Goal: Transaction & Acquisition: Book appointment/travel/reservation

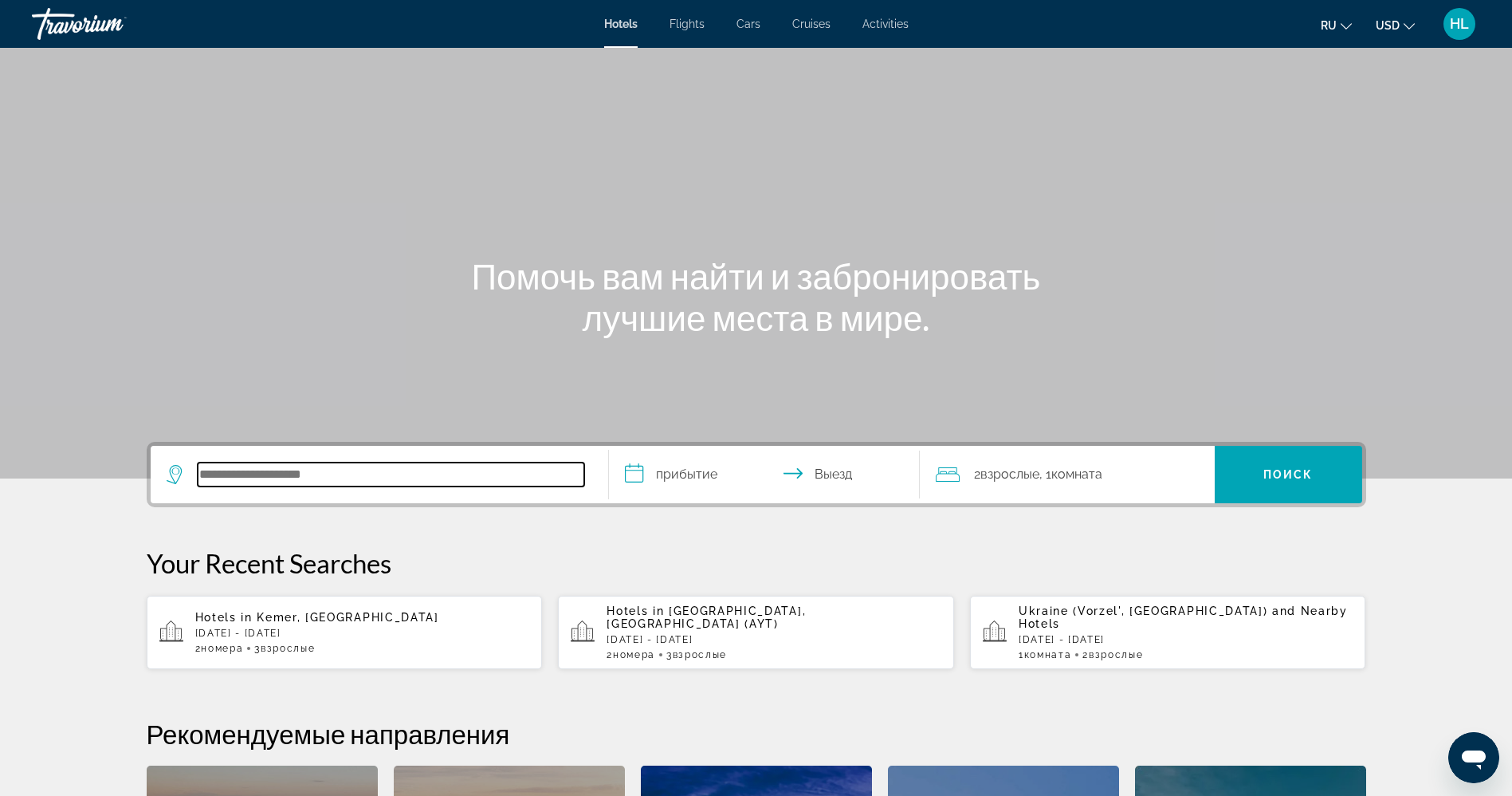
click at [246, 470] on input "Search hotel destination" at bounding box center [391, 474] width 386 height 24
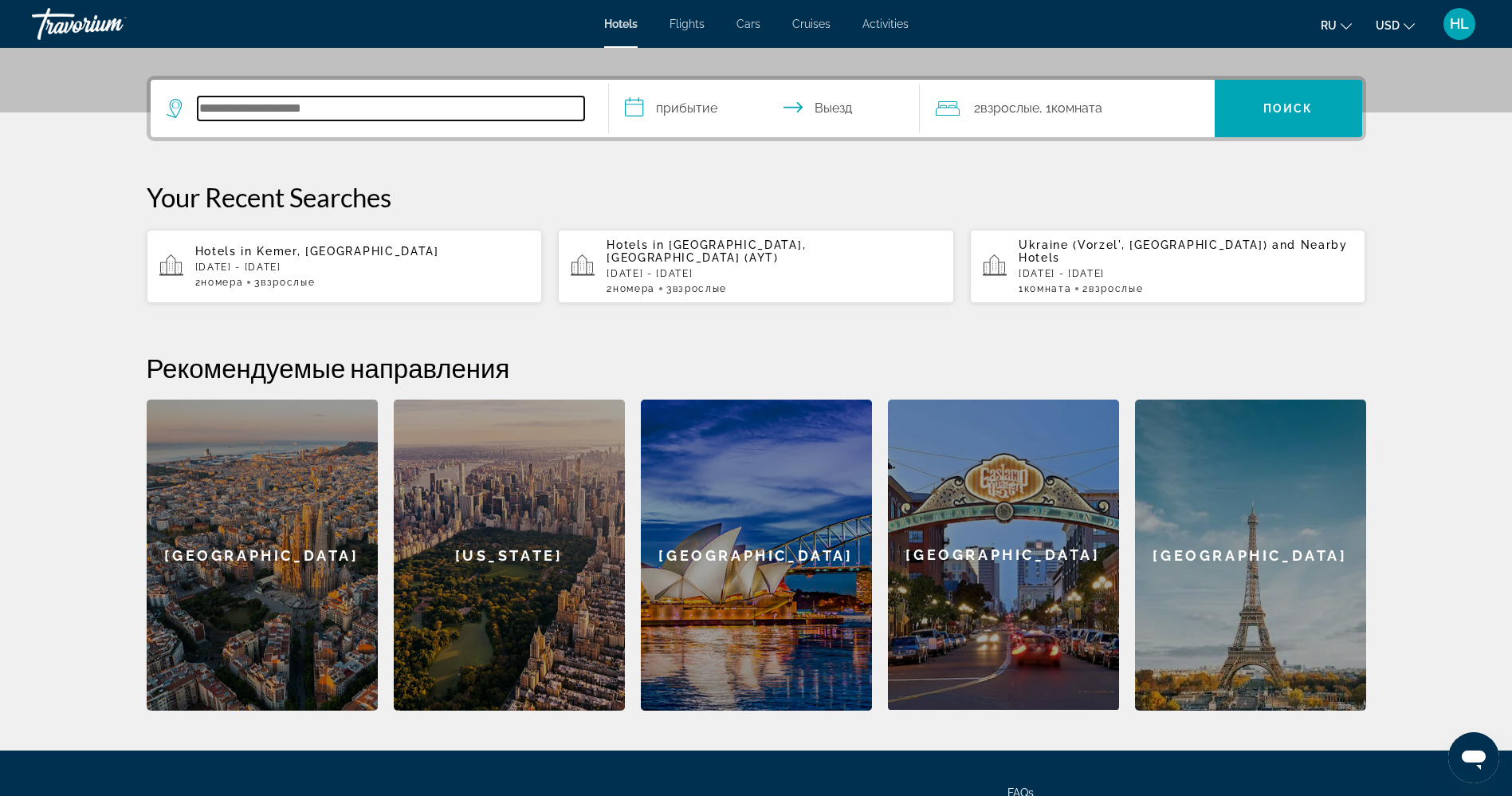
scroll to position [390, 0]
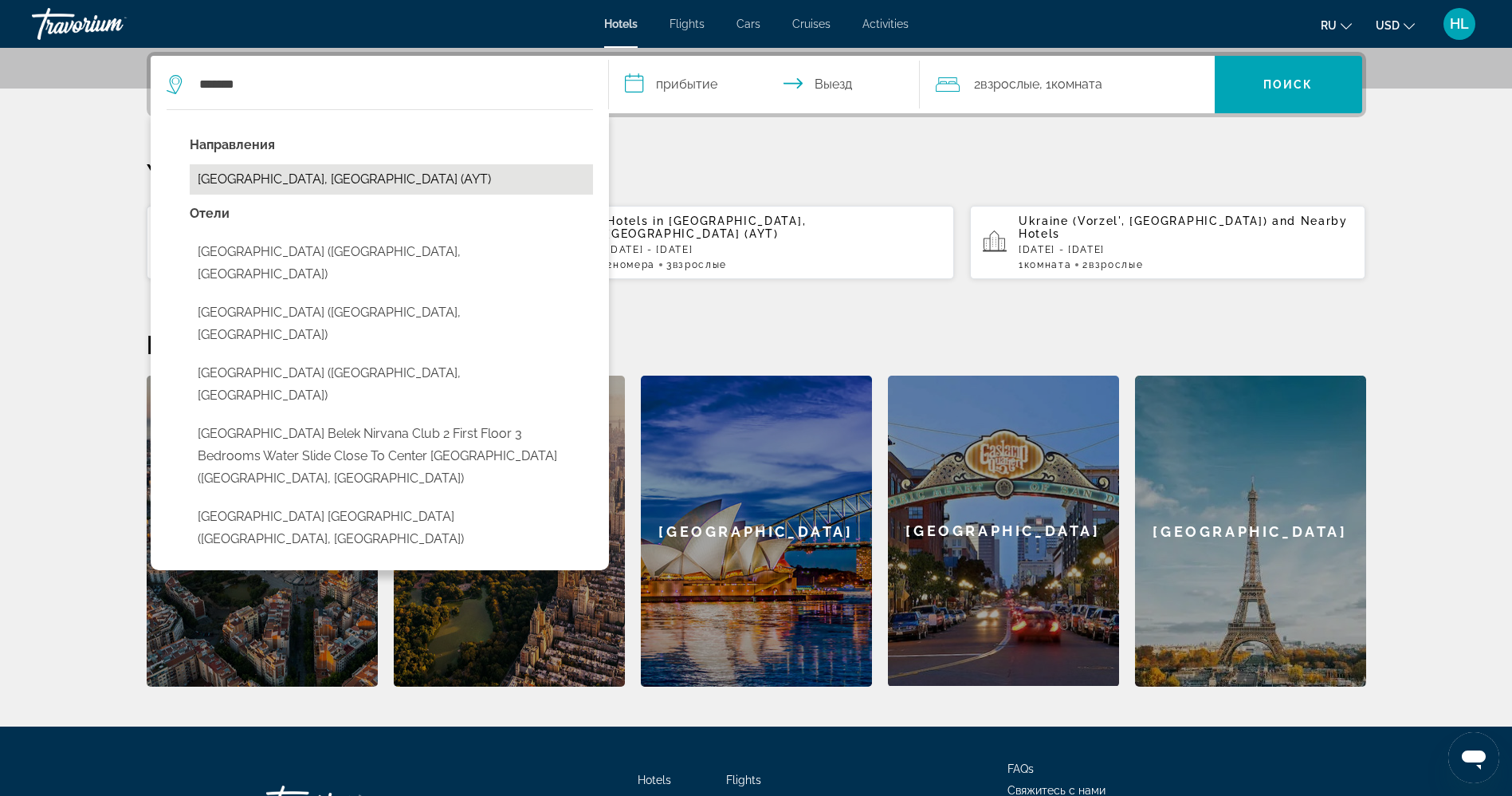
click at [296, 181] on button "[GEOGRAPHIC_DATA], [GEOGRAPHIC_DATA] (AYT)" at bounding box center [391, 179] width 403 height 30
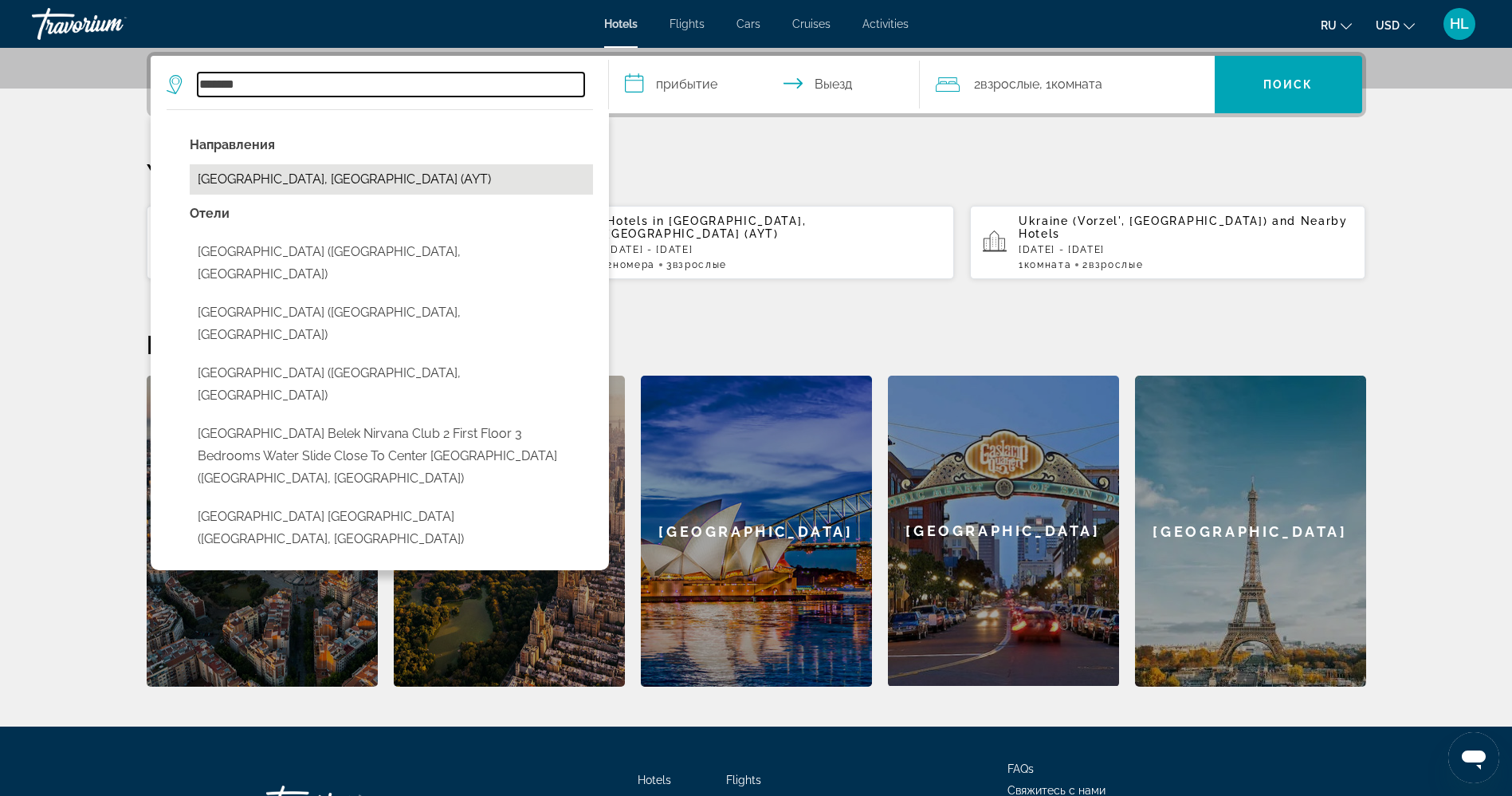
type input "**********"
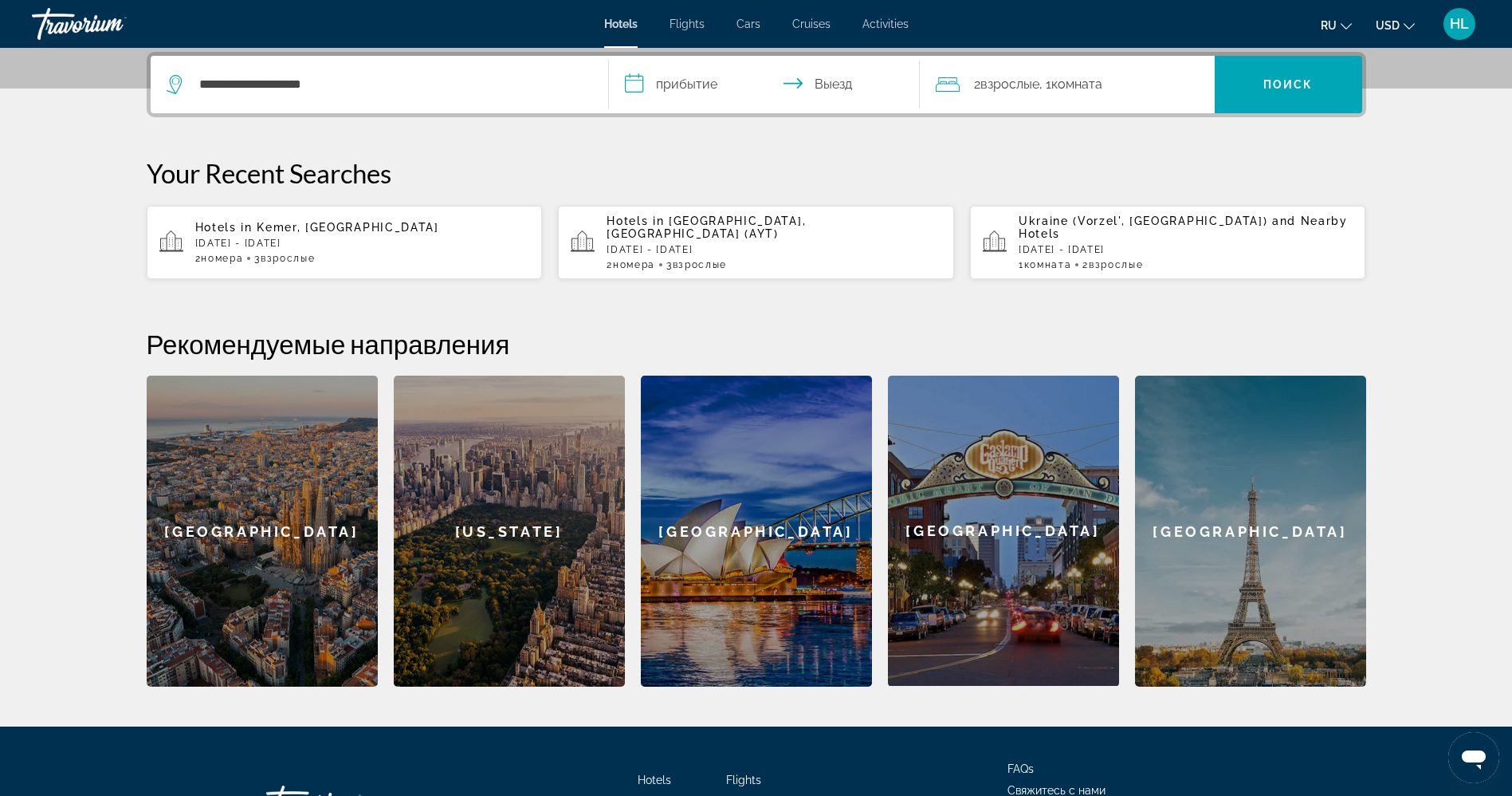
click at [653, 83] on input "**********" at bounding box center [767, 87] width 317 height 62
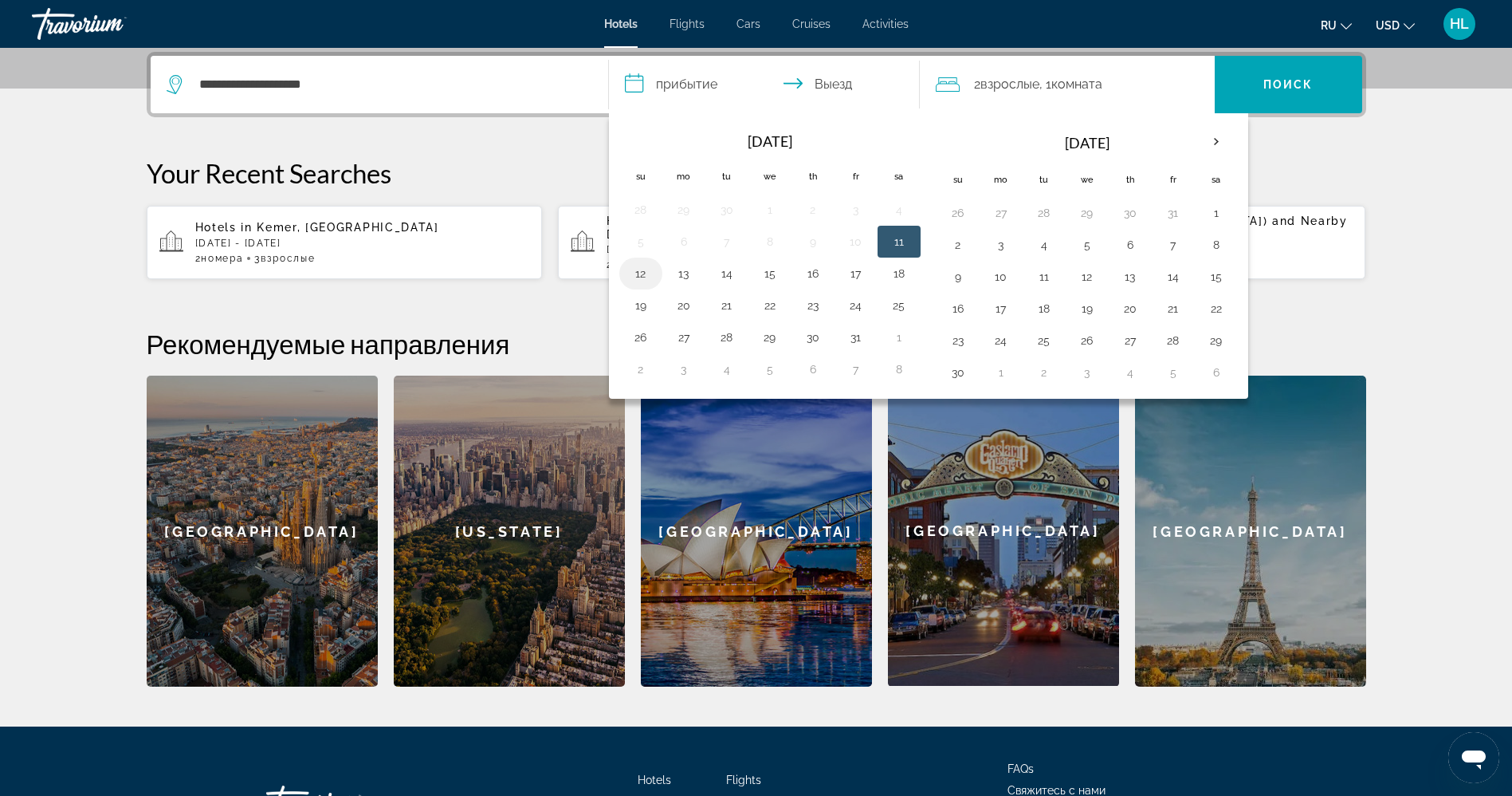
click at [646, 276] on button "12" at bounding box center [640, 273] width 25 height 22
click at [902, 272] on button "18" at bounding box center [899, 273] width 25 height 22
type input "**********"
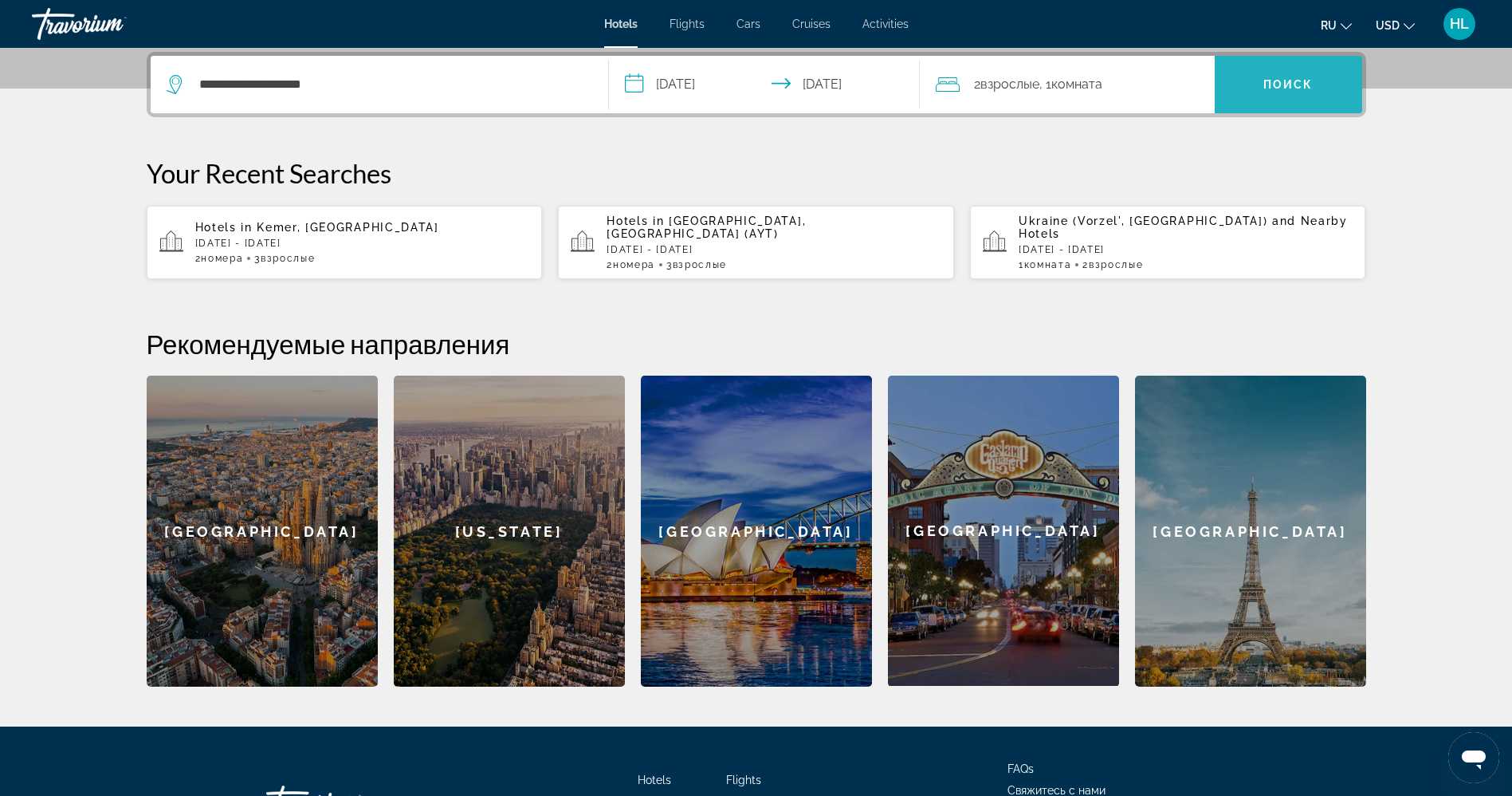
click at [1277, 98] on span "Search" at bounding box center [1289, 84] width 148 height 39
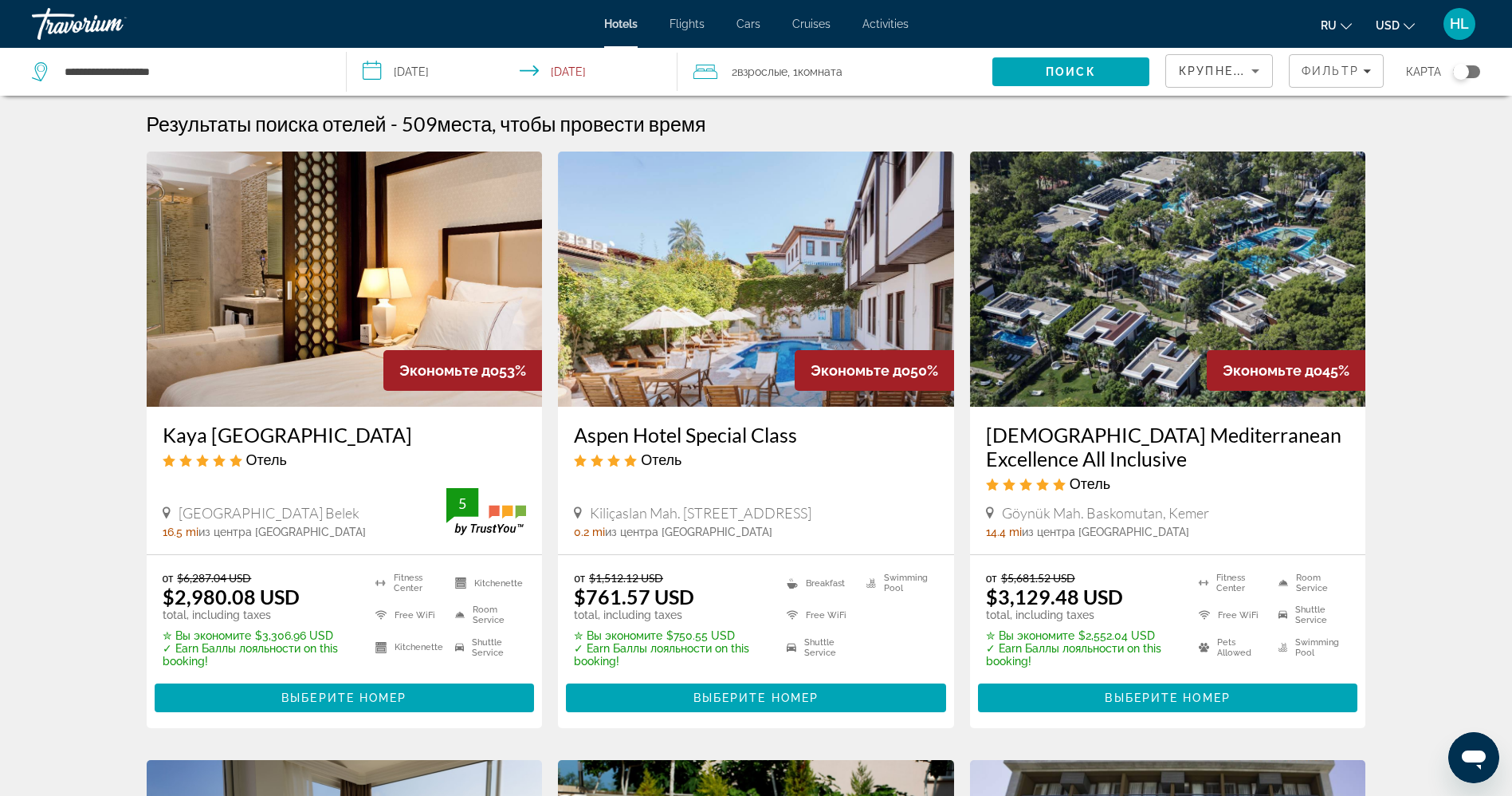
click at [404, 53] on input "**********" at bounding box center [515, 74] width 337 height 53
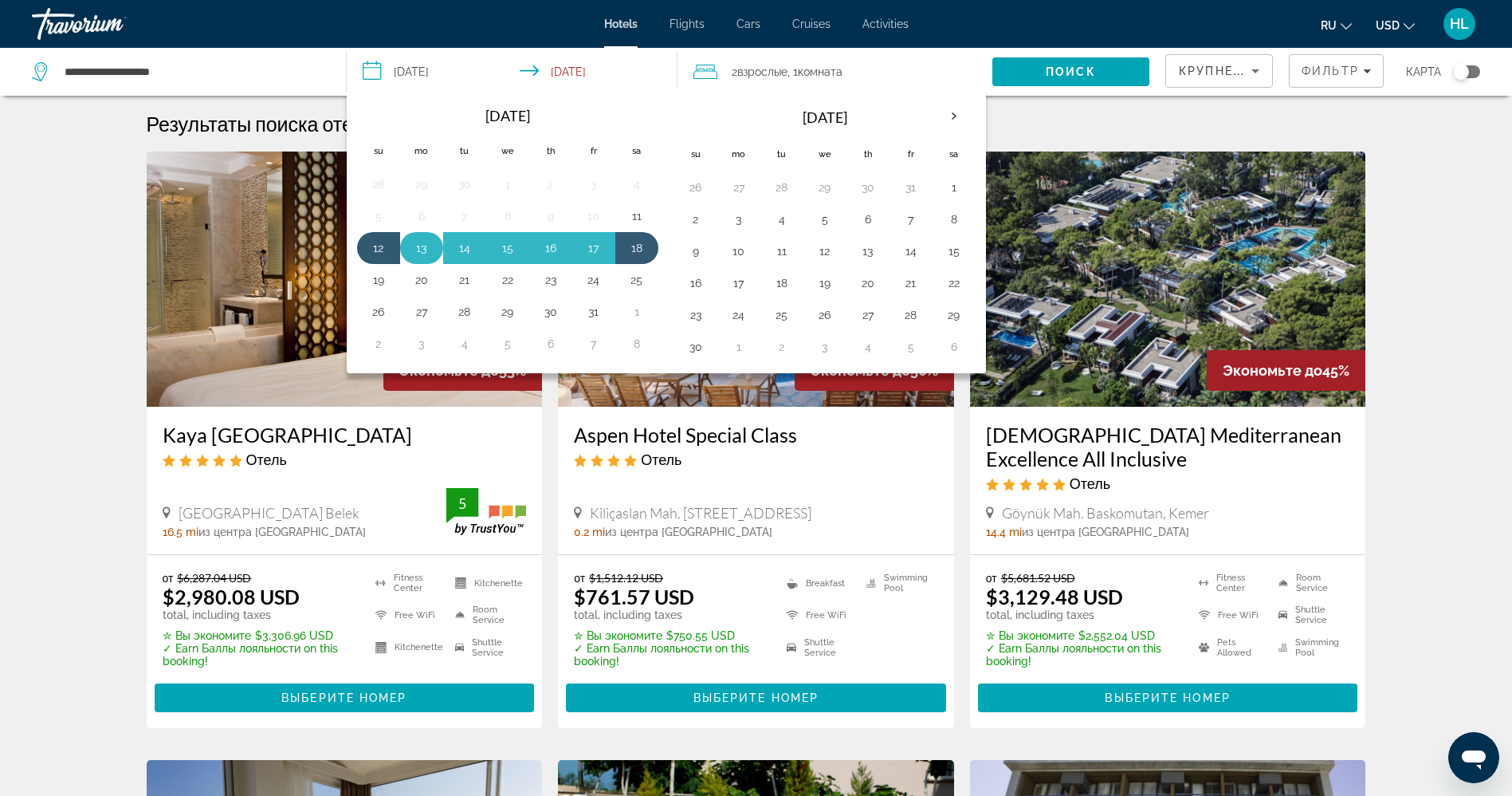
click at [415, 253] on button "13" at bounding box center [421, 248] width 25 height 22
click at [515, 278] on button "22" at bounding box center [508, 279] width 25 height 22
type input "**********"
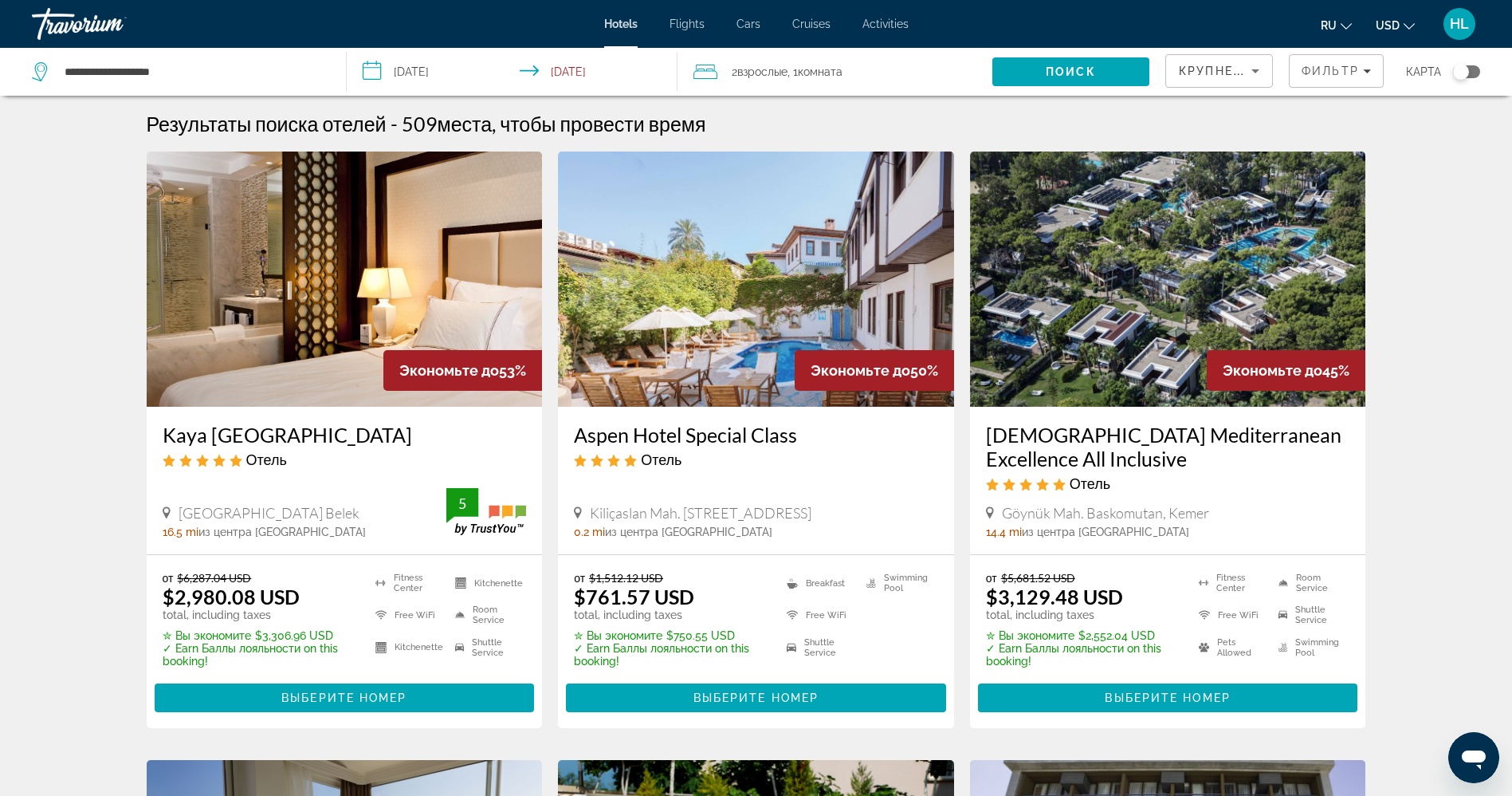
click at [843, 68] on span "Комната" at bounding box center [820, 71] width 45 height 13
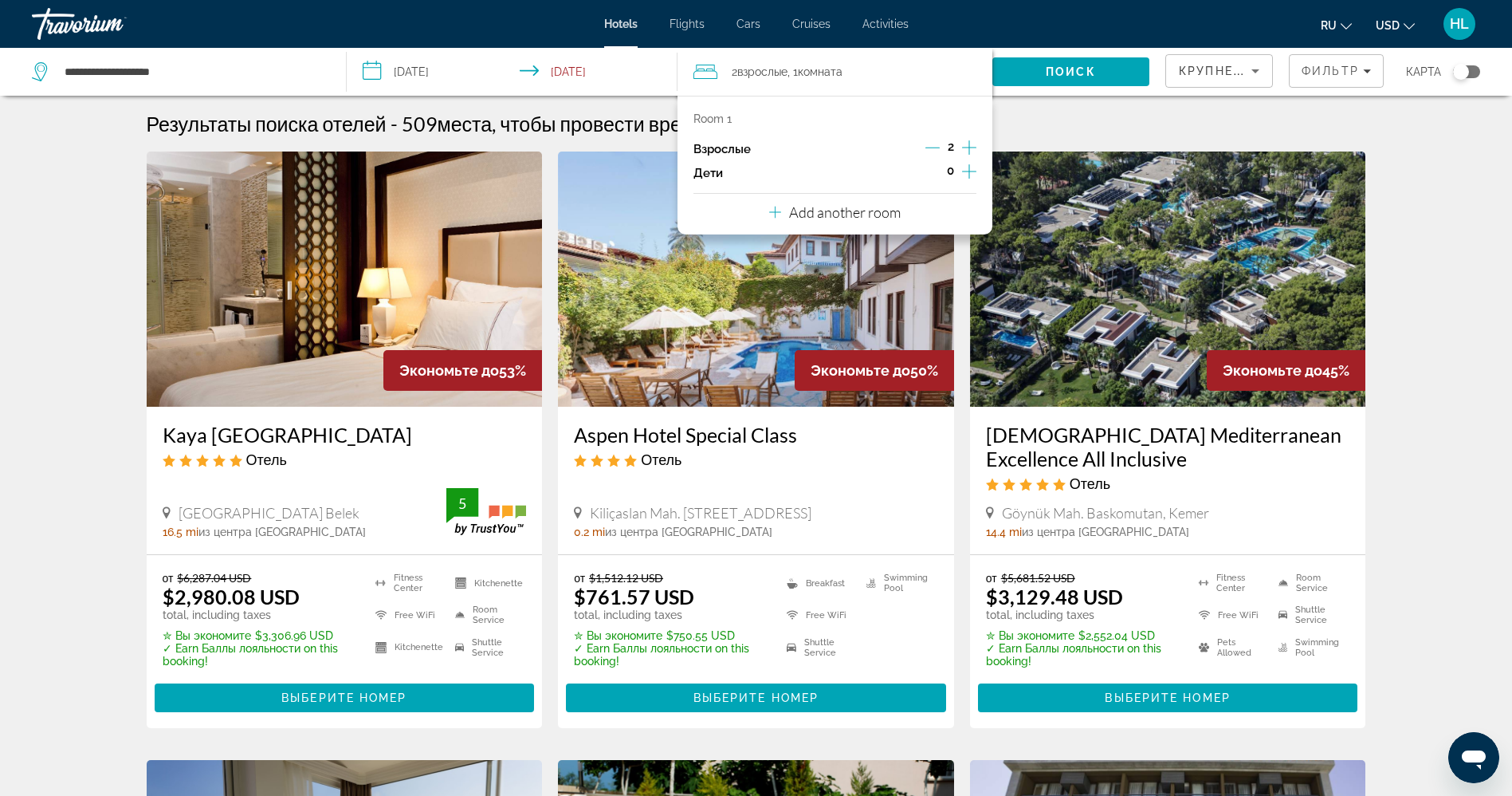
click at [884, 204] on p "Add another room" at bounding box center [845, 212] width 112 height 18
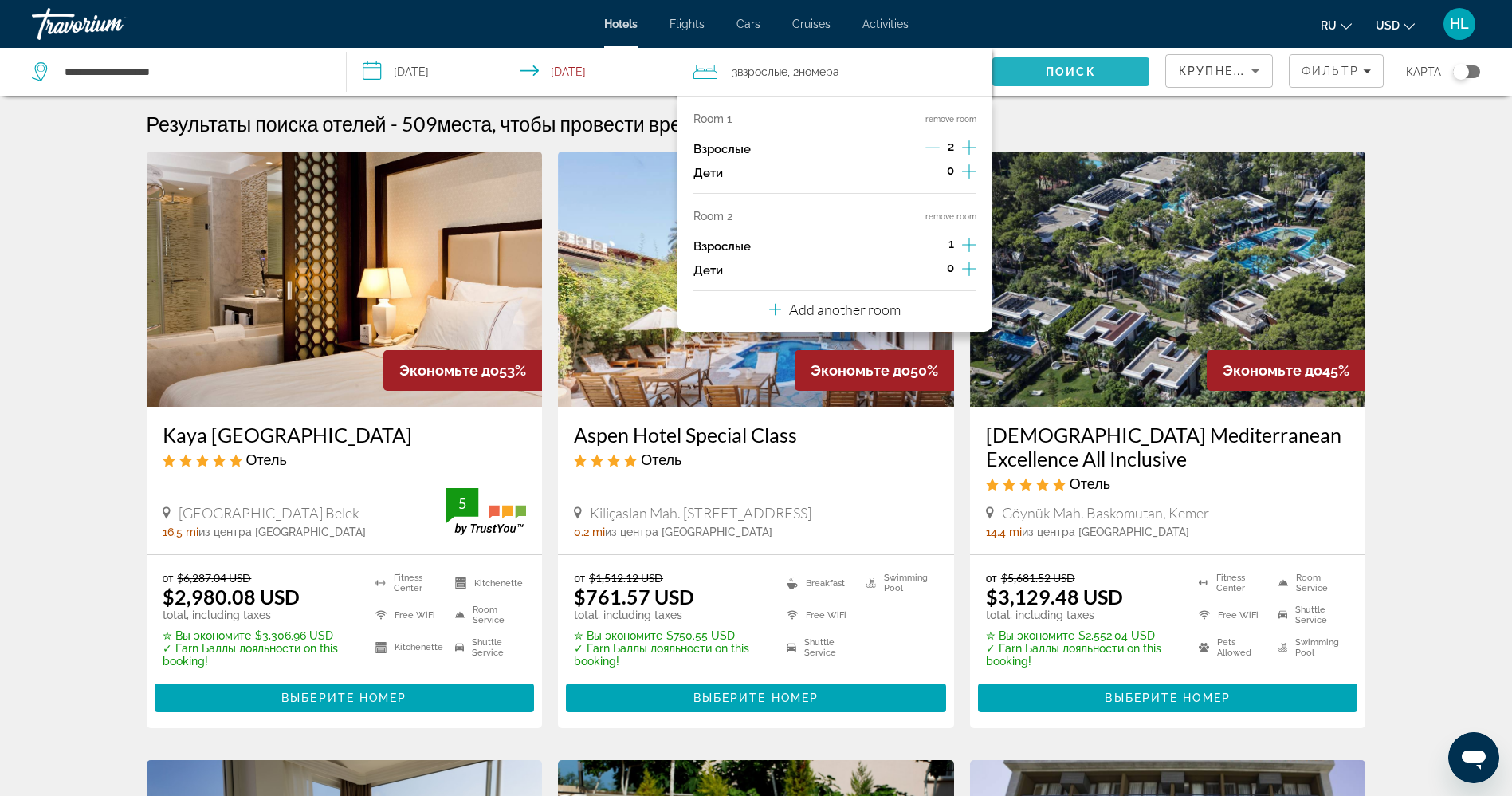
click at [1056, 69] on span "Поиск" at bounding box center [1070, 71] width 50 height 13
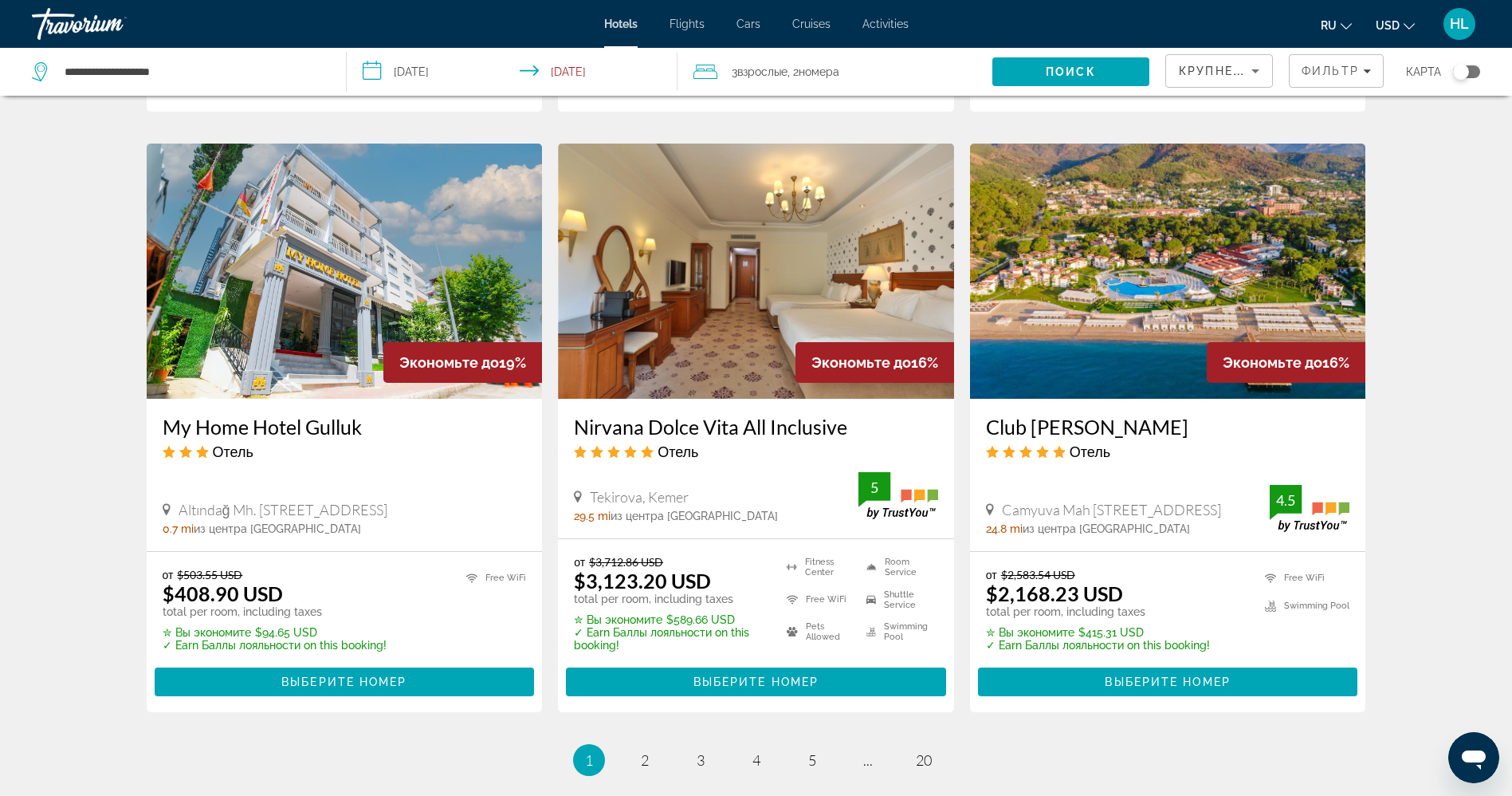
scroll to position [1914, 0]
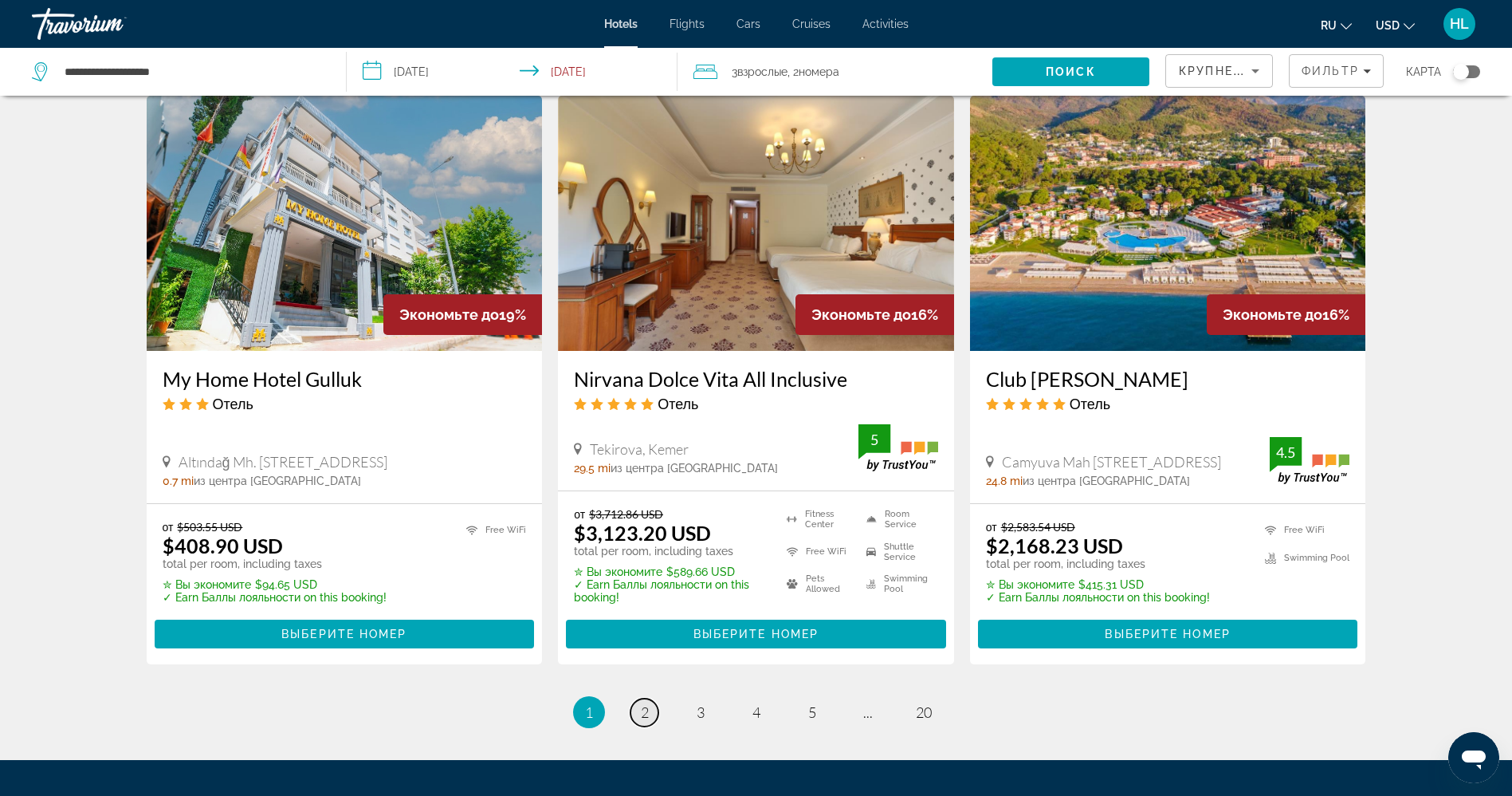
click at [644, 704] on span "2" at bounding box center [644, 713] width 8 height 18
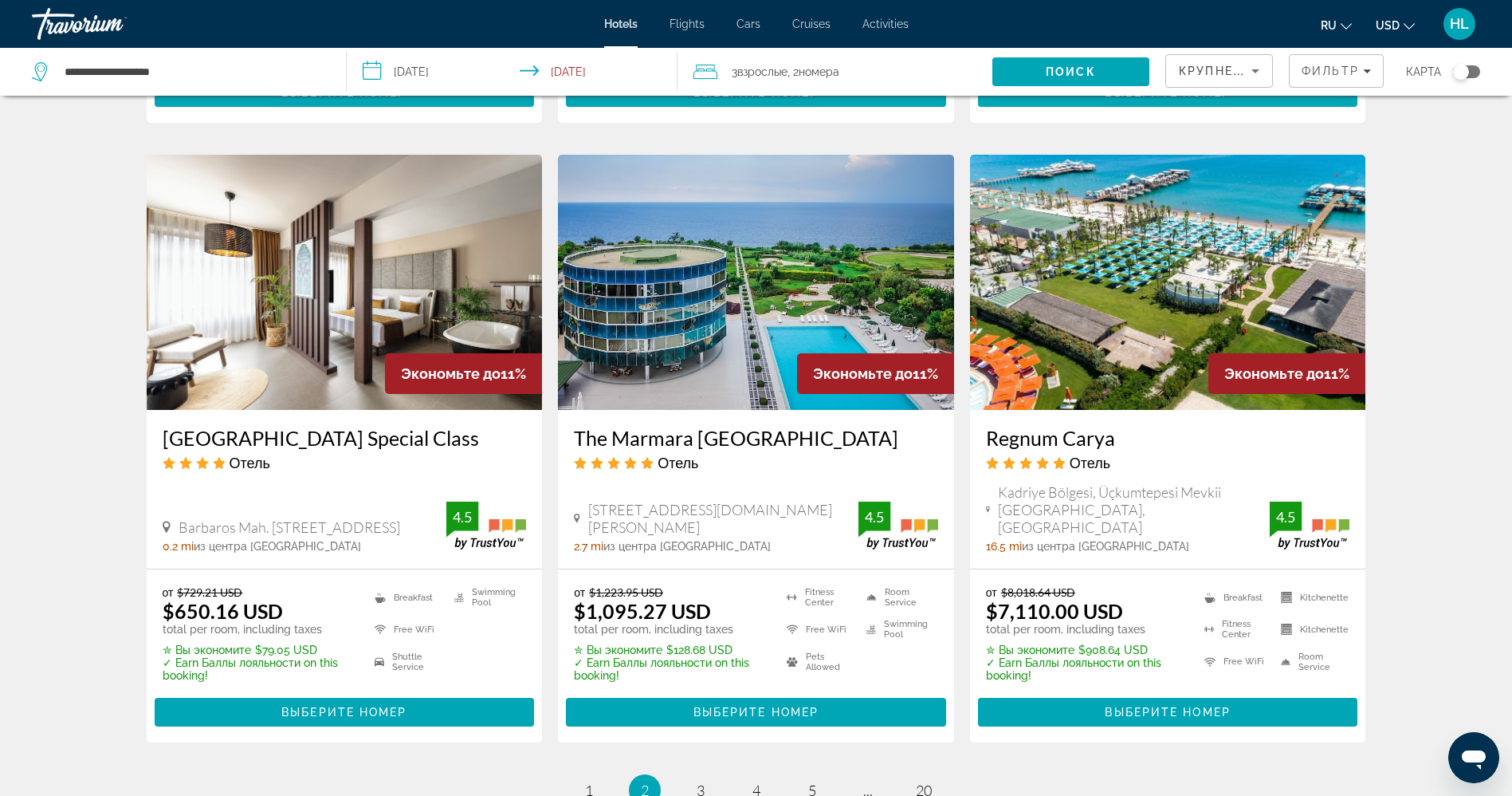
scroll to position [1914, 0]
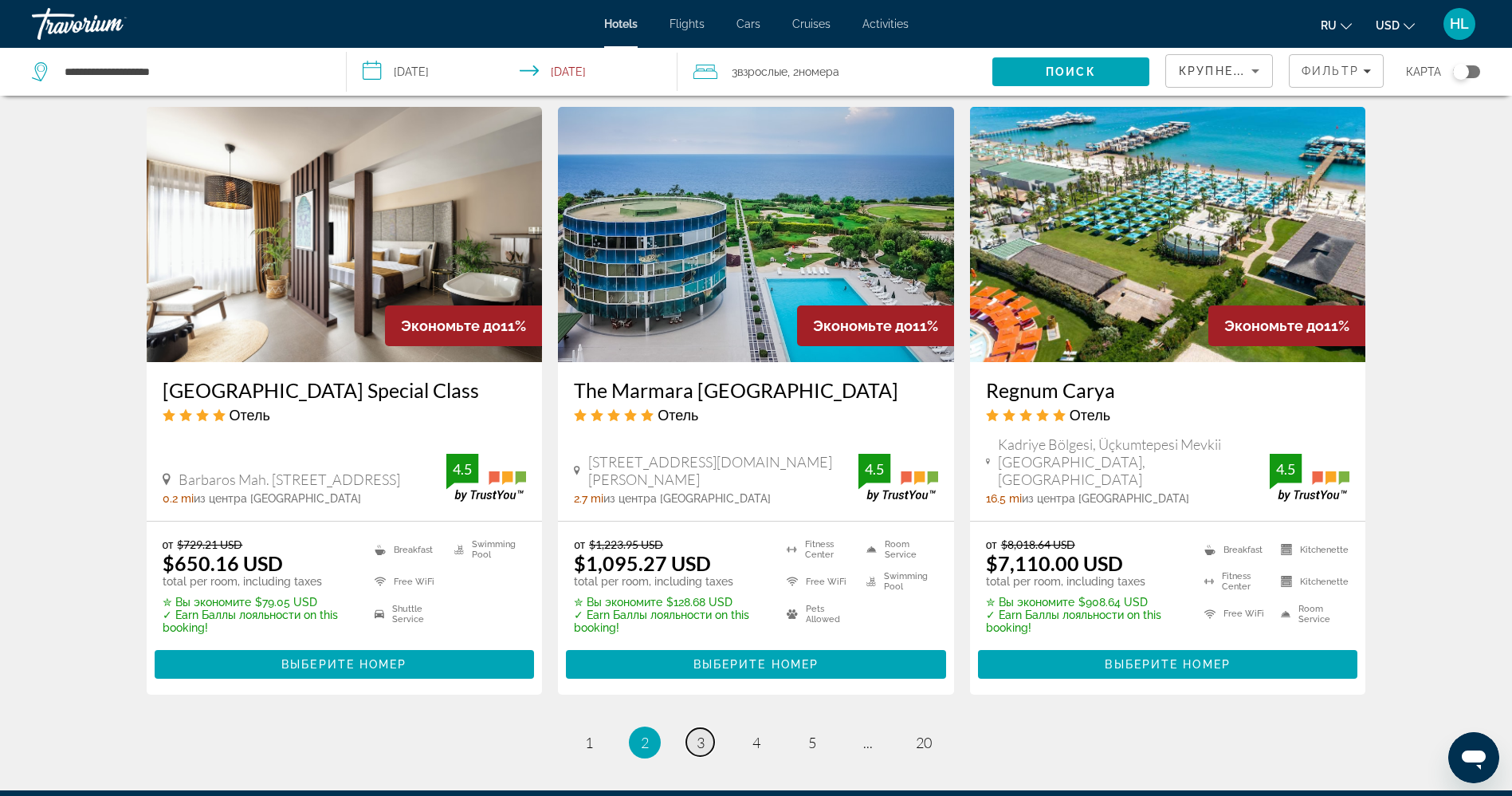
click at [698, 737] on span "3" at bounding box center [700, 742] width 8 height 18
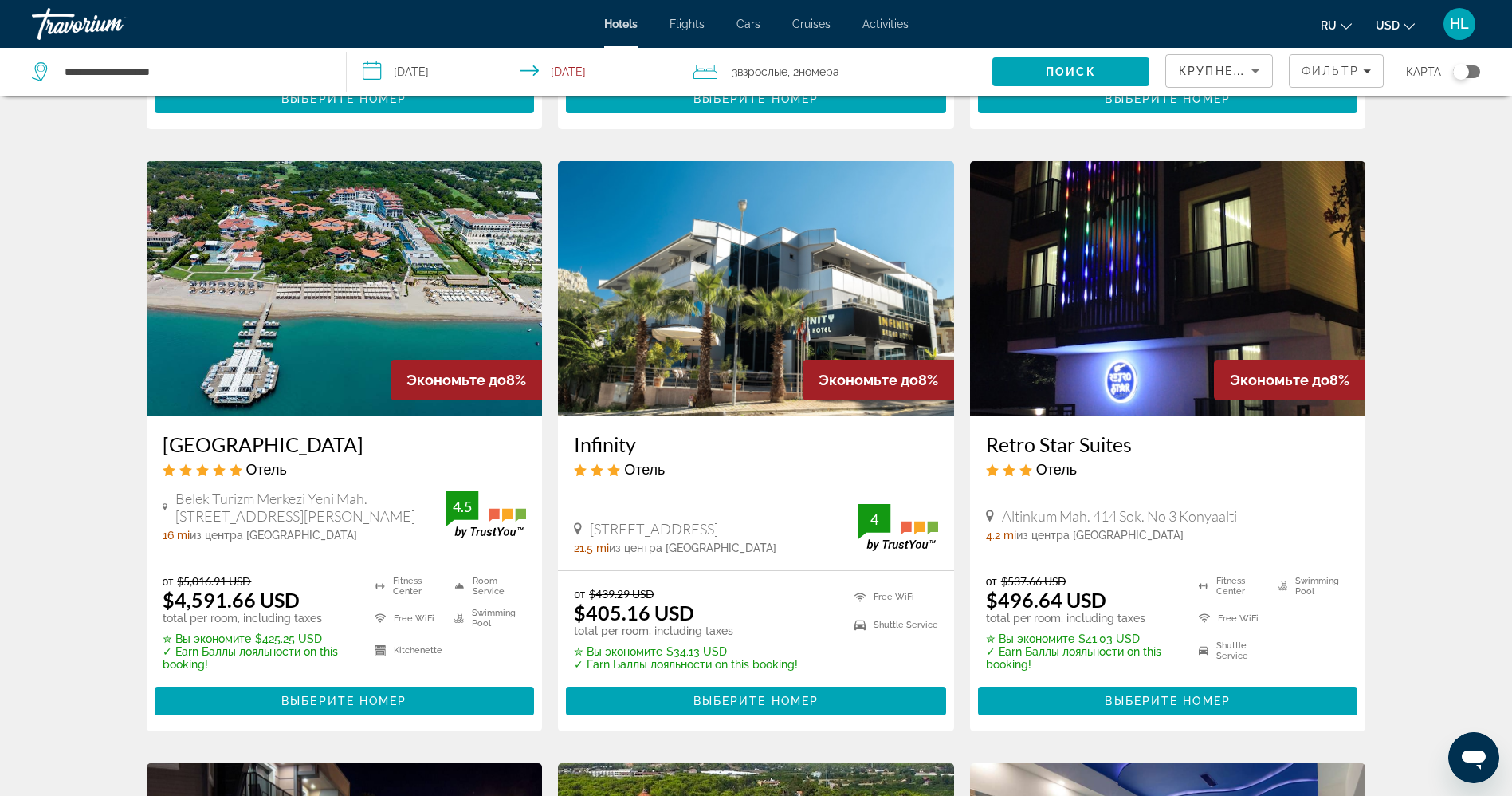
scroll to position [575, 0]
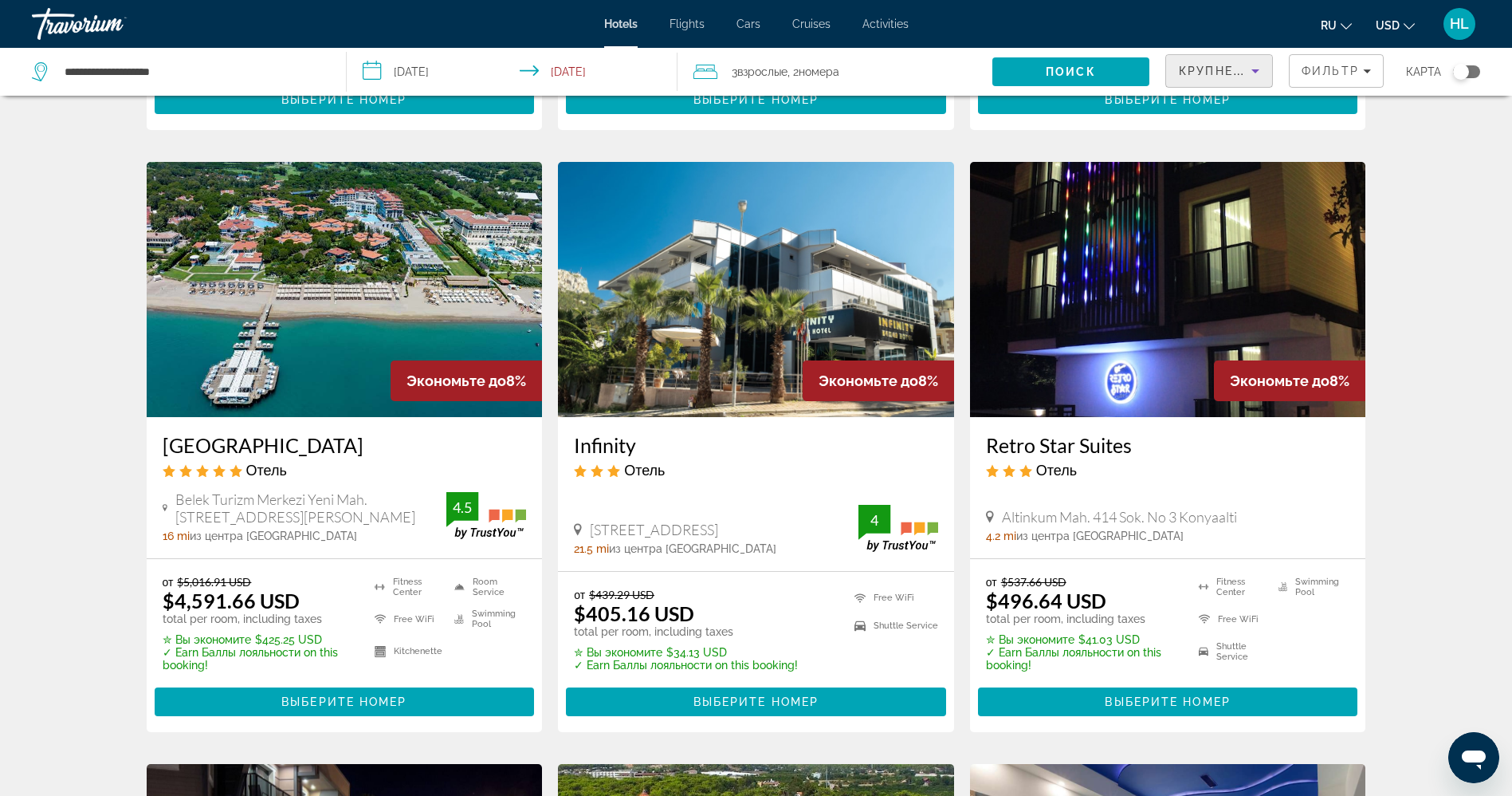
click at [1218, 70] on span "Крупнейшие сбережения" at bounding box center [1276, 71] width 194 height 13
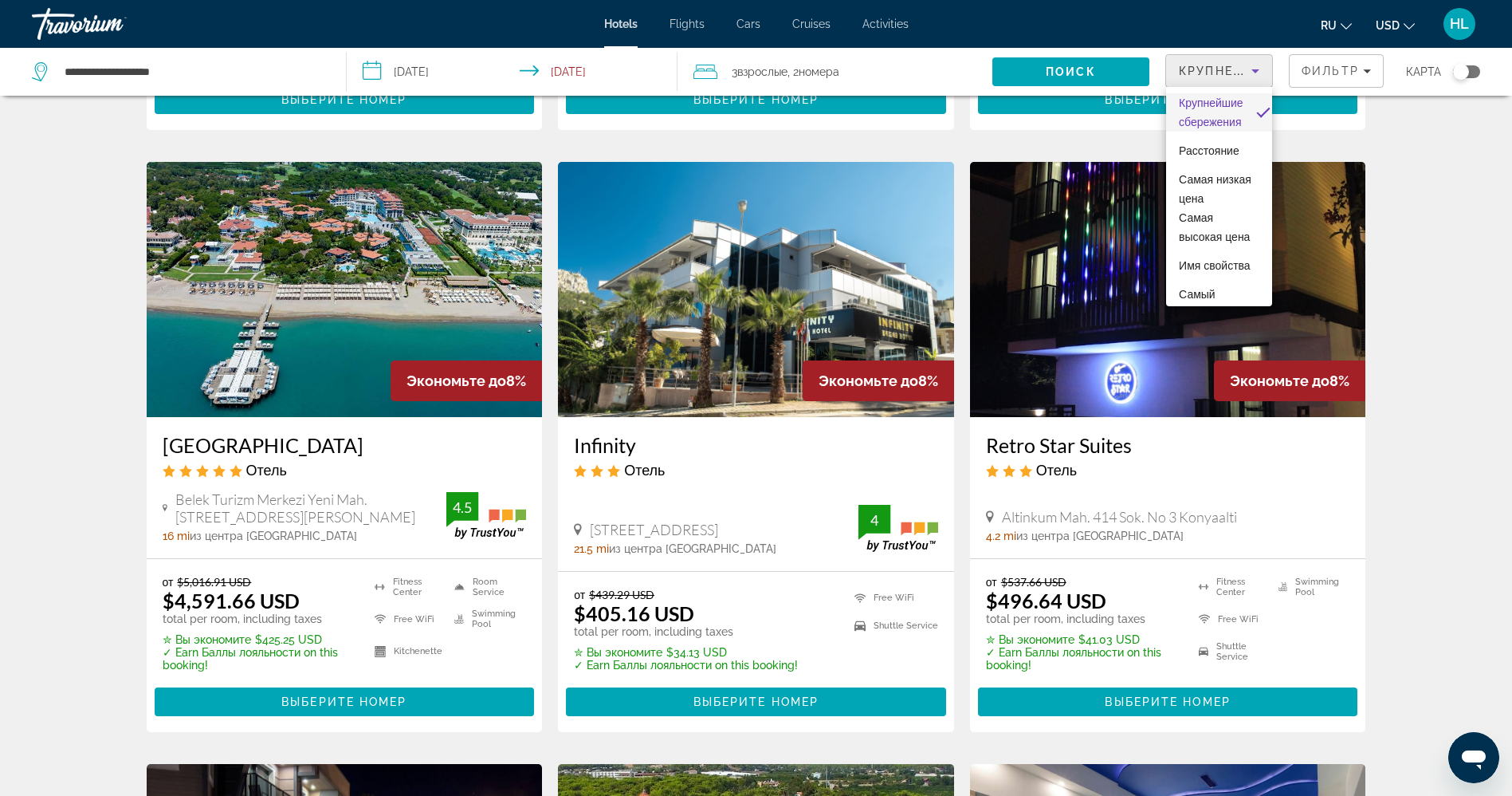
click at [1340, 73] on div at bounding box center [756, 398] width 1512 height 796
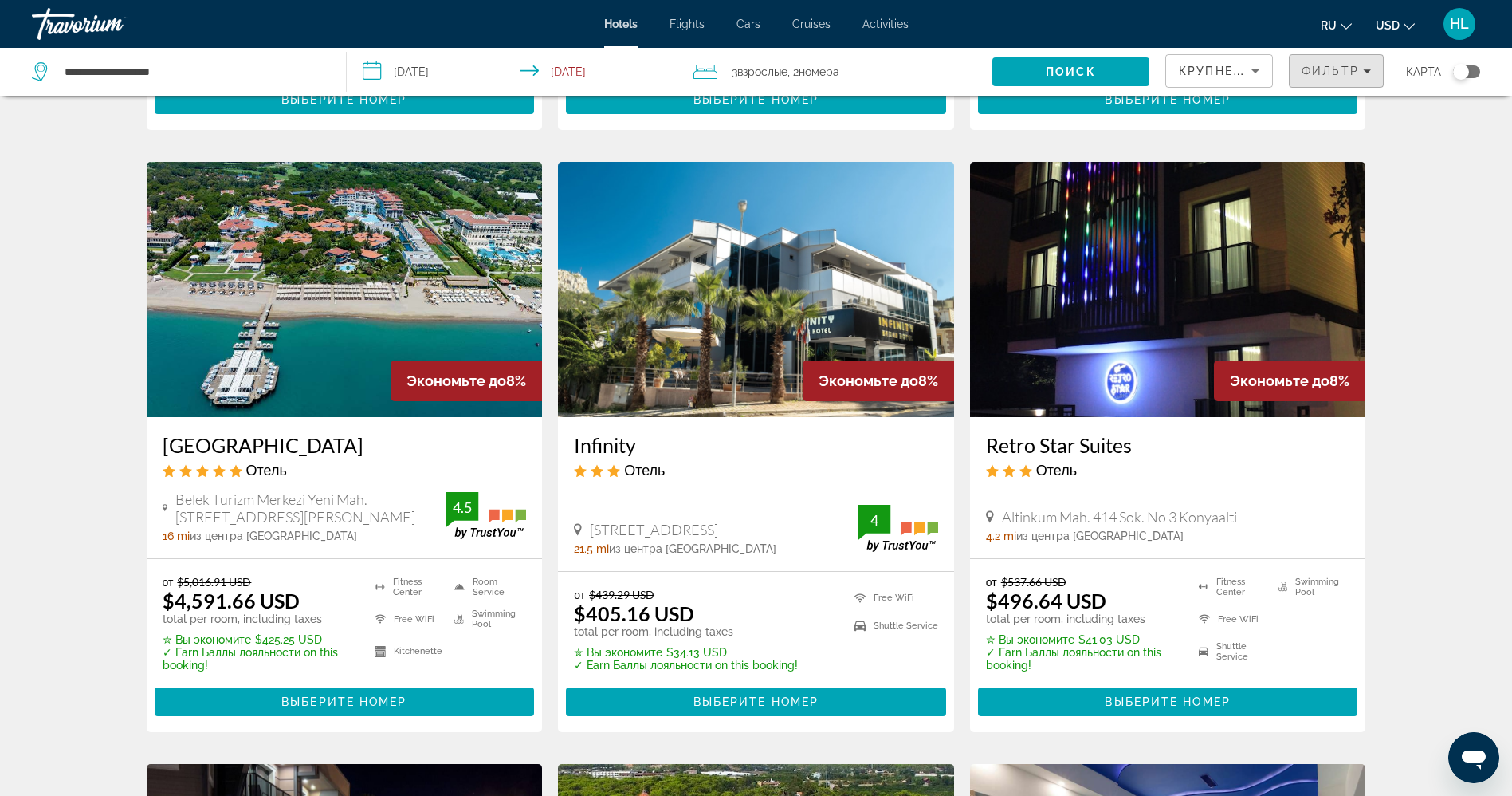
click at [1340, 73] on span "Фильтр" at bounding box center [1329, 71] width 57 height 13
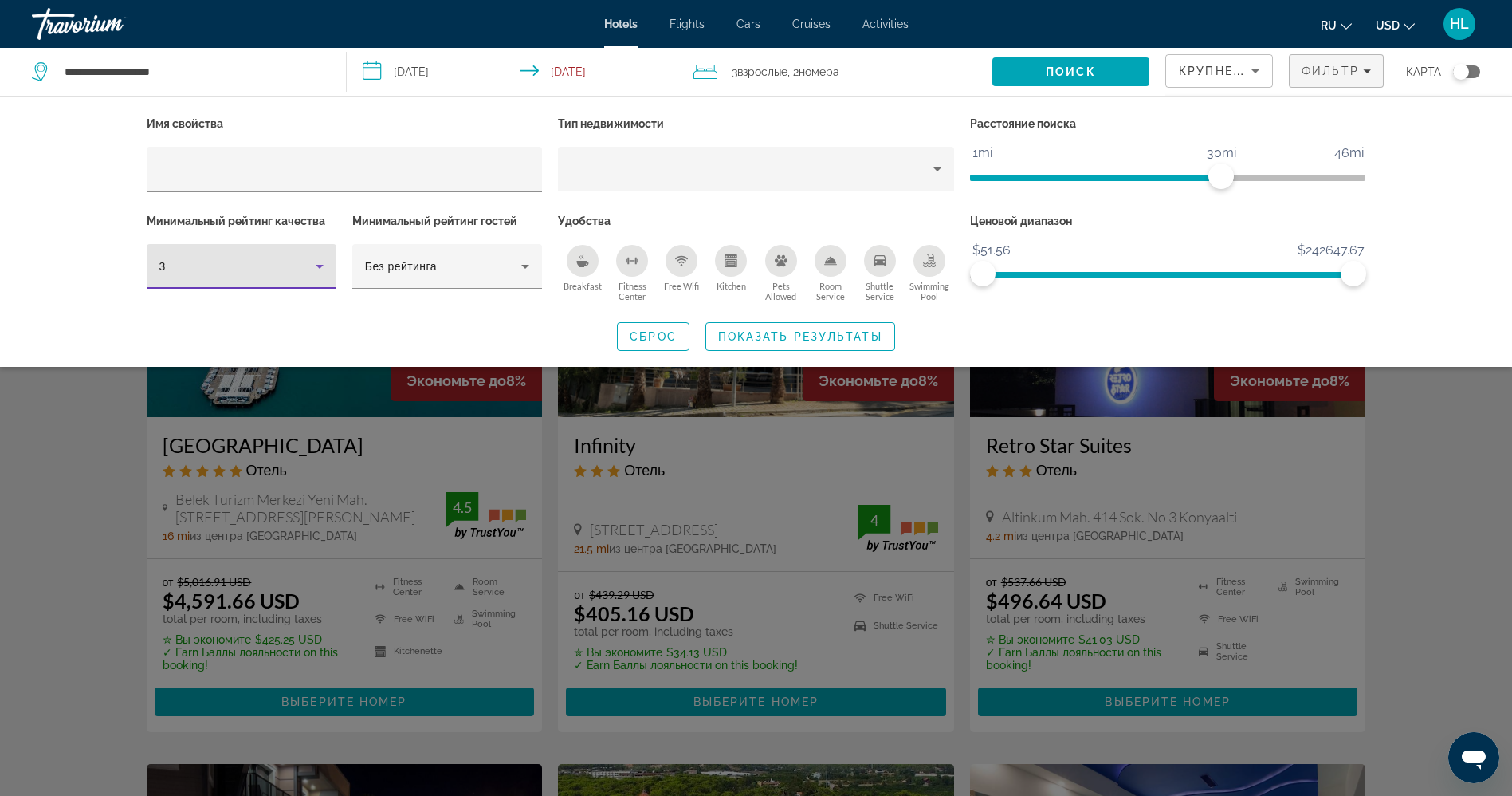
click at [280, 267] on div "3" at bounding box center [238, 266] width 156 height 19
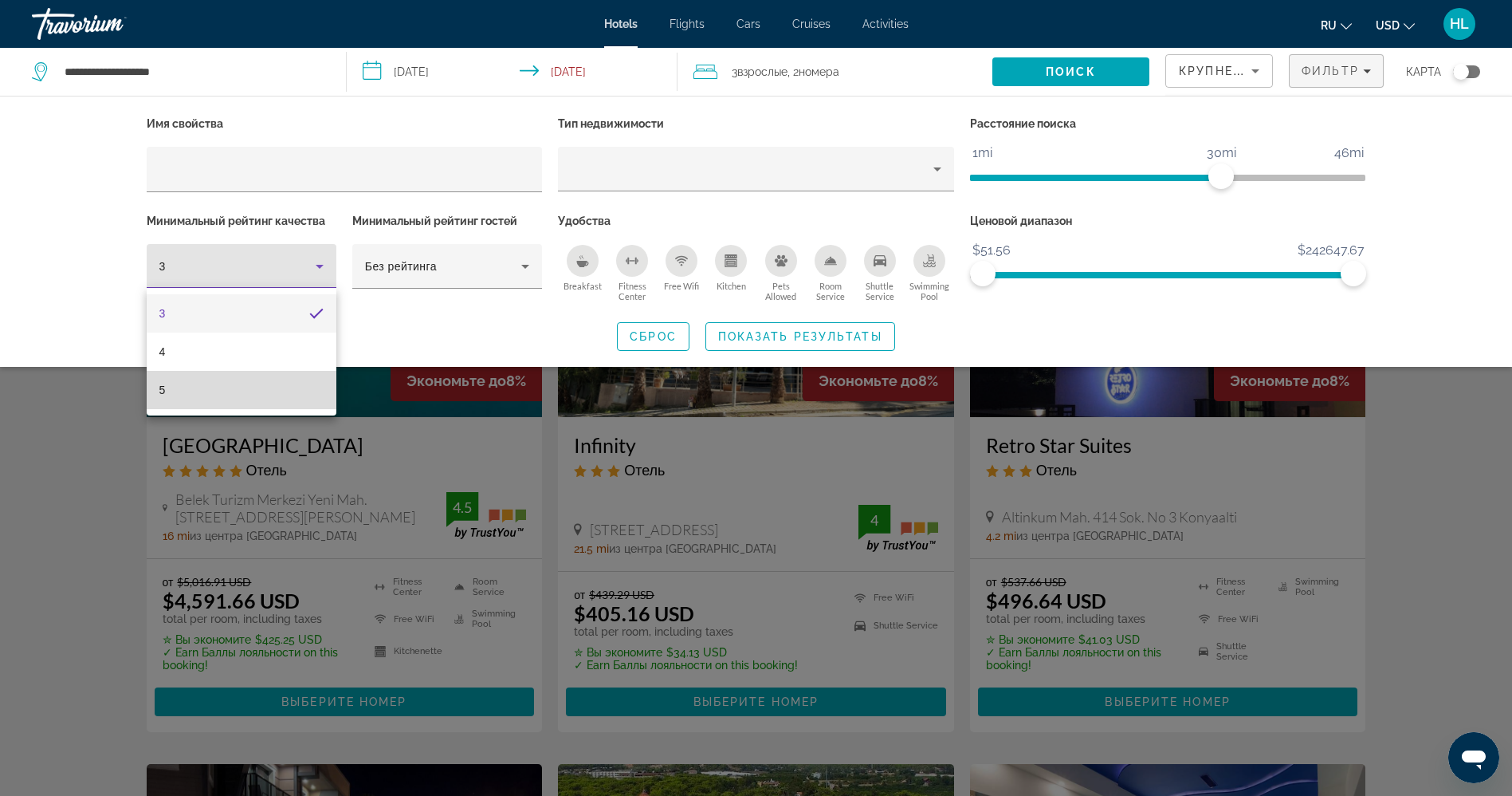
click at [228, 383] on mat-option "5" at bounding box center [241, 390] width 190 height 39
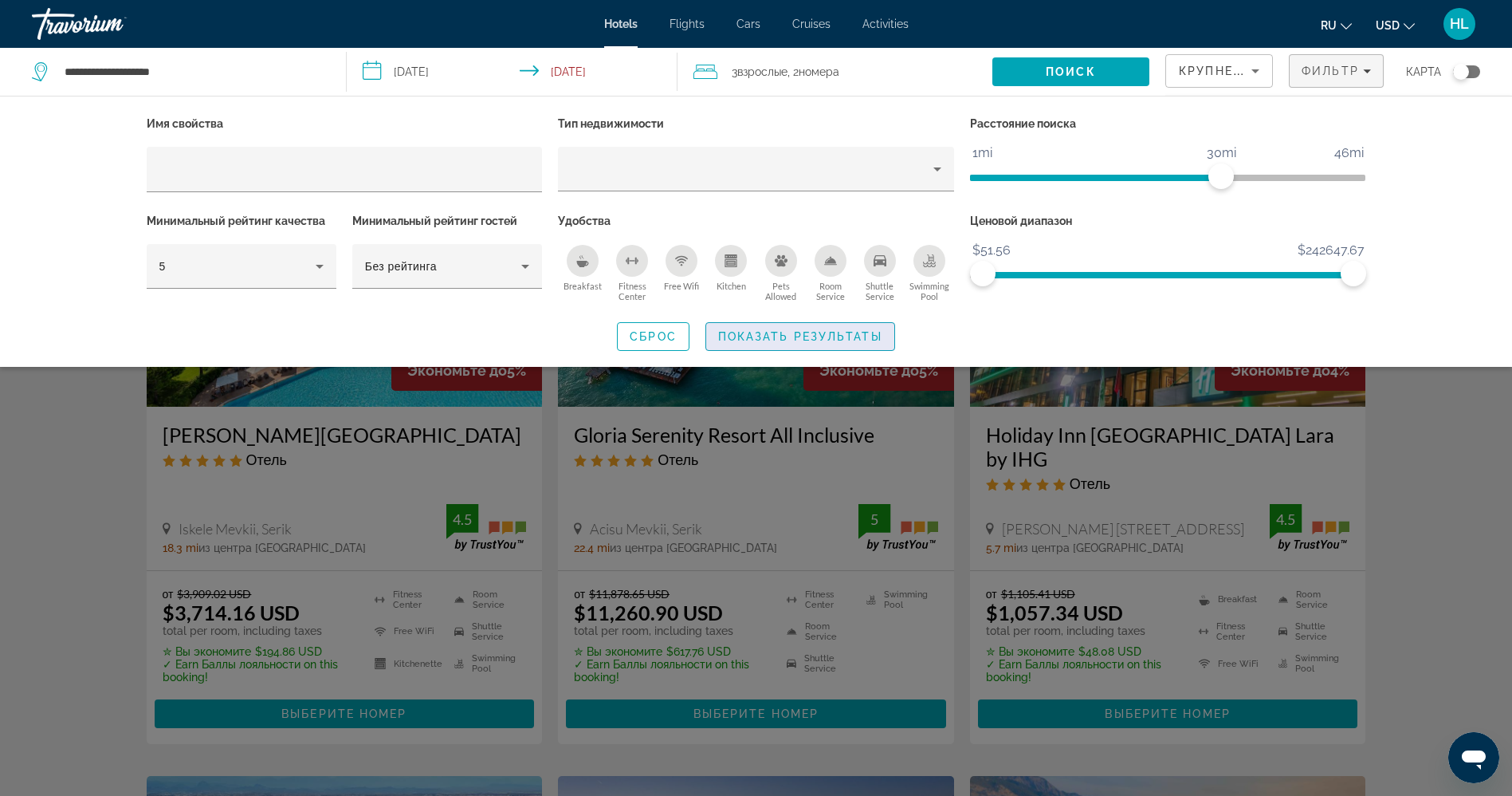
click at [786, 330] on span "Показать результаты" at bounding box center [800, 336] width 164 height 13
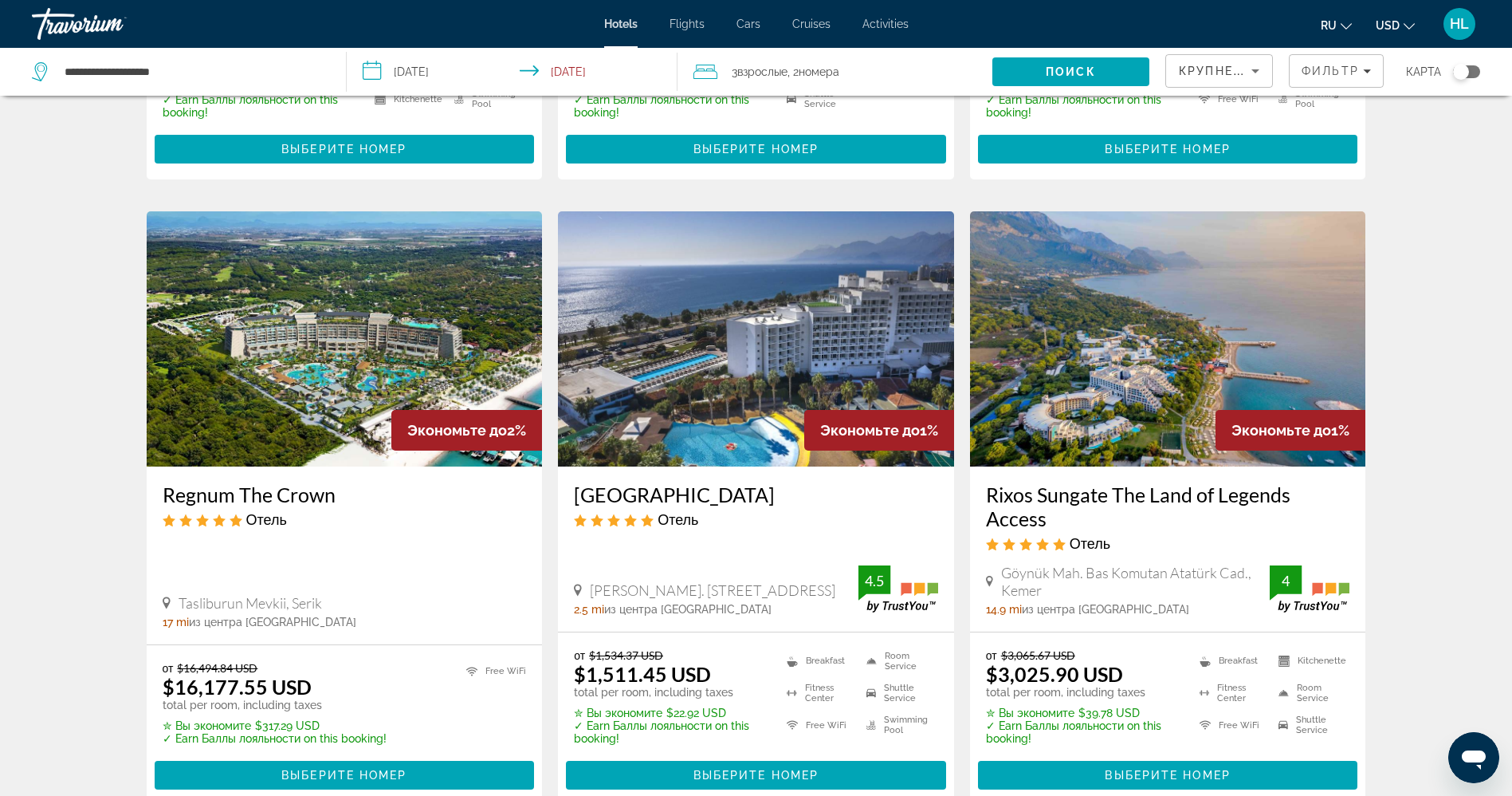
scroll to position [561, 0]
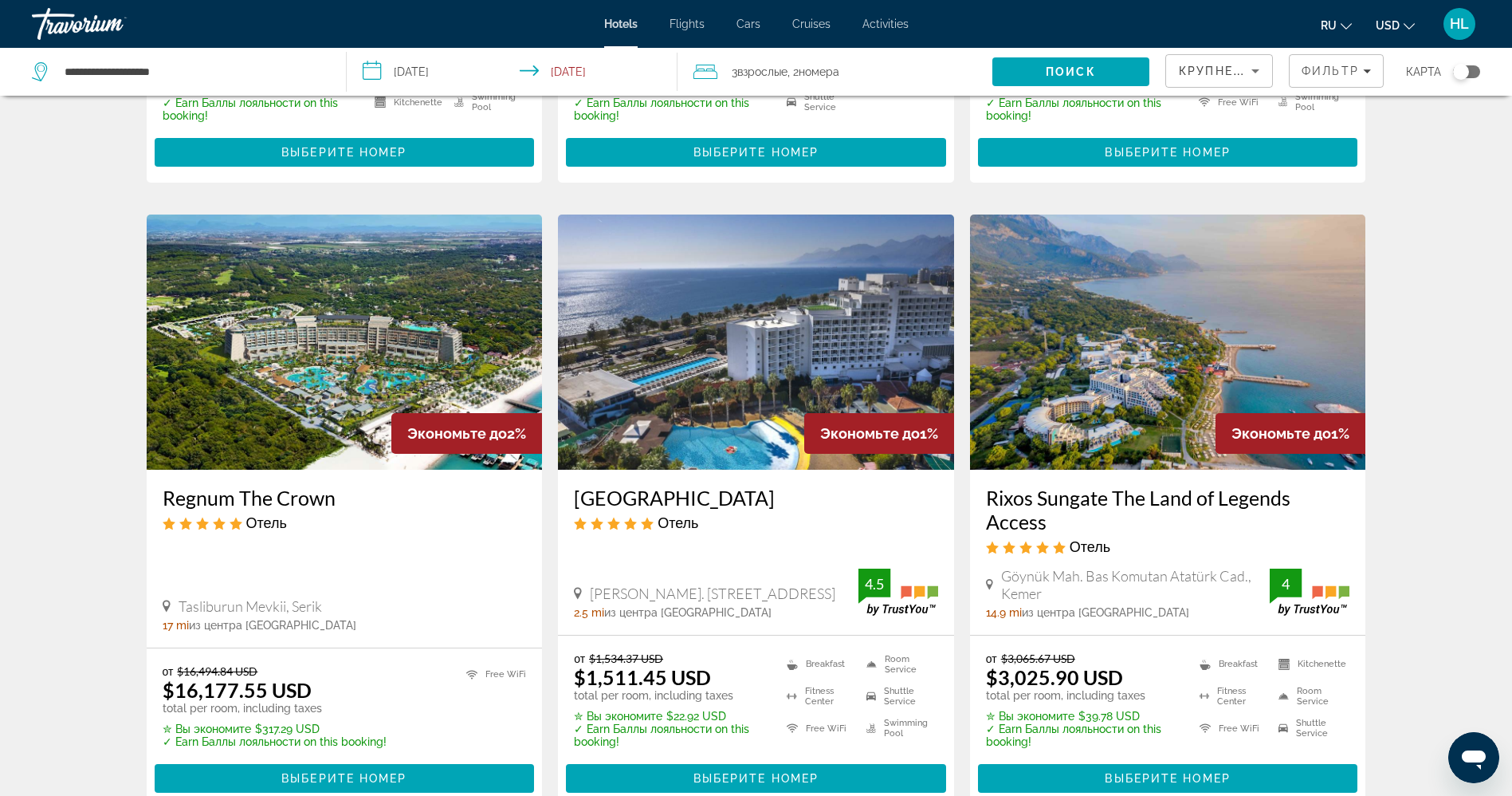
click at [810, 320] on img "Main content" at bounding box center [755, 342] width 396 height 256
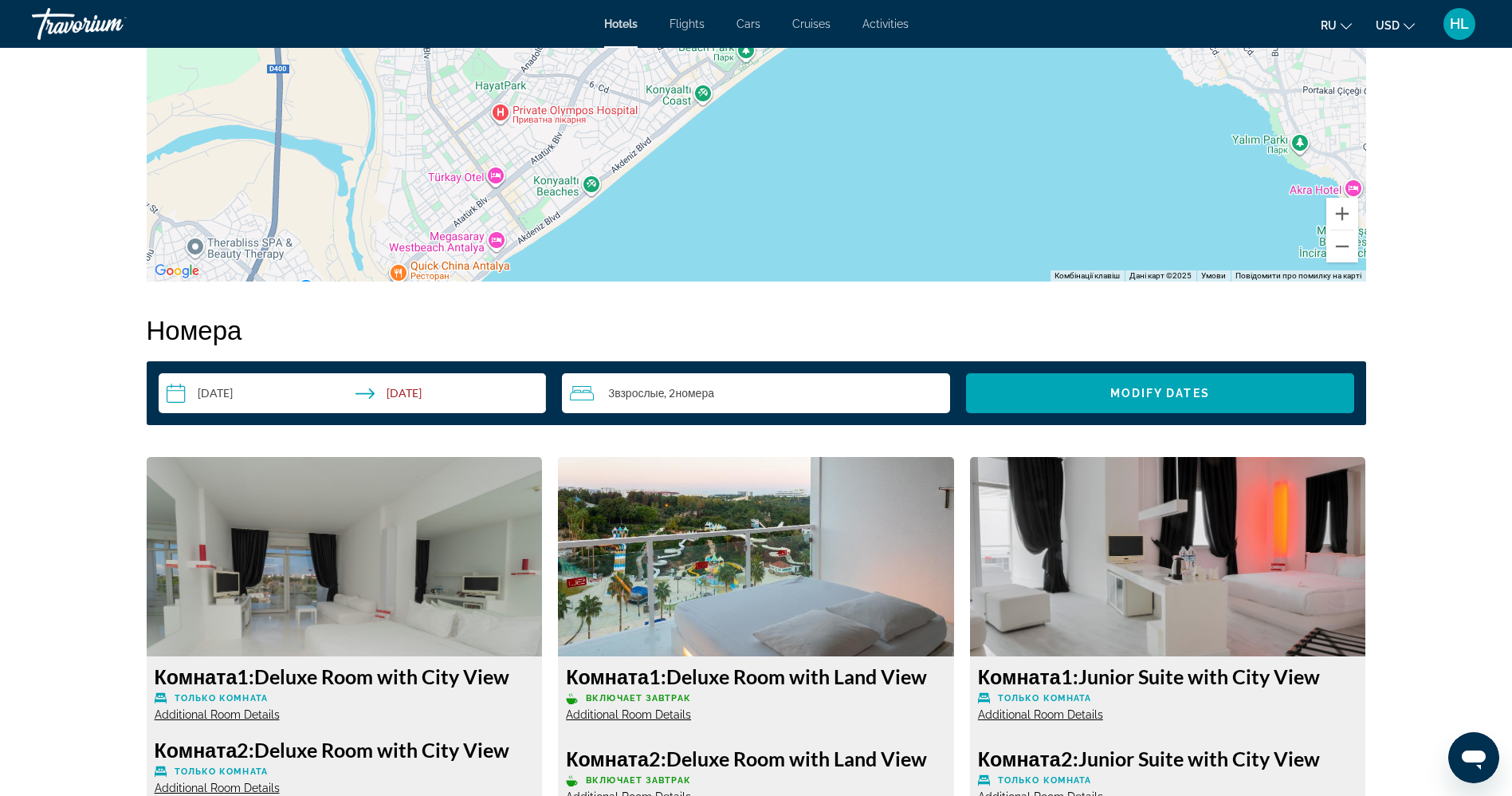
scroll to position [1784, 0]
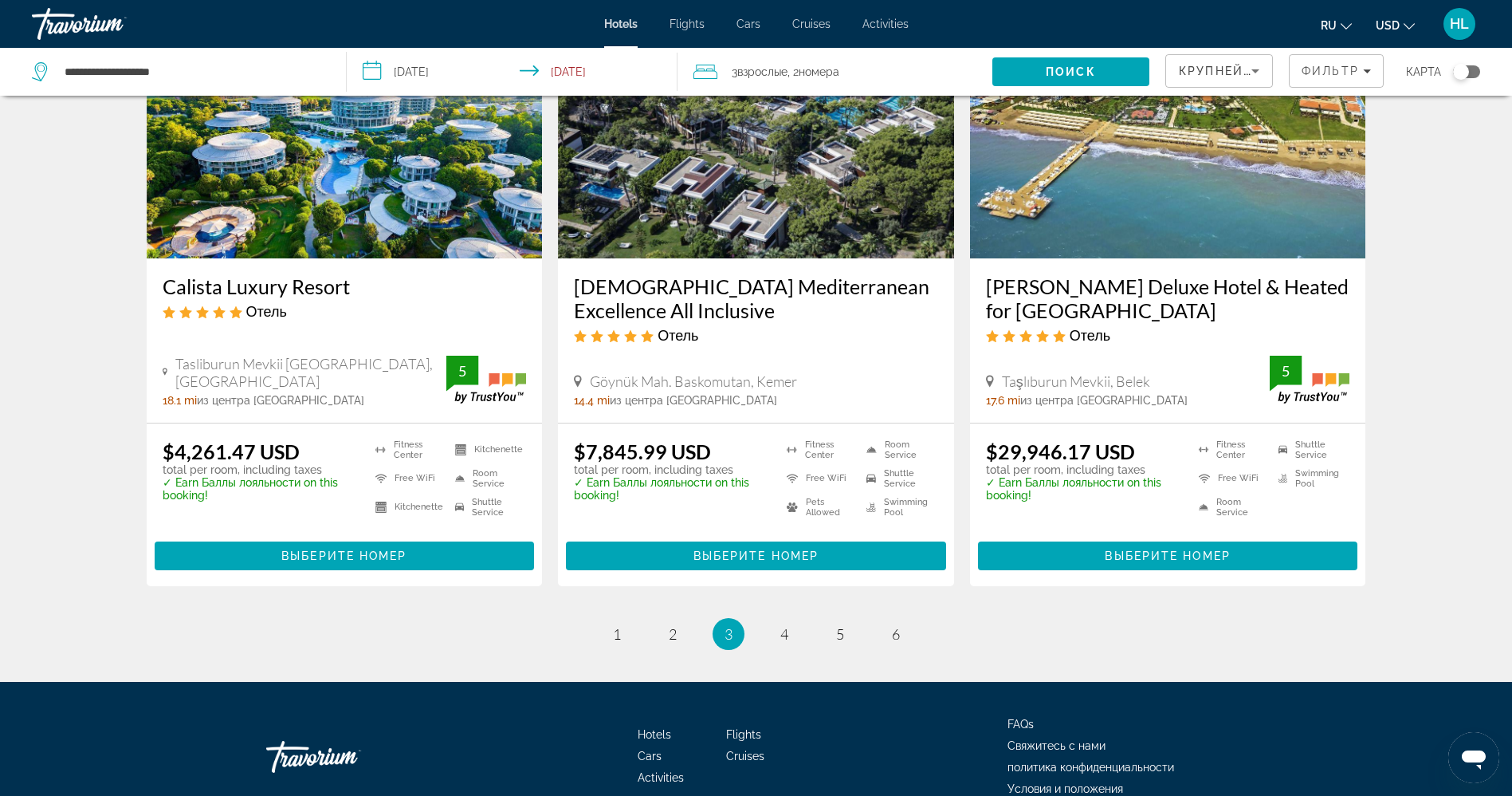
scroll to position [2057, 0]
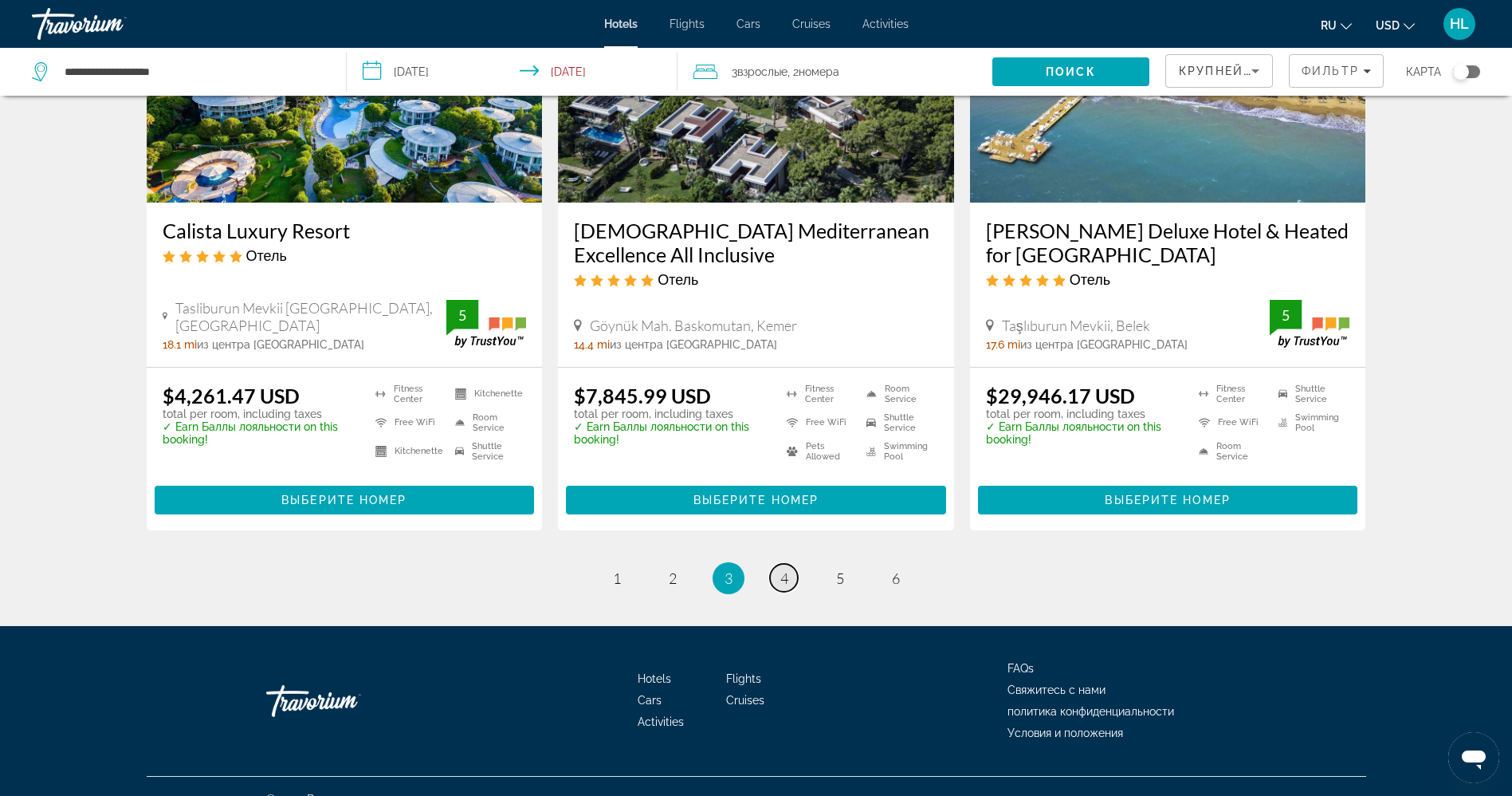
click at [789, 564] on link "page 4" at bounding box center [784, 578] width 28 height 28
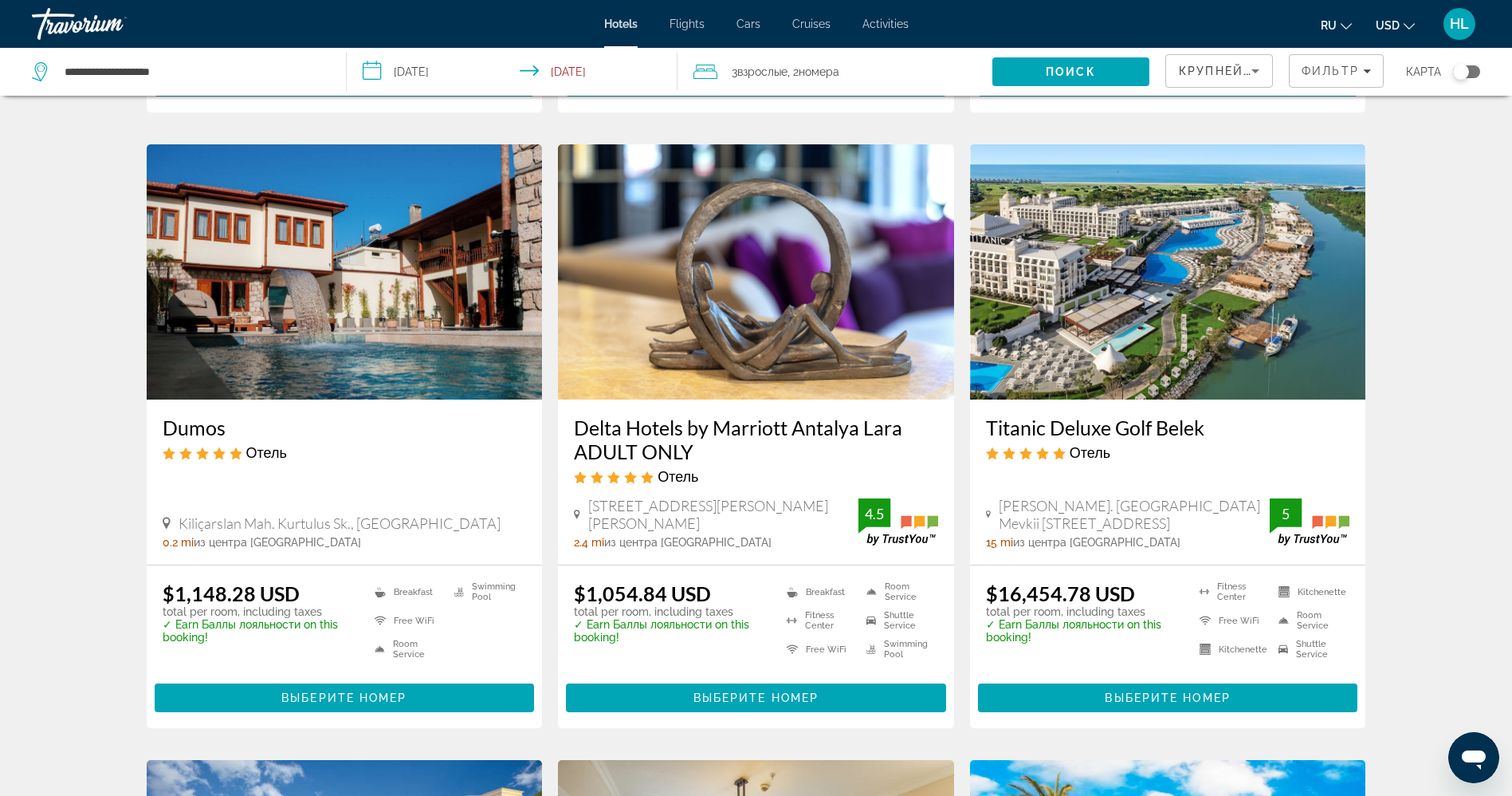
scroll to position [604, 0]
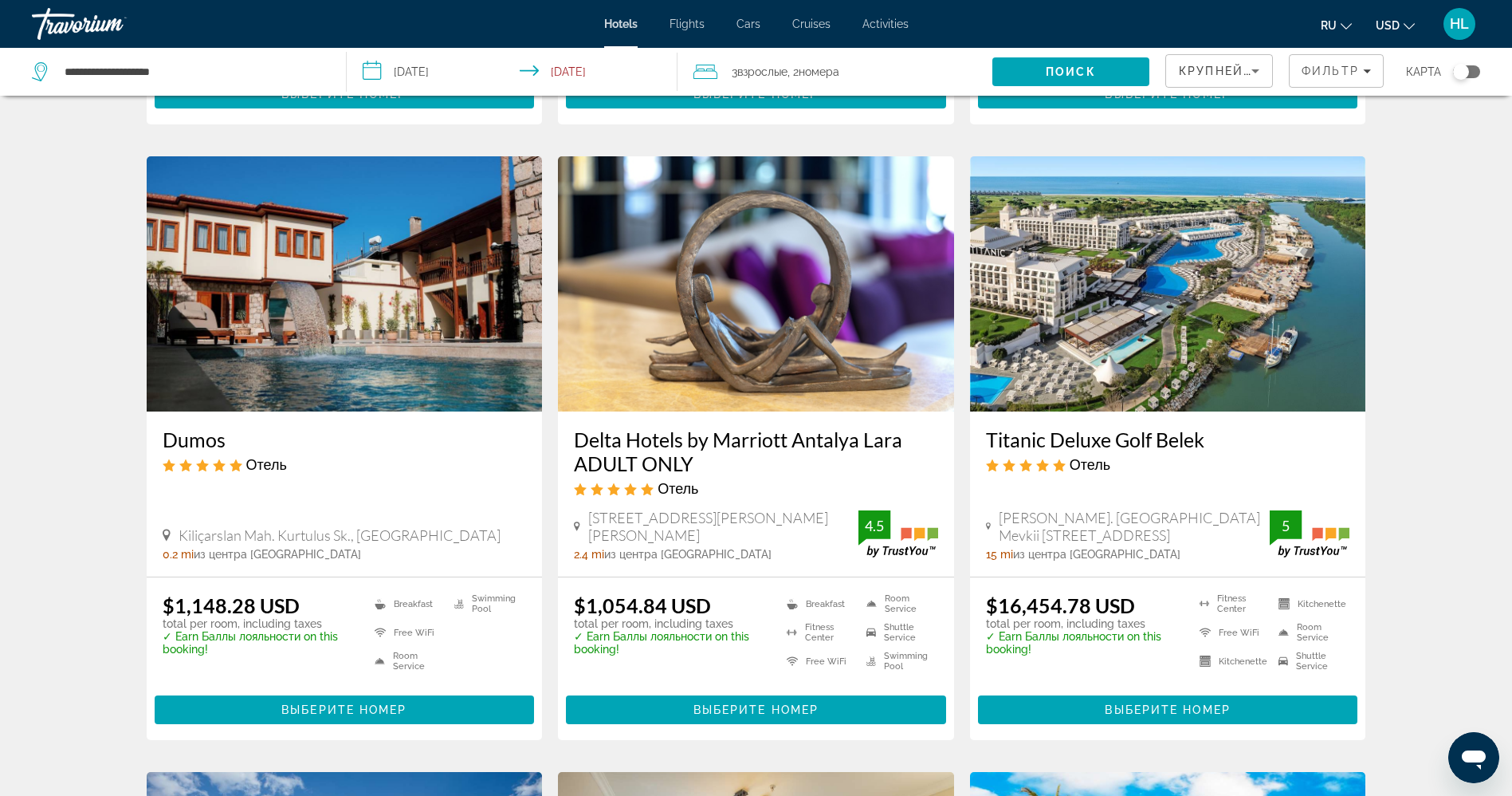
click at [726, 282] on img "Main content" at bounding box center [755, 284] width 396 height 256
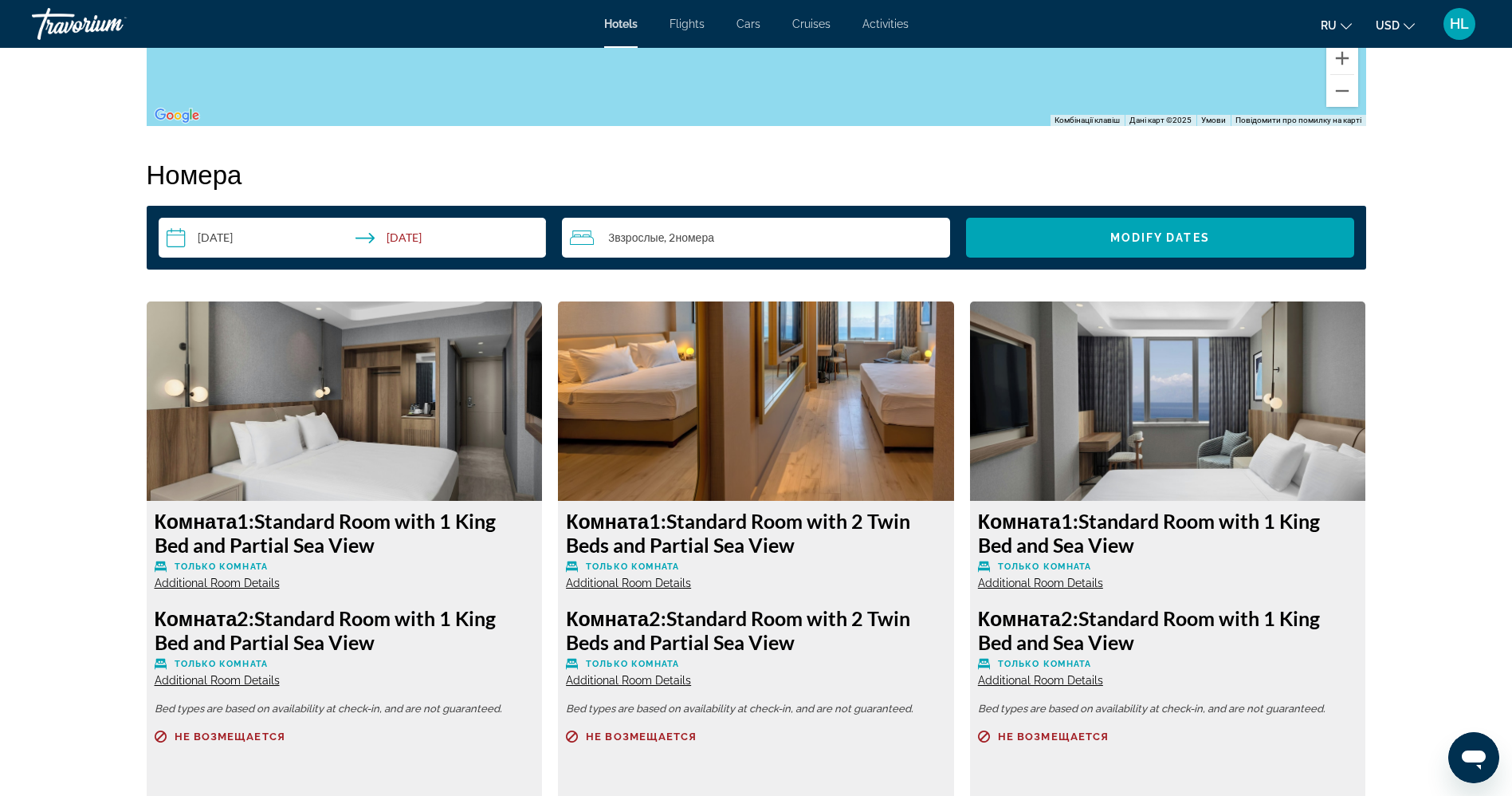
scroll to position [1972, 0]
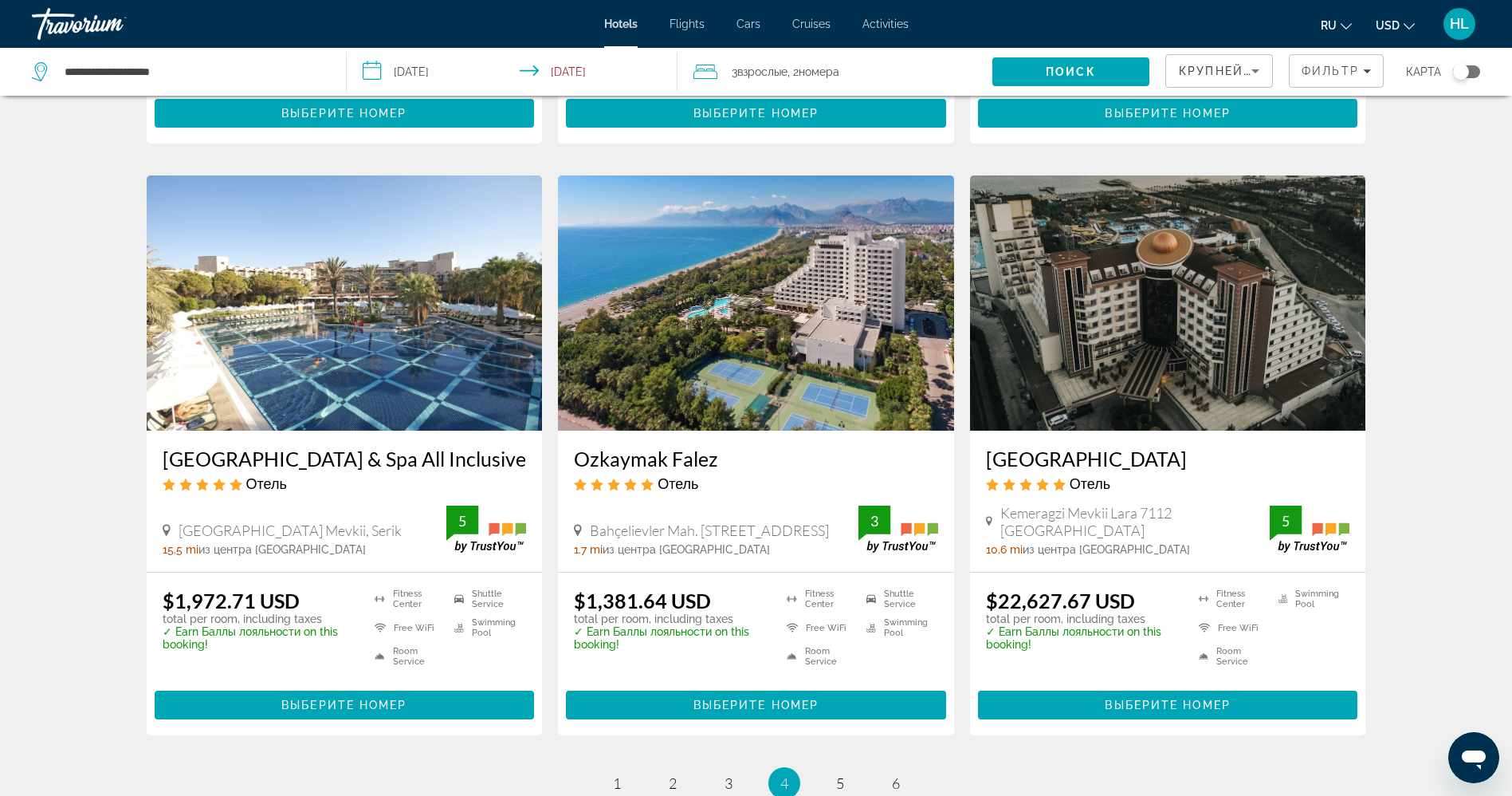
scroll to position [1865, 0]
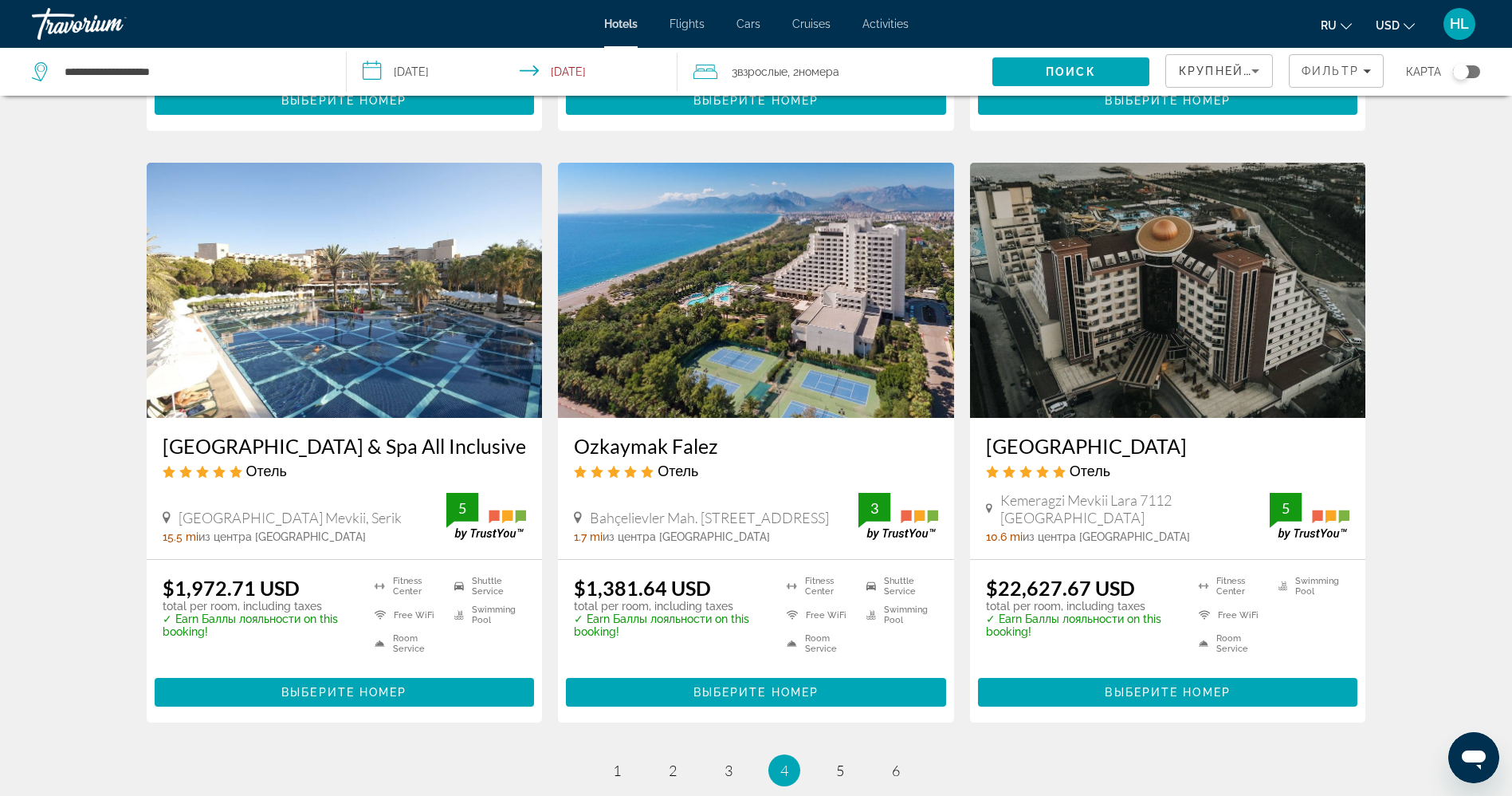
click at [696, 279] on img "Main content" at bounding box center [755, 290] width 396 height 256
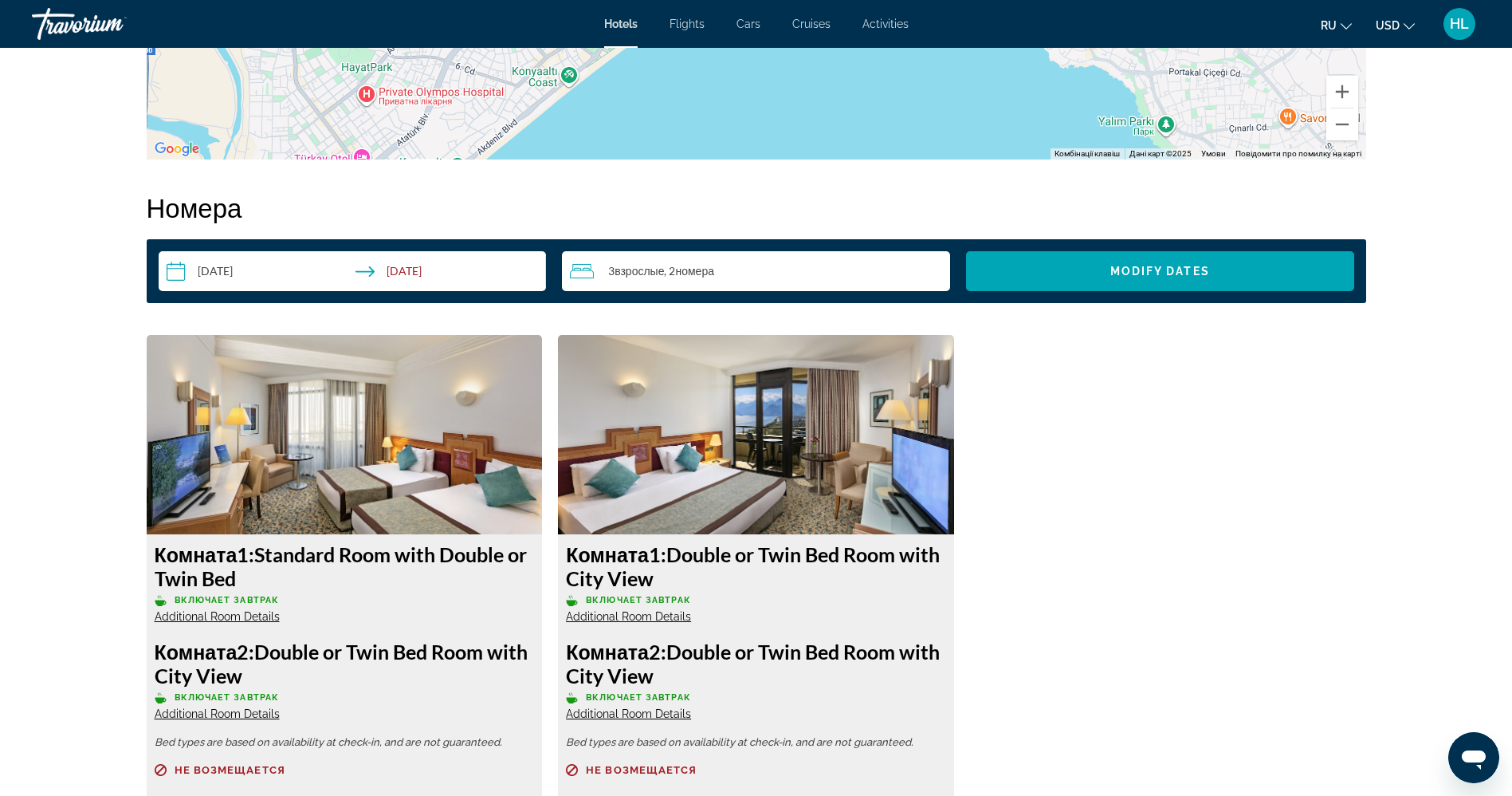
scroll to position [1854, 0]
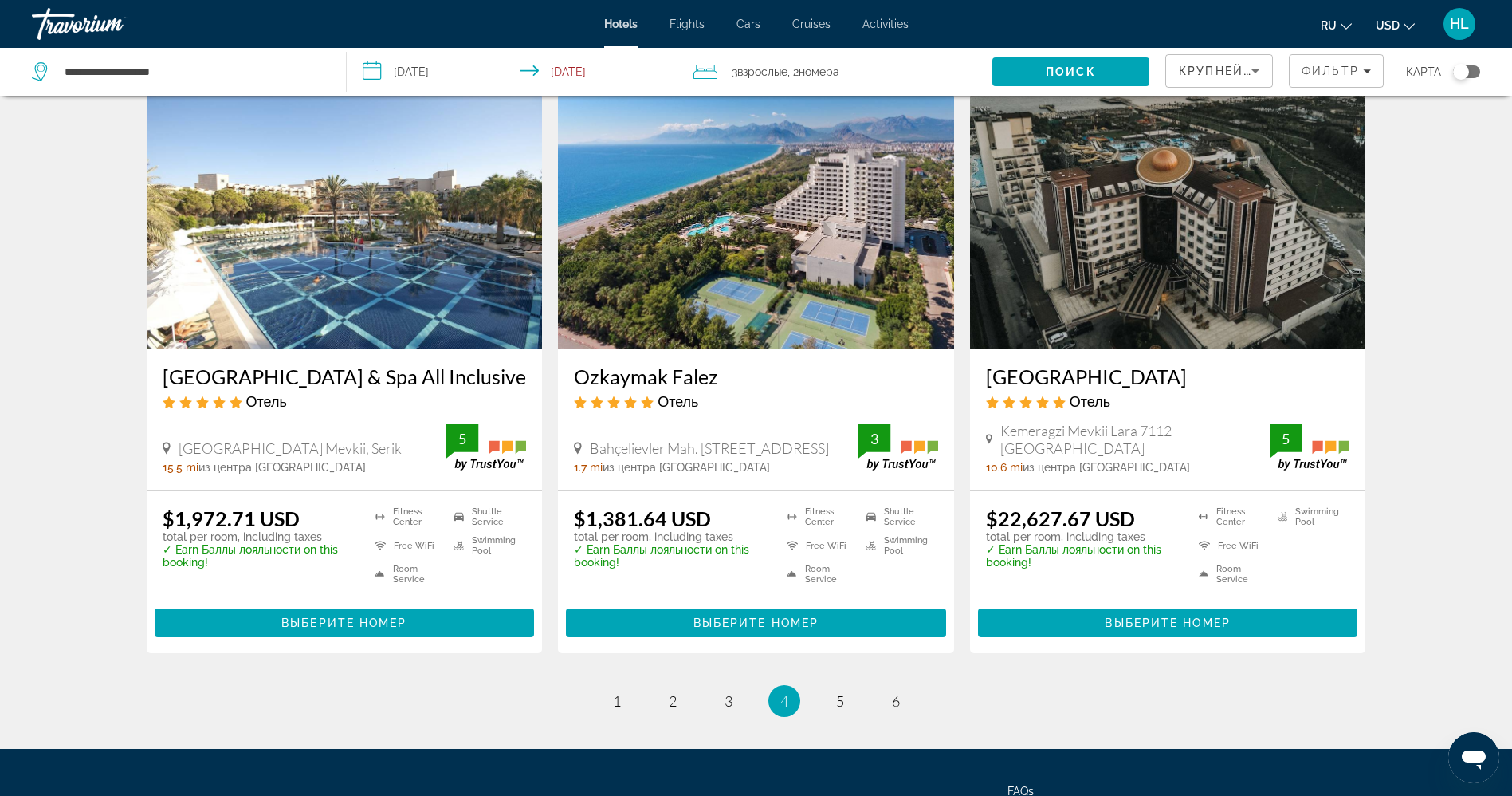
scroll to position [1943, 0]
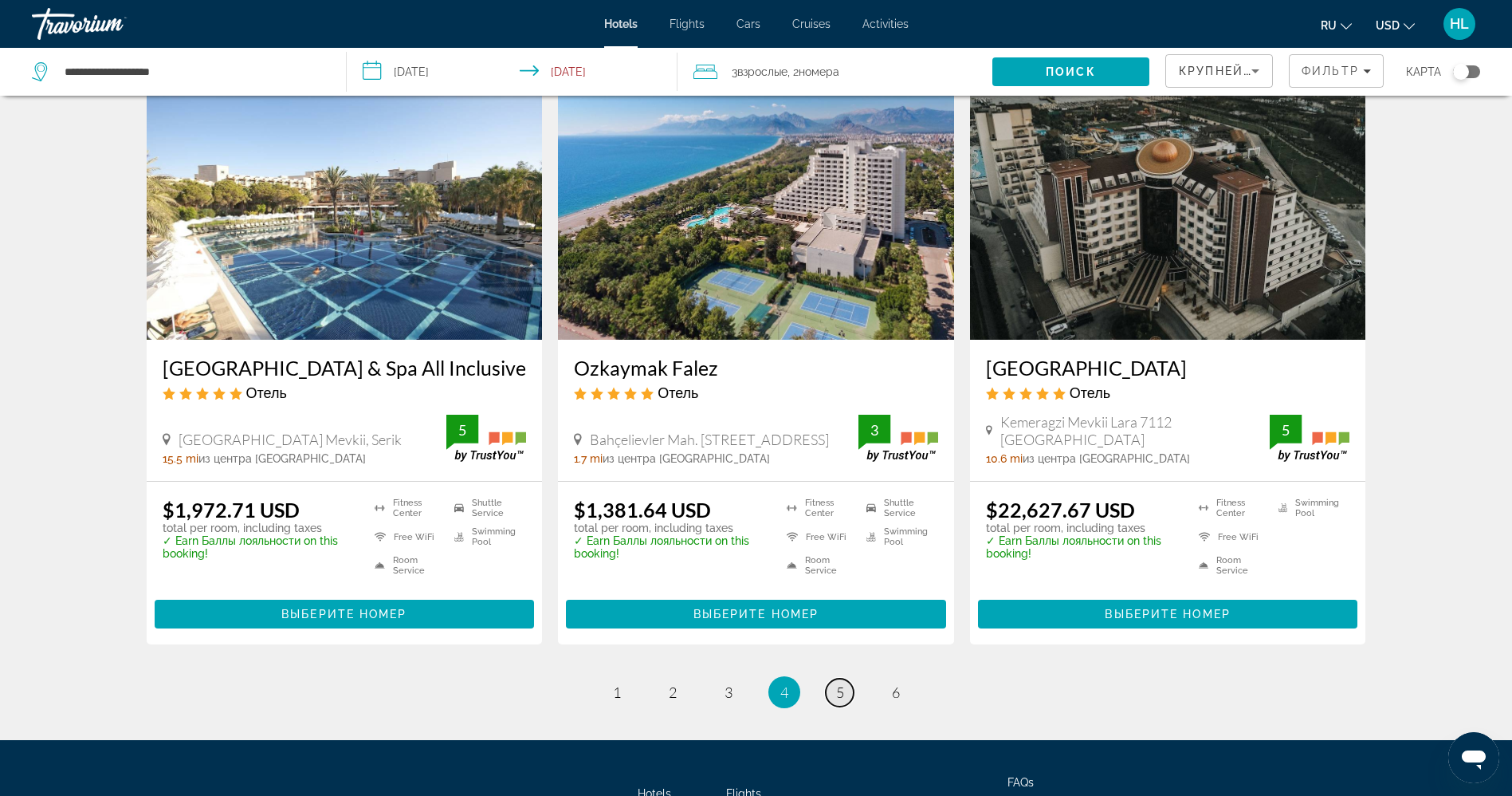
click at [834, 679] on link "page 5" at bounding box center [840, 693] width 28 height 28
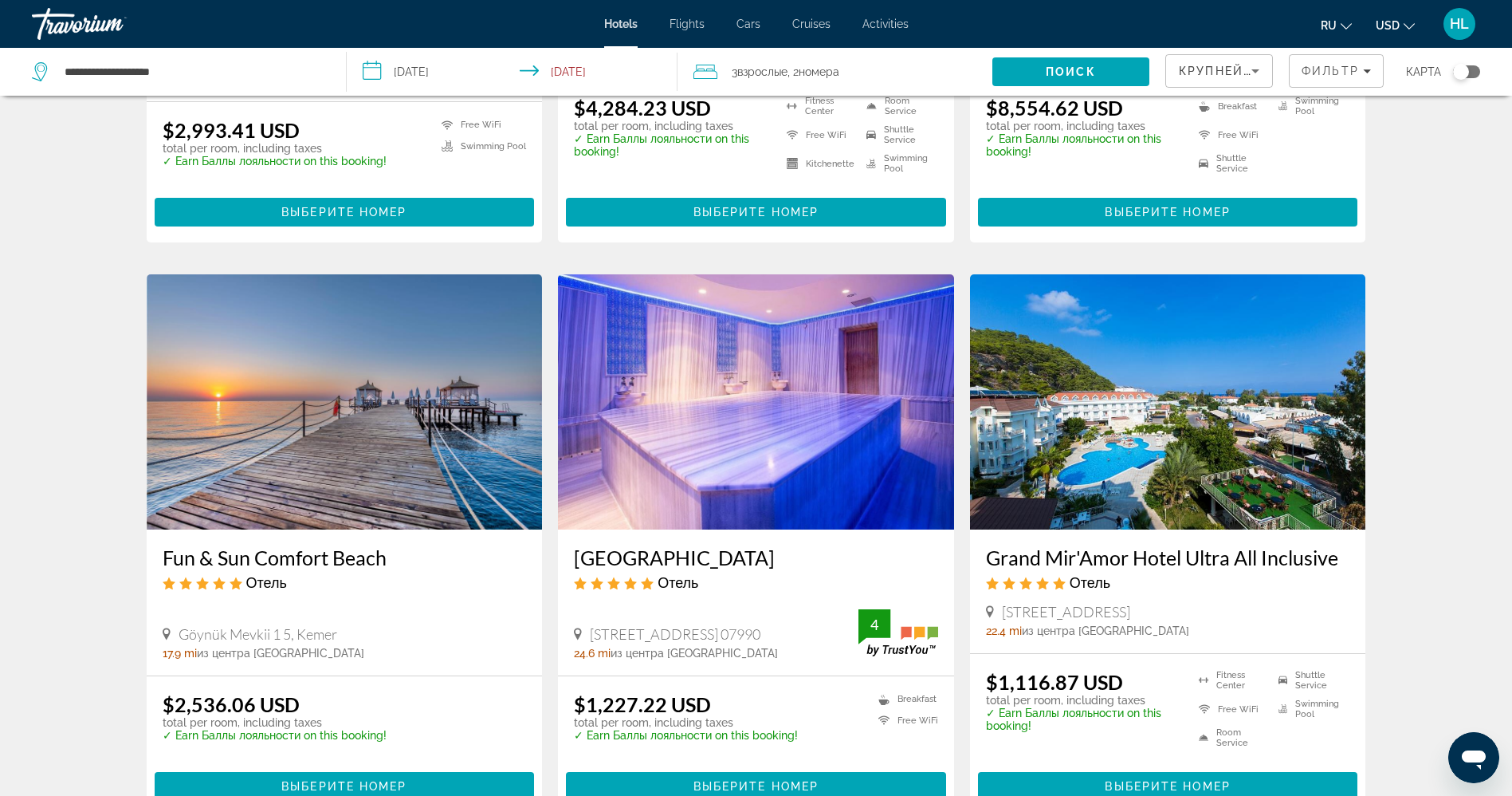
scroll to position [1110, 0]
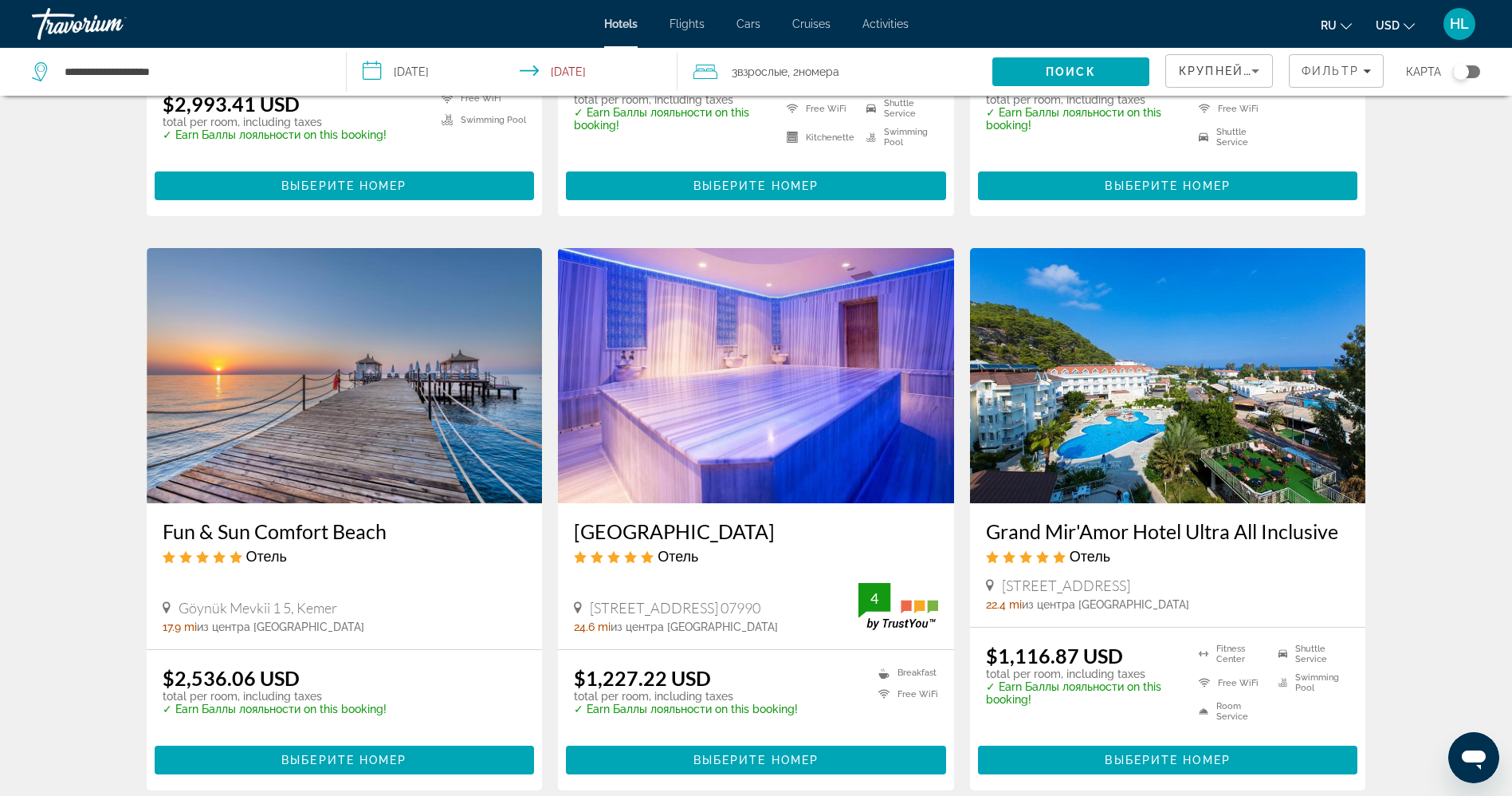
click at [1198, 431] on img "Main content" at bounding box center [1168, 375] width 396 height 256
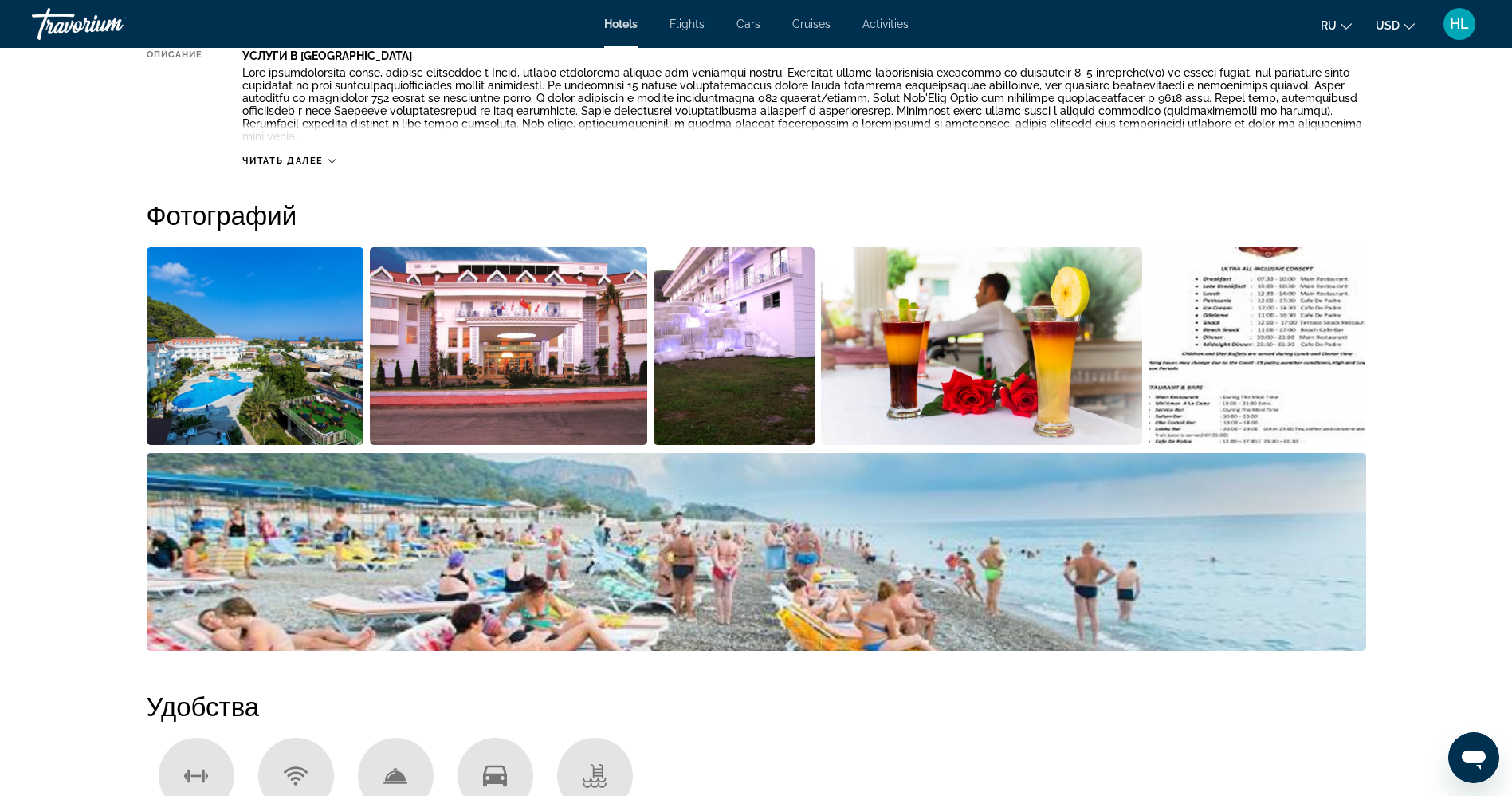
scroll to position [647, 0]
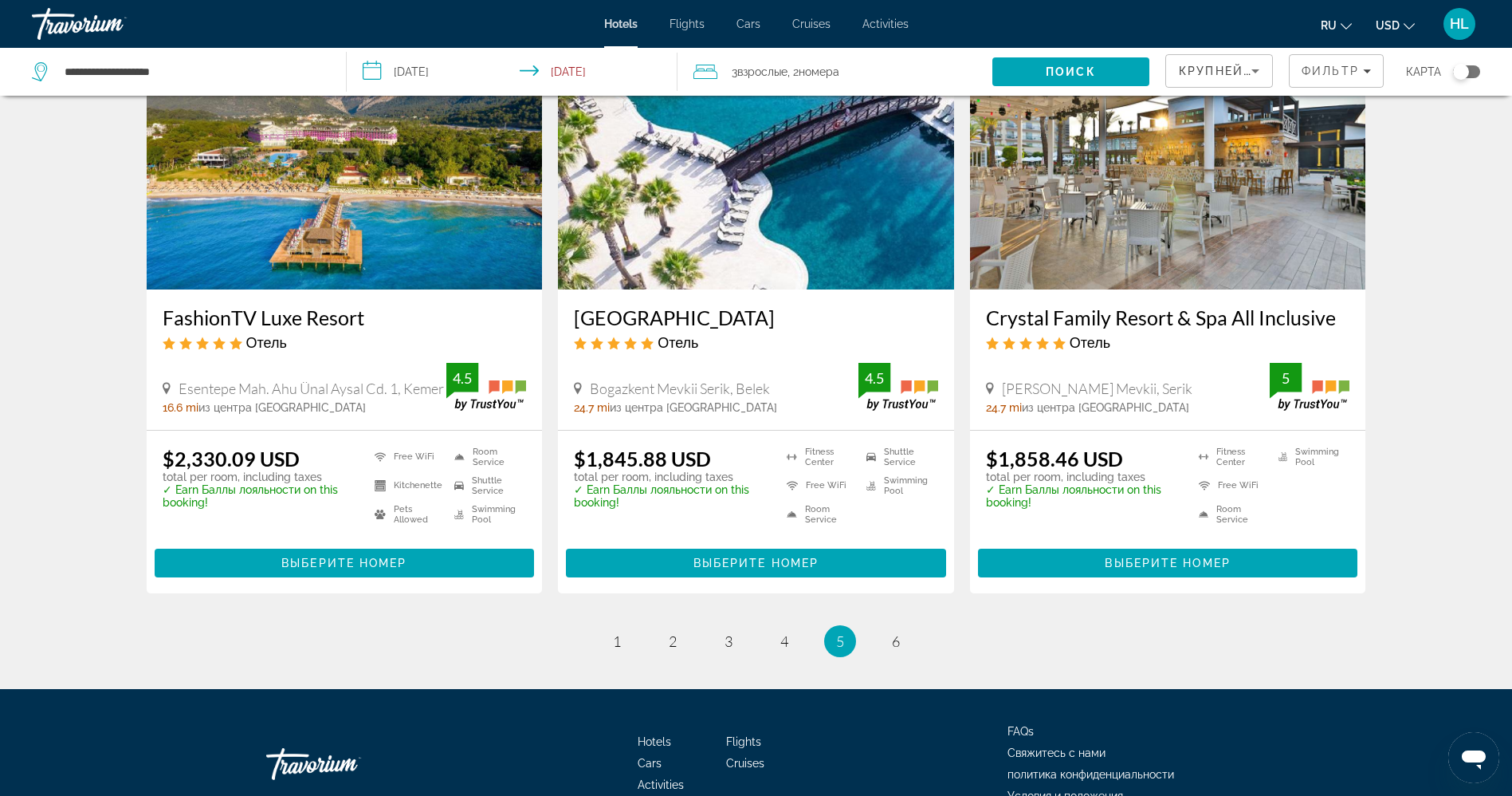
scroll to position [1907, 0]
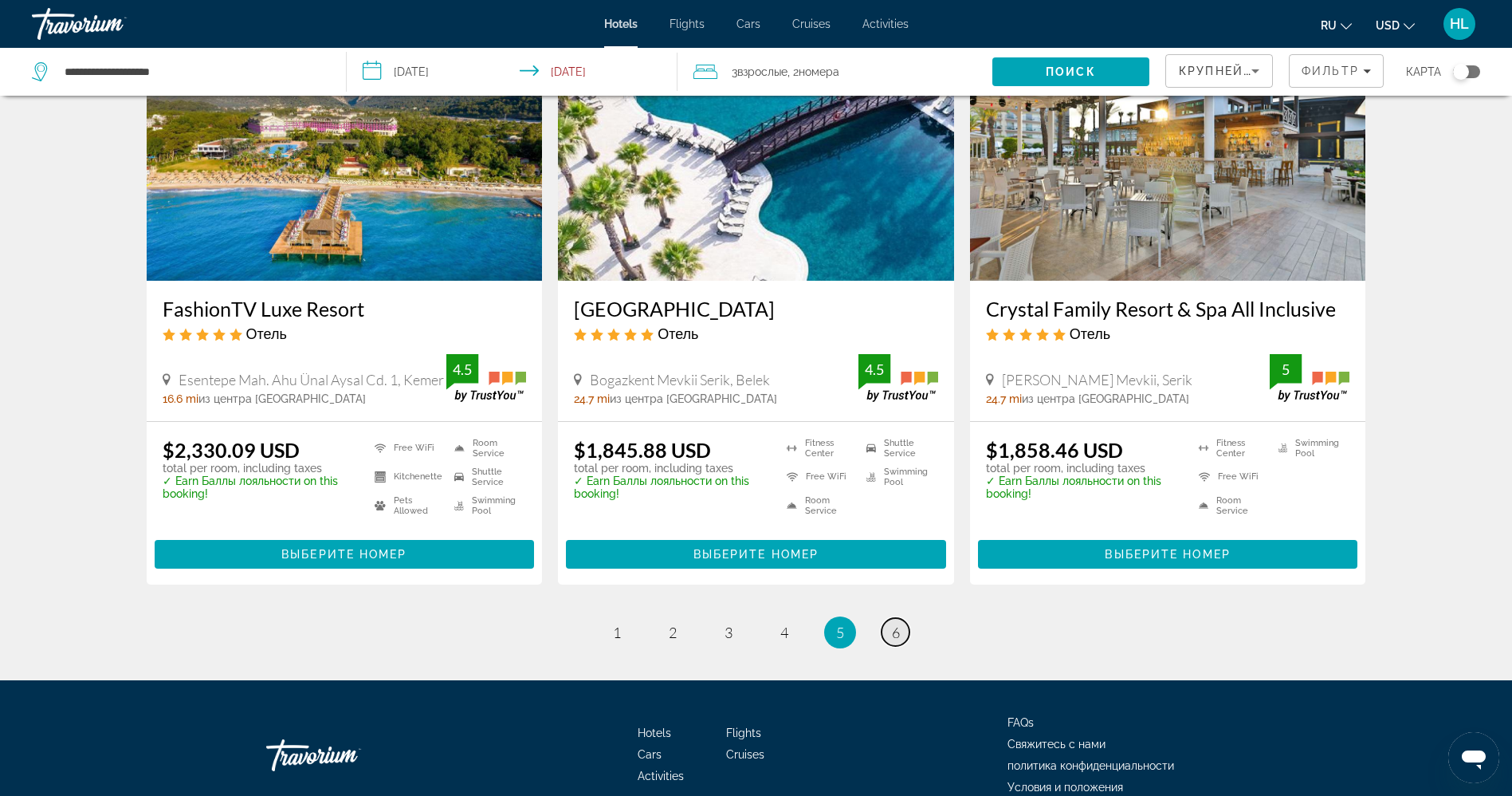
click at [895, 624] on span "6" at bounding box center [896, 633] width 8 height 18
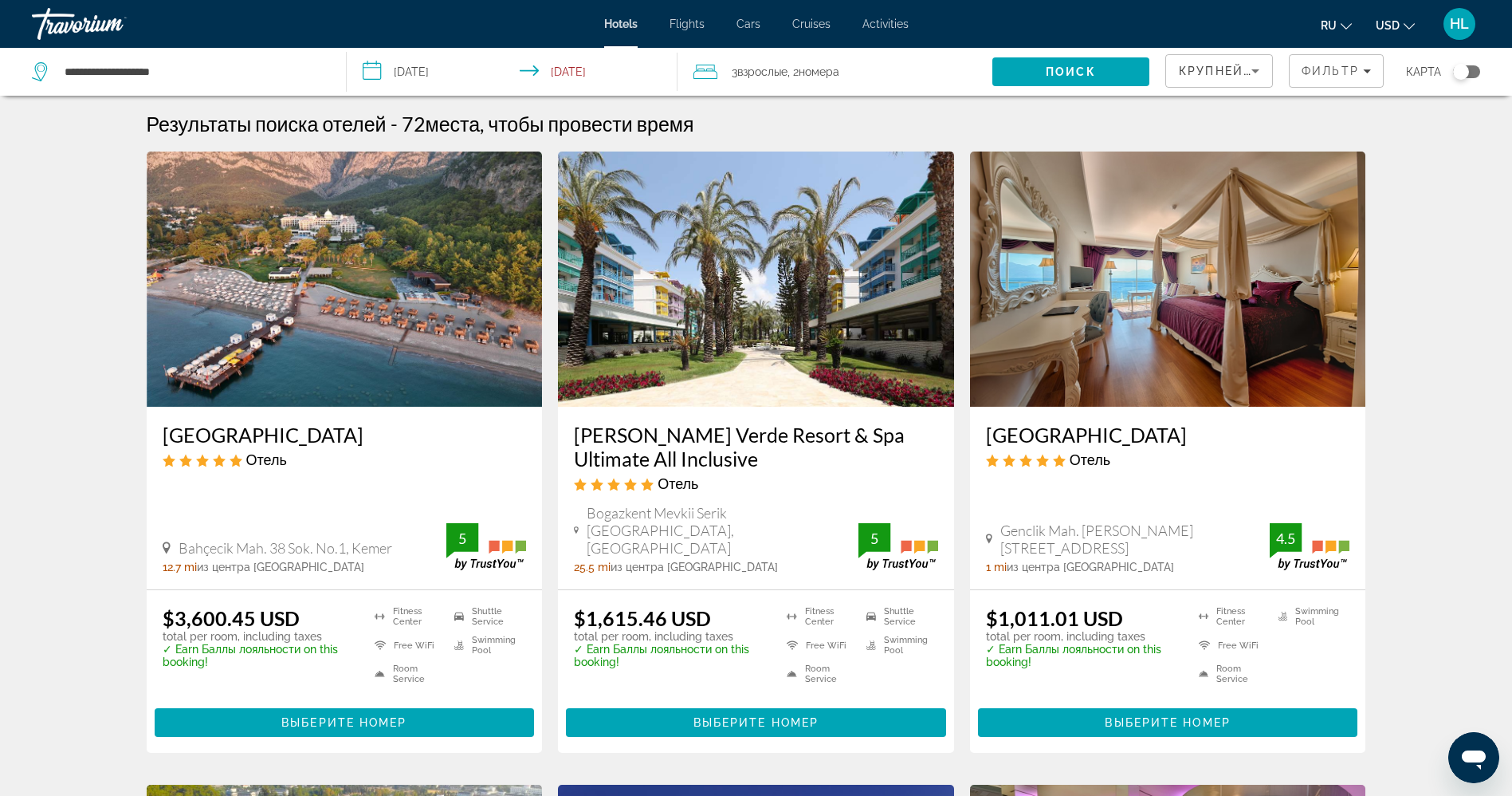
click at [1178, 327] on img "Main content" at bounding box center [1168, 279] width 396 height 256
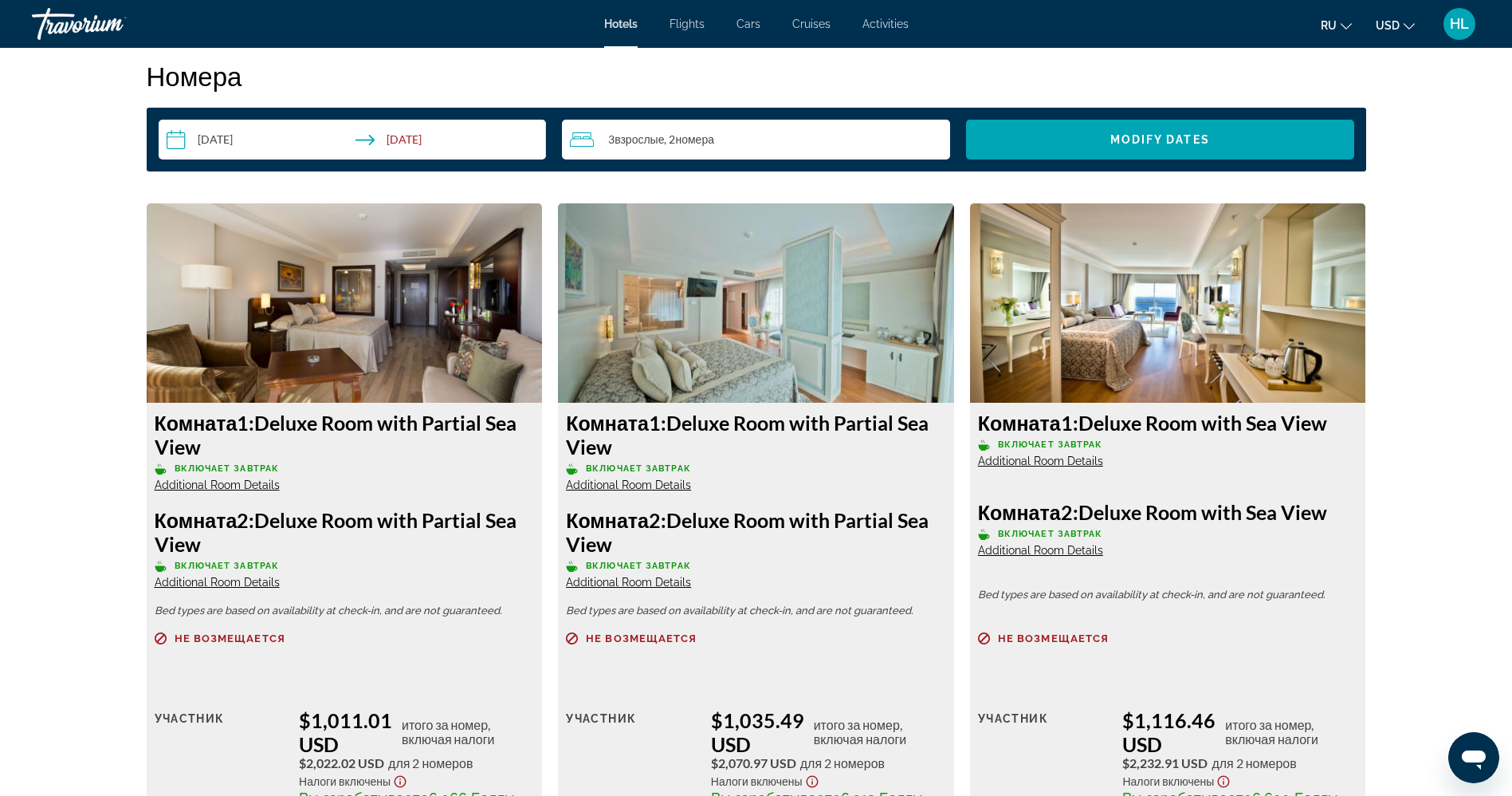
scroll to position [2072, 0]
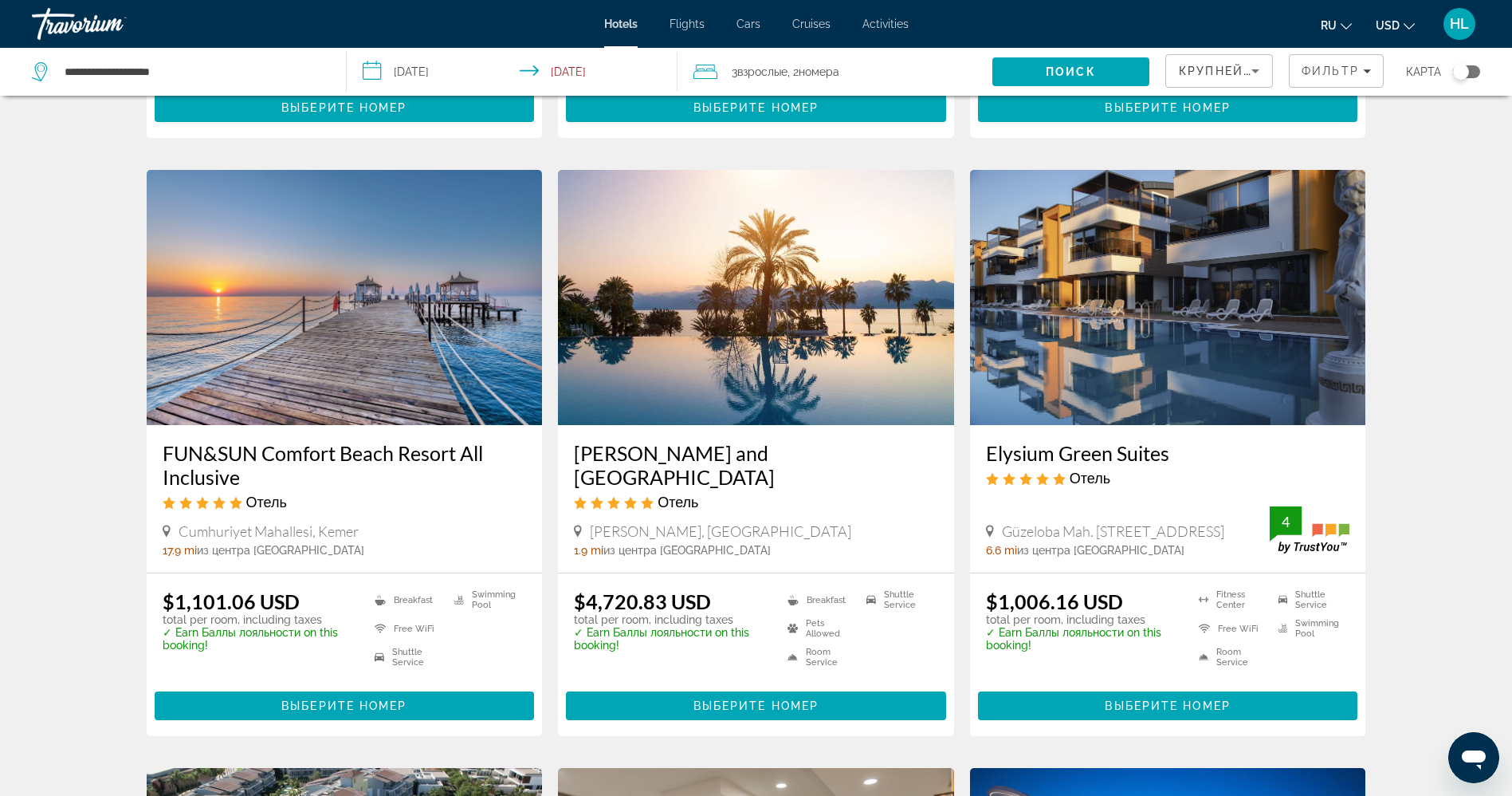
scroll to position [1247, 0]
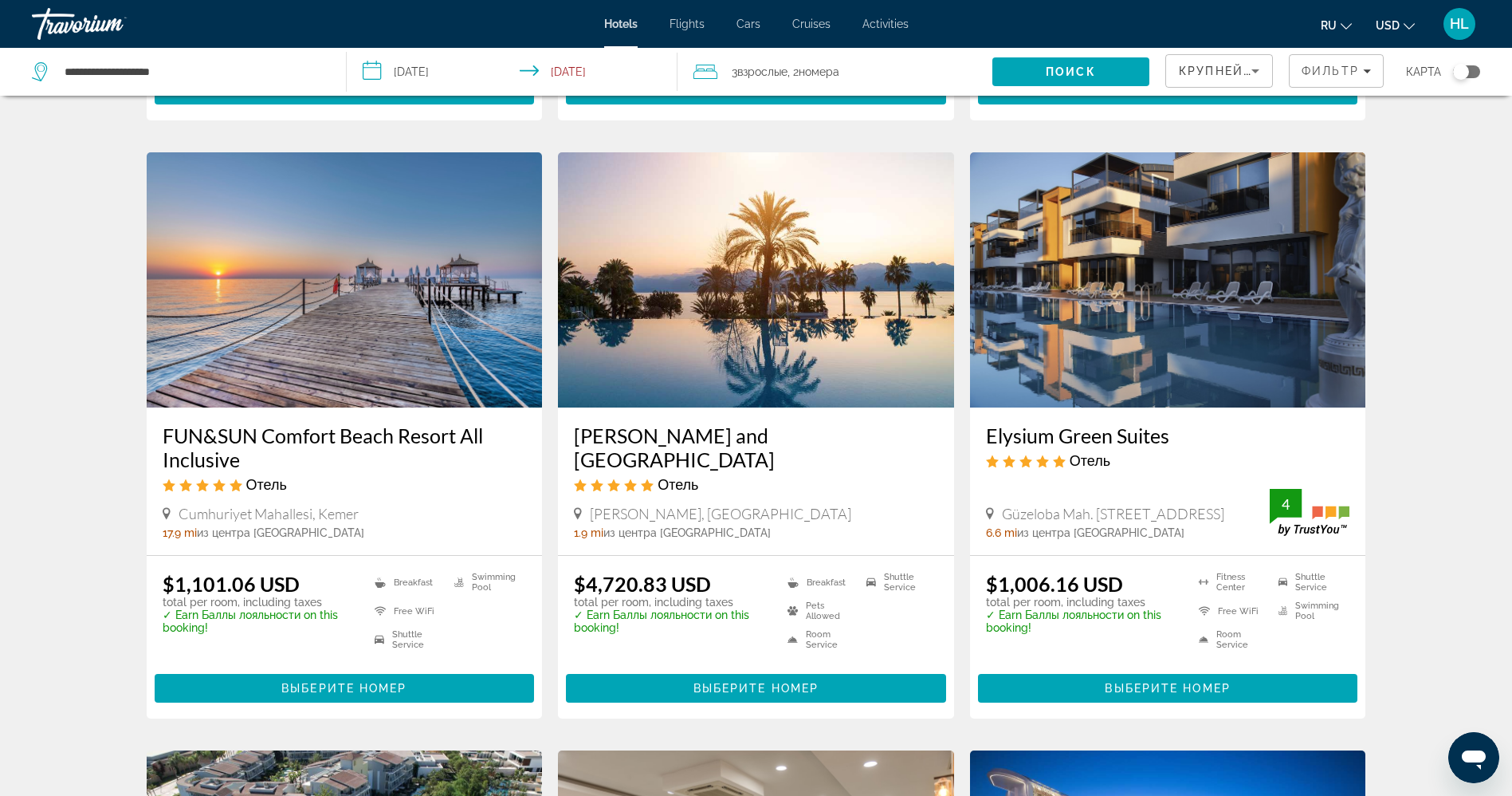
click at [271, 256] on img "Main content" at bounding box center [344, 279] width 396 height 256
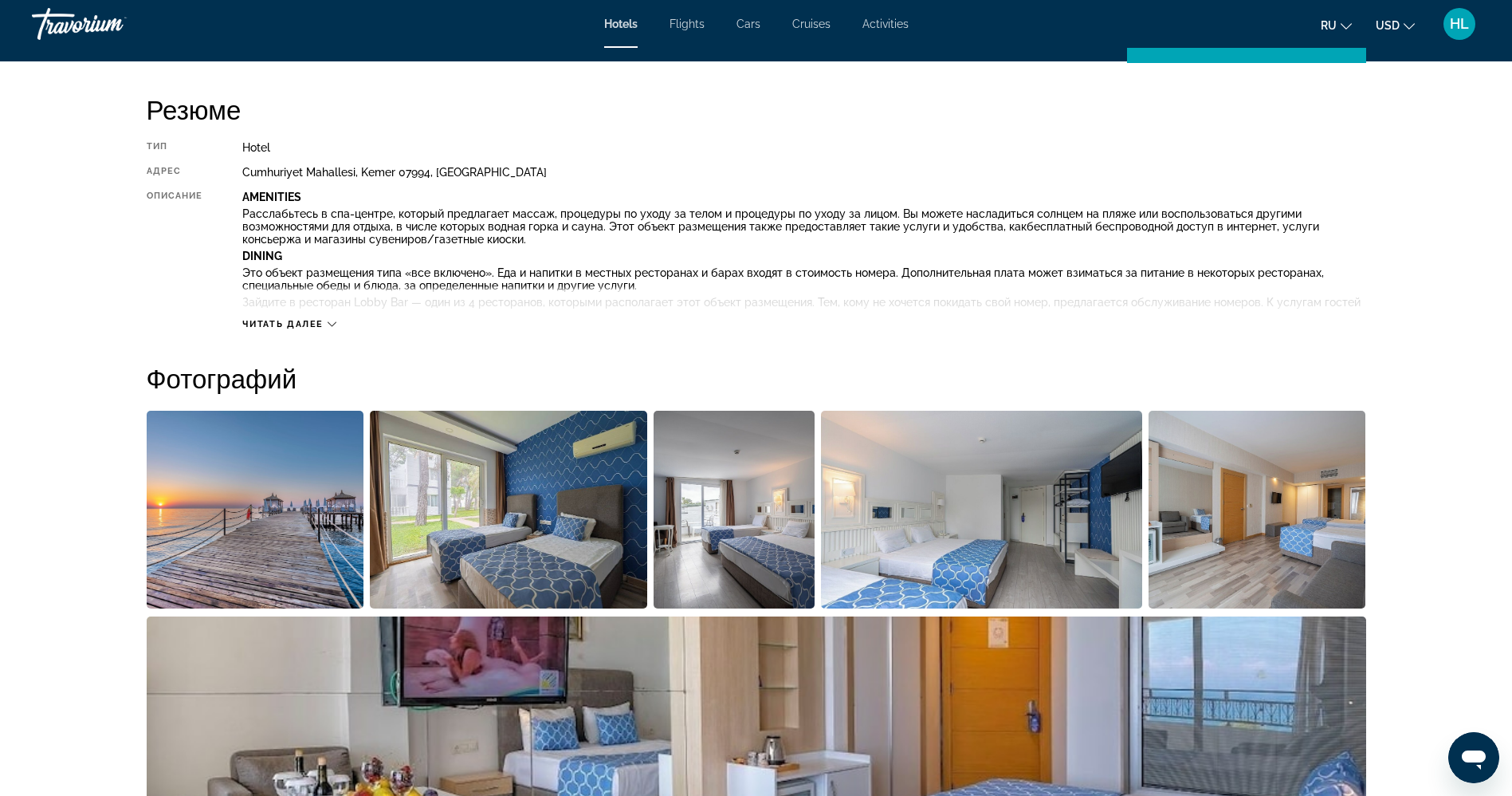
scroll to position [541, 0]
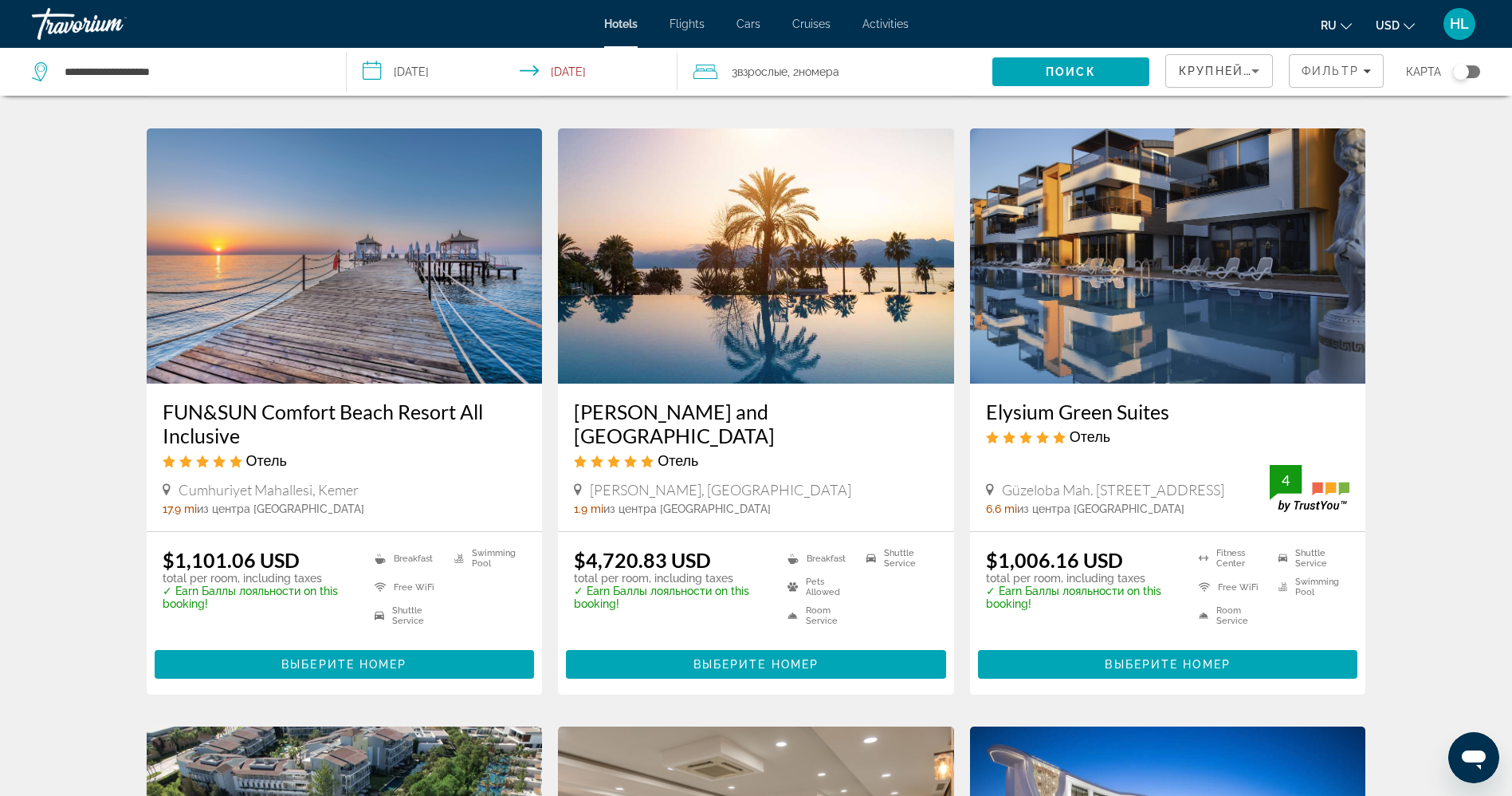
scroll to position [1274, 0]
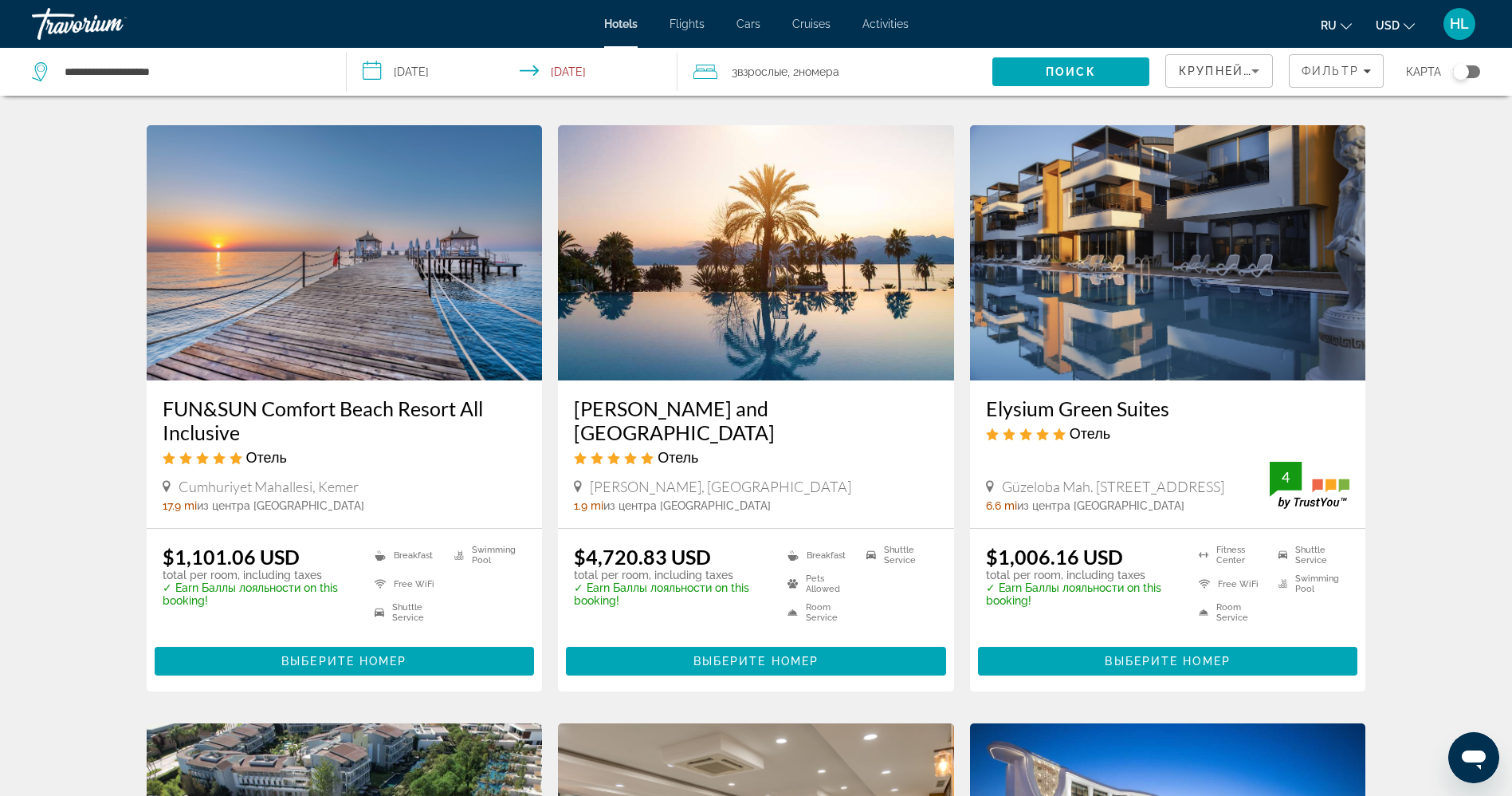
click at [1115, 277] on img "Main content" at bounding box center [1168, 253] width 396 height 256
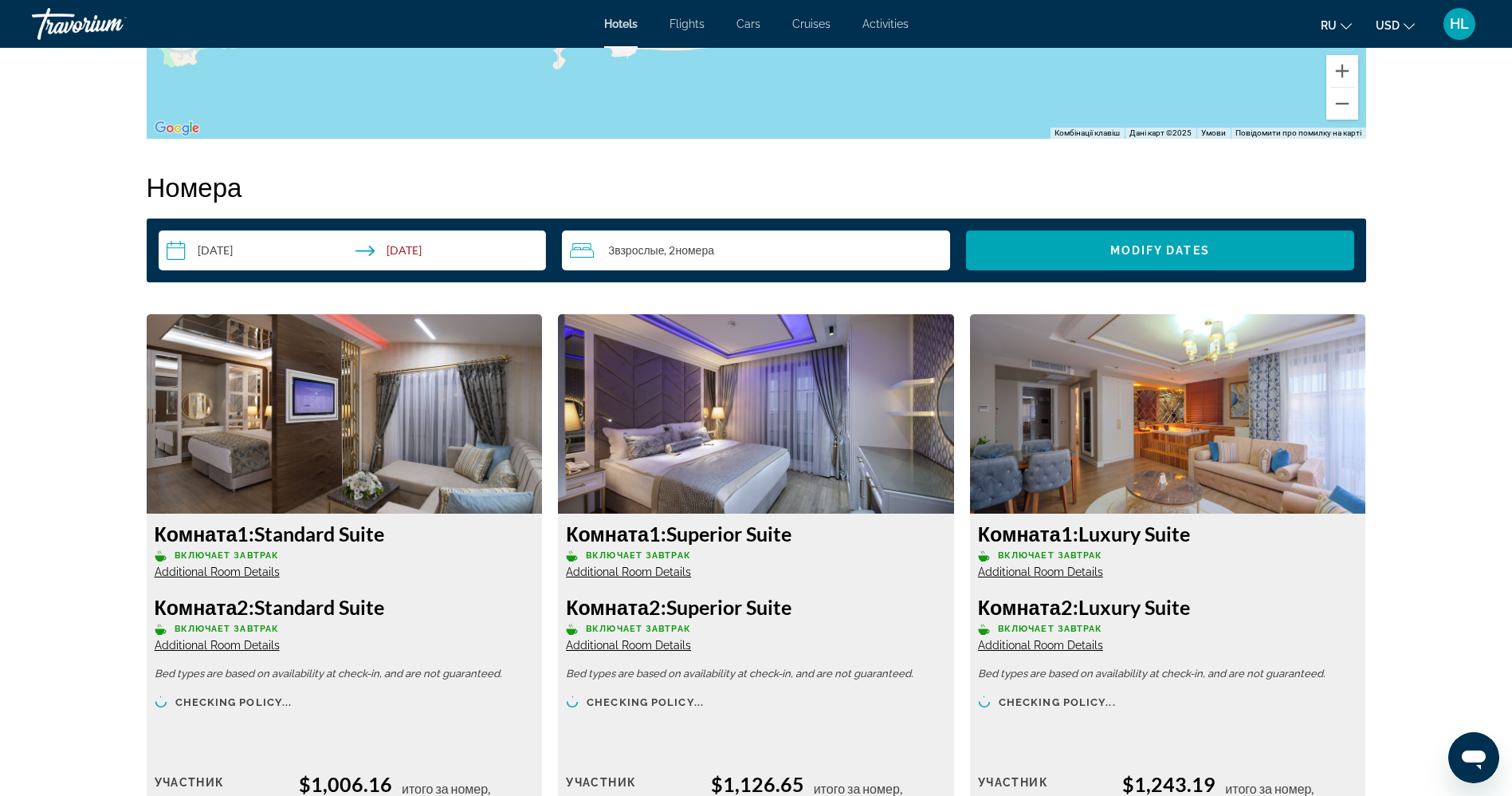
scroll to position [1919, 0]
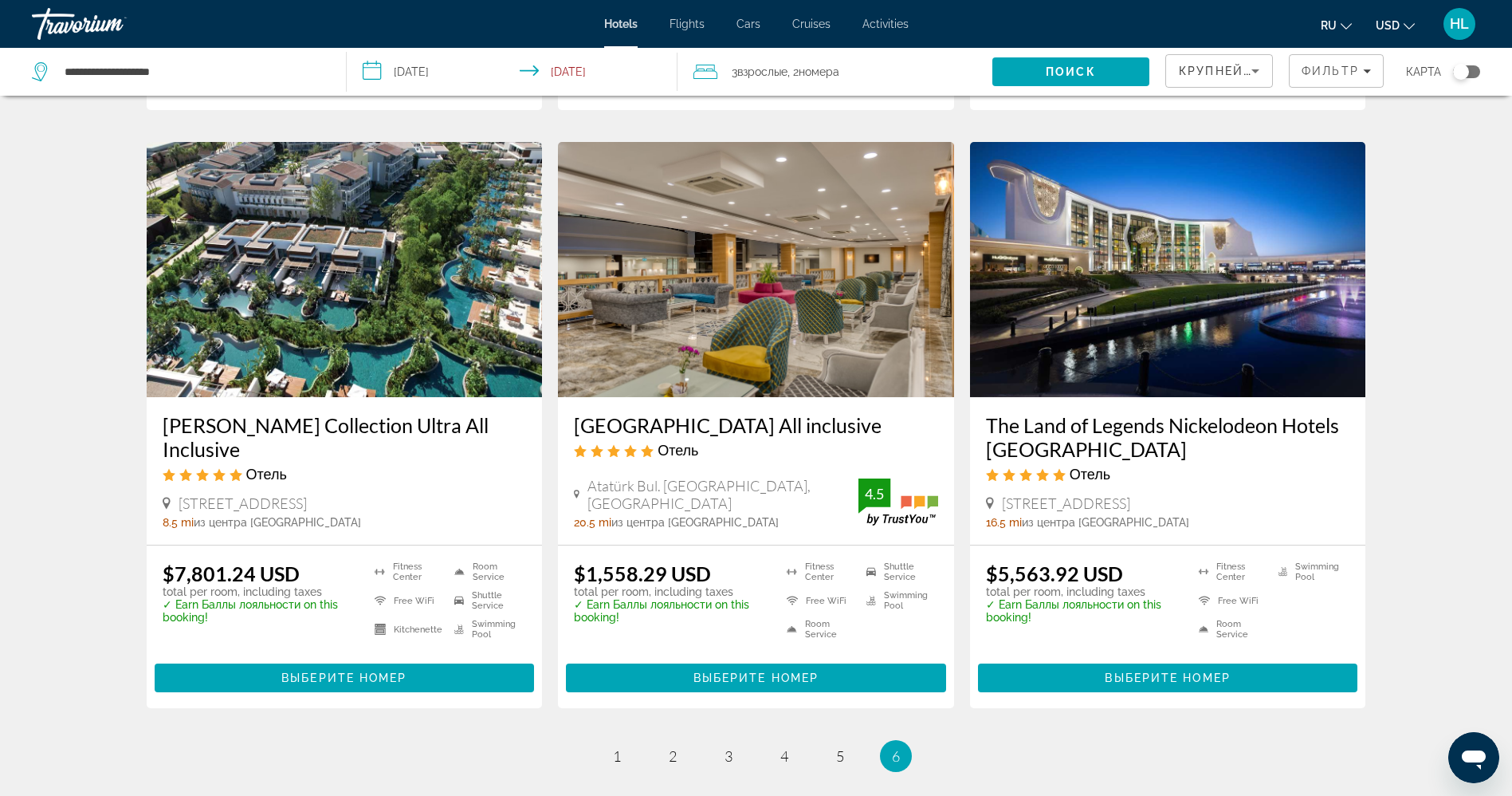
scroll to position [1870, 0]
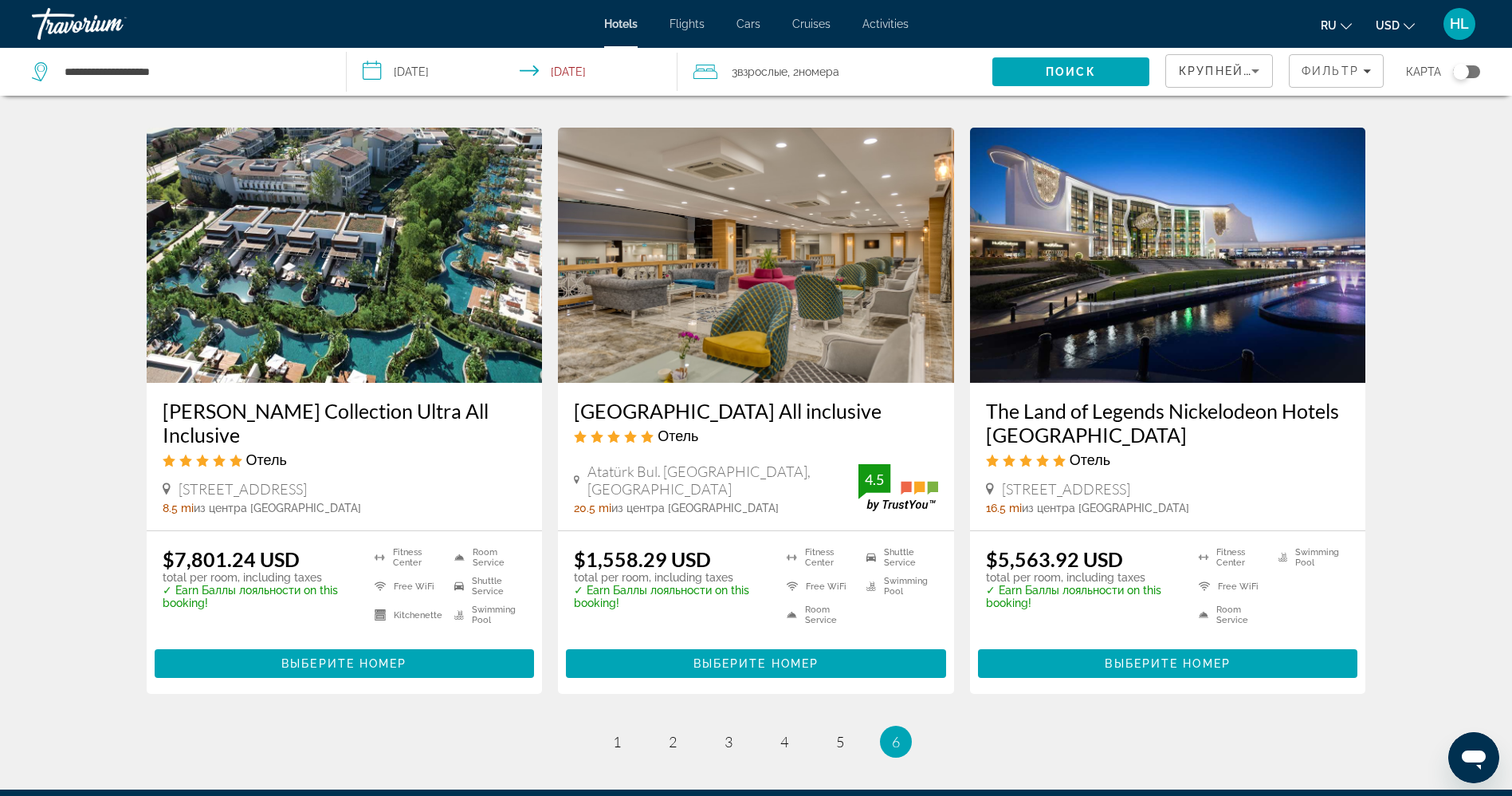
click at [743, 236] on img "Main content" at bounding box center [755, 255] width 396 height 256
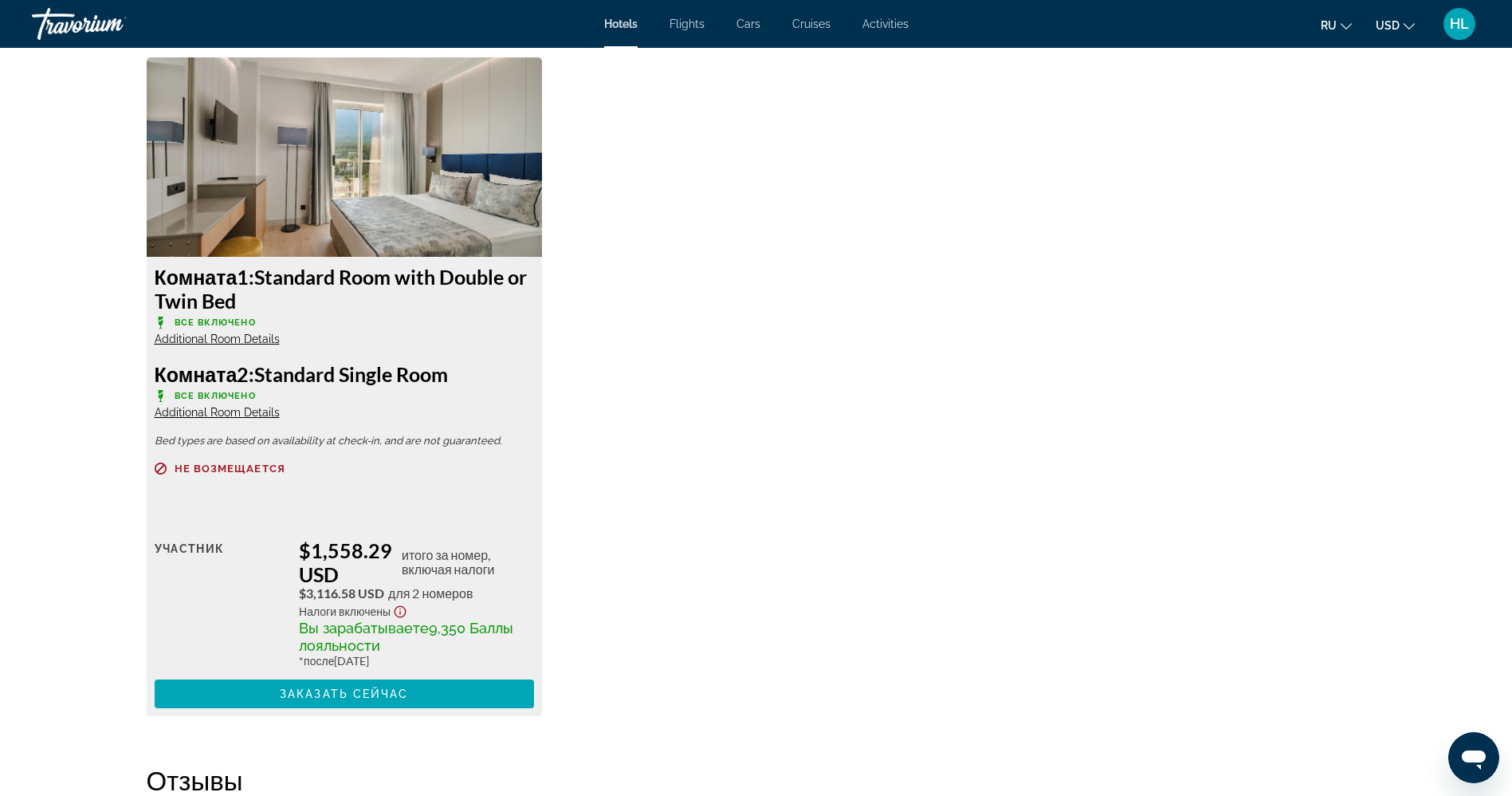
scroll to position [2103, 0]
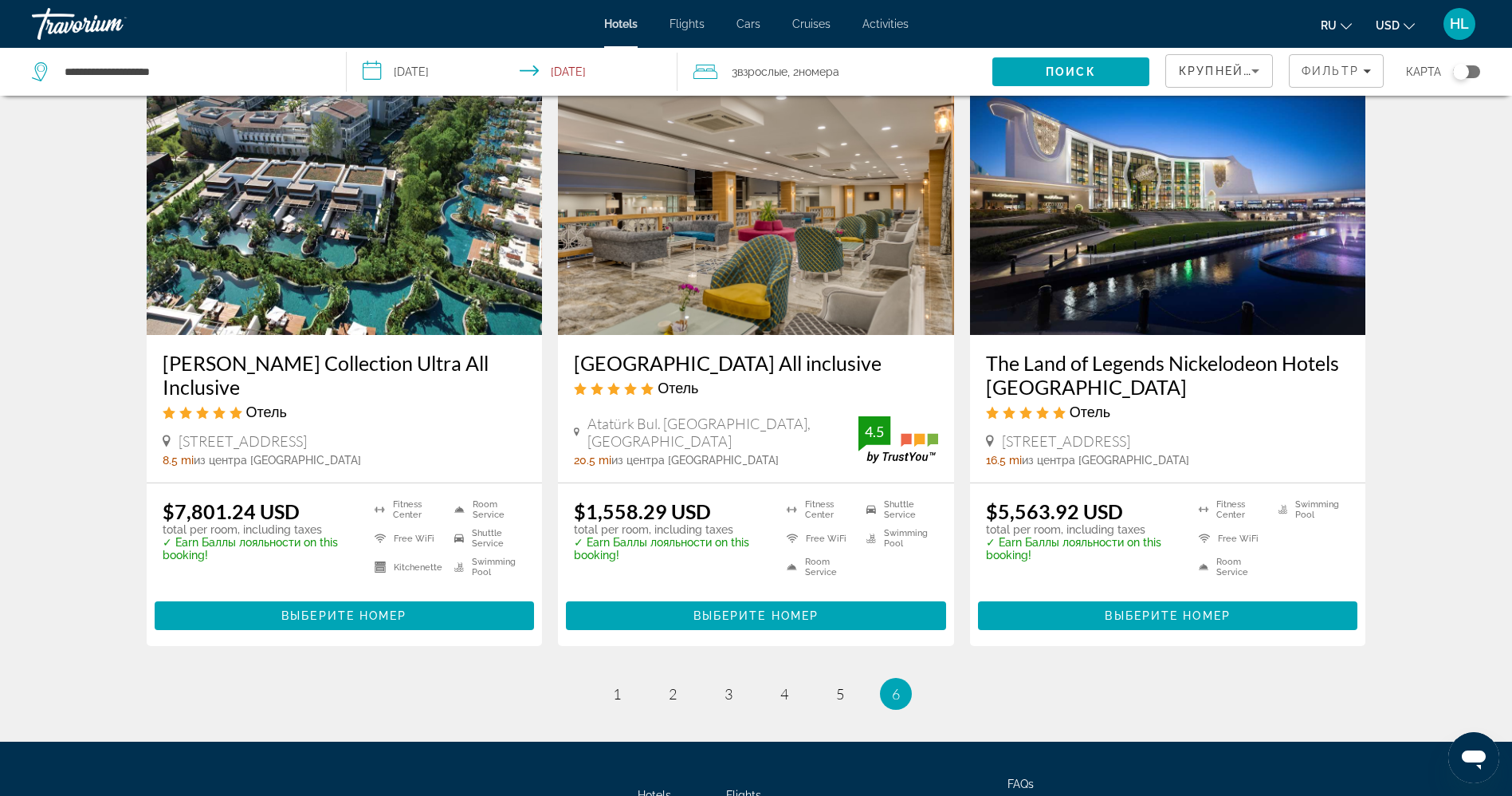
scroll to position [1906, 0]
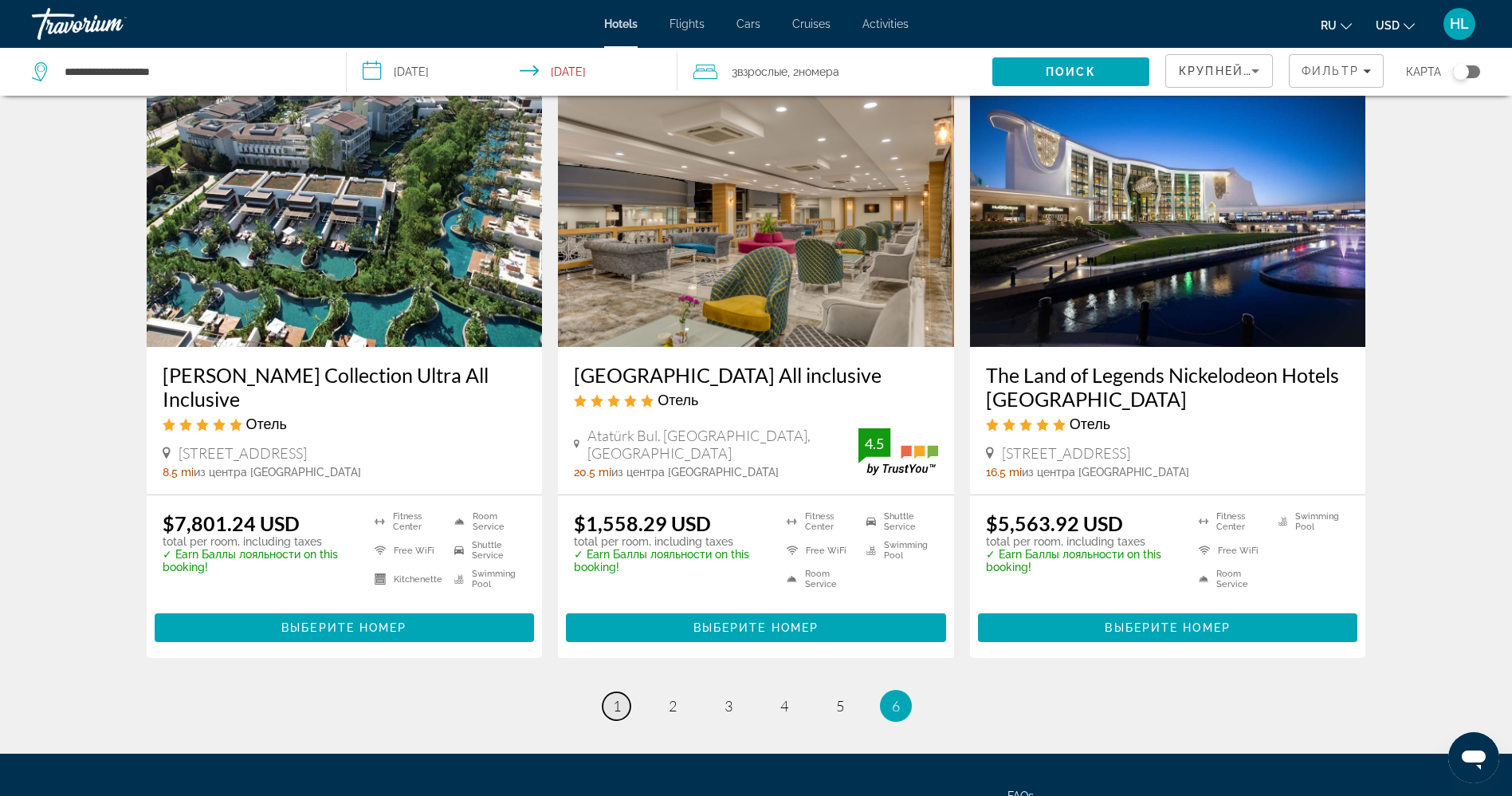
click at [623, 692] on link "page 1" at bounding box center [616, 706] width 28 height 28
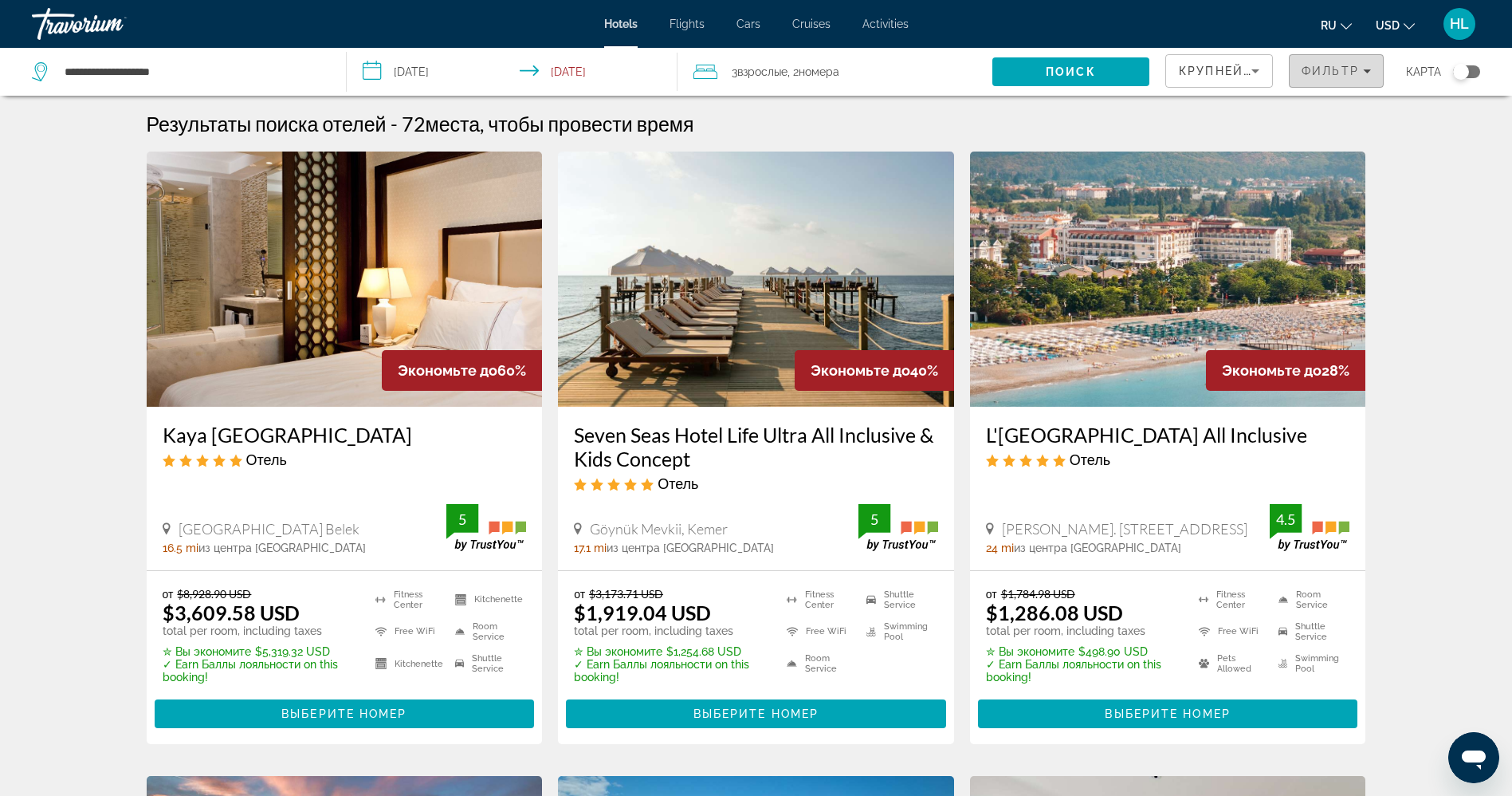
click at [1335, 69] on span "Фильтр" at bounding box center [1329, 71] width 57 height 13
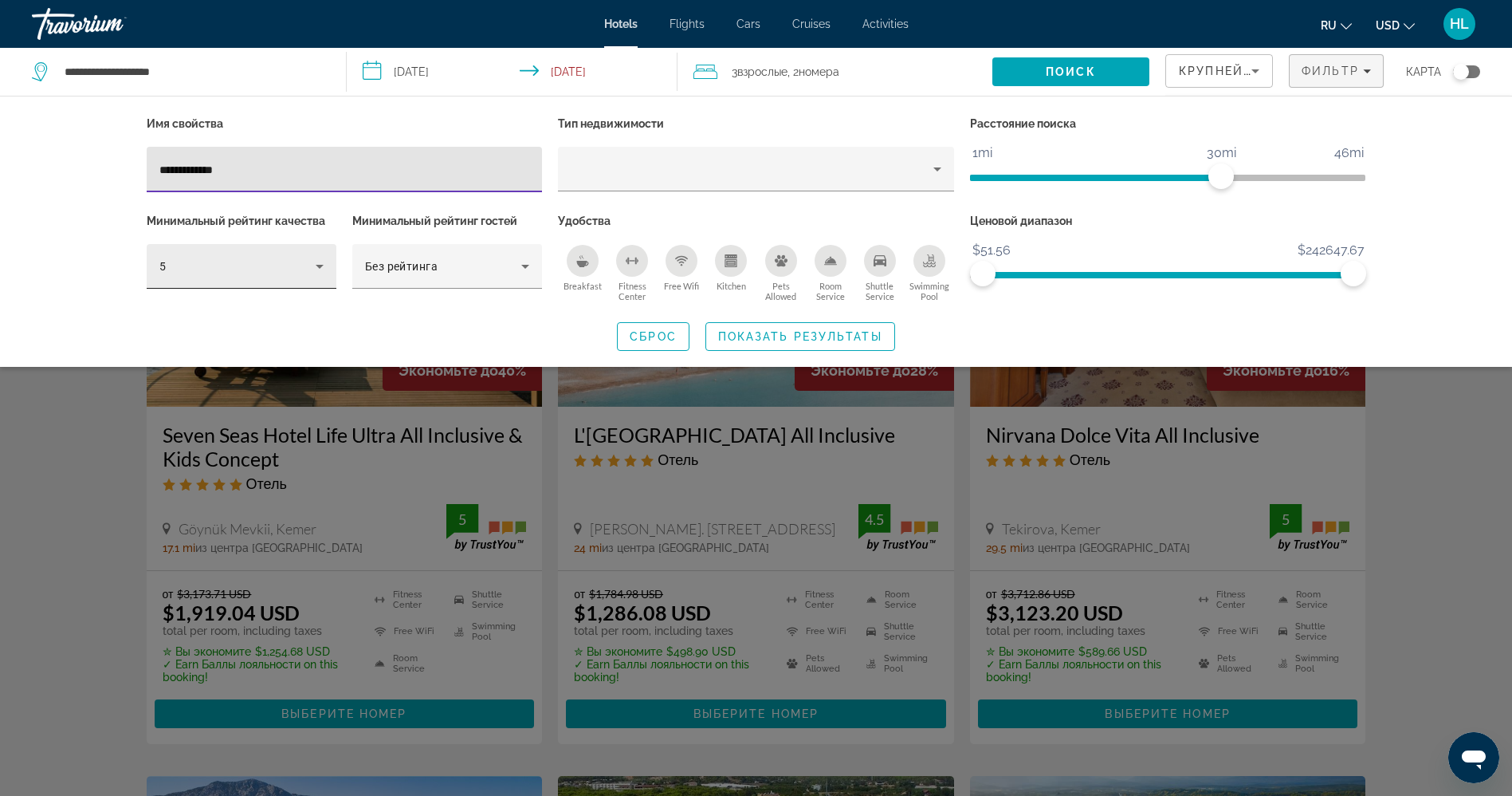
type input "**********"
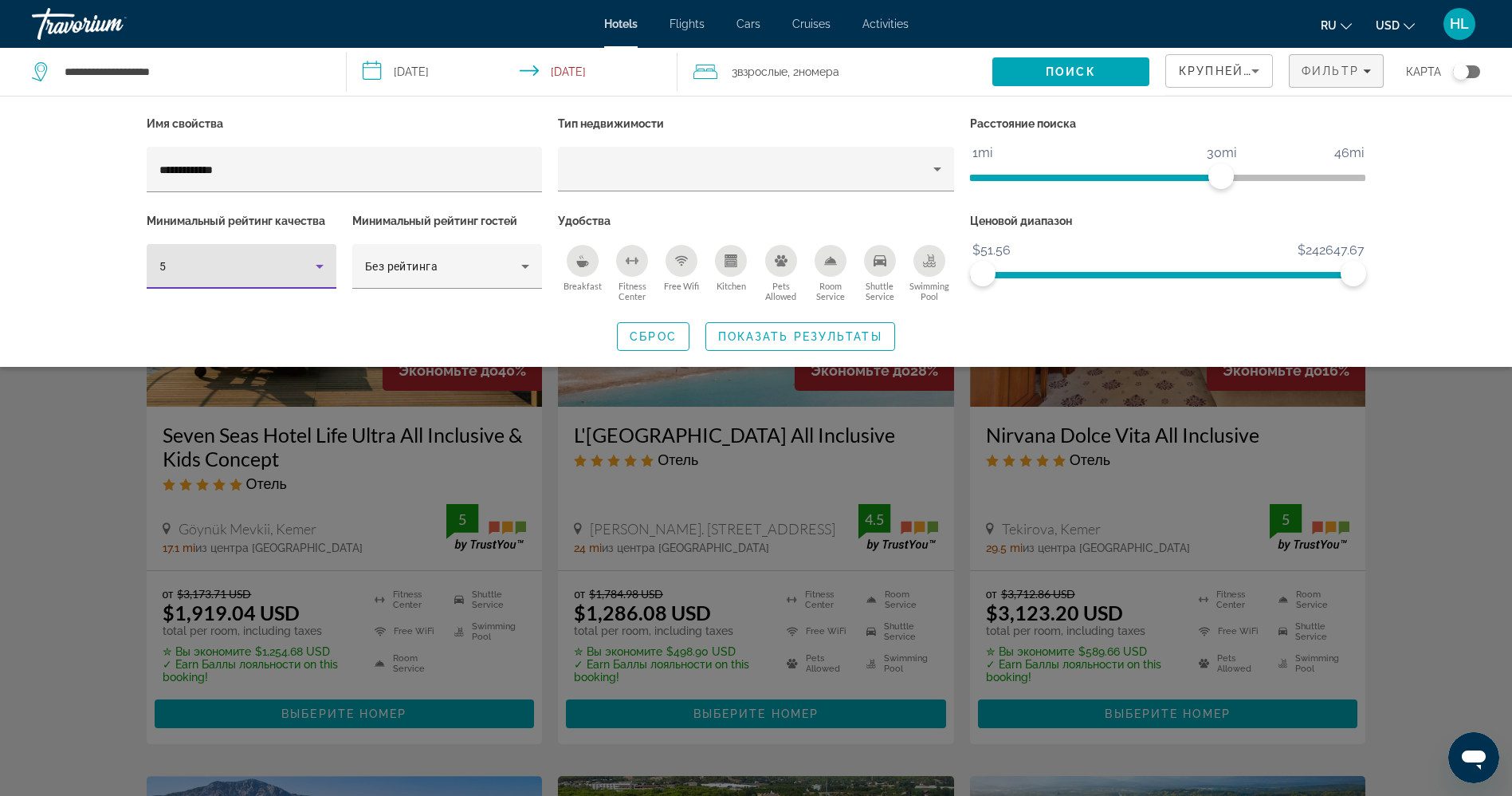
click at [313, 271] on icon "Hotel Filters" at bounding box center [320, 266] width 19 height 19
click at [256, 364] on mat-option "4" at bounding box center [241, 352] width 190 height 39
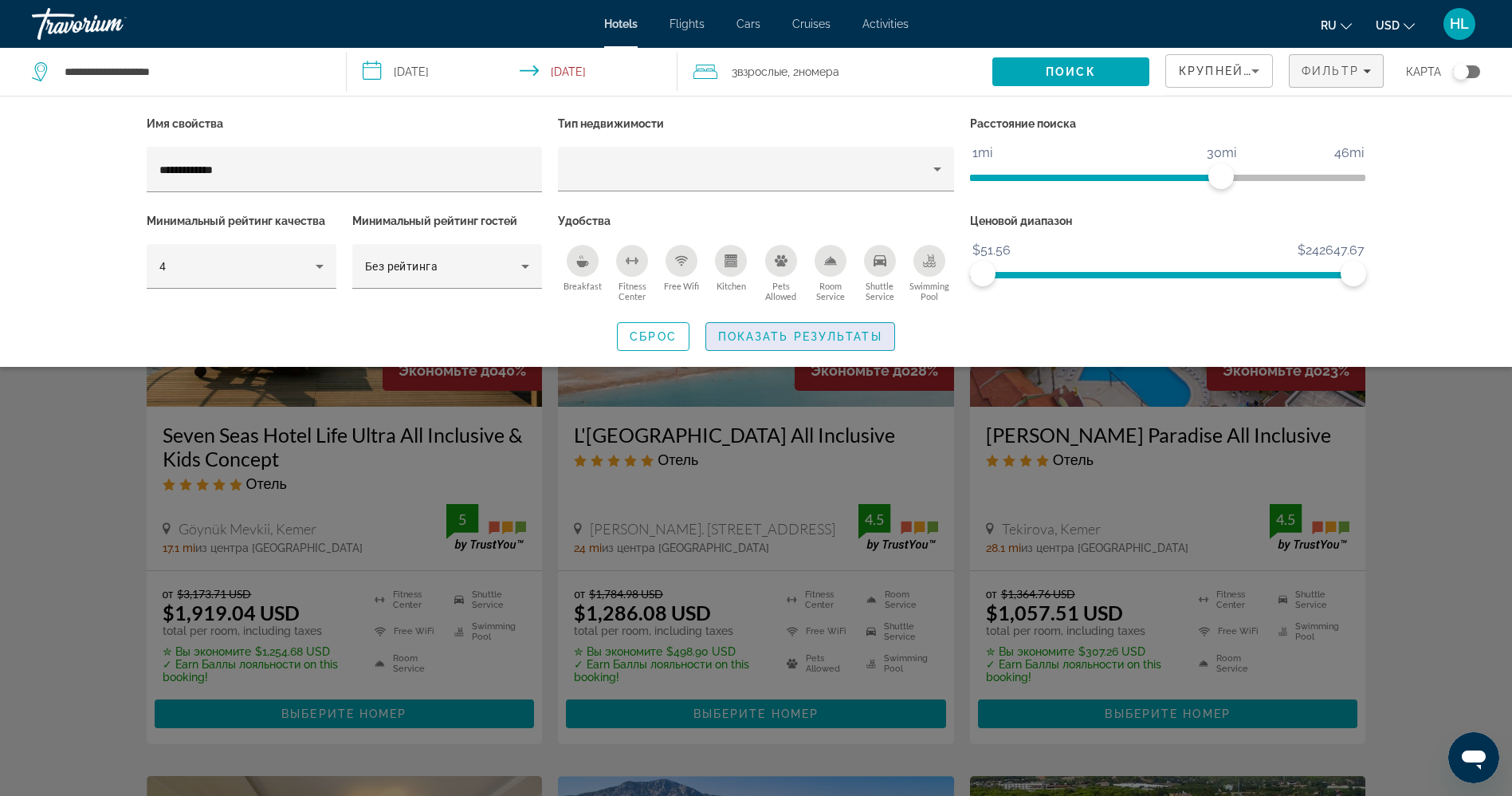
click at [767, 344] on span "Search widget" at bounding box center [800, 336] width 188 height 39
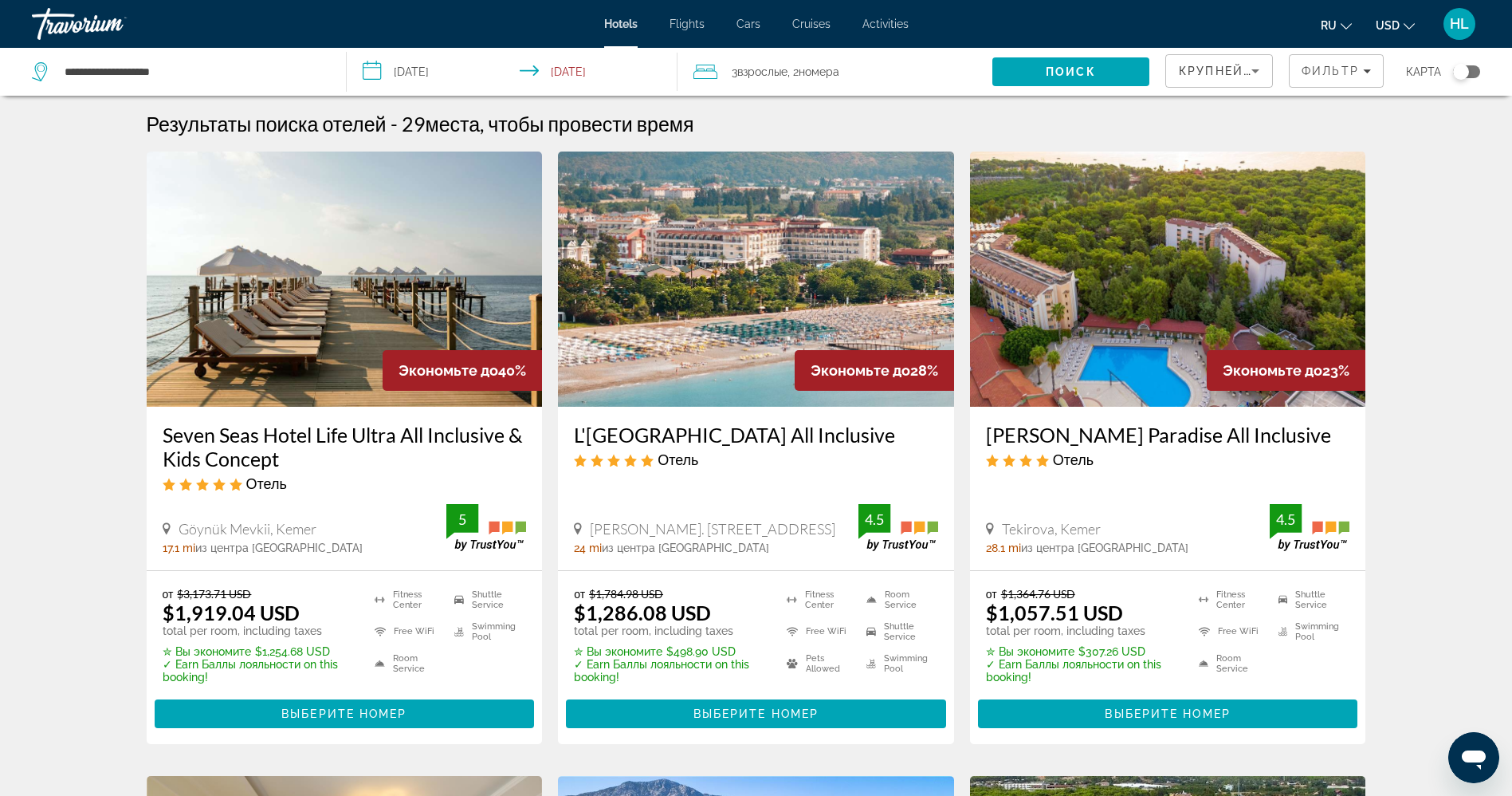
click at [872, 69] on div "3 Взрослый Взрослые , 2 Комната номера" at bounding box center [843, 71] width 299 height 22
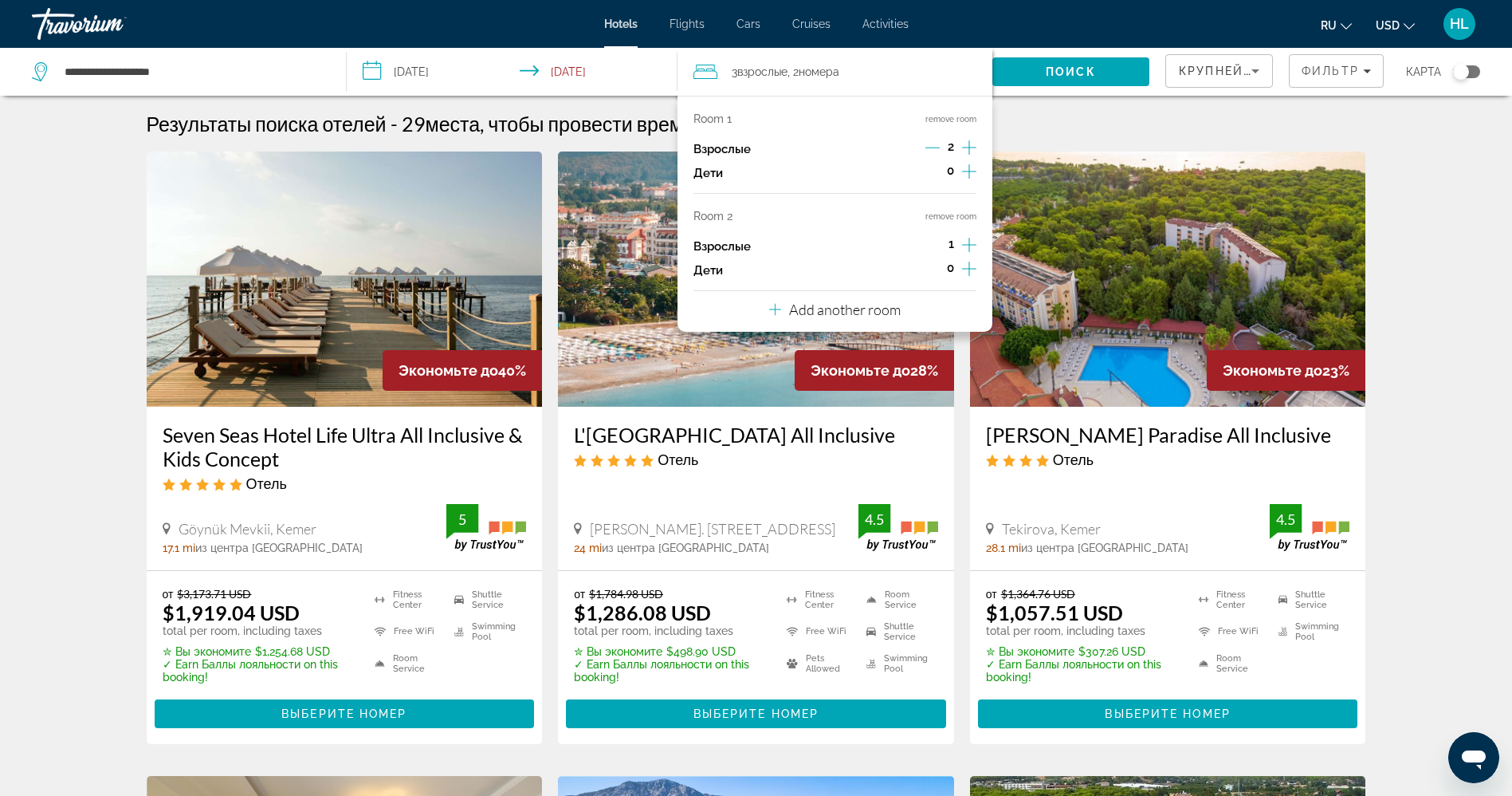
click at [971, 242] on icon "Increment adults" at bounding box center [969, 245] width 14 height 19
click at [928, 245] on icon "Decrement adults" at bounding box center [932, 245] width 14 height 1
click at [949, 213] on button "remove room" at bounding box center [951, 217] width 51 height 11
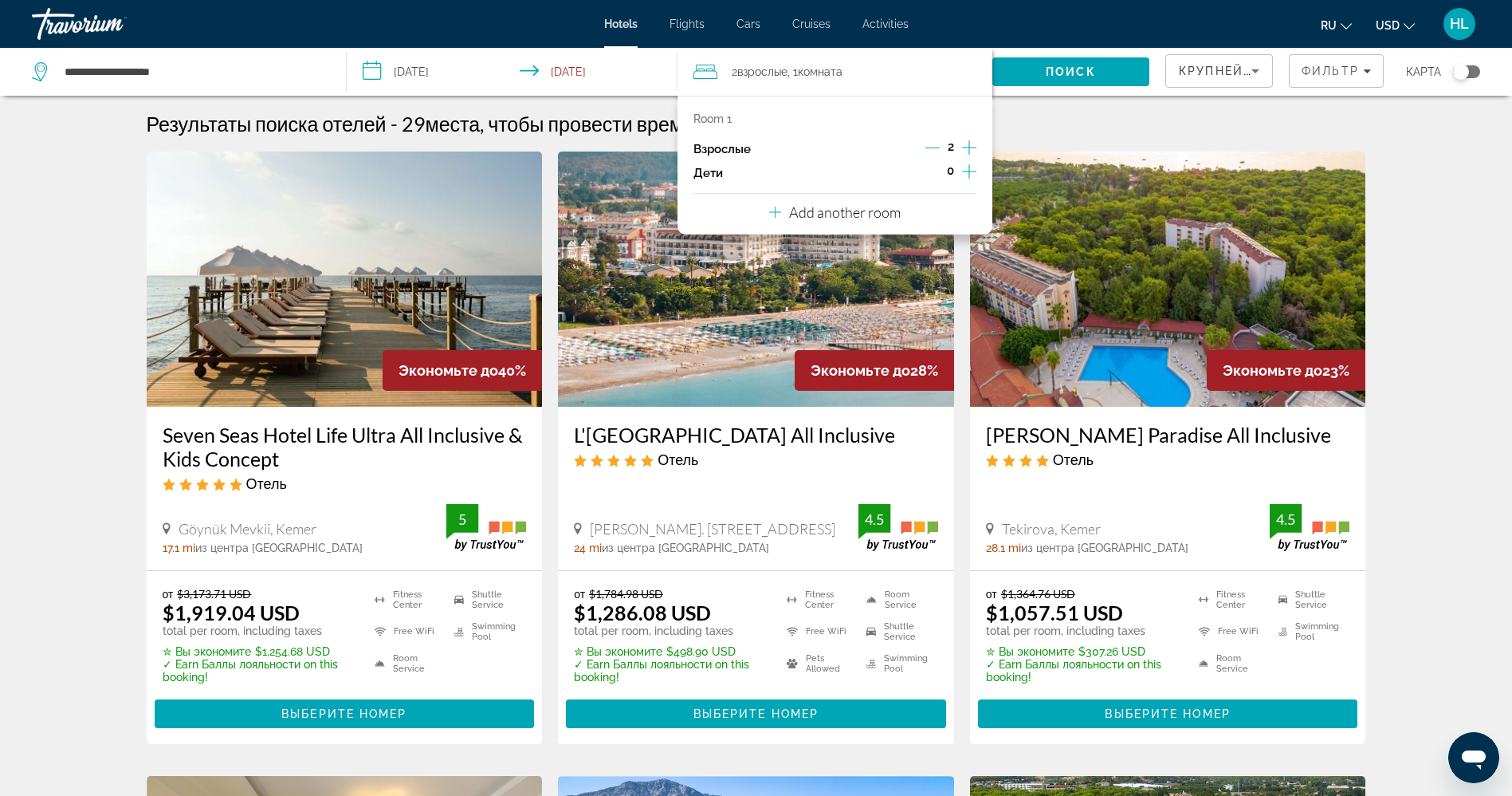
click at [968, 141] on icon "Increment adults" at bounding box center [969, 148] width 14 height 19
click at [1078, 80] on span "Search" at bounding box center [1070, 72] width 157 height 39
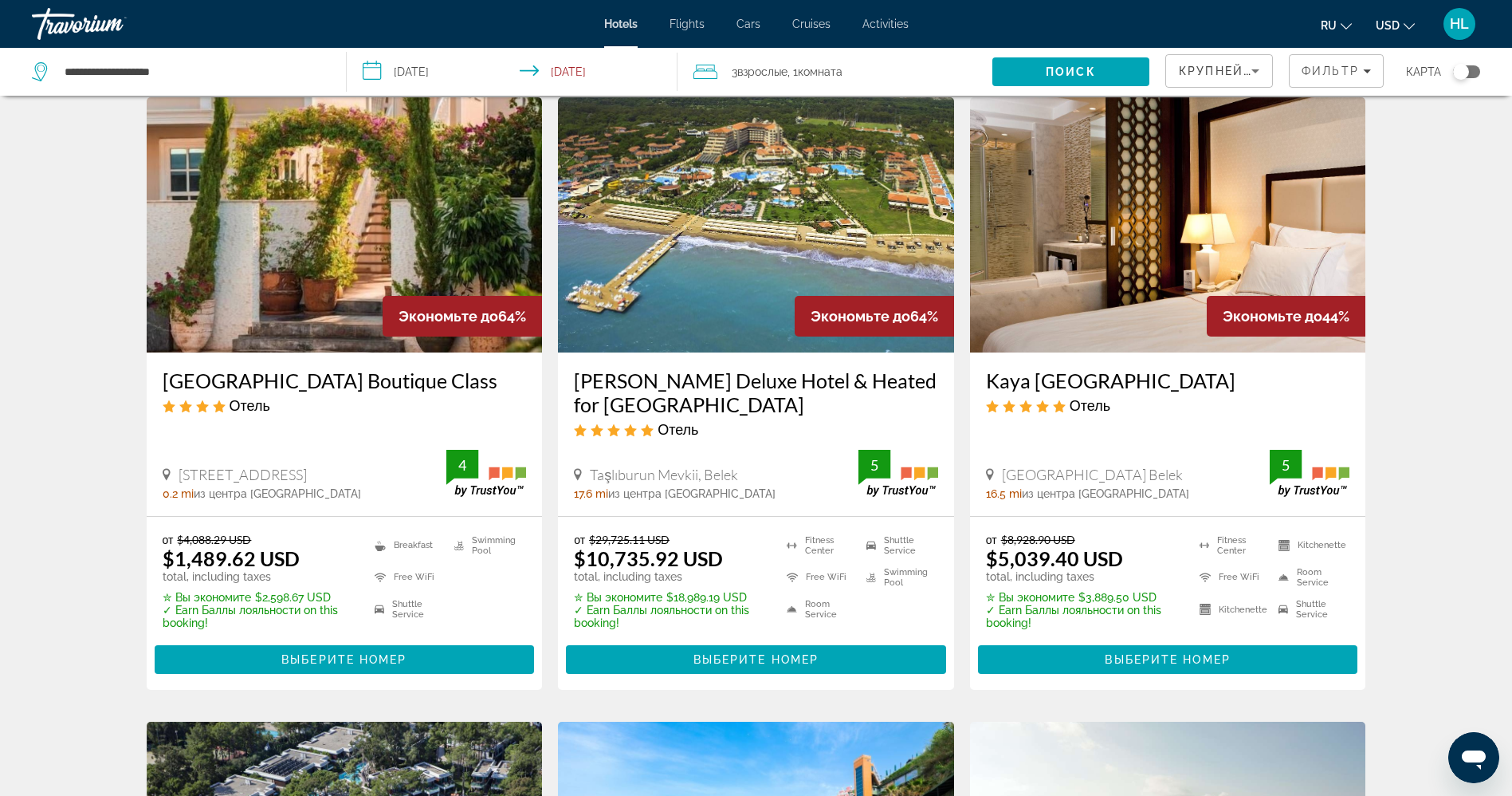
scroll to position [57, 0]
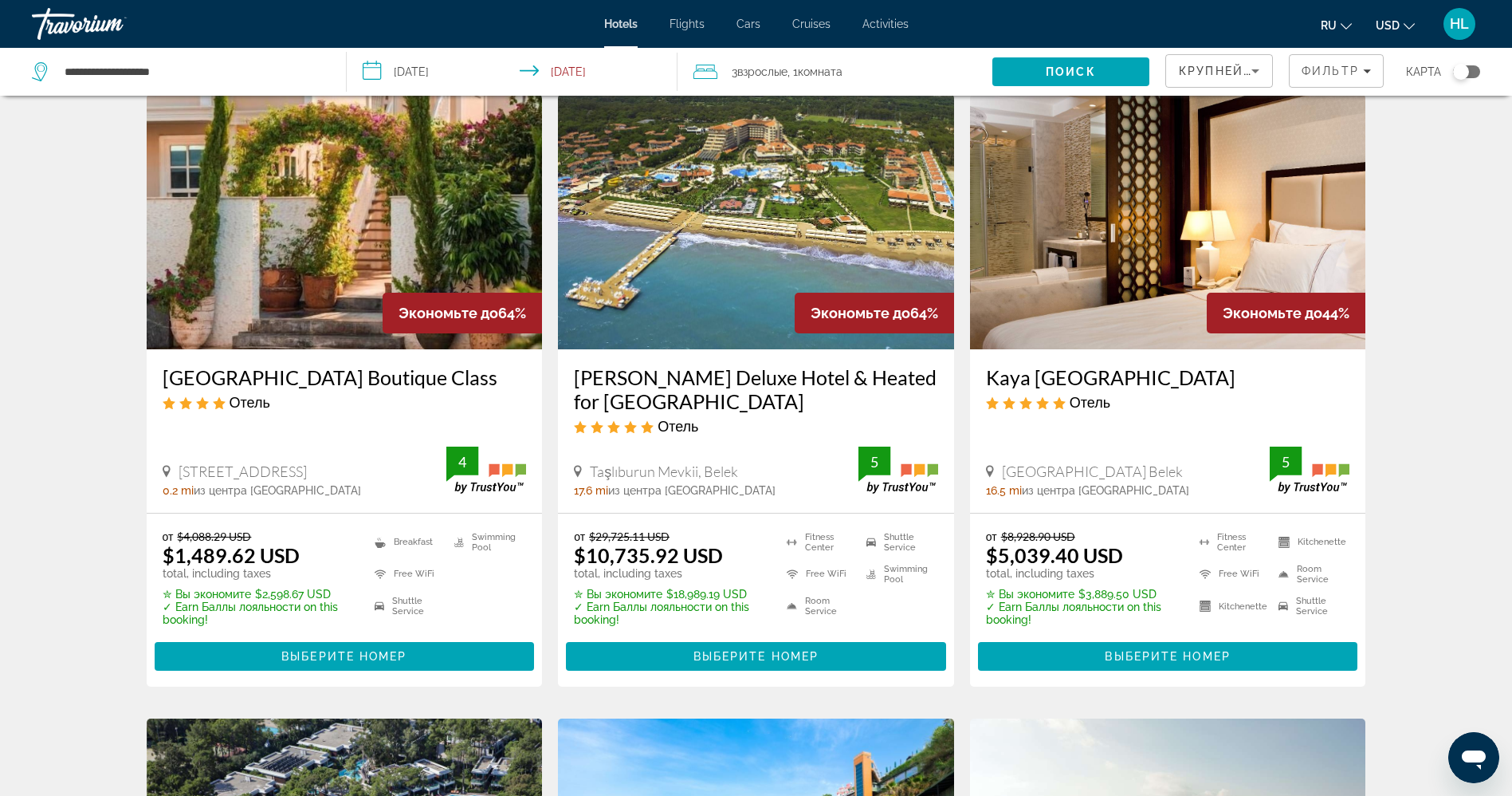
click at [339, 276] on img "Main content" at bounding box center [344, 221] width 396 height 256
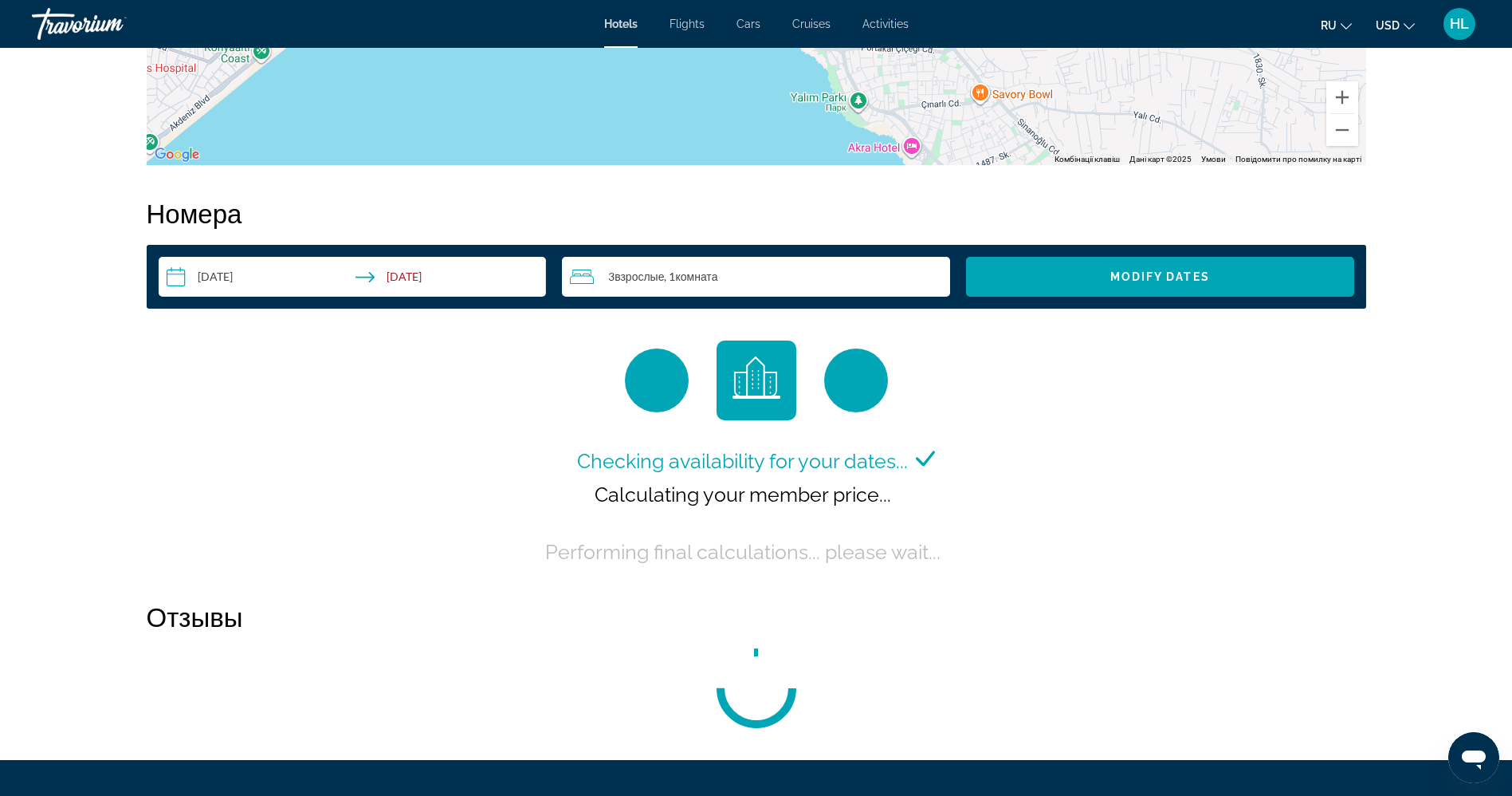
scroll to position [1933, 0]
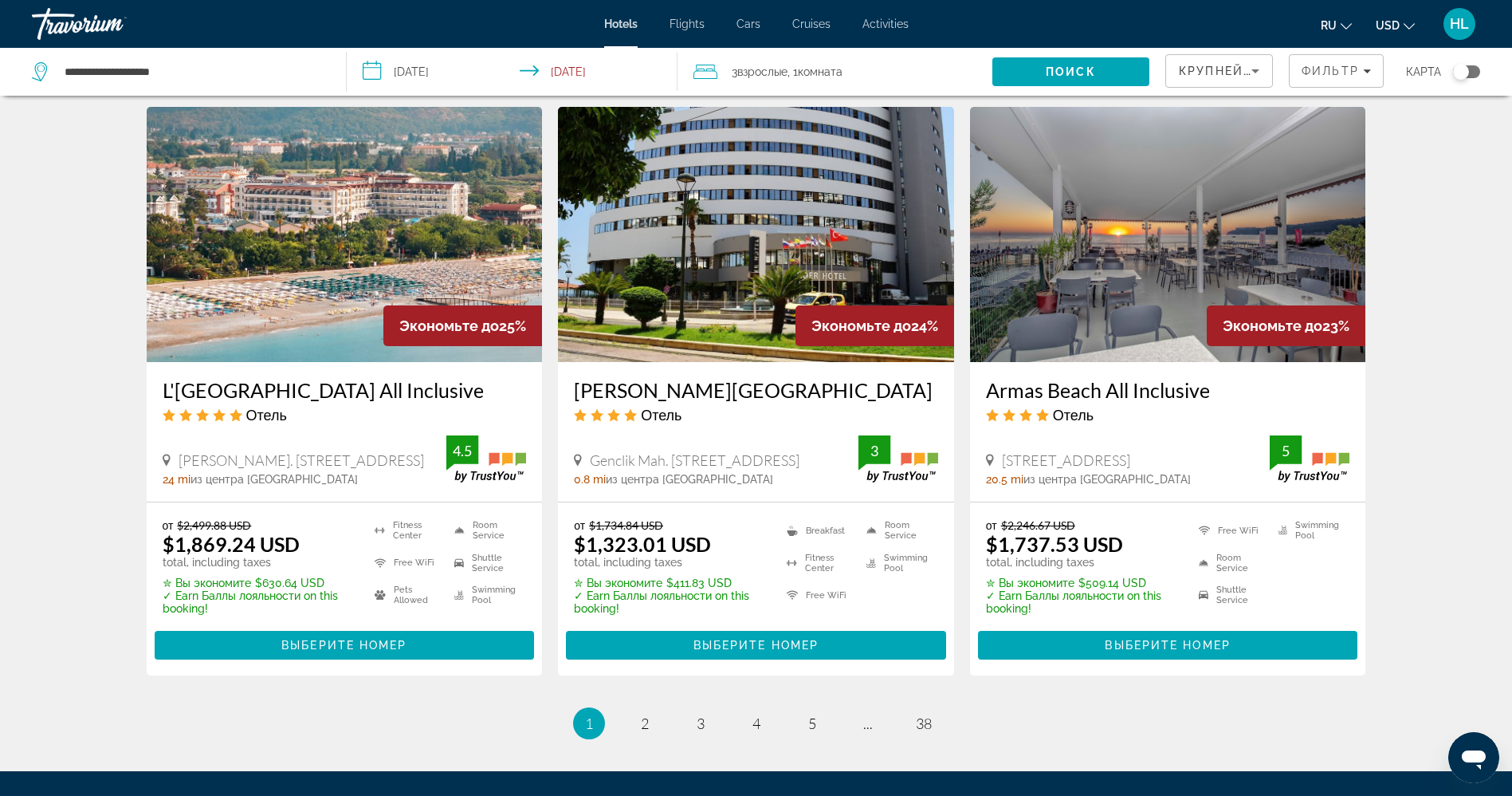
scroll to position [1953, 0]
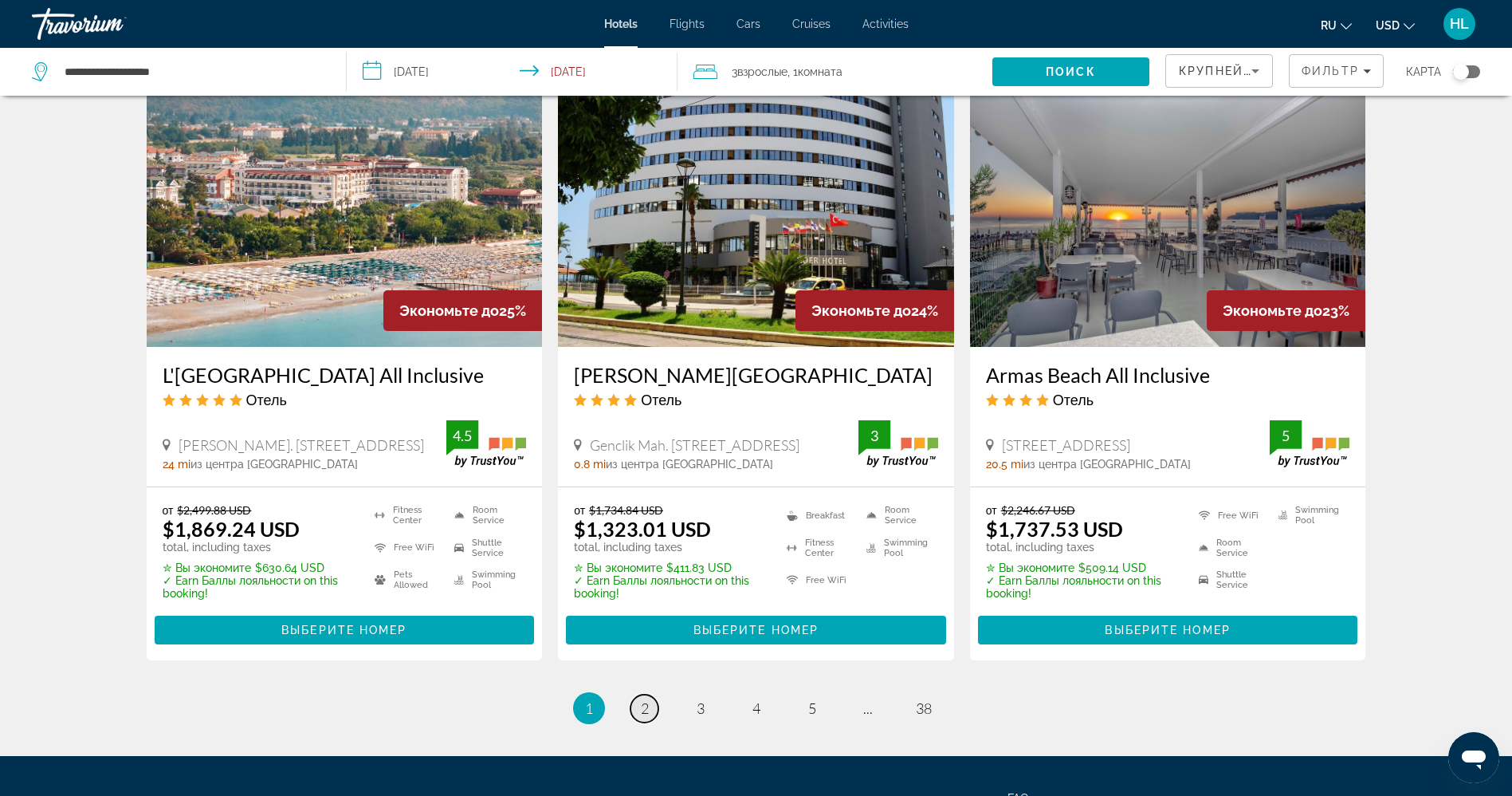
click at [641, 723] on link "page 2" at bounding box center [644, 709] width 28 height 28
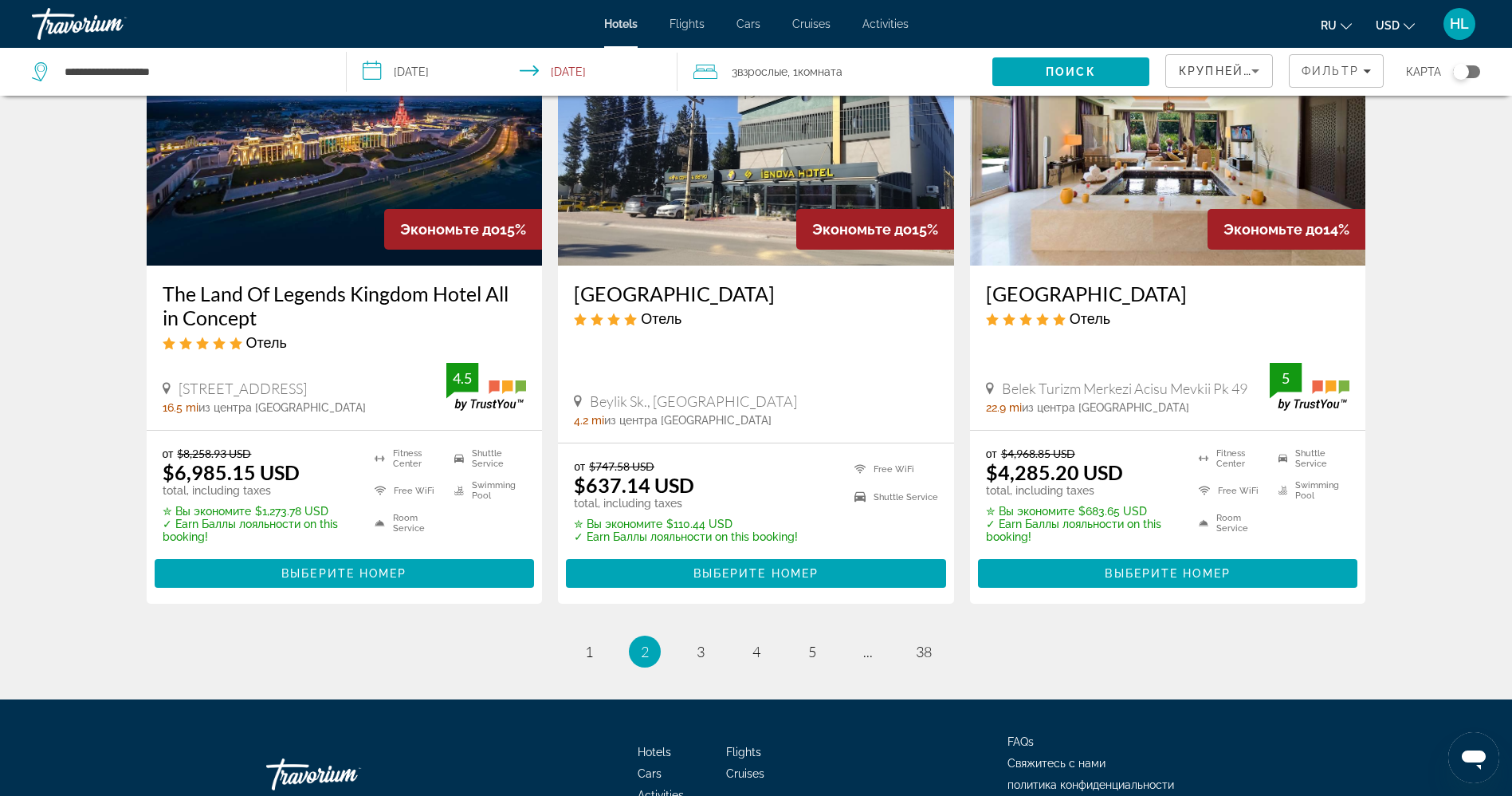
scroll to position [1967, 0]
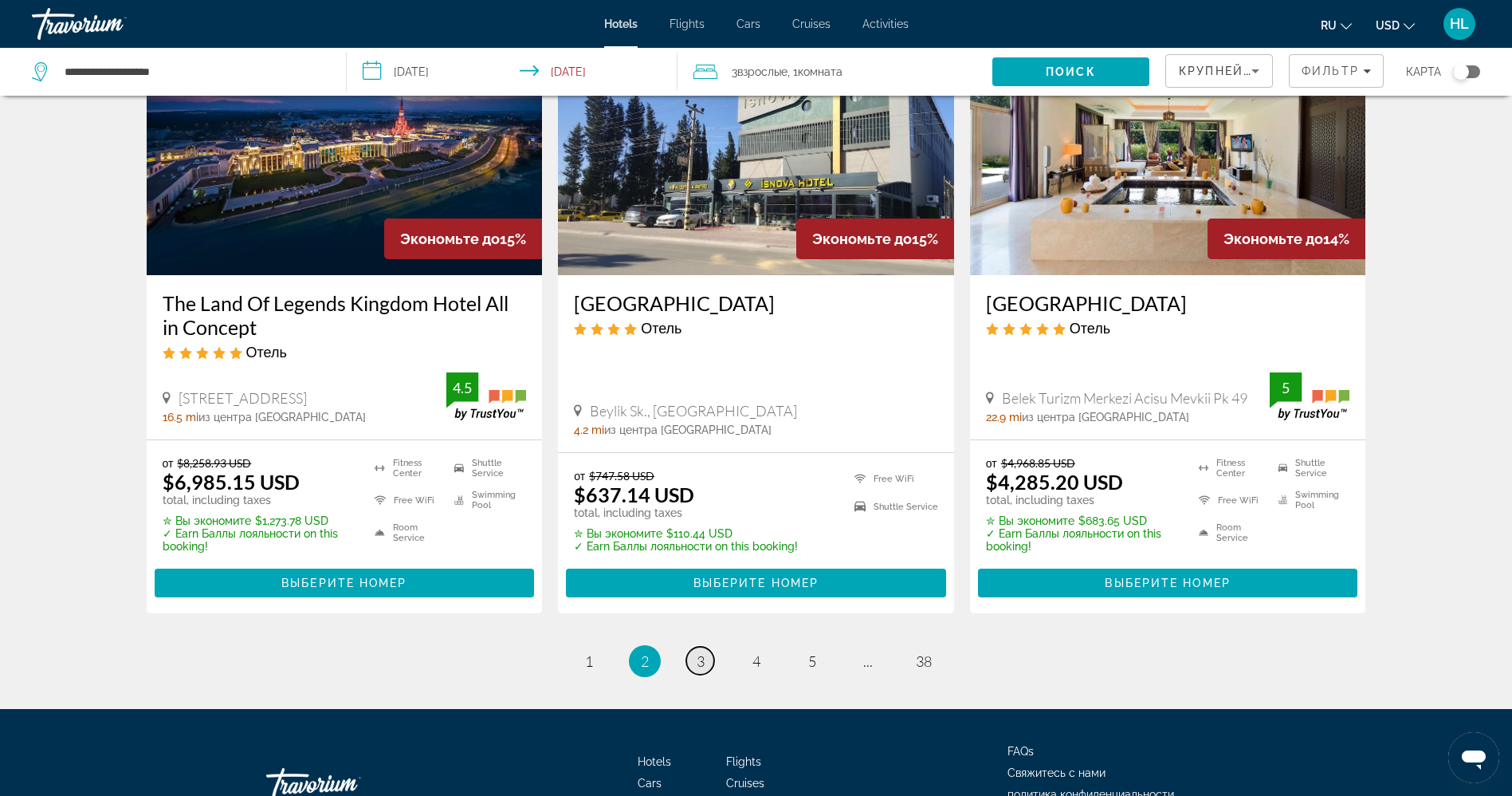
click at [695, 655] on link "page 3" at bounding box center [701, 661] width 28 height 28
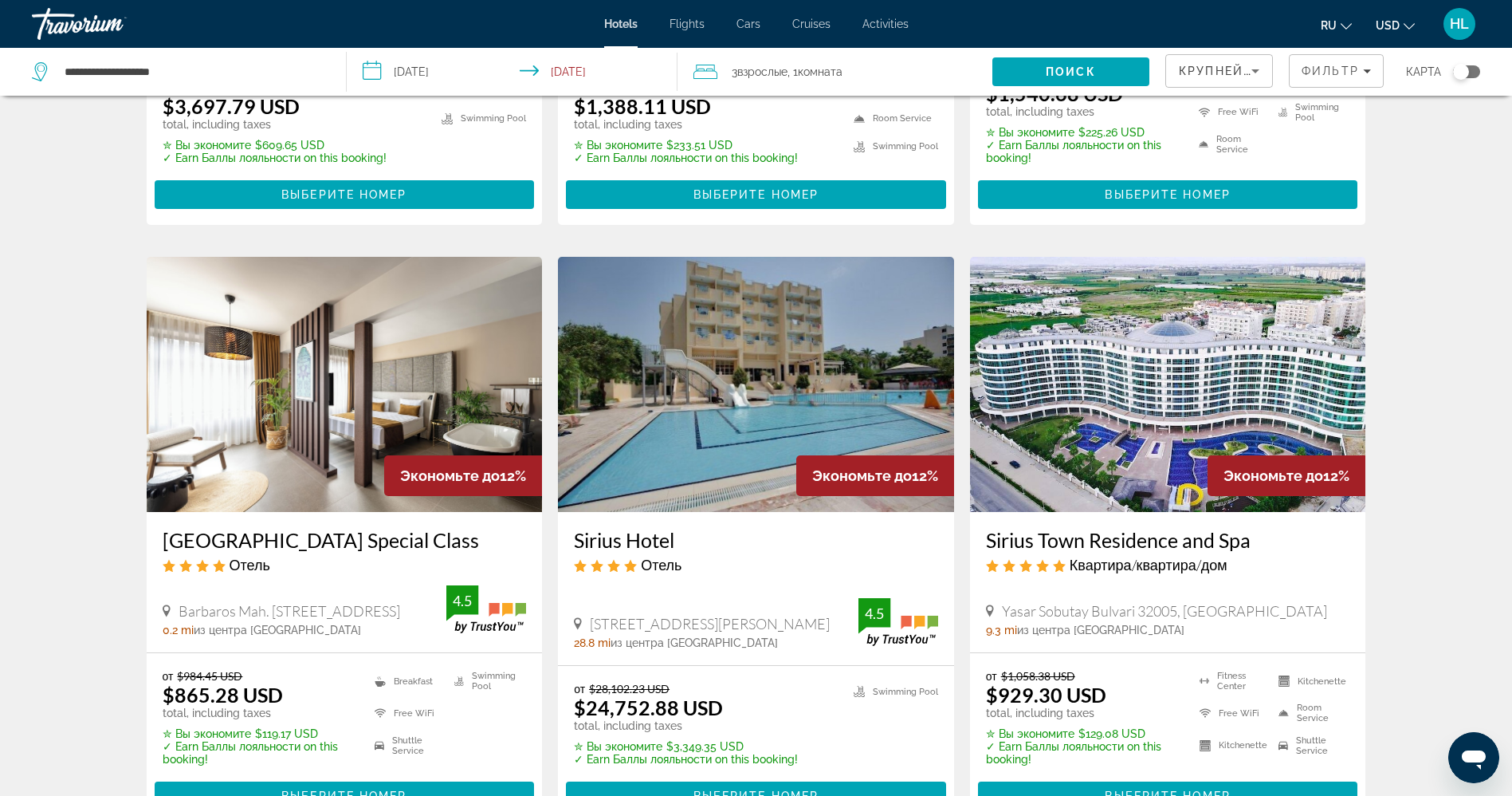
scroll to position [497, 0]
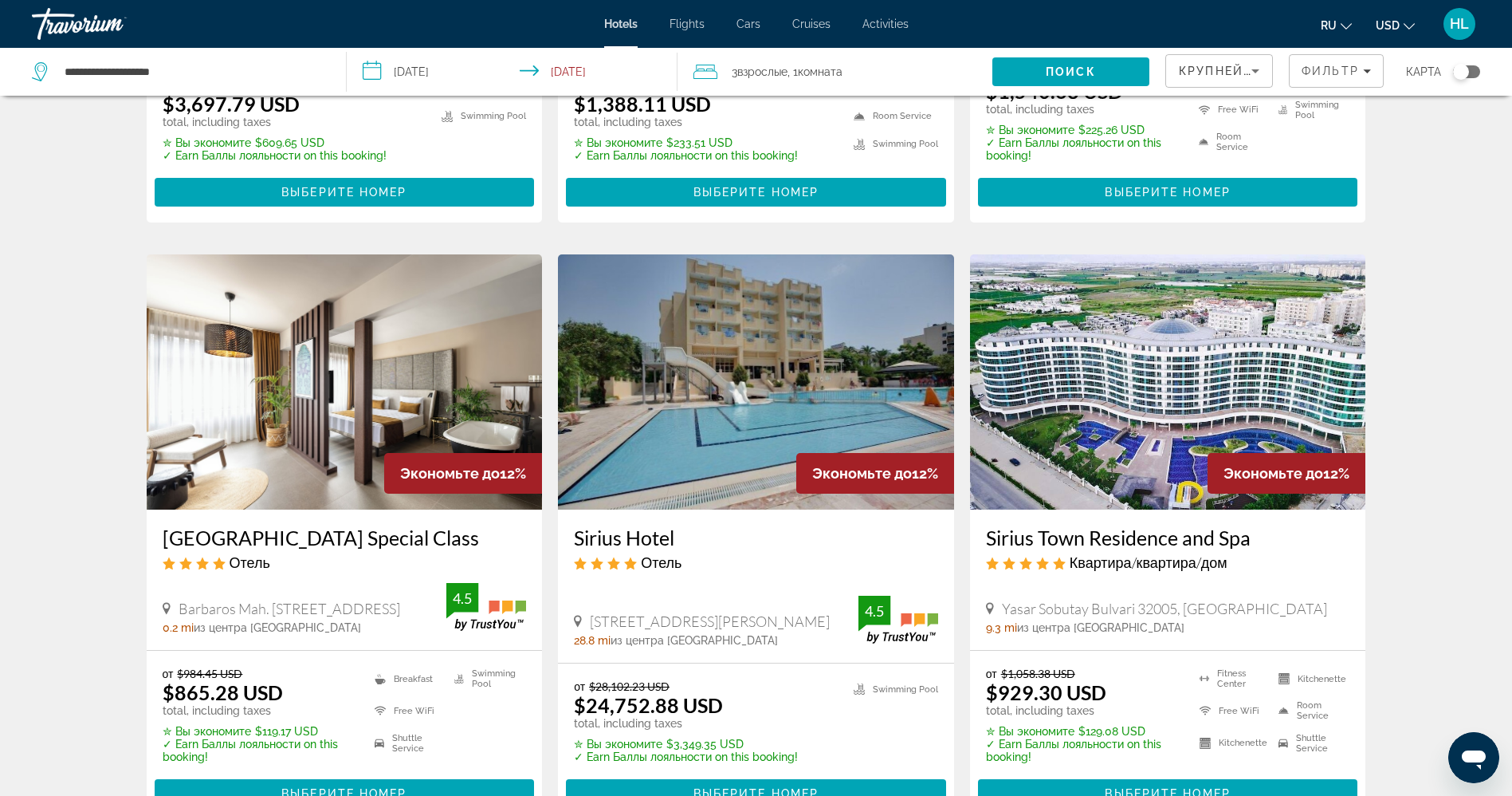
click at [358, 402] on img "Main content" at bounding box center [344, 382] width 396 height 256
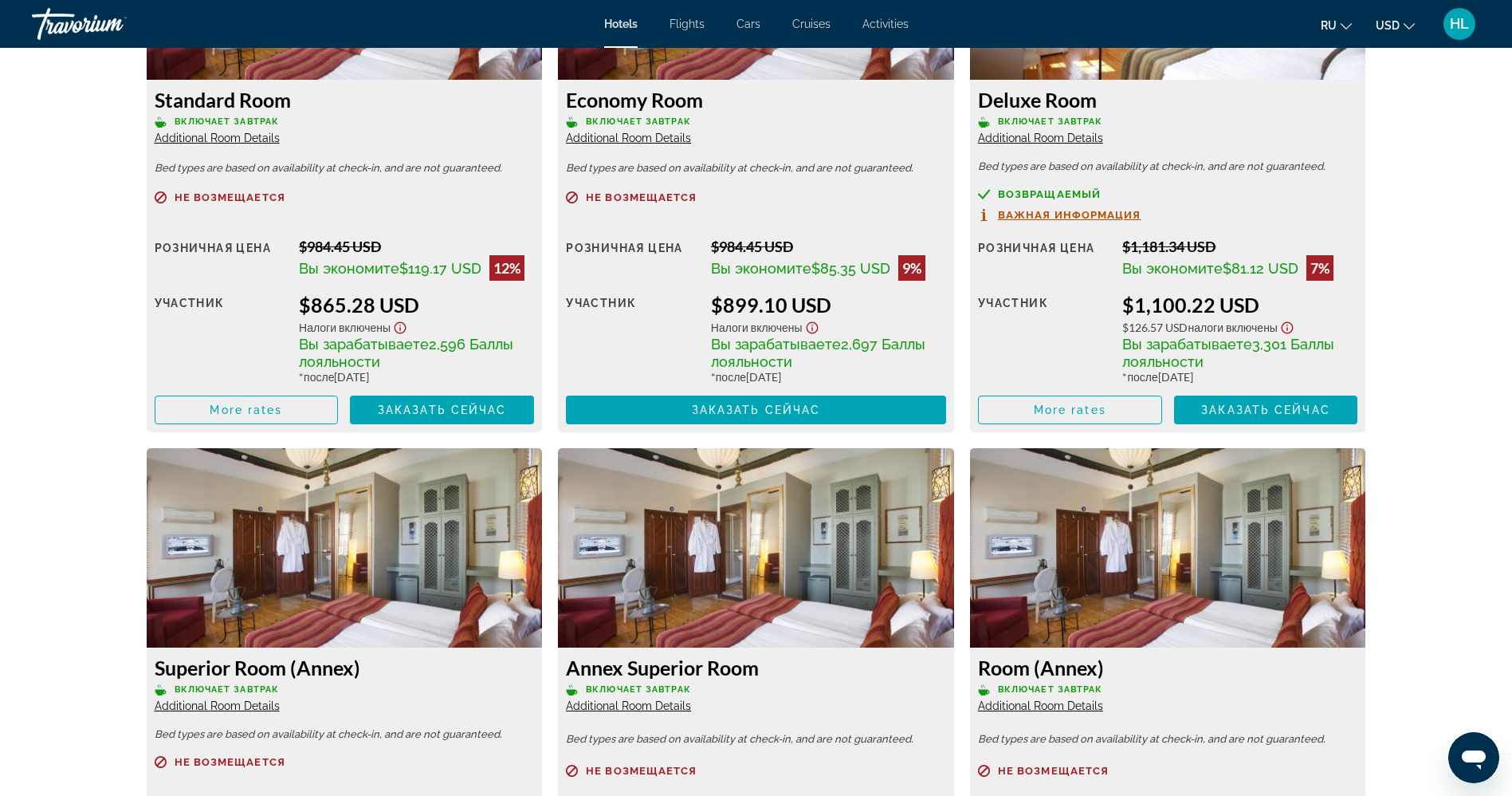
scroll to position [2349, 0]
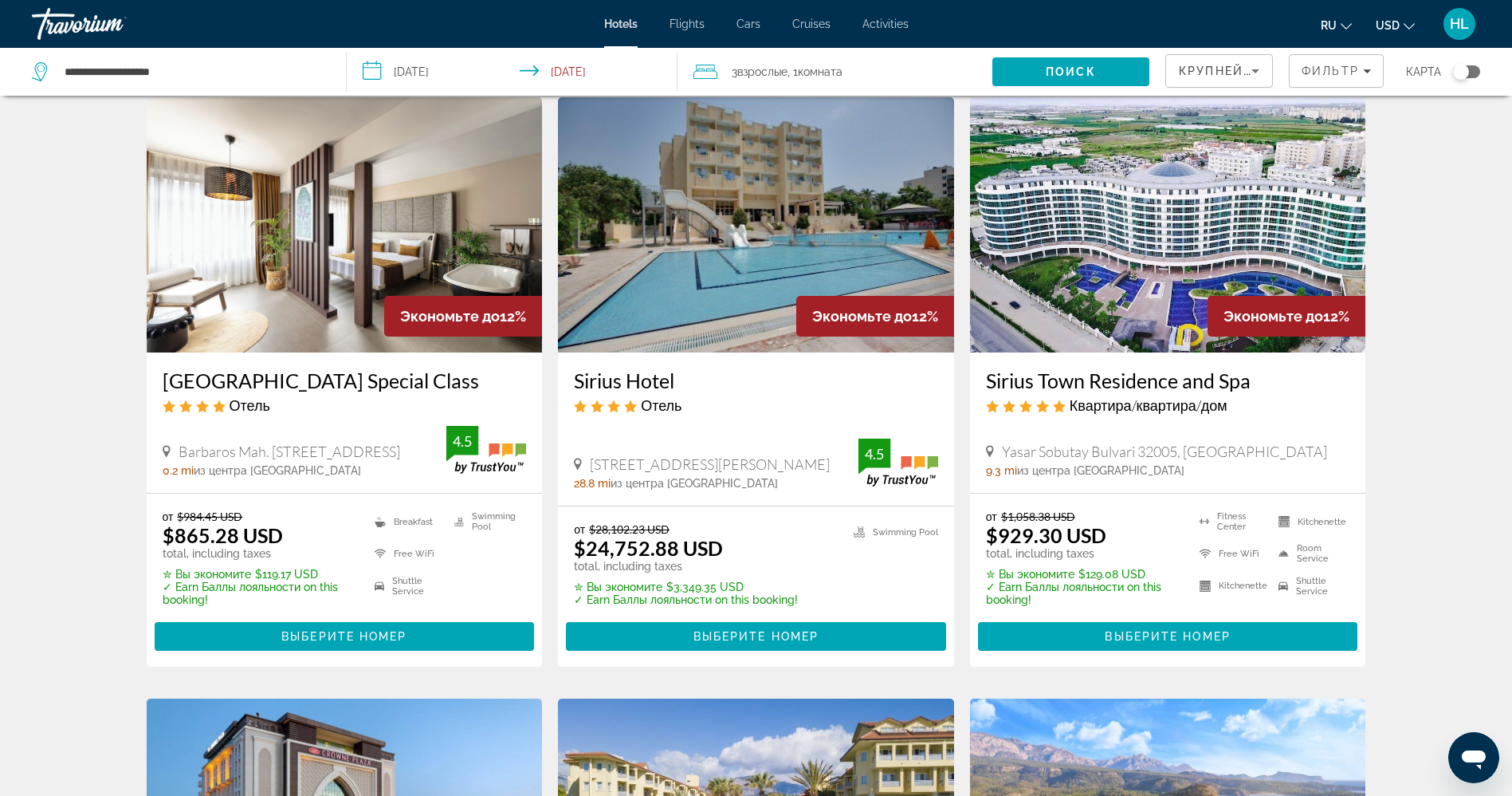
scroll to position [652, 0]
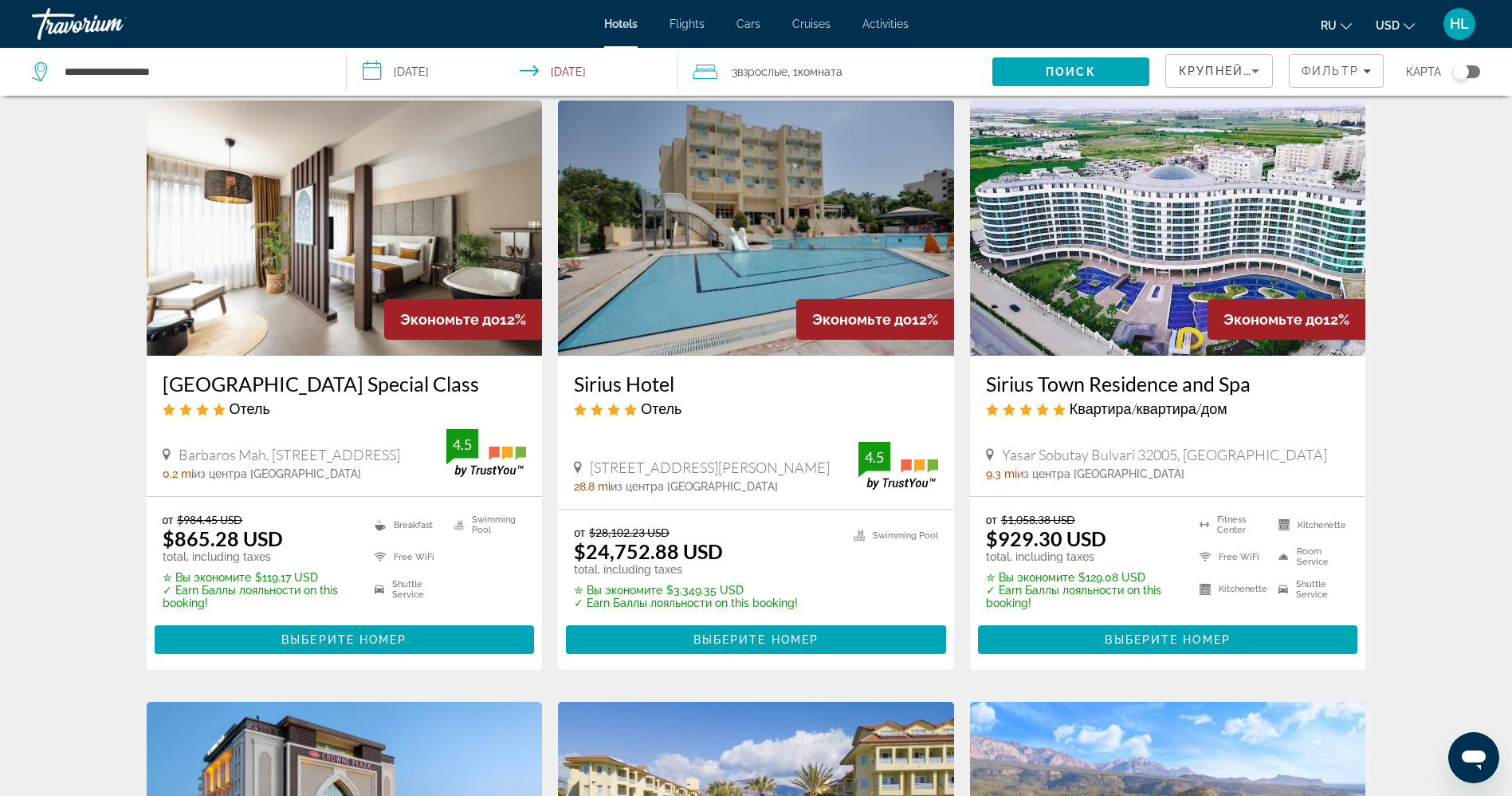
click at [1131, 244] on img "Main content" at bounding box center [1168, 228] width 396 height 256
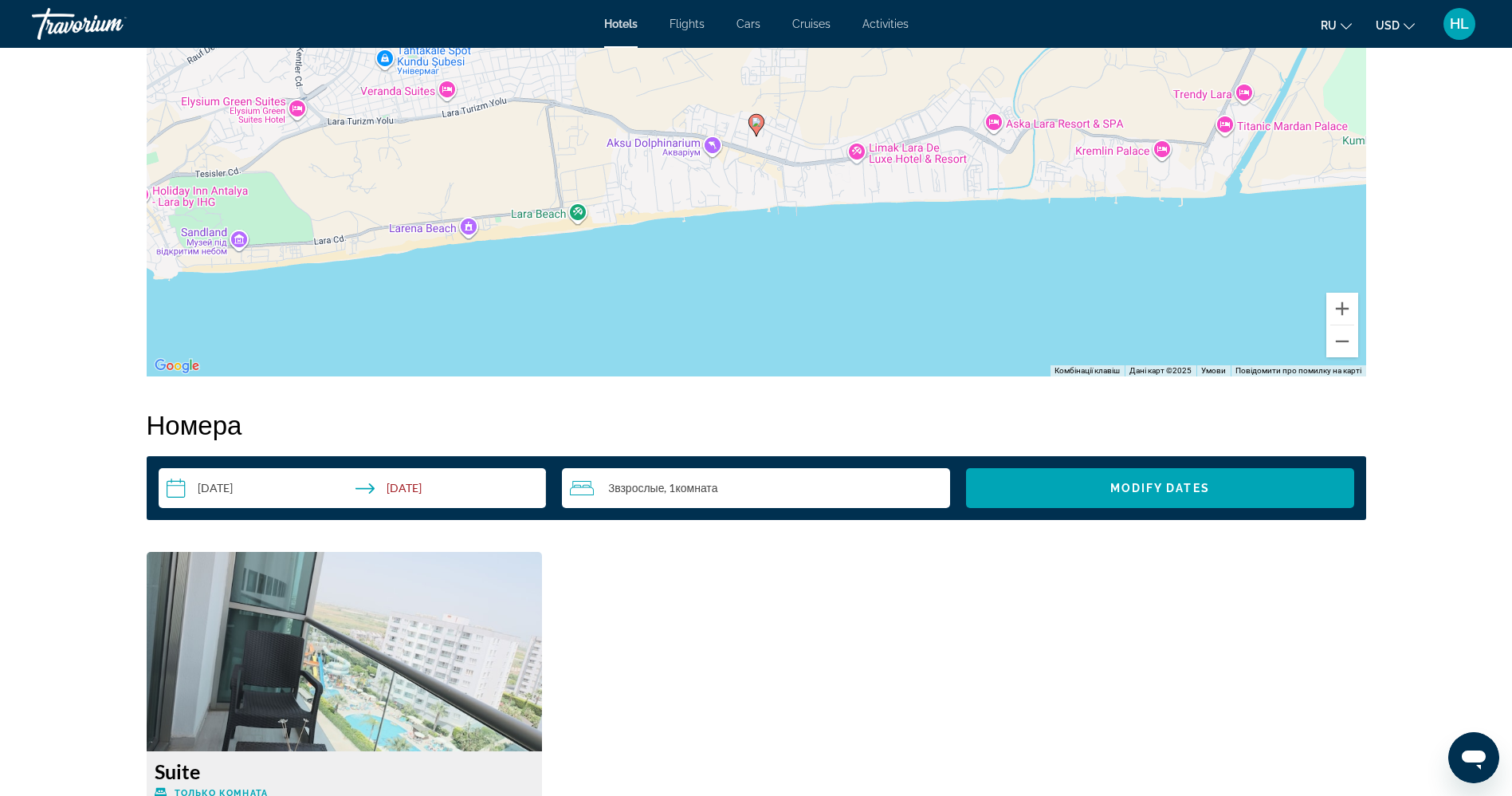
scroll to position [1863, 0]
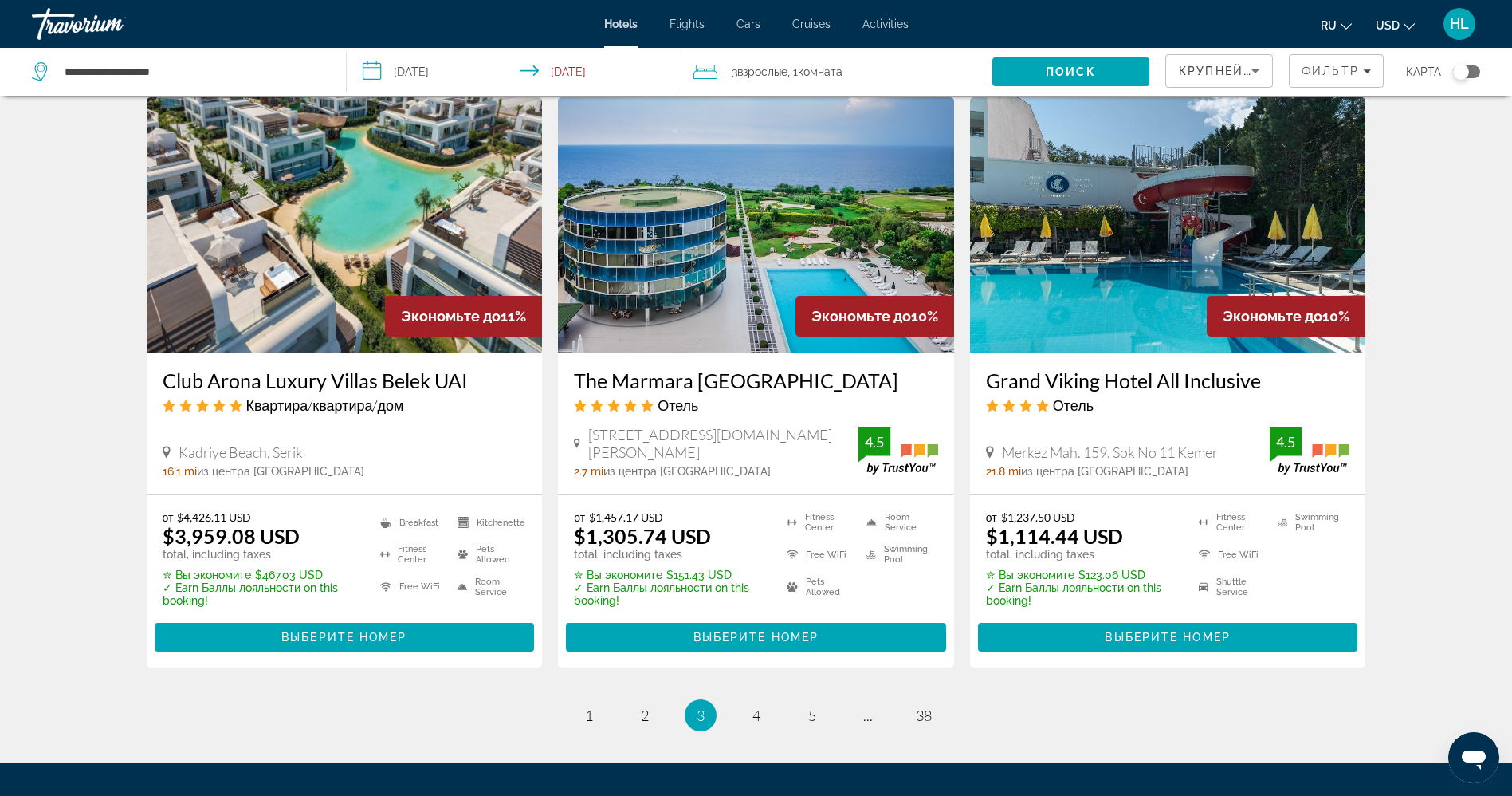
scroll to position [1879, 0]
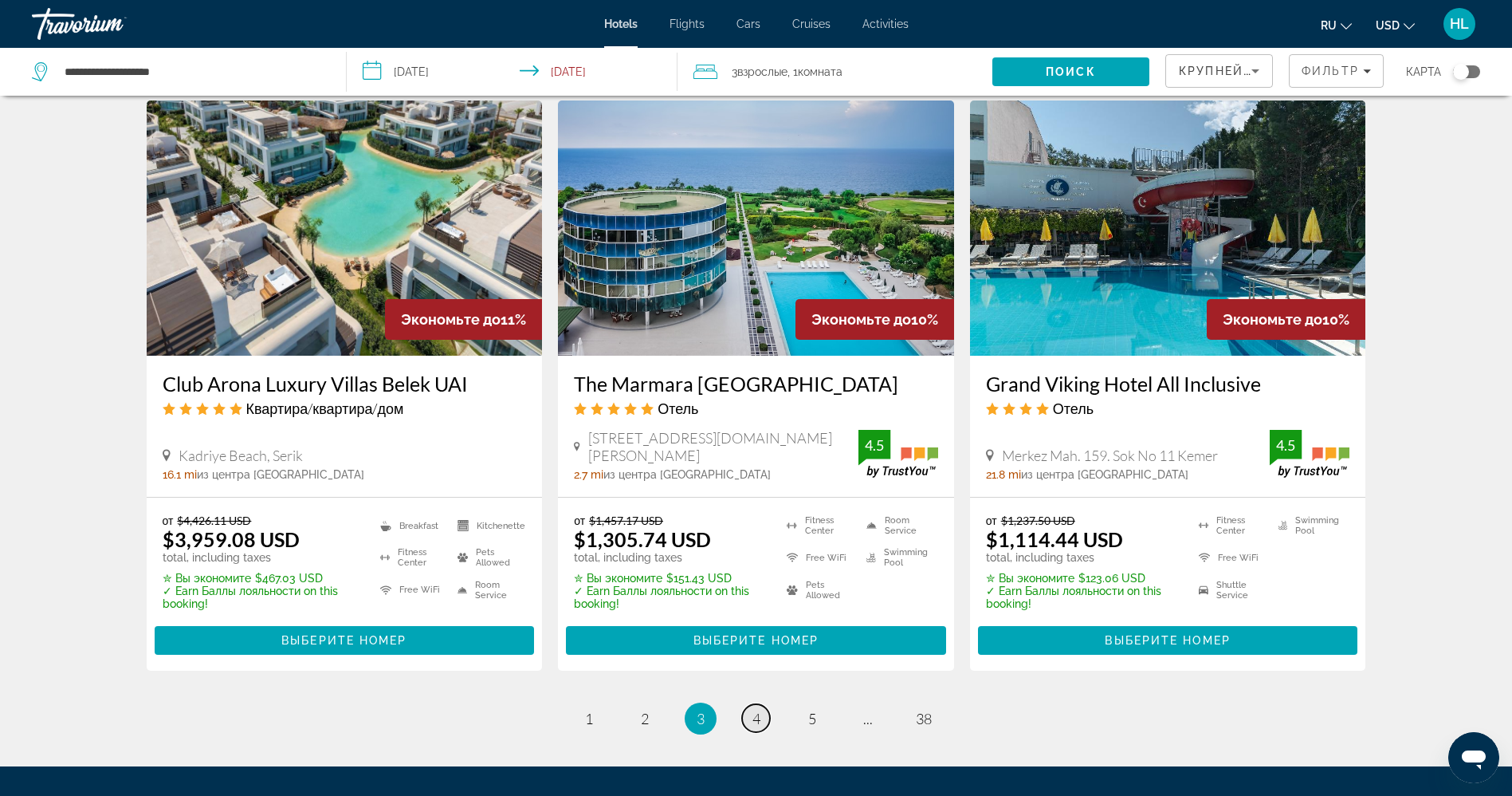
click at [759, 714] on span "4" at bounding box center [756, 719] width 8 height 18
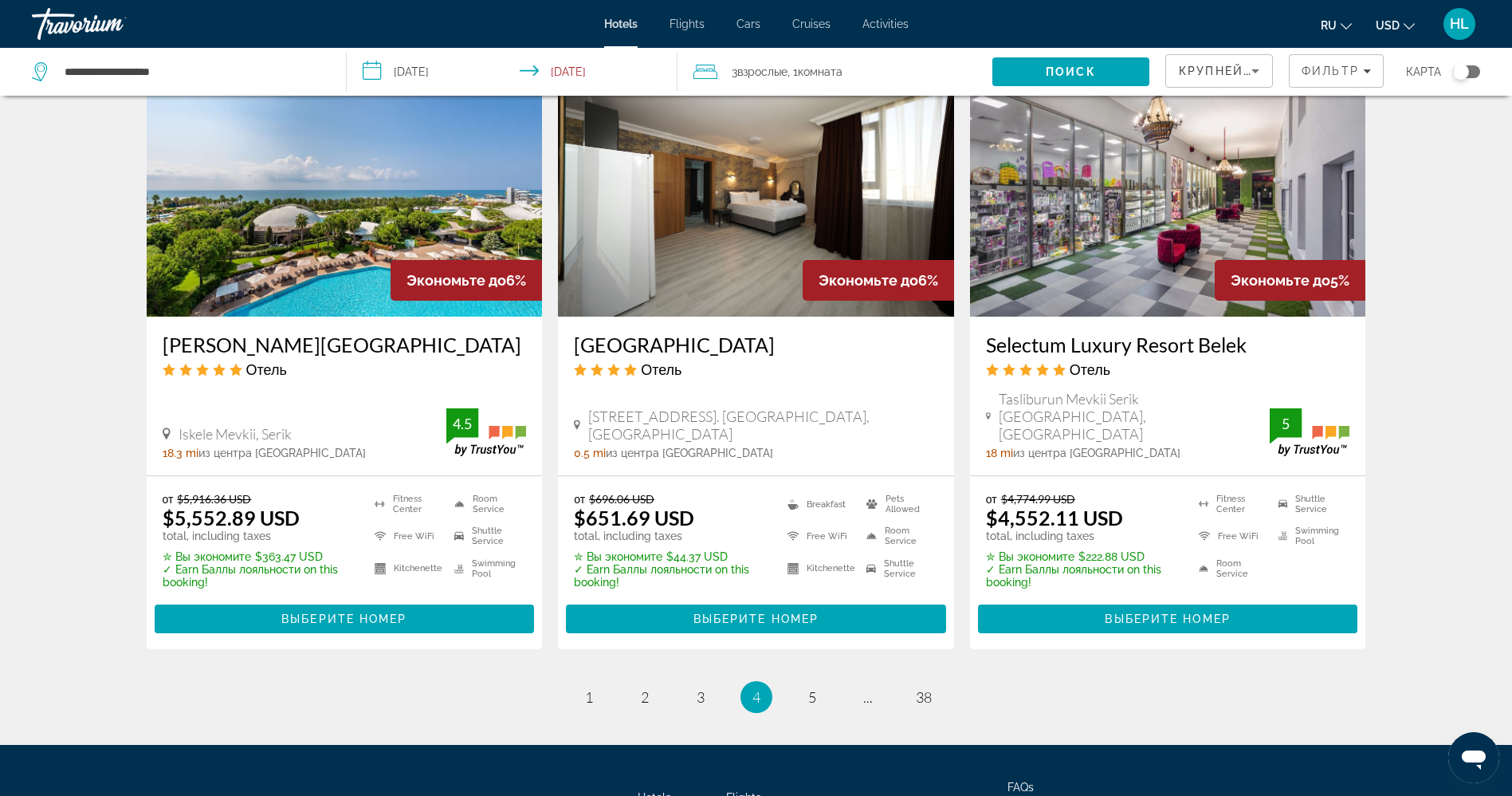
scroll to position [1940, 0]
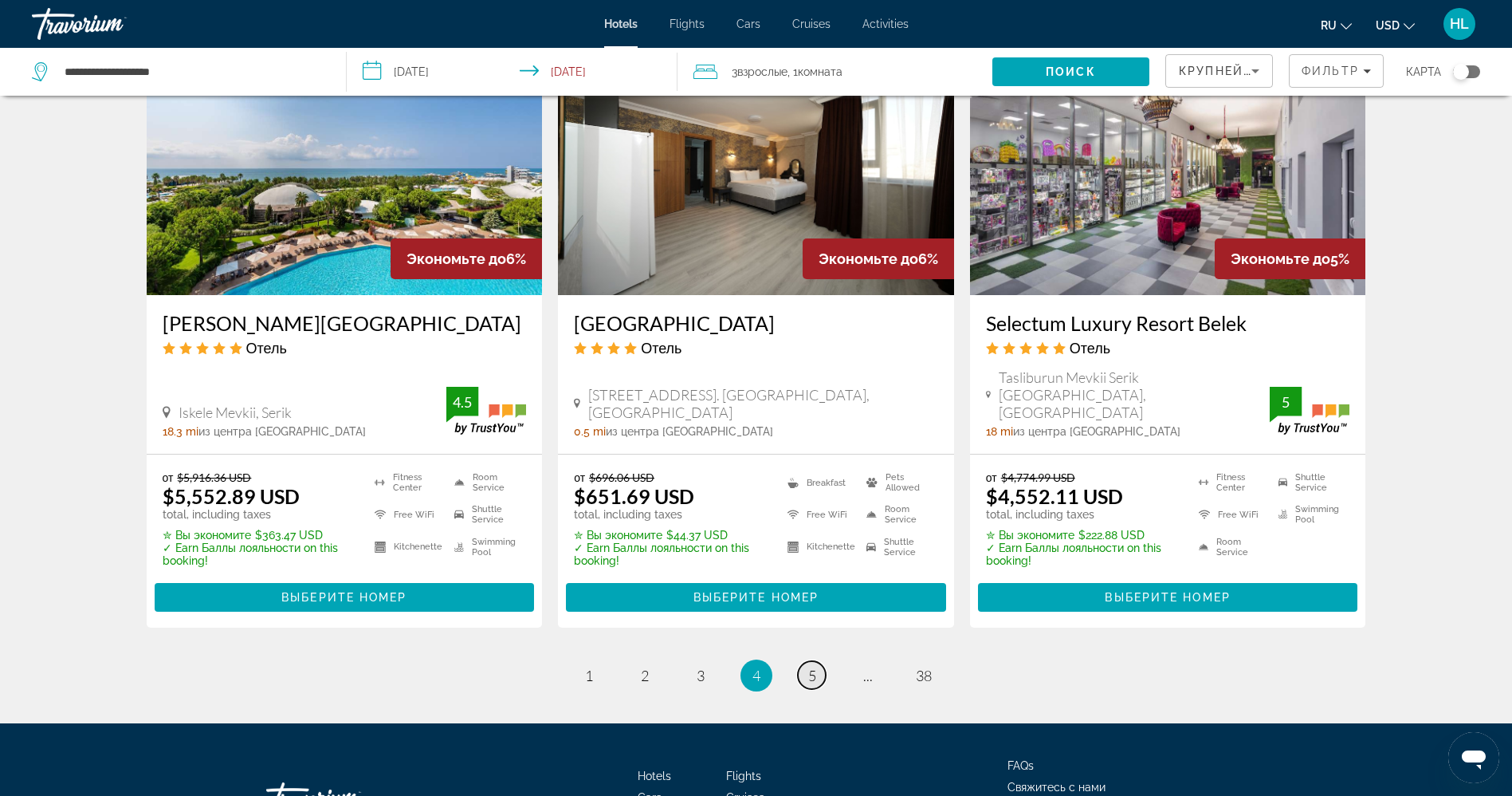
click at [810, 667] on span "5" at bounding box center [812, 676] width 8 height 18
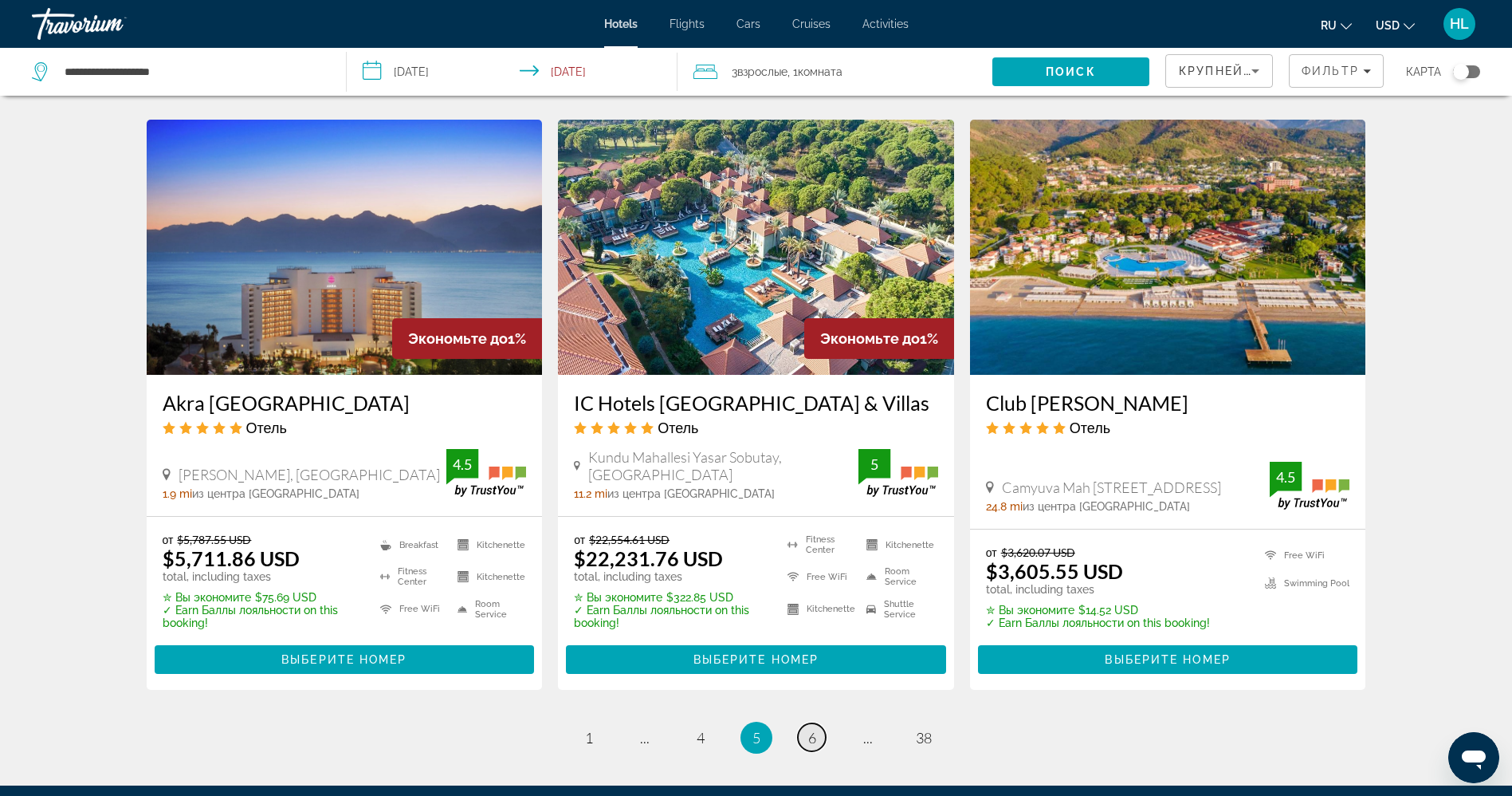
scroll to position [1866, 0]
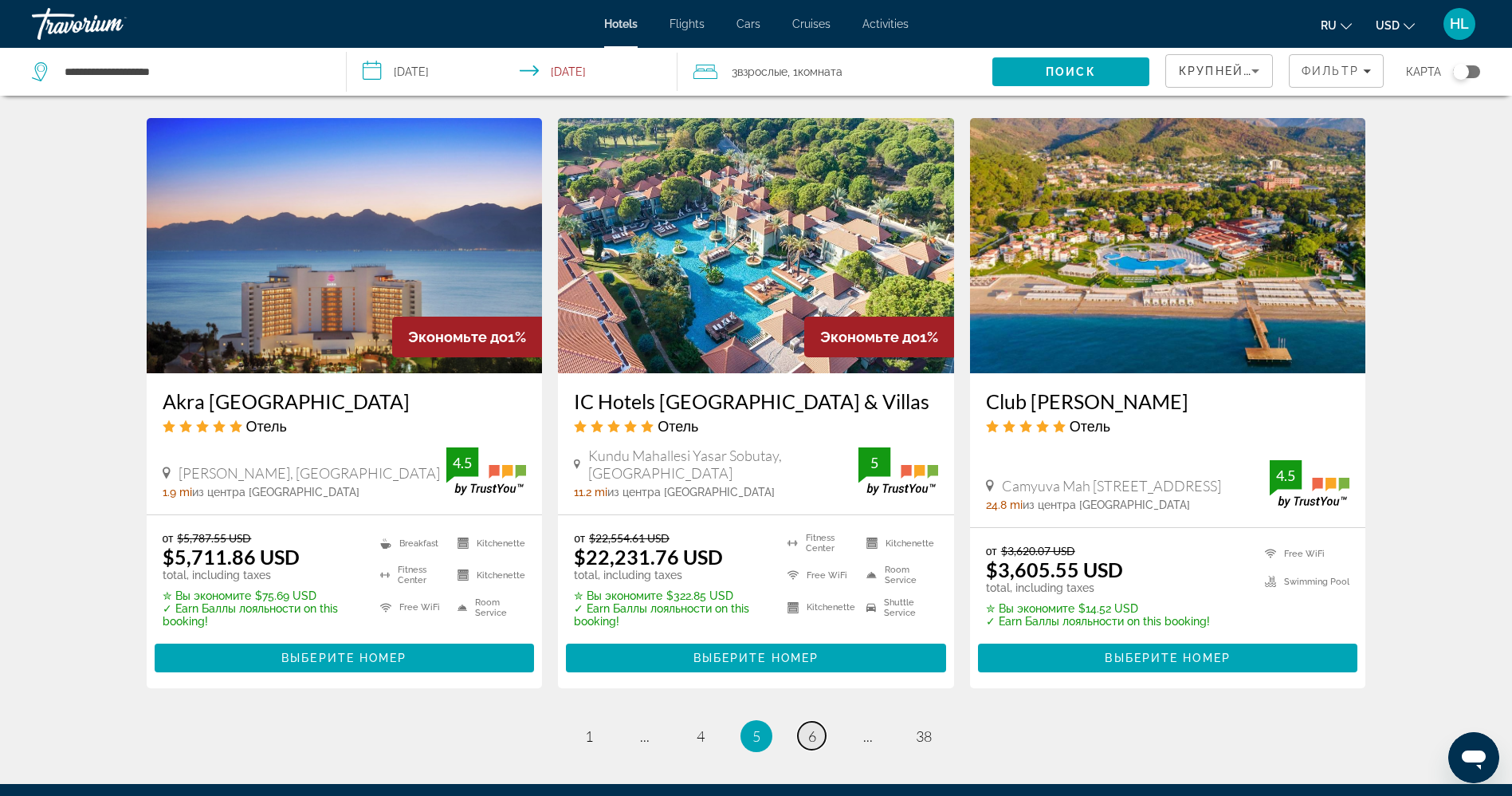
click at [812, 727] on span "6" at bounding box center [812, 736] width 8 height 18
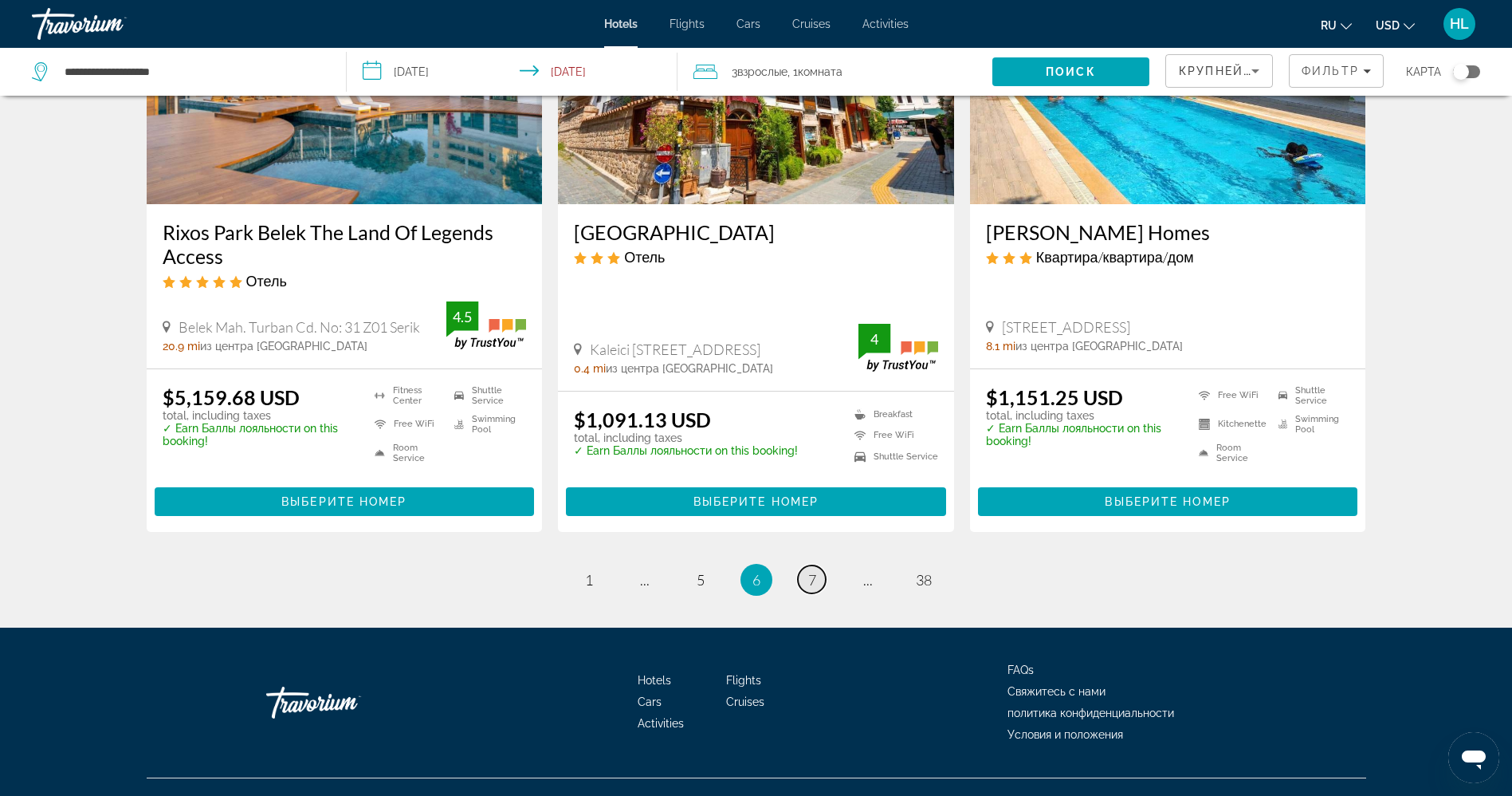
scroll to position [1962, 0]
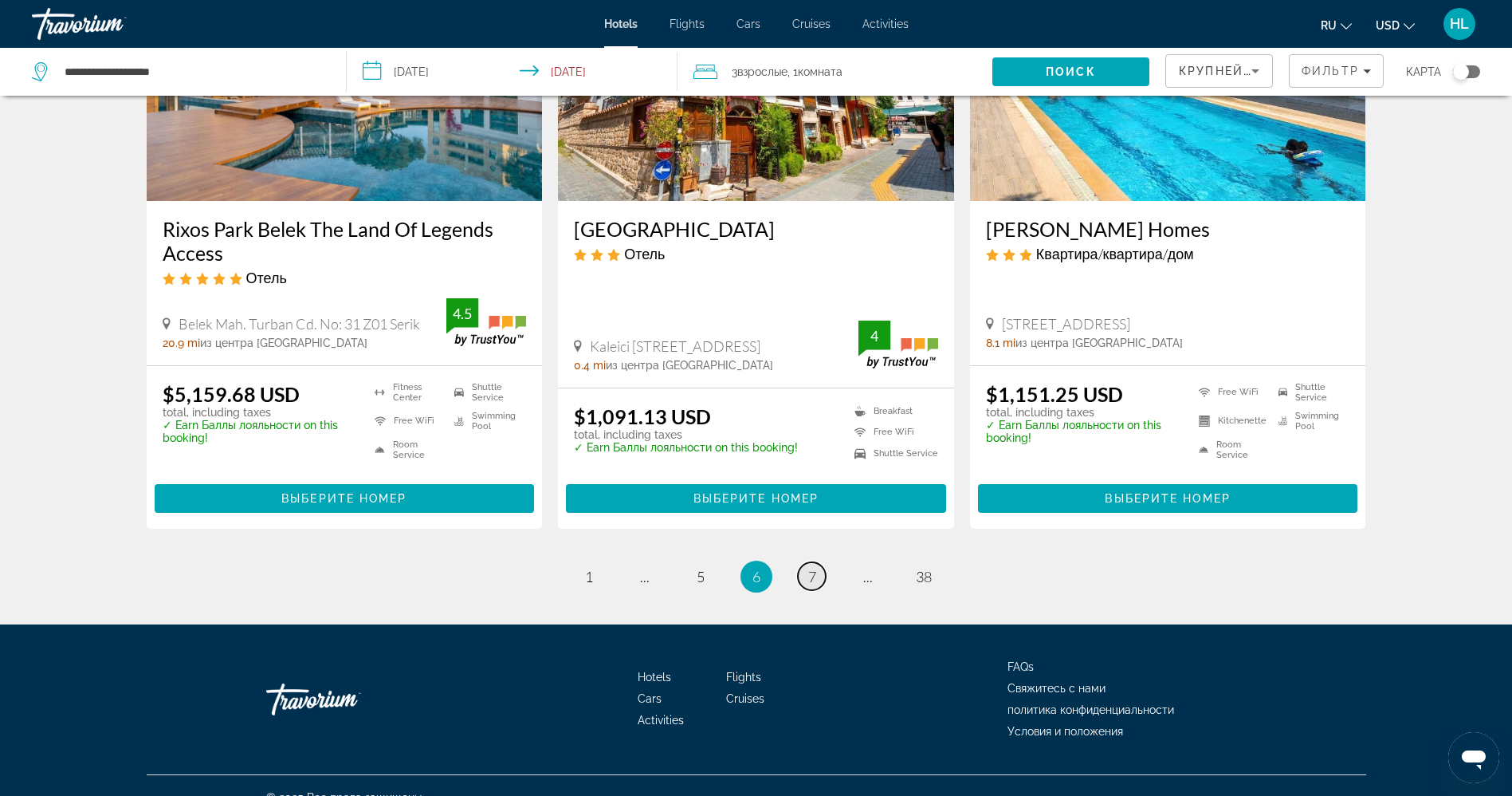
click at [818, 578] on link "page 7" at bounding box center [812, 576] width 28 height 28
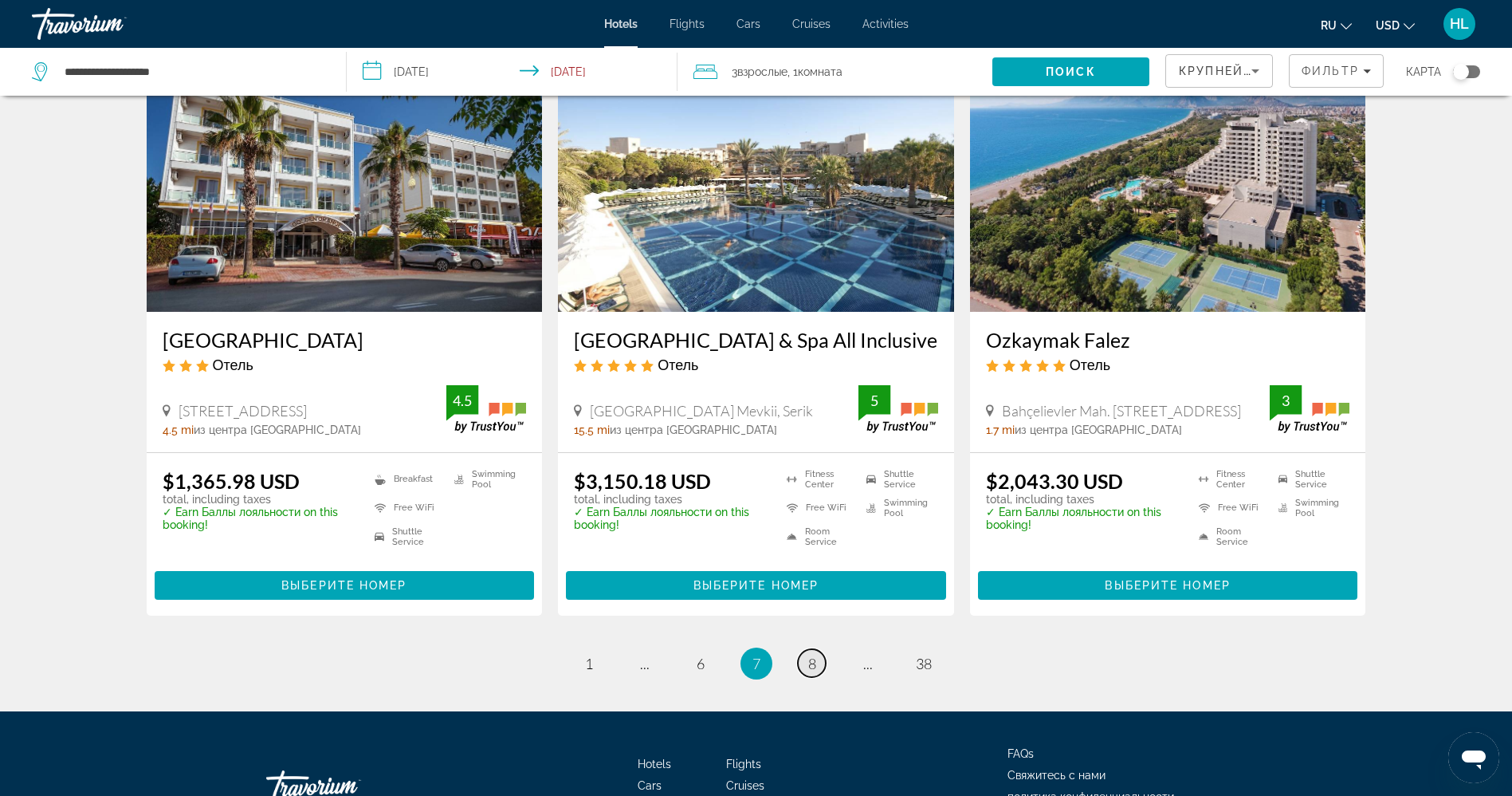
scroll to position [1914, 0]
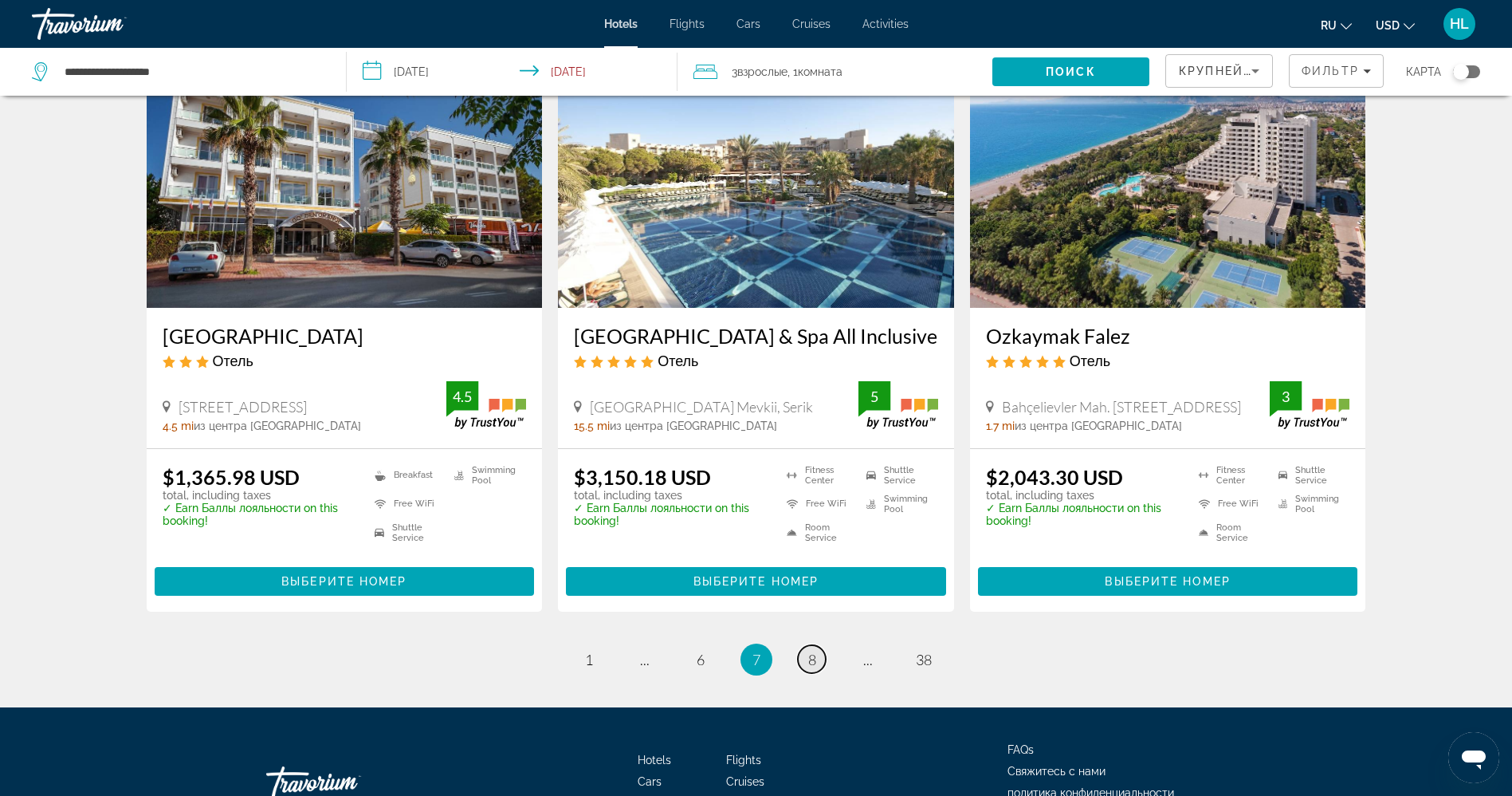
click at [813, 652] on span "8" at bounding box center [812, 660] width 8 height 18
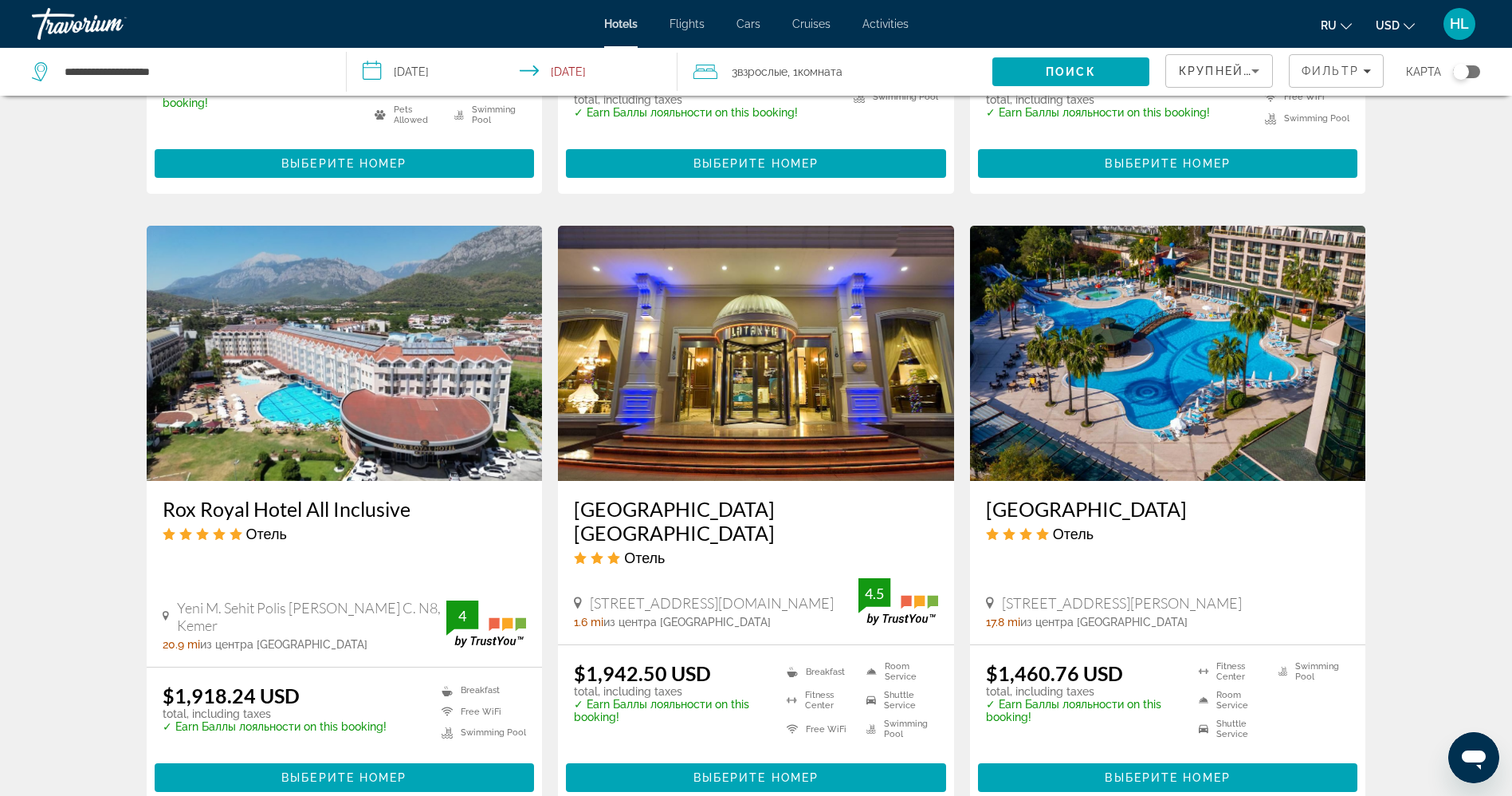
scroll to position [1770, 0]
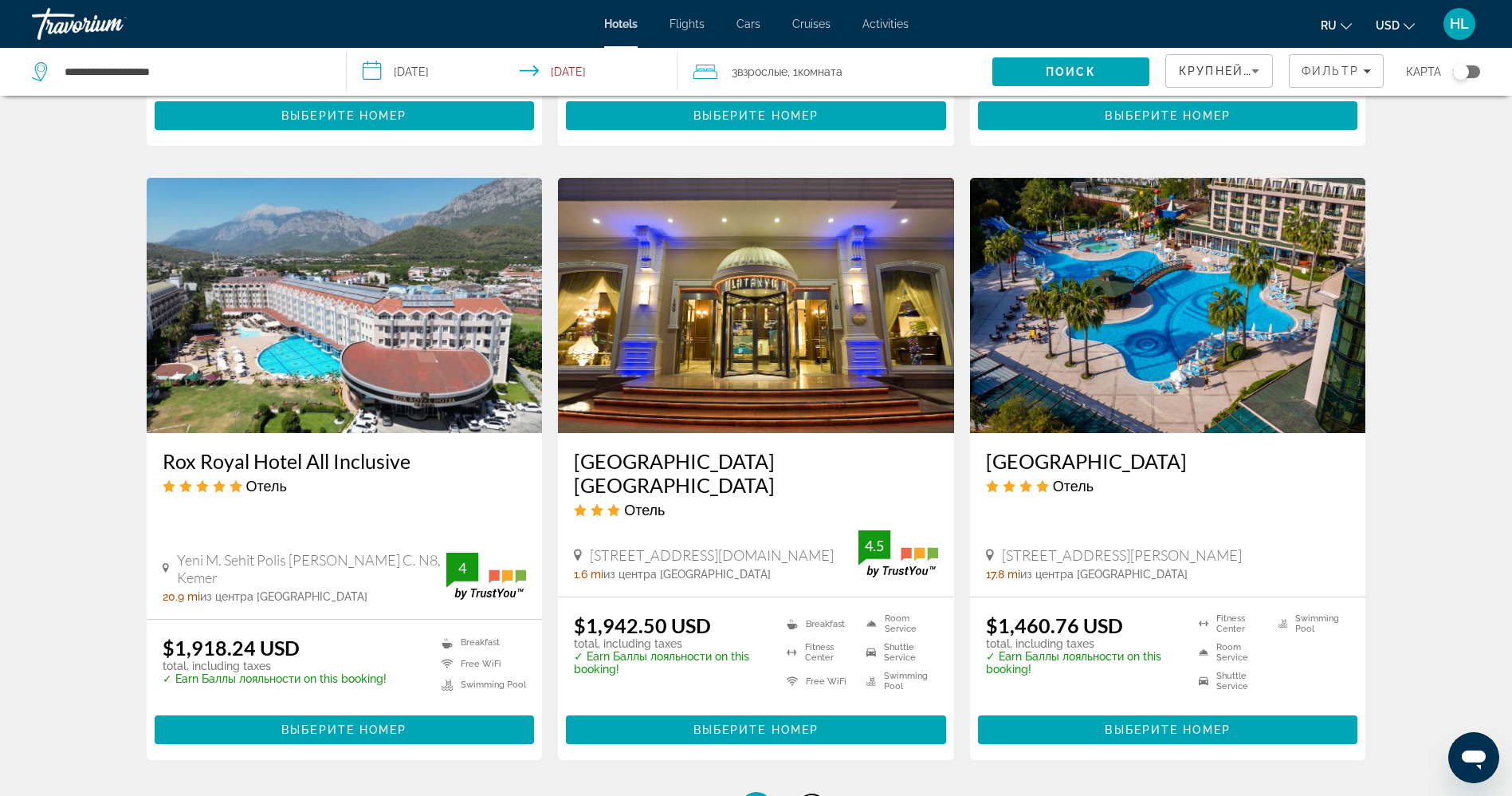
click at [802, 794] on link "page 9" at bounding box center [812, 808] width 28 height 28
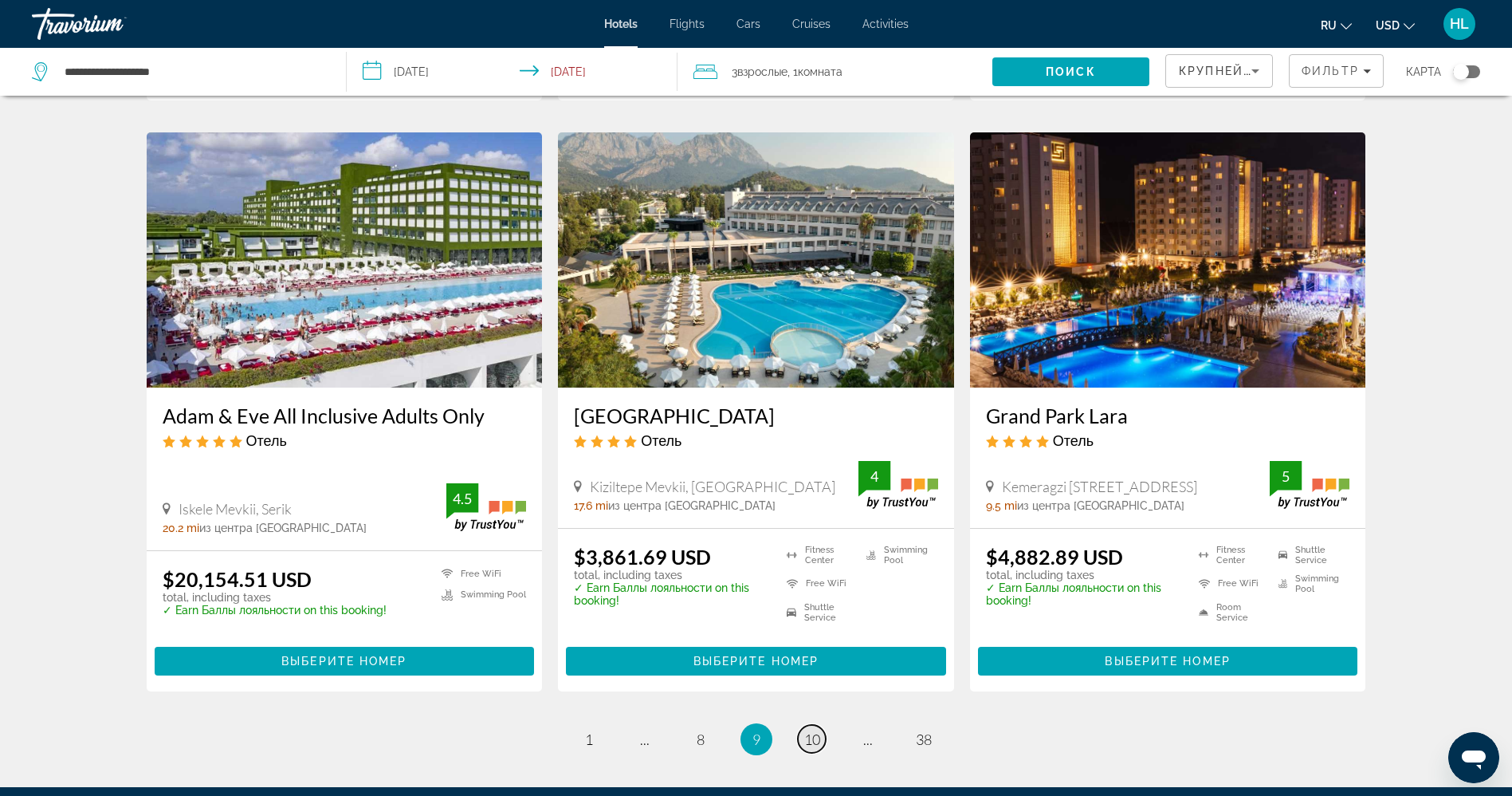
scroll to position [1819, 0]
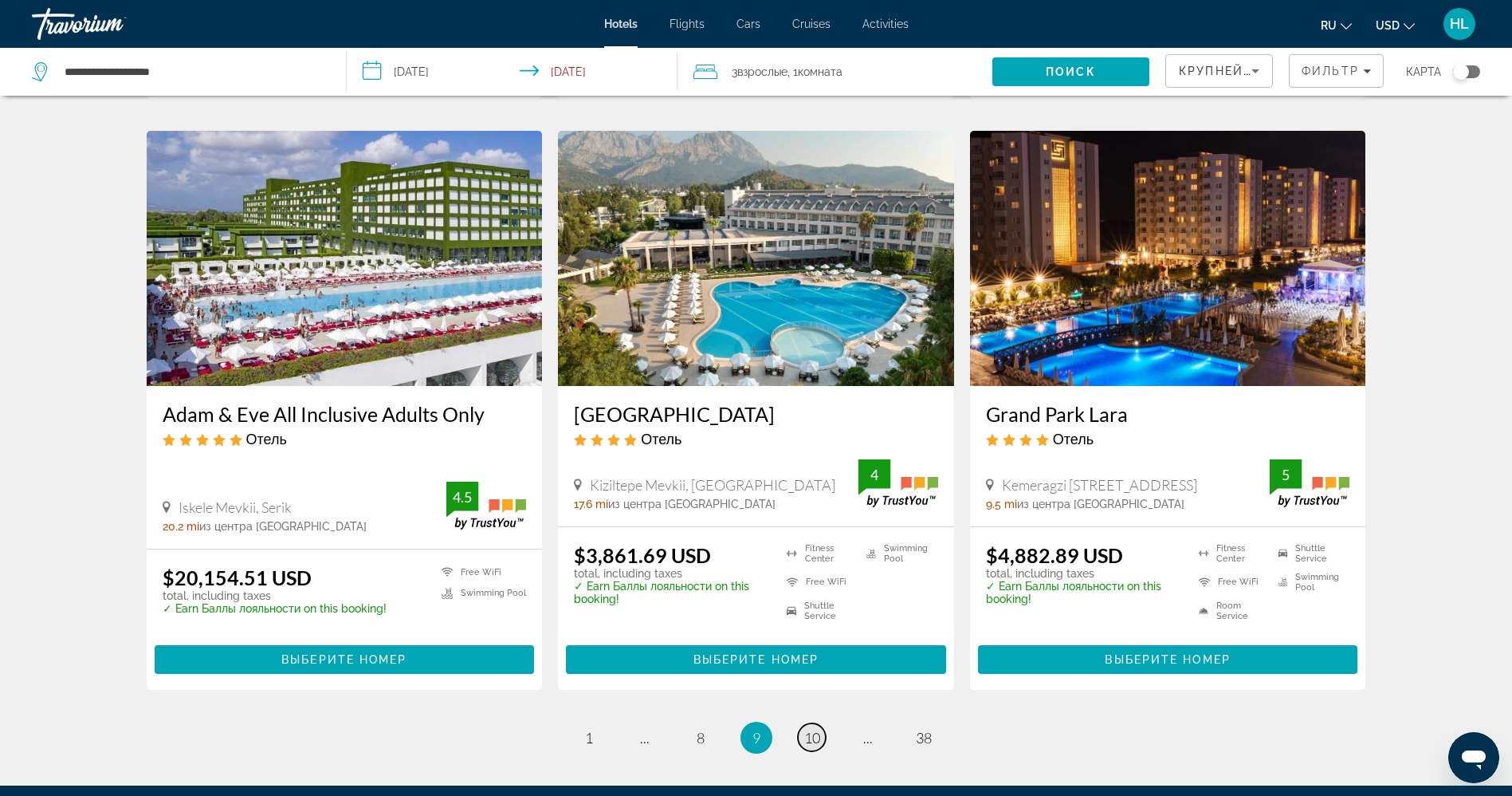
click at [808, 729] on span "10" at bounding box center [812, 738] width 16 height 18
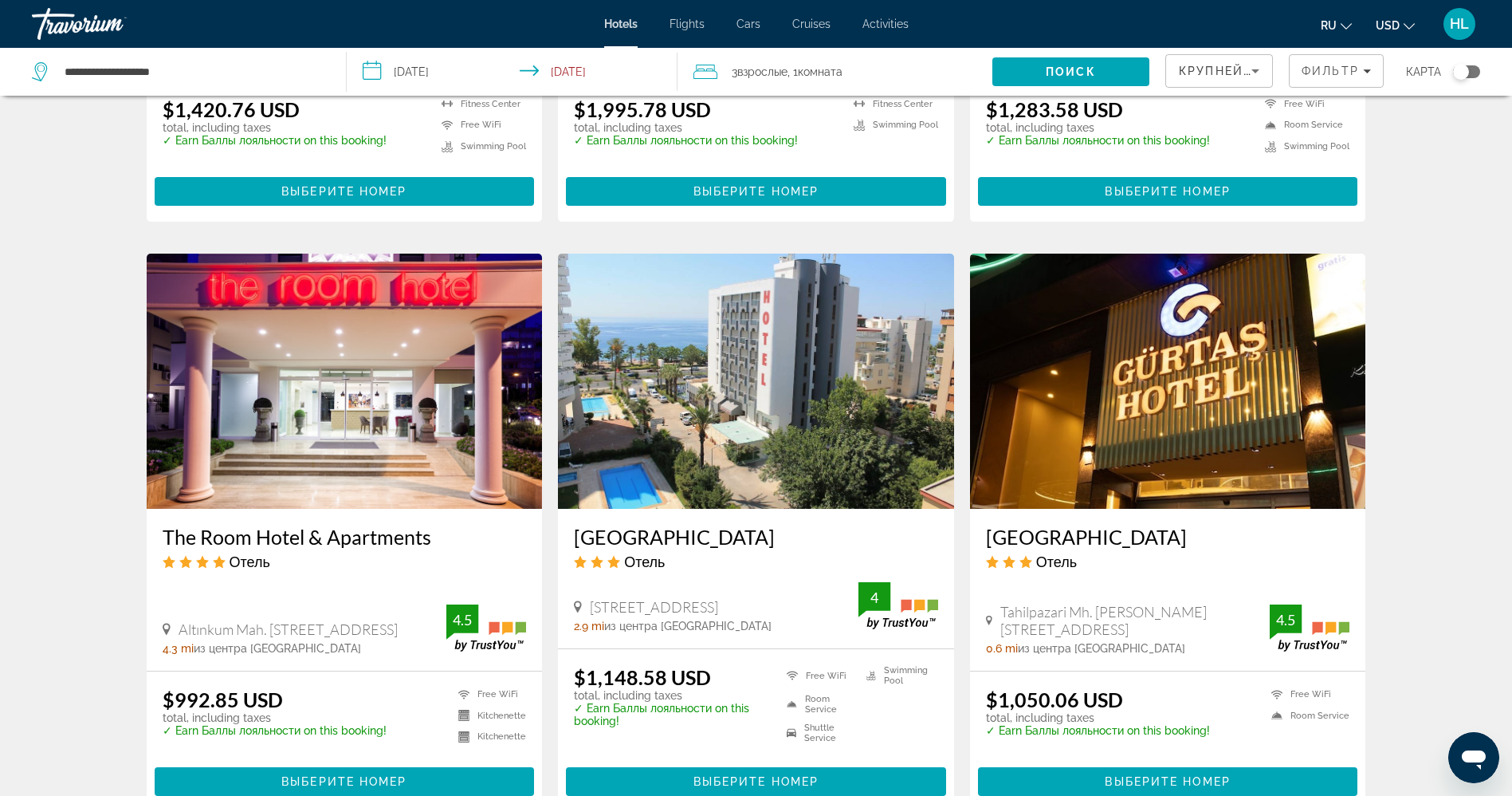
scroll to position [1675, 0]
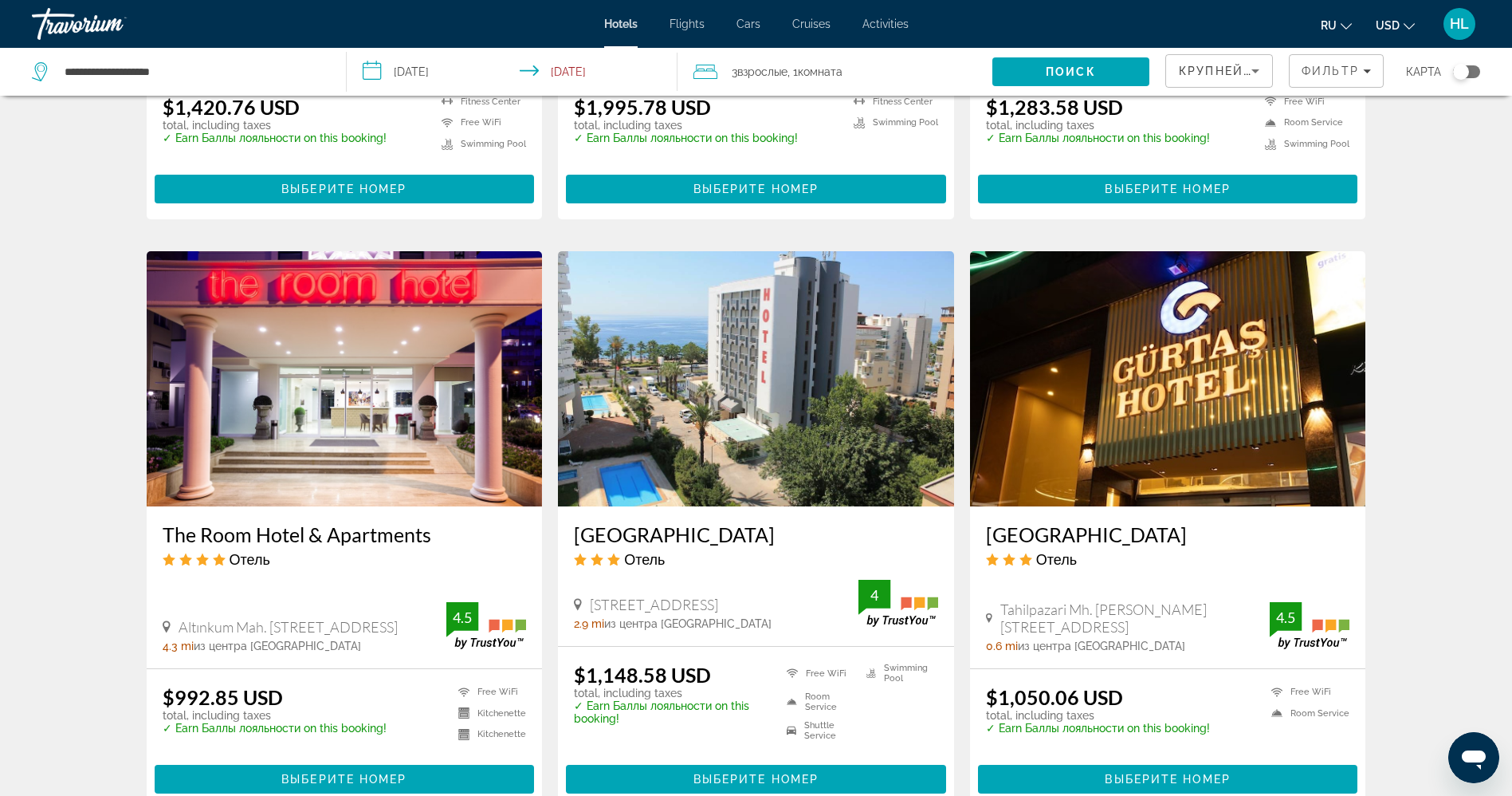
click at [687, 357] on img "Main content" at bounding box center [755, 379] width 396 height 256
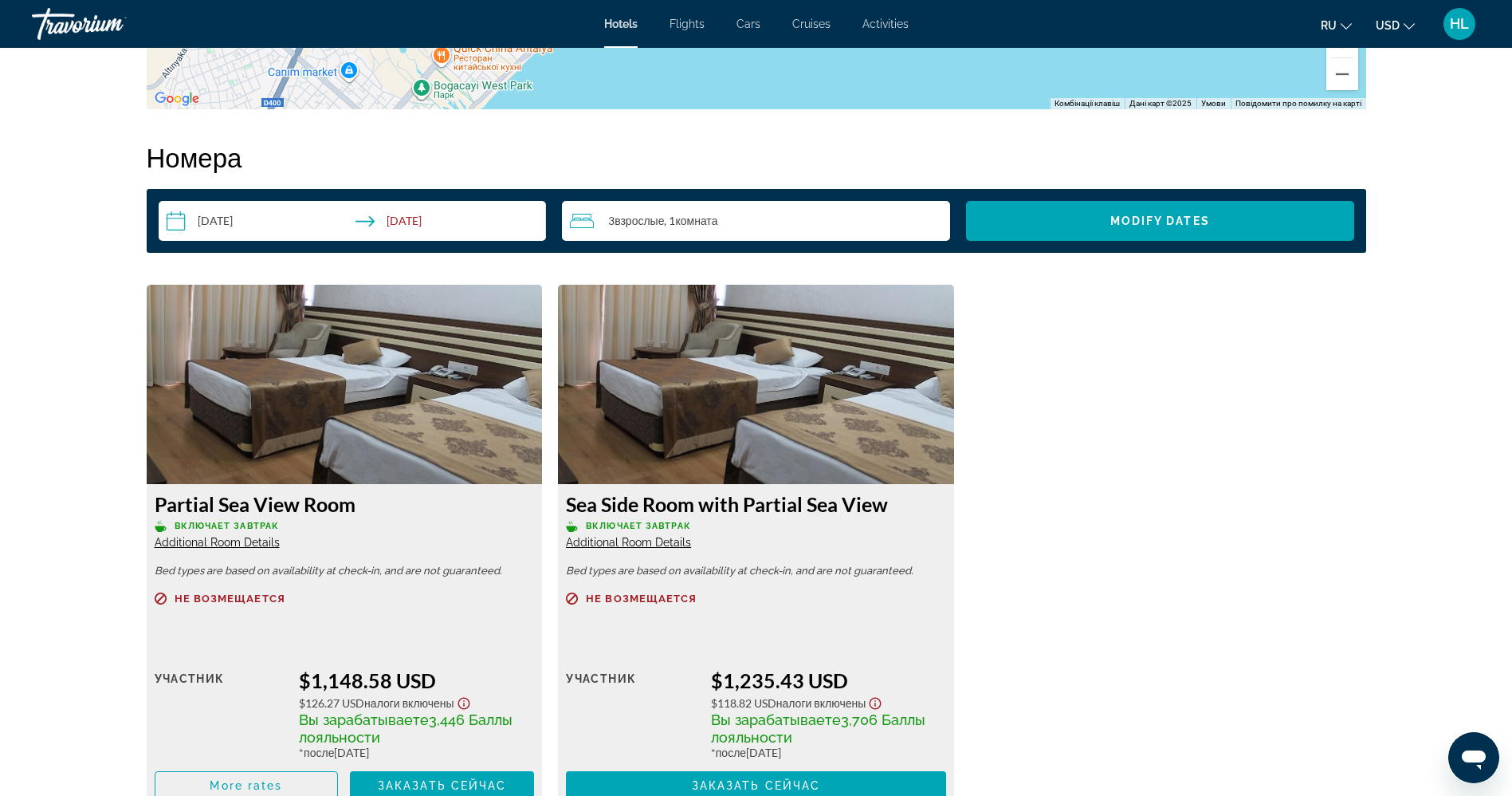
scroll to position [2010, 0]
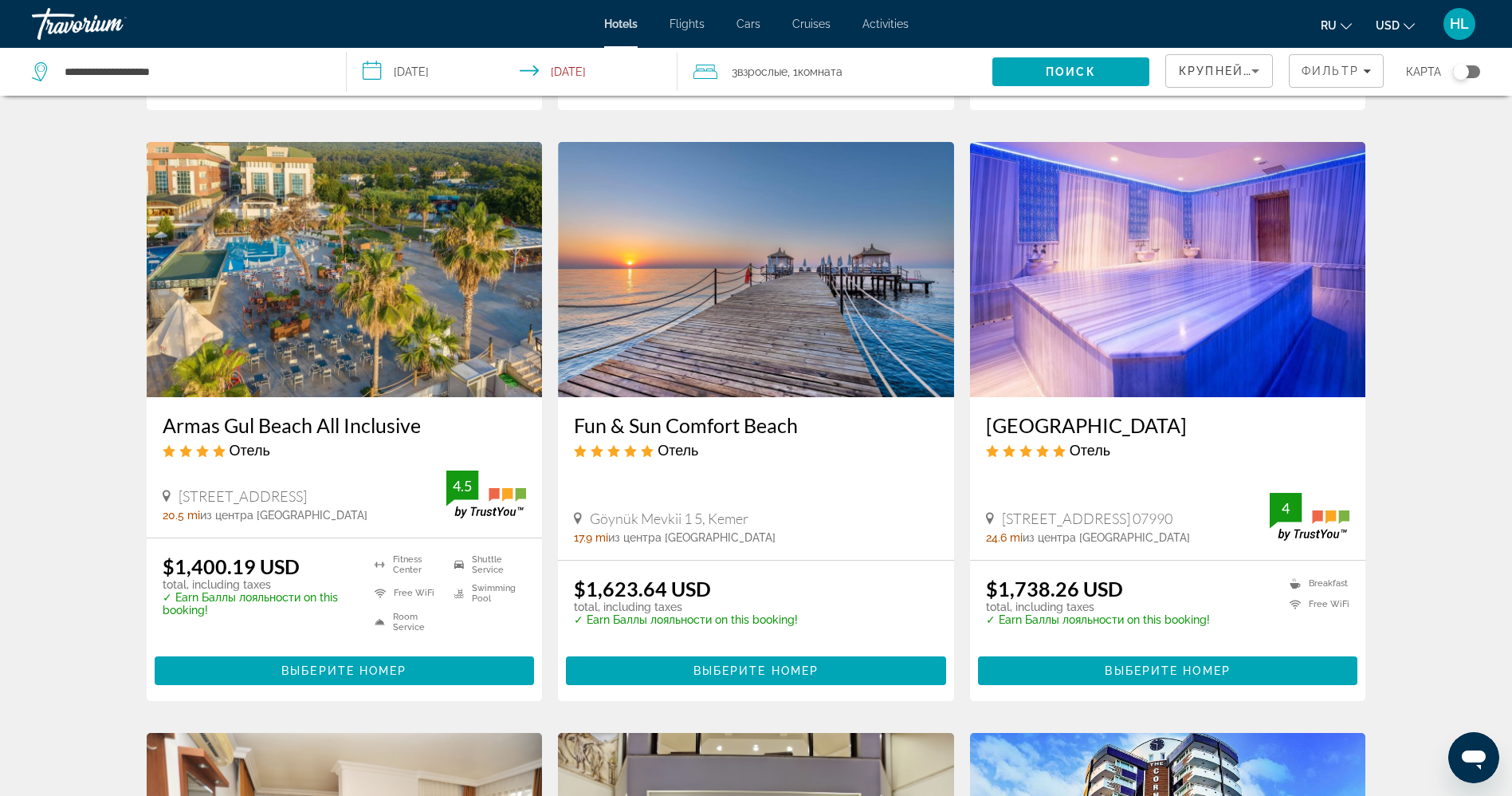
scroll to position [622, 0]
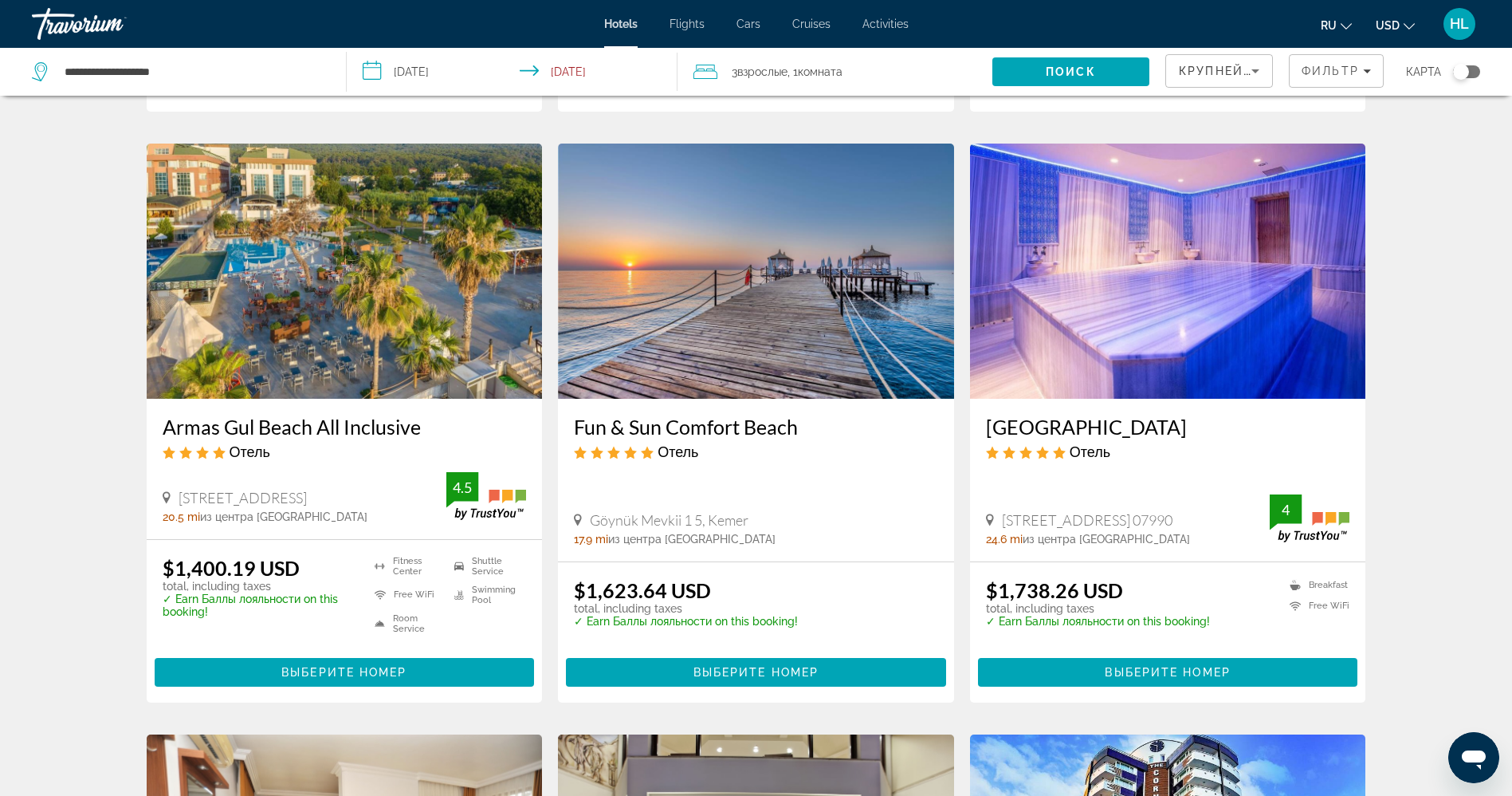
click at [378, 307] on img "Main content" at bounding box center [344, 271] width 396 height 256
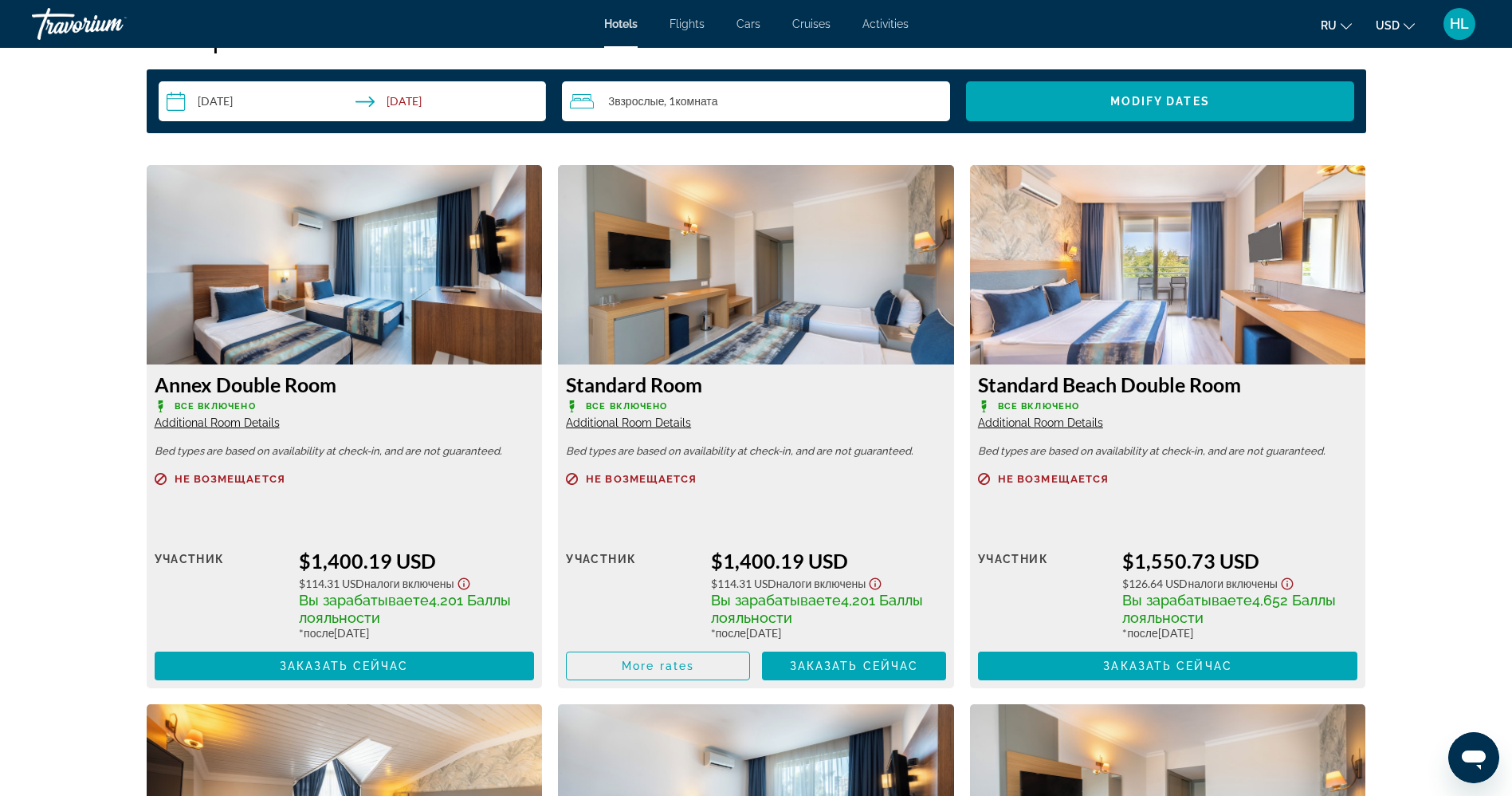
scroll to position [2106, 0]
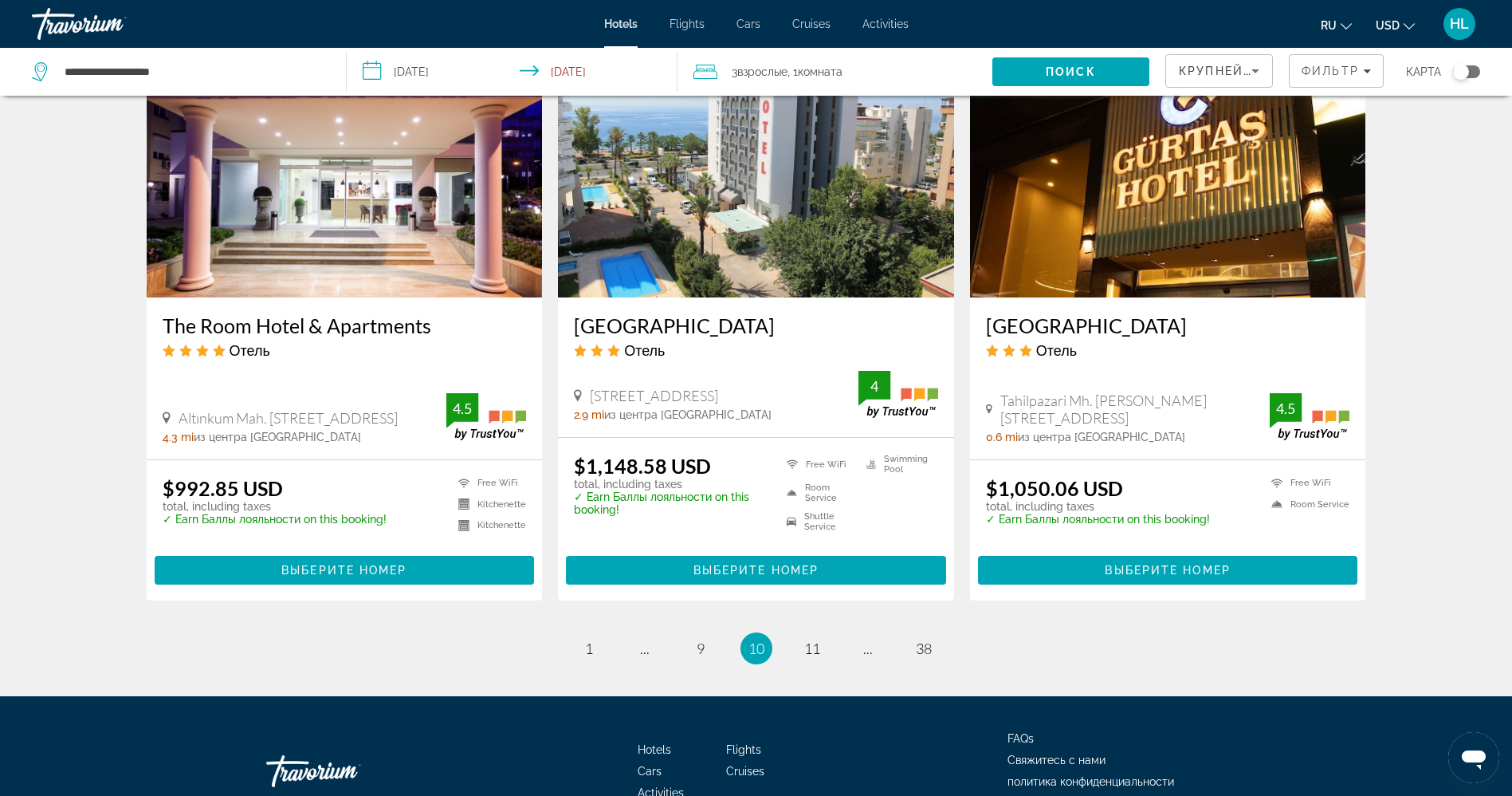
scroll to position [1958, 0]
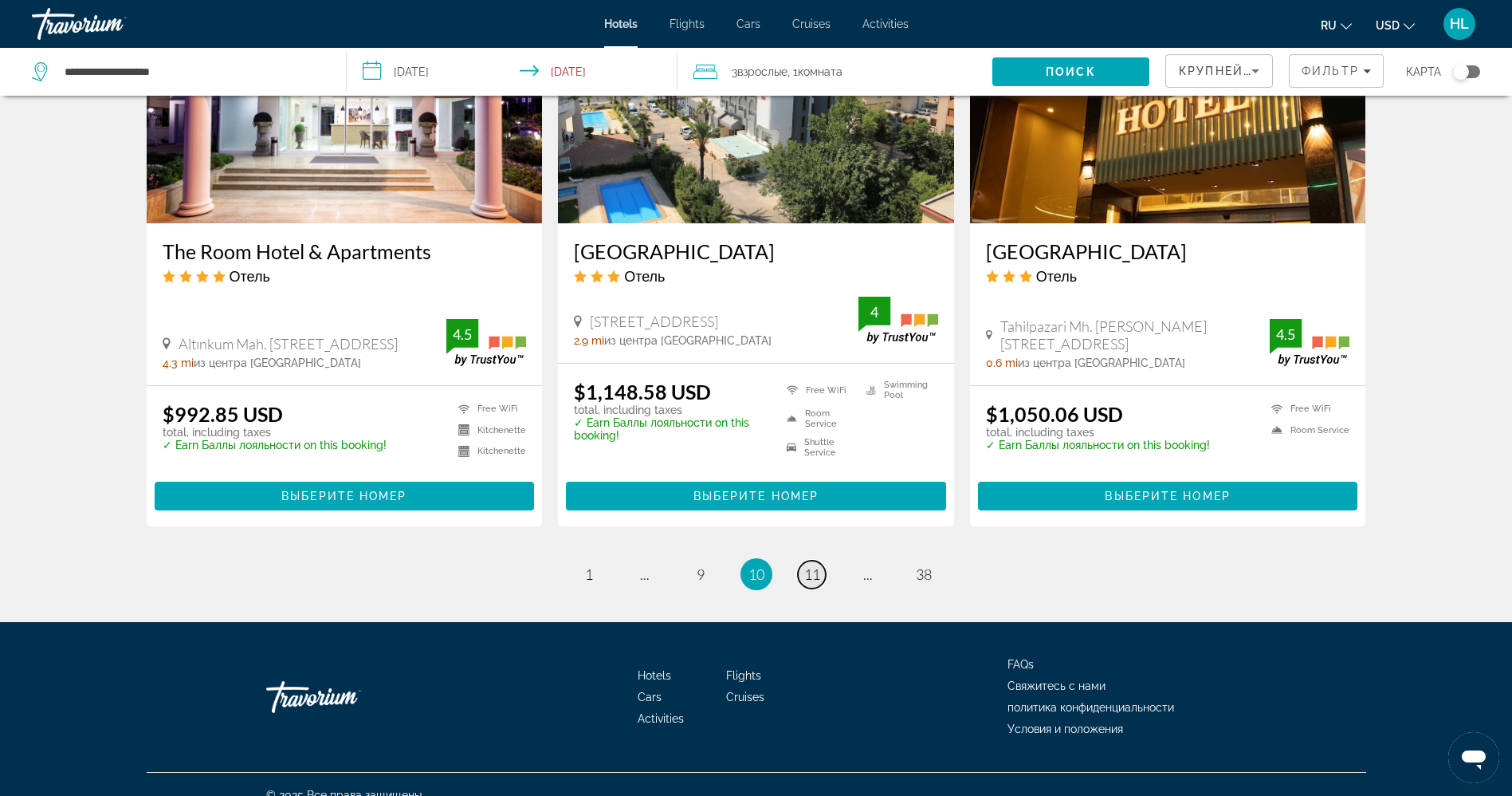
click at [817, 566] on span "11" at bounding box center [812, 575] width 16 height 18
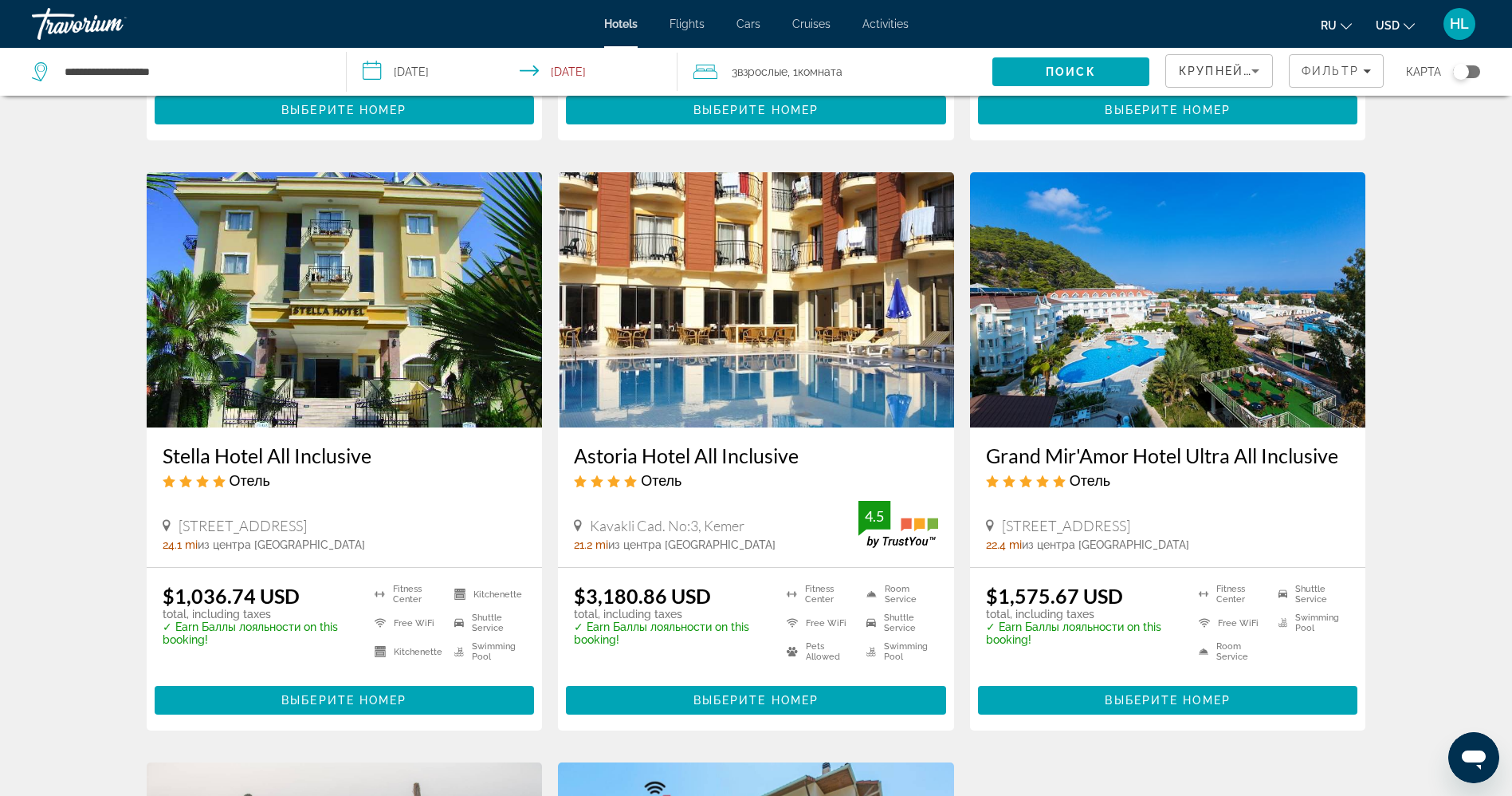
scroll to position [575, 0]
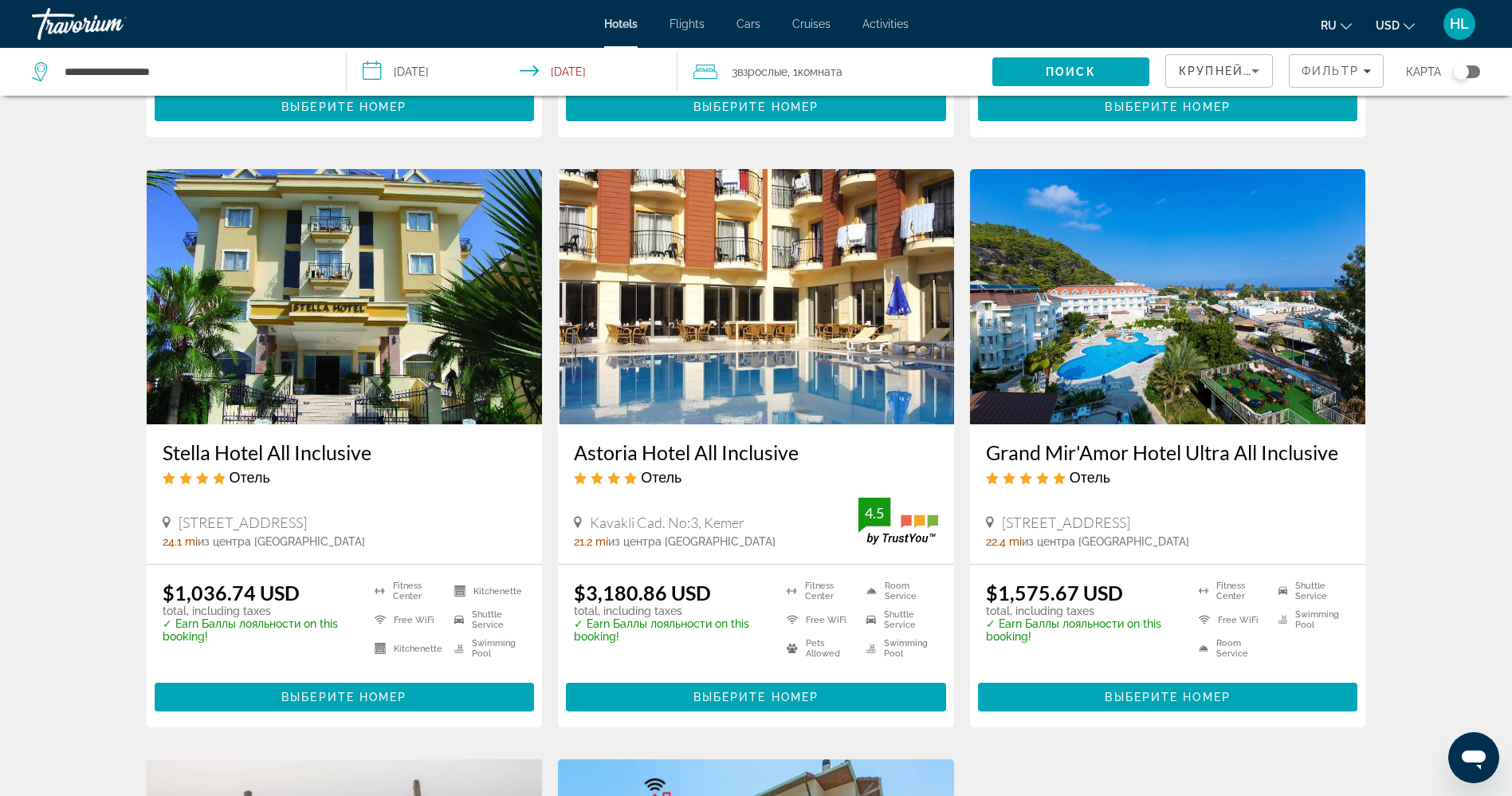
click at [1210, 339] on img "Main content" at bounding box center [1168, 296] width 396 height 256
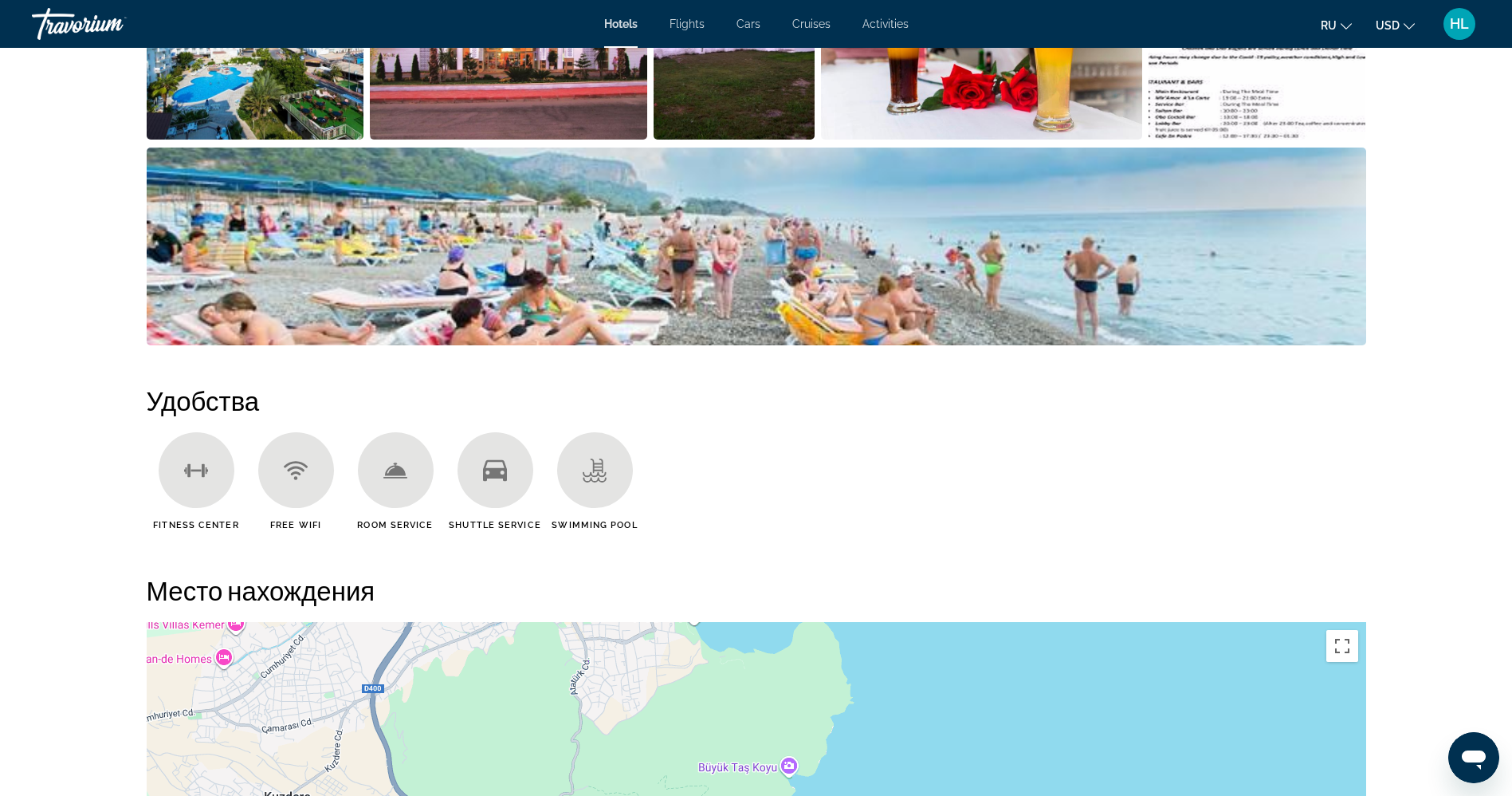
scroll to position [957, 0]
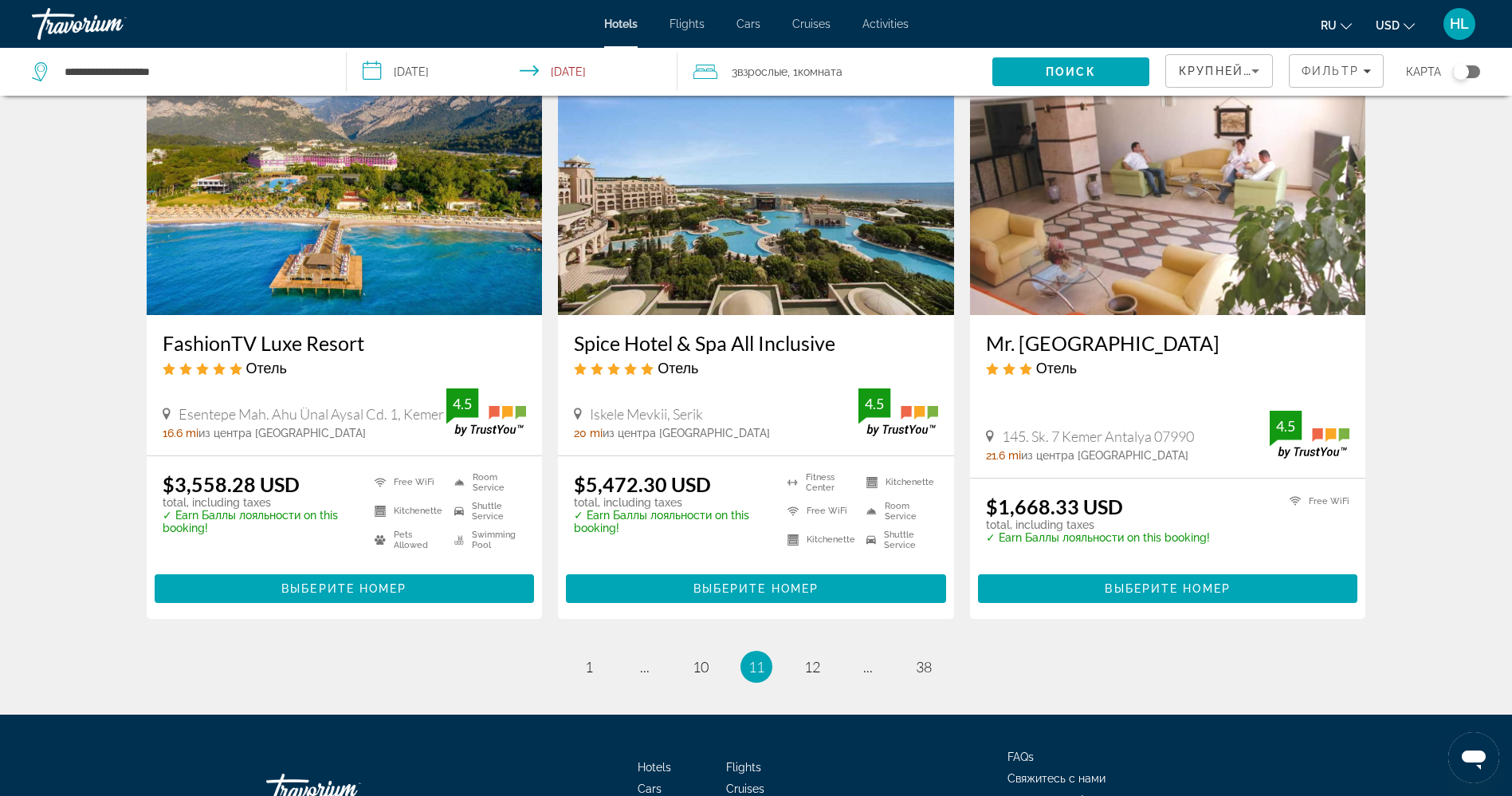
scroll to position [1866, 0]
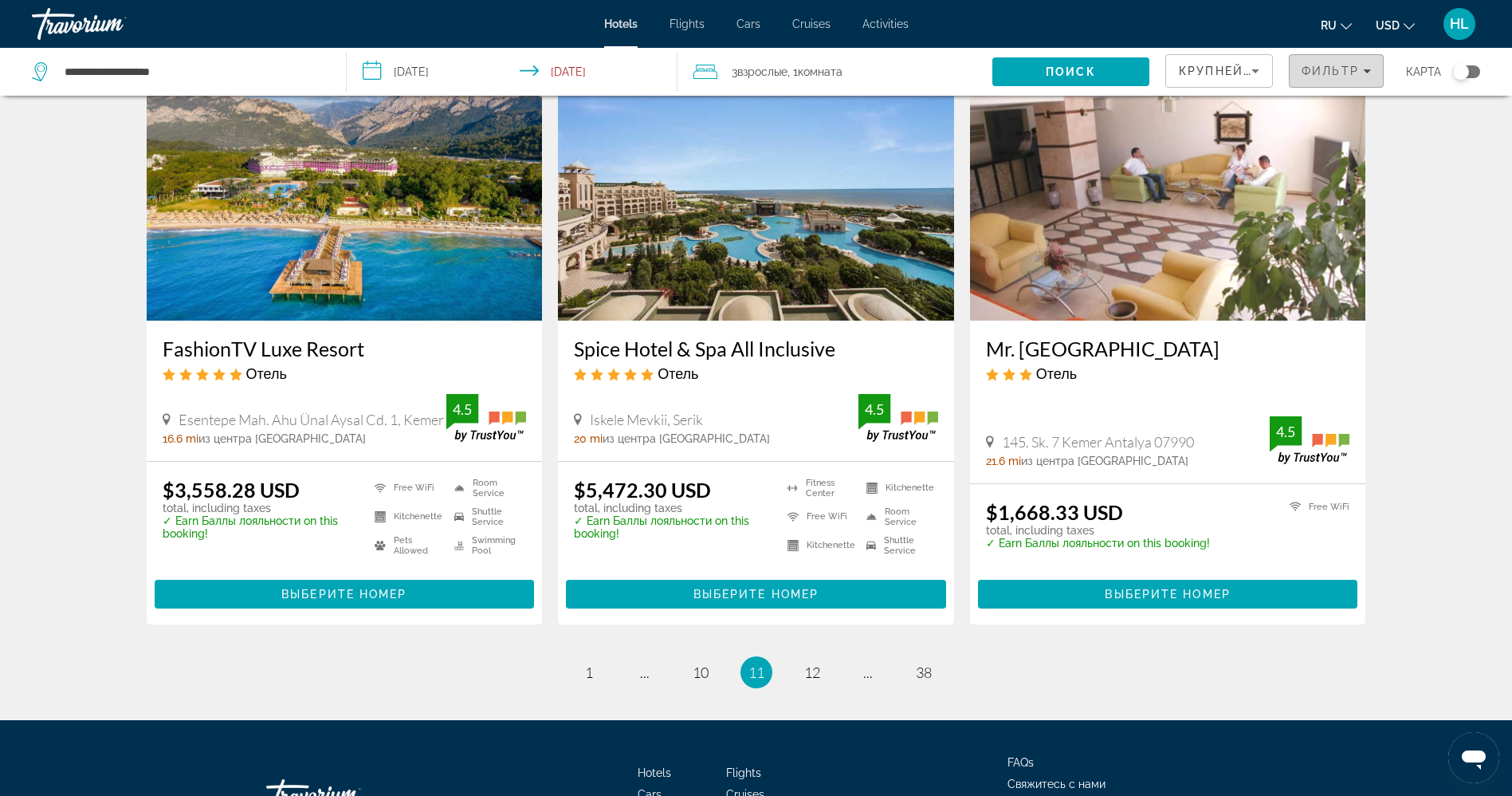
click at [1336, 65] on span "Фильтр" at bounding box center [1329, 71] width 57 height 13
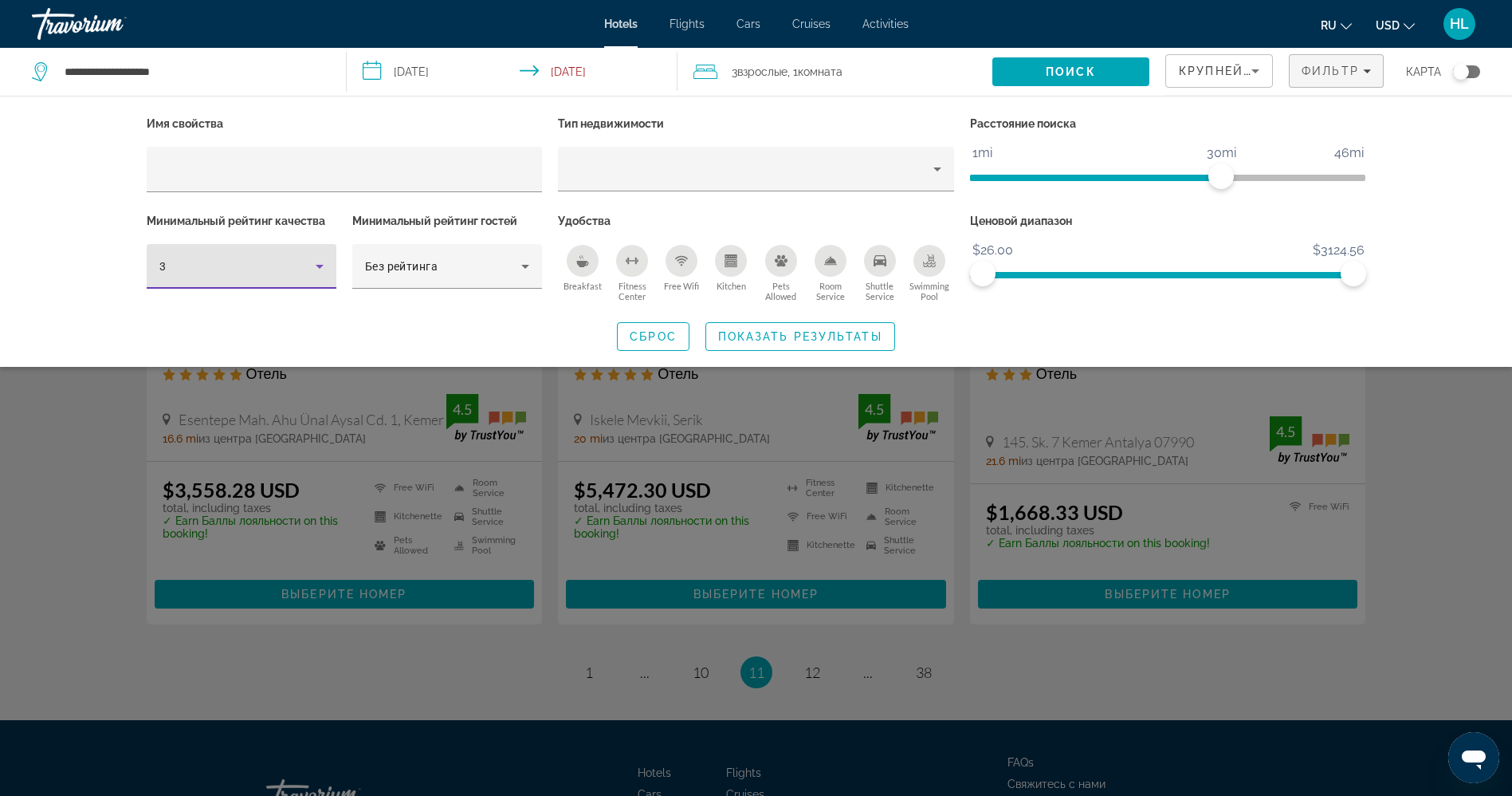
click at [251, 271] on div "3" at bounding box center [238, 266] width 156 height 19
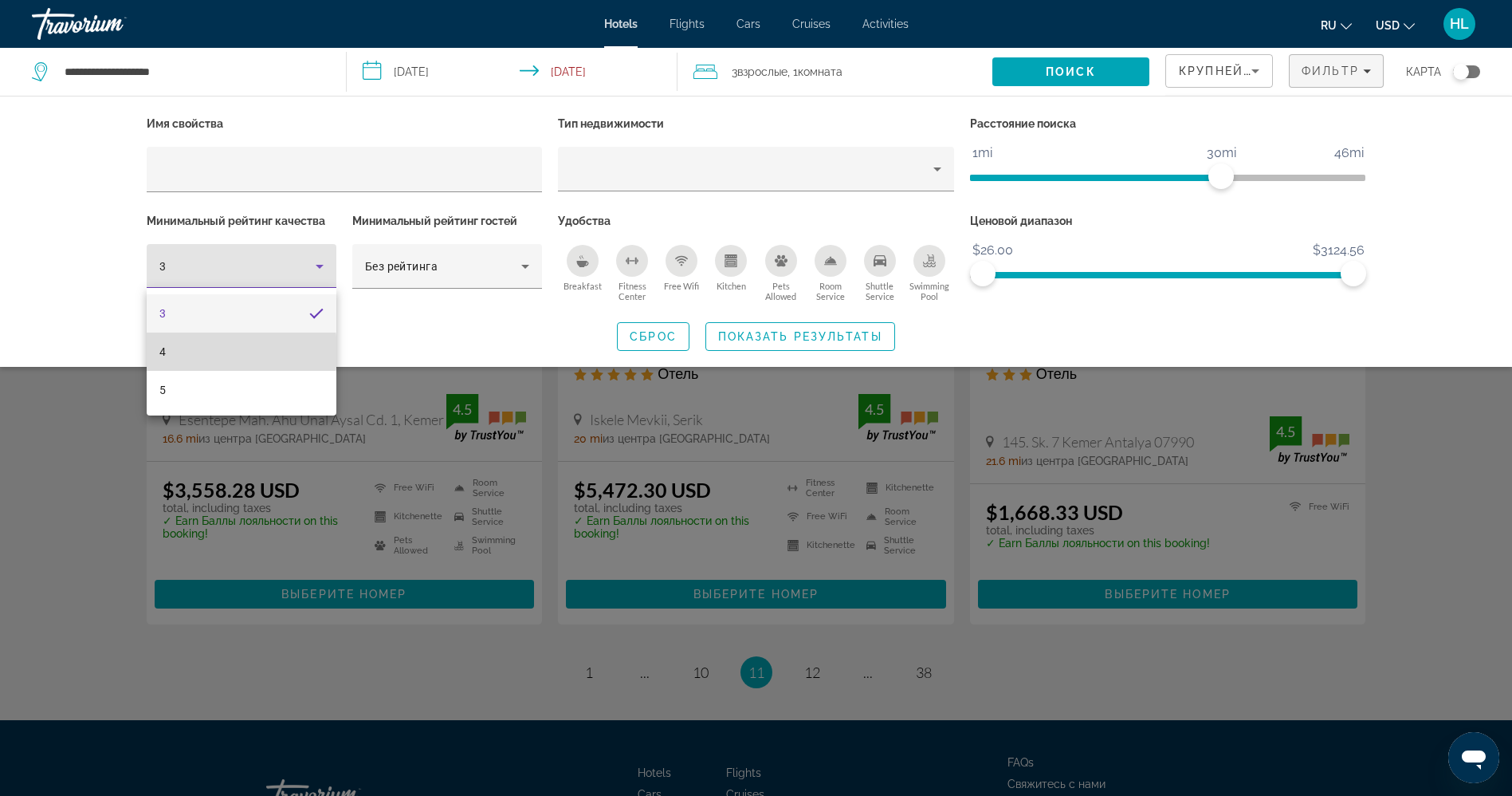
click at [185, 351] on mat-option "4" at bounding box center [241, 352] width 190 height 39
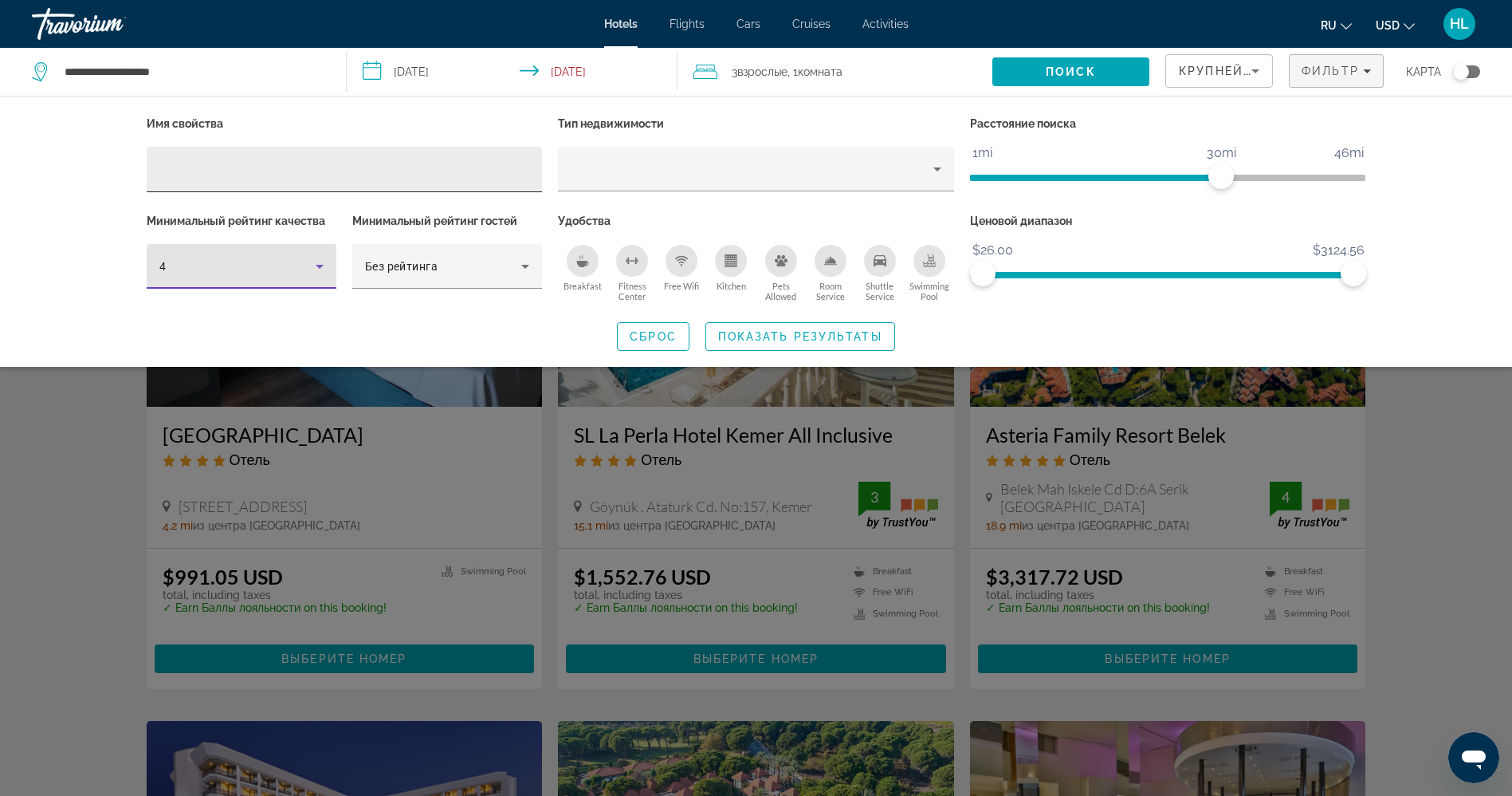
click at [275, 160] on input "Hotel Filters" at bounding box center [345, 170] width 371 height 19
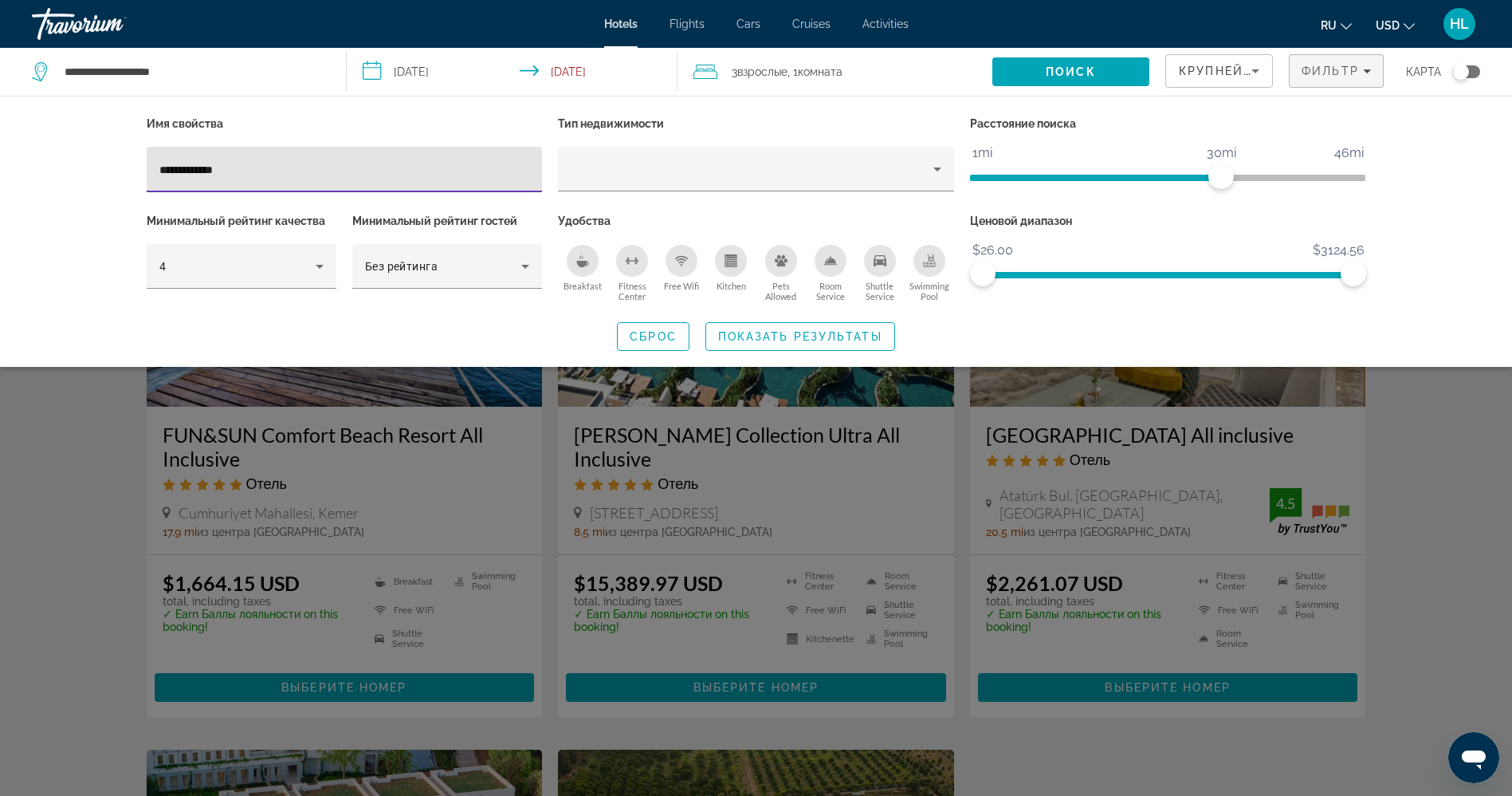
type input "**********"
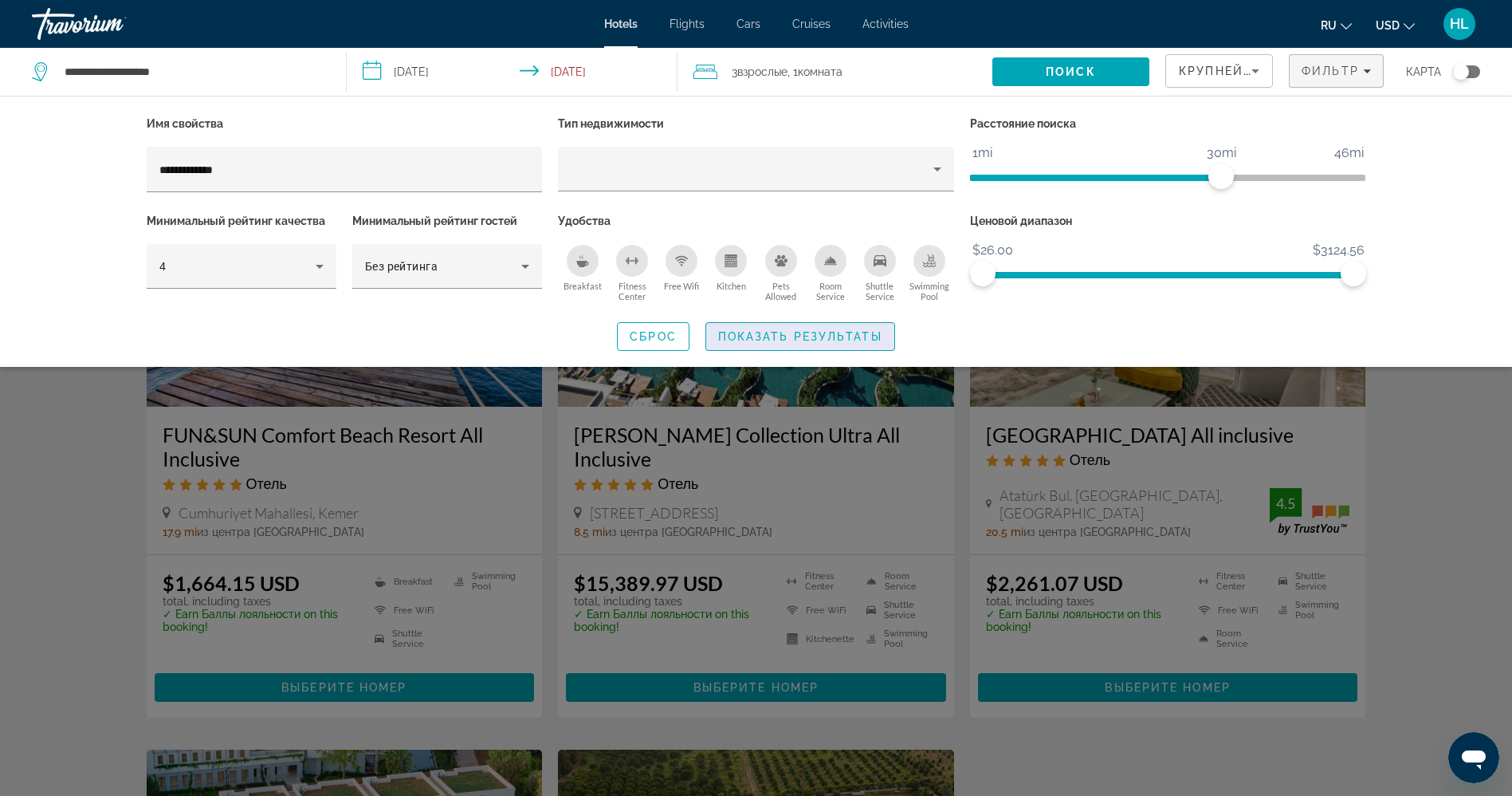
click at [774, 354] on span "Search widget" at bounding box center [800, 336] width 188 height 39
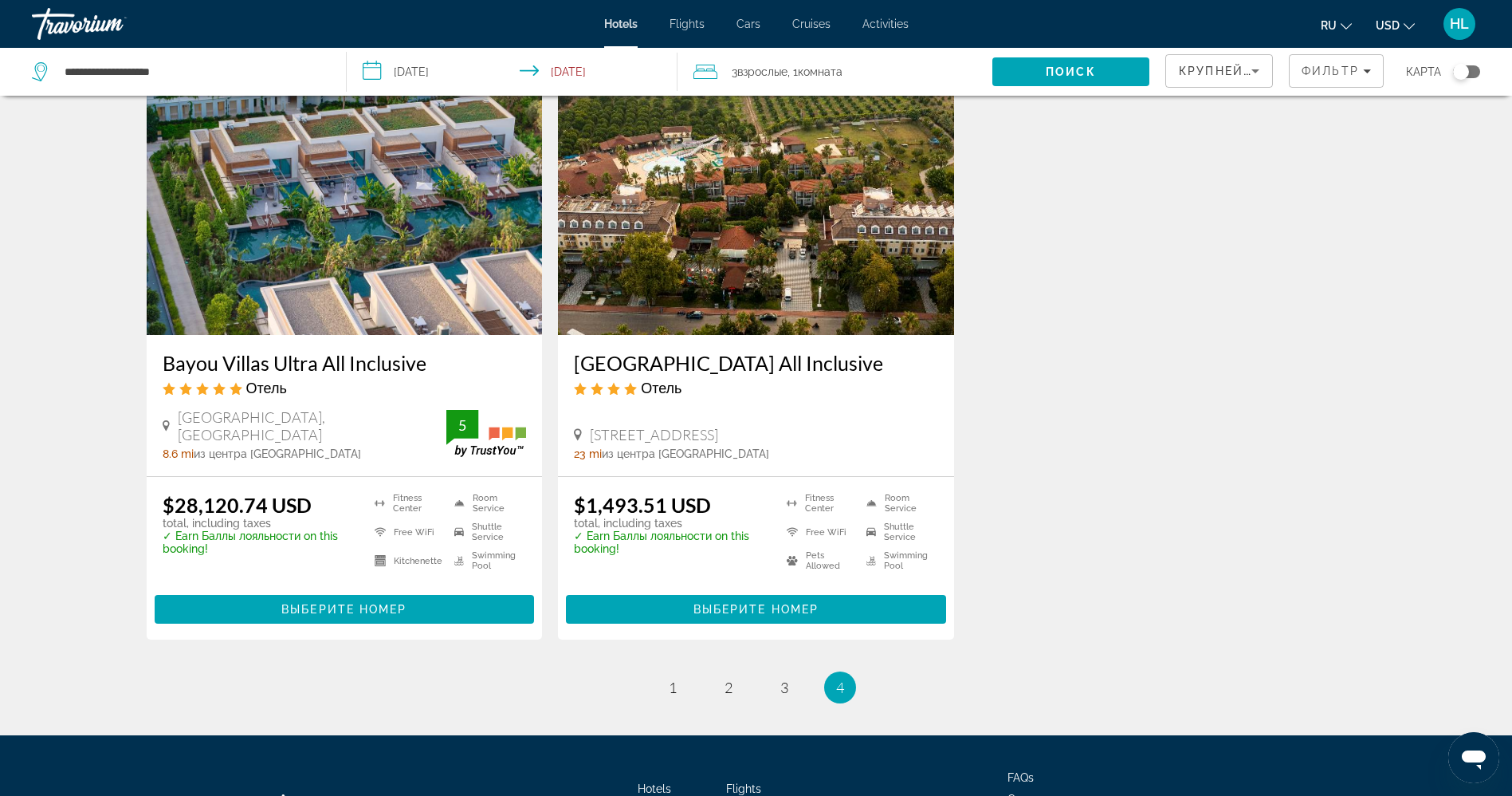
scroll to position [679, 0]
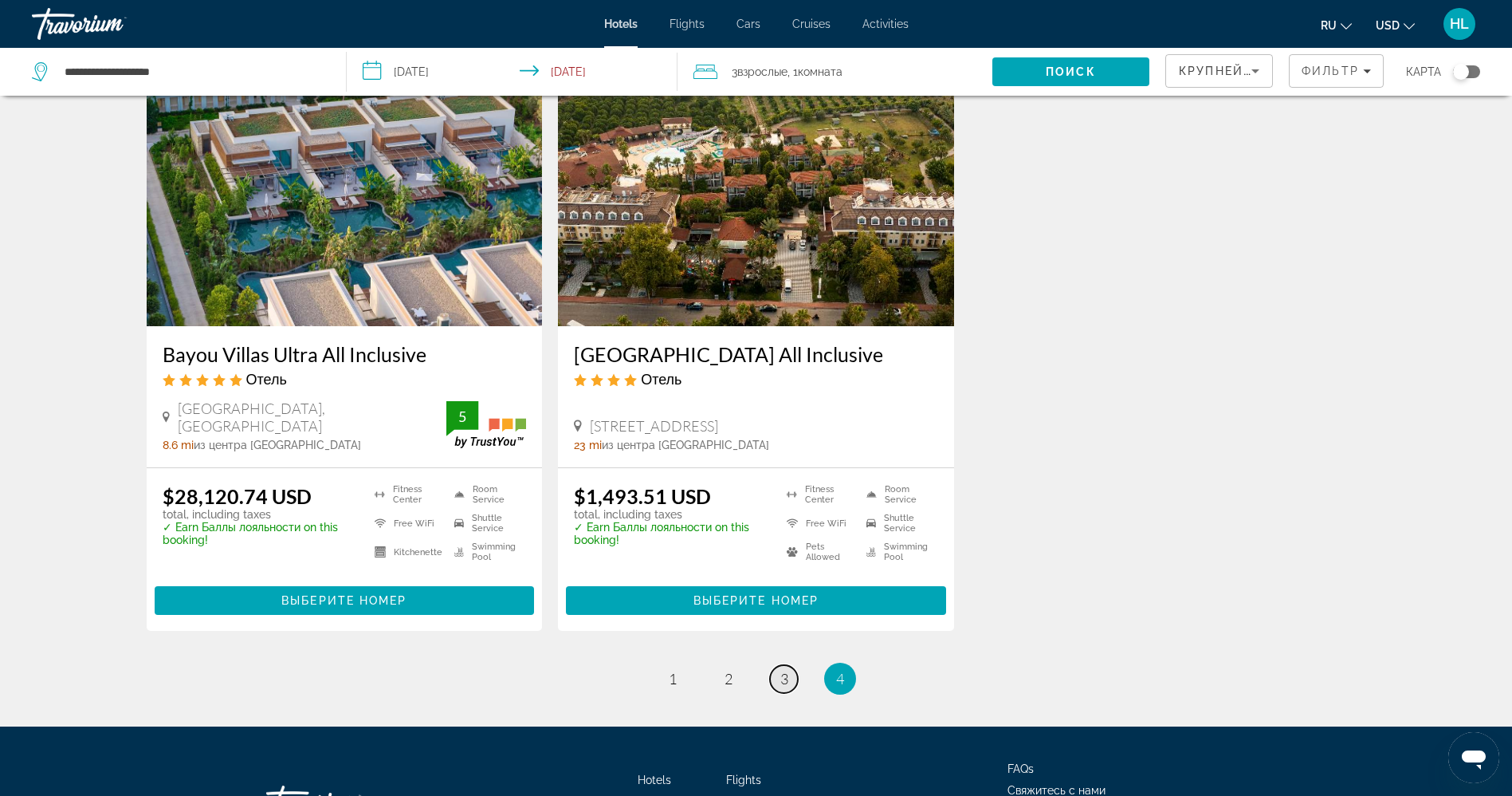
click at [785, 679] on span "3" at bounding box center [784, 679] width 8 height 18
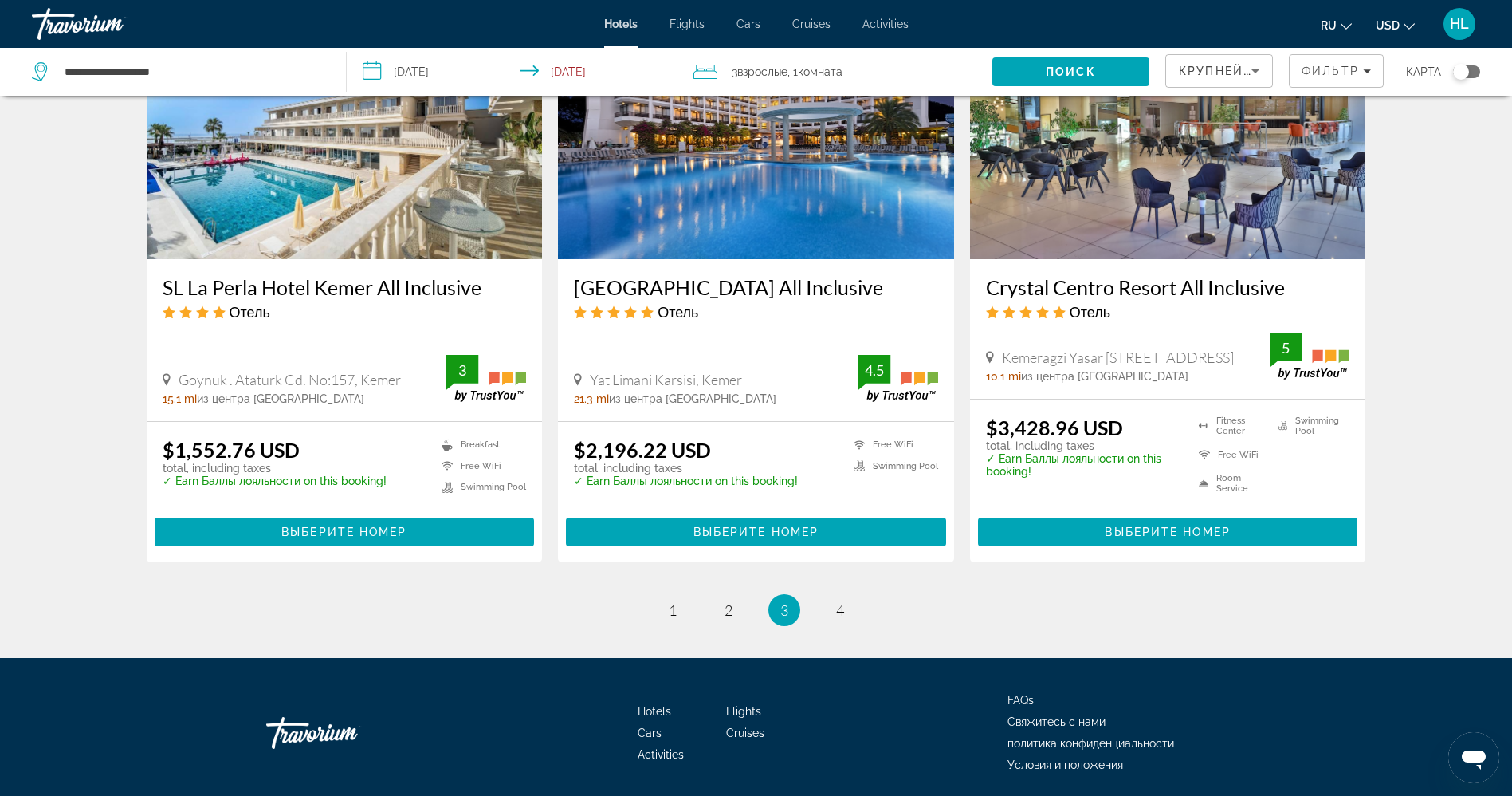
scroll to position [1968, 0]
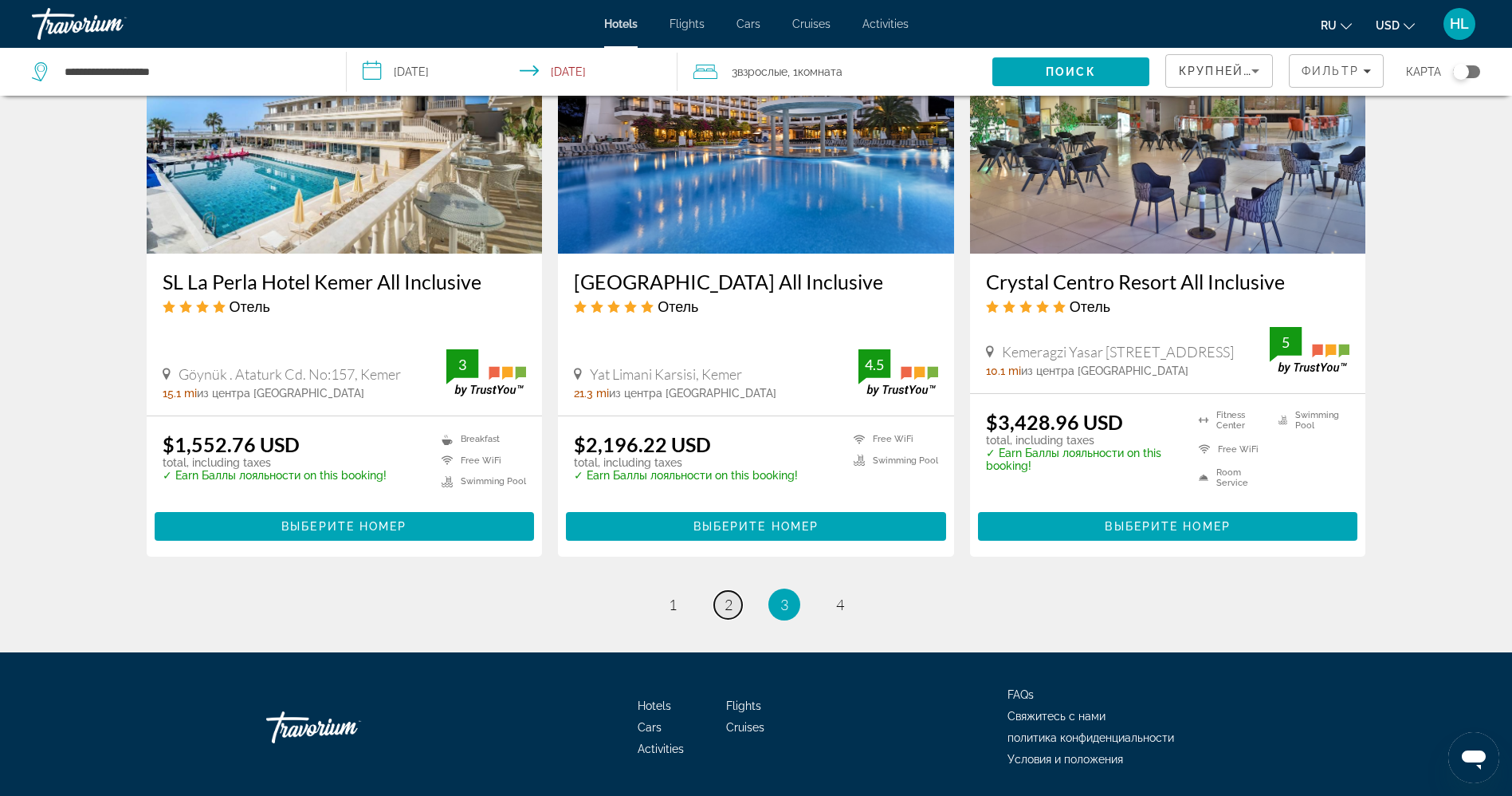
click at [734, 591] on link "page 2" at bounding box center [728, 605] width 28 height 28
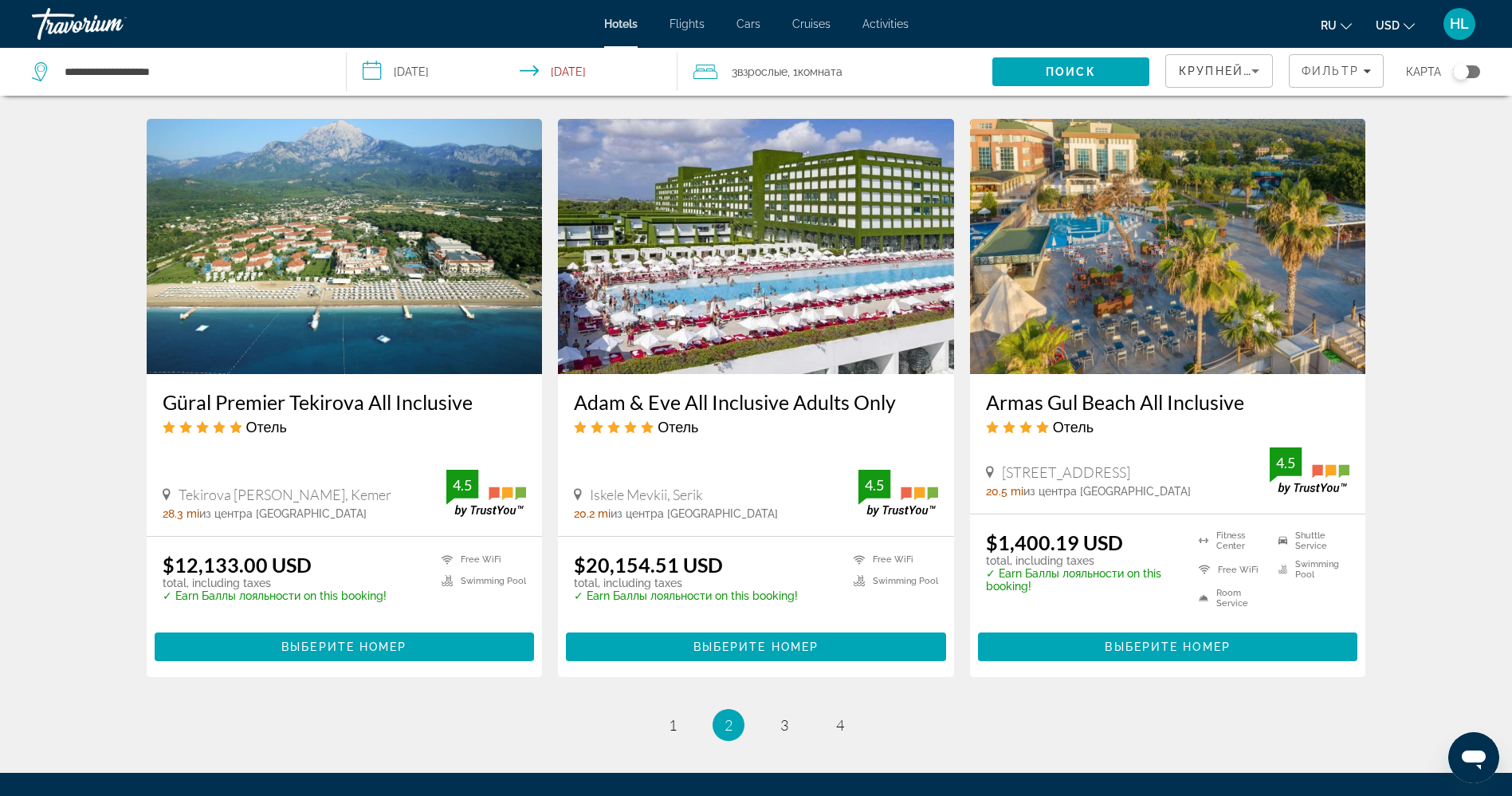
scroll to position [1879, 0]
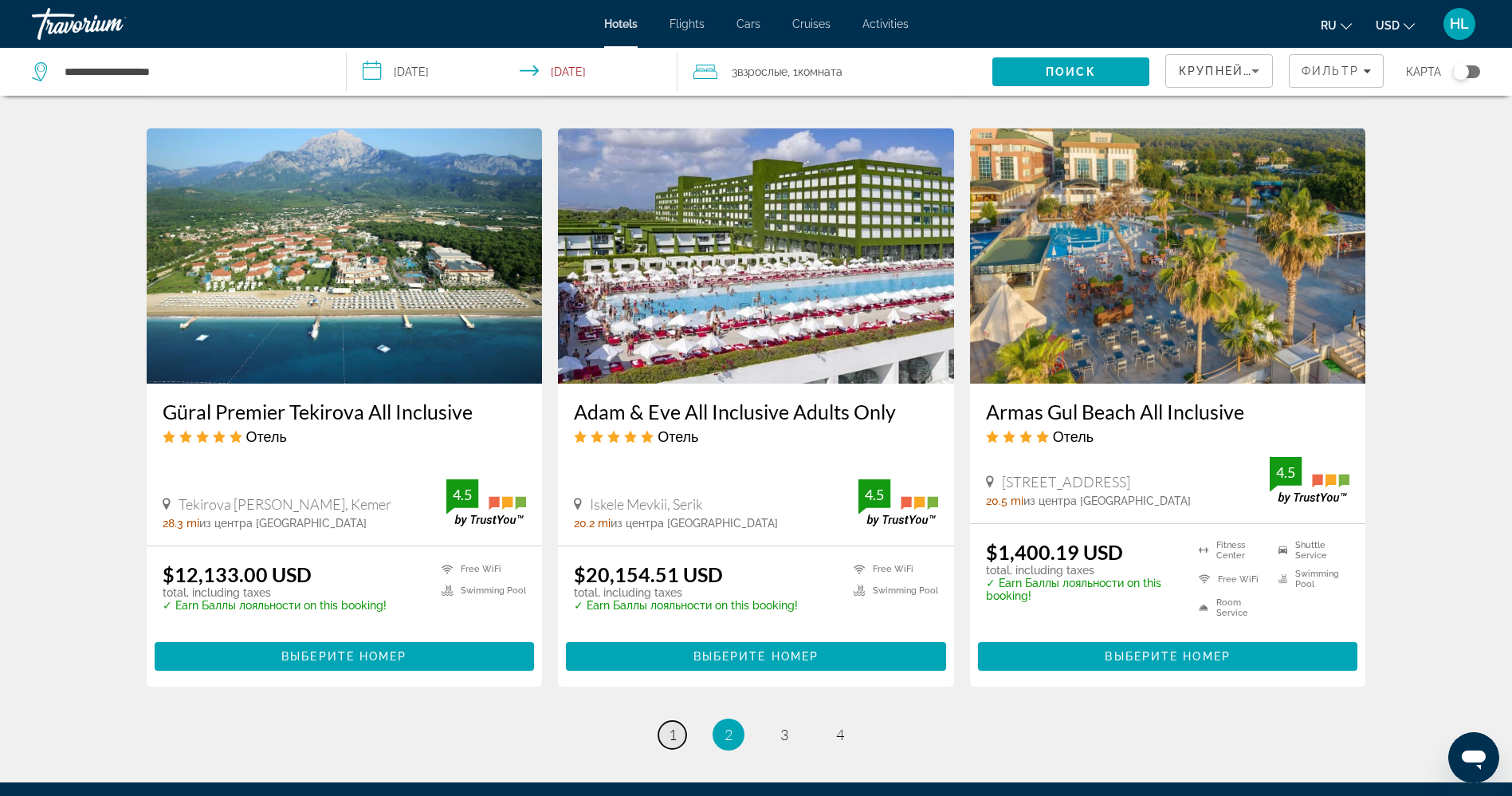
click at [673, 726] on span "1" at bounding box center [673, 734] width 8 height 18
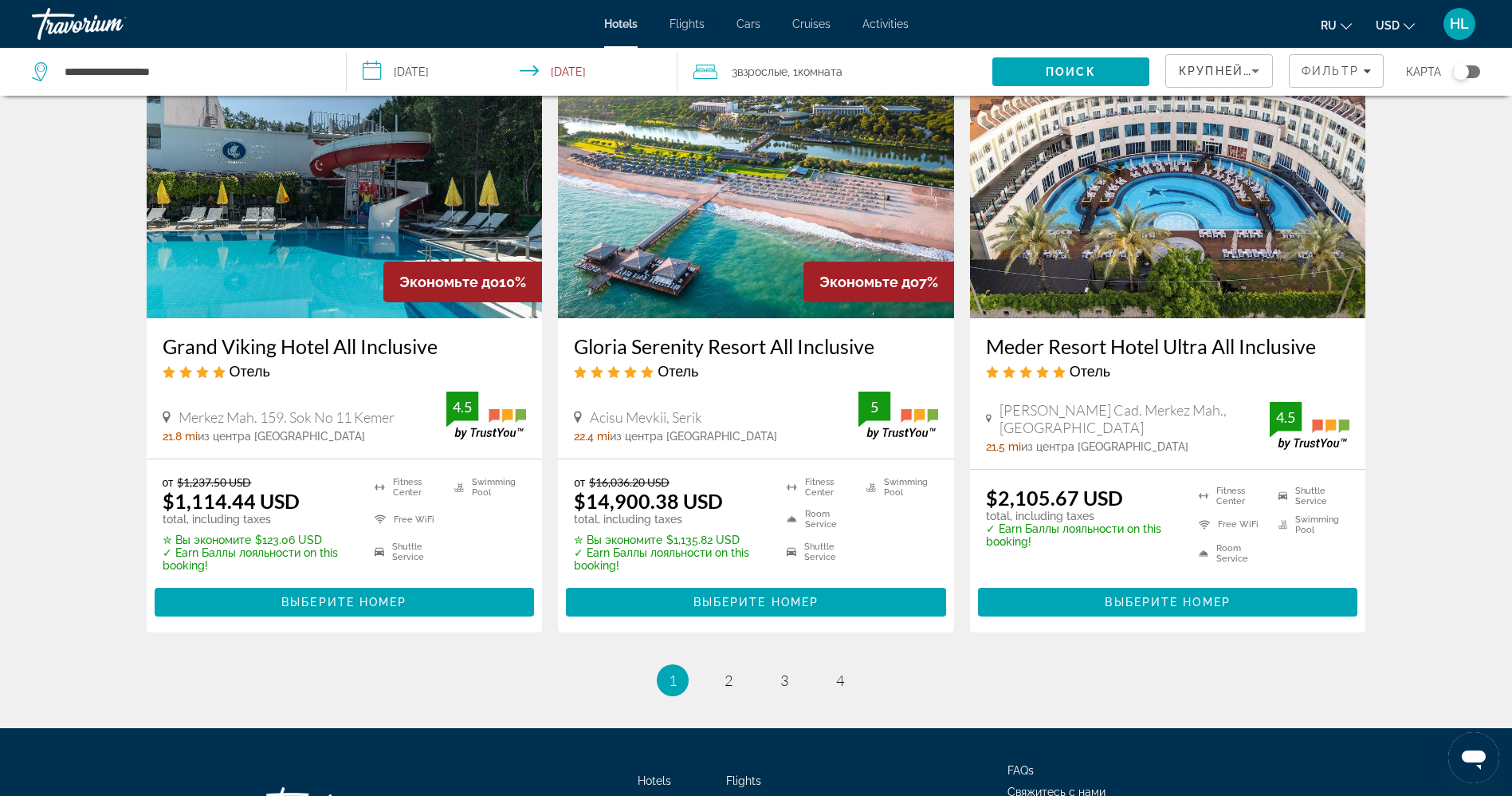
scroll to position [1921, 0]
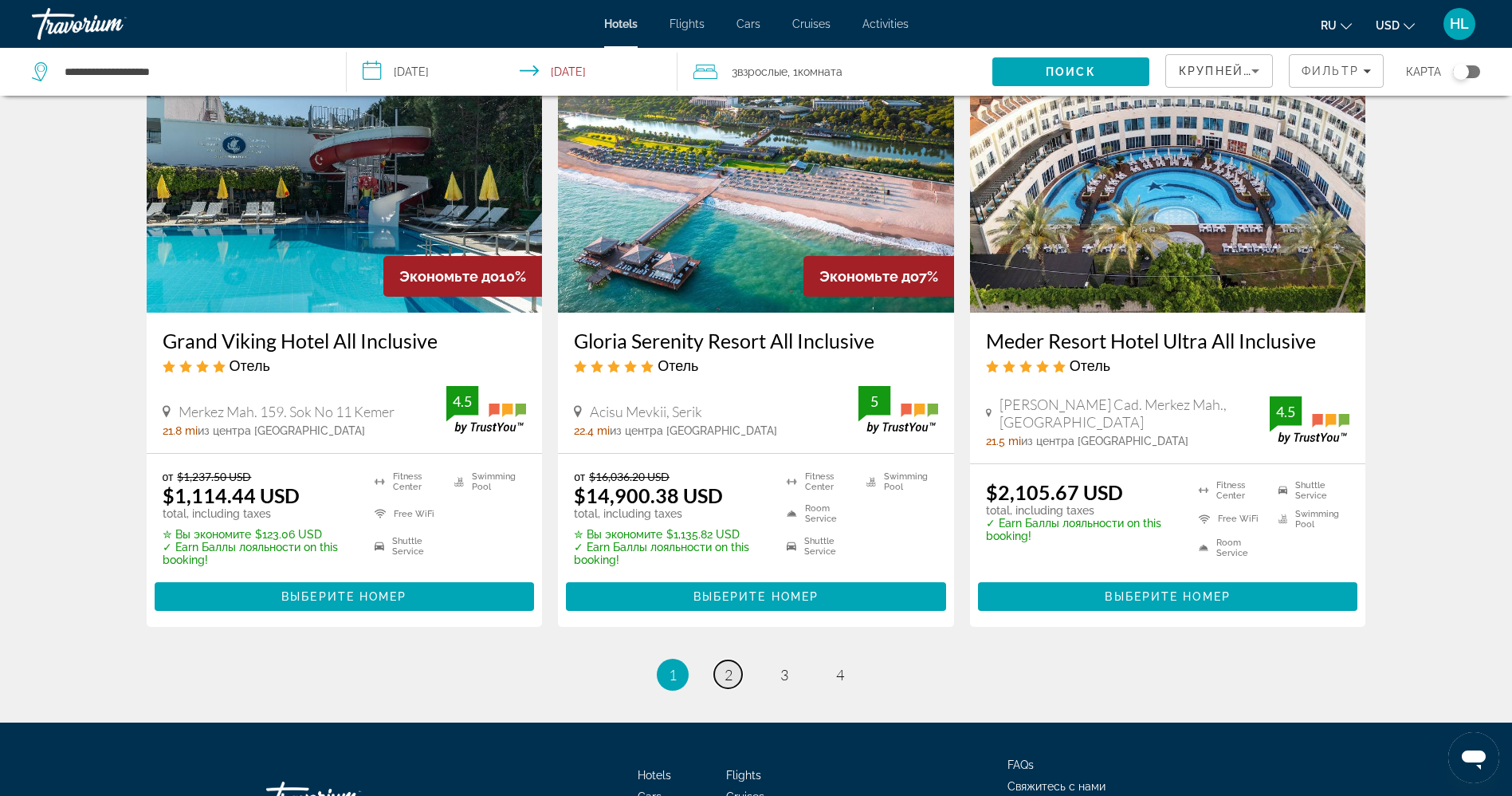
click at [731, 684] on span "2" at bounding box center [728, 675] width 8 height 18
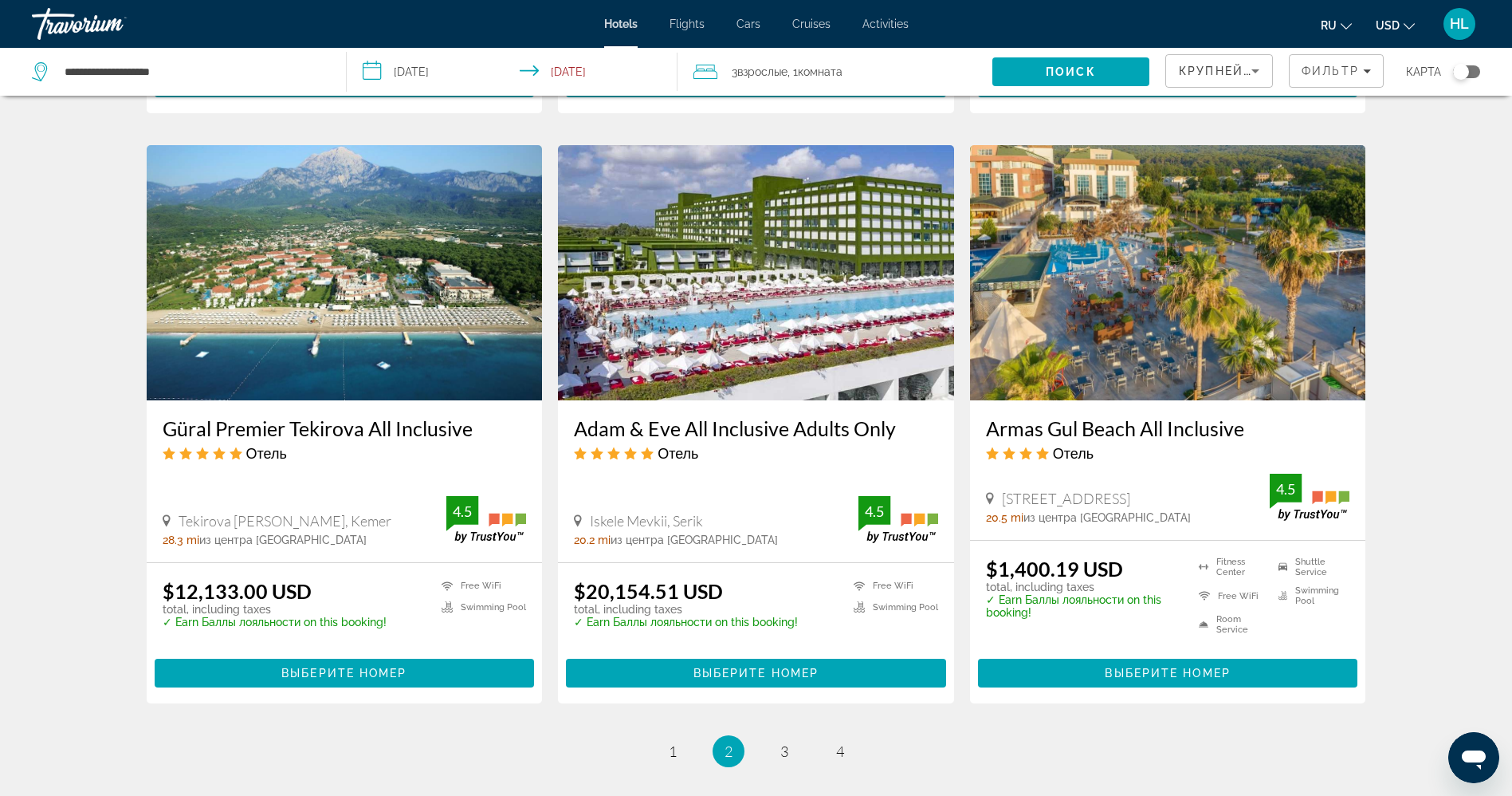
scroll to position [1866, 0]
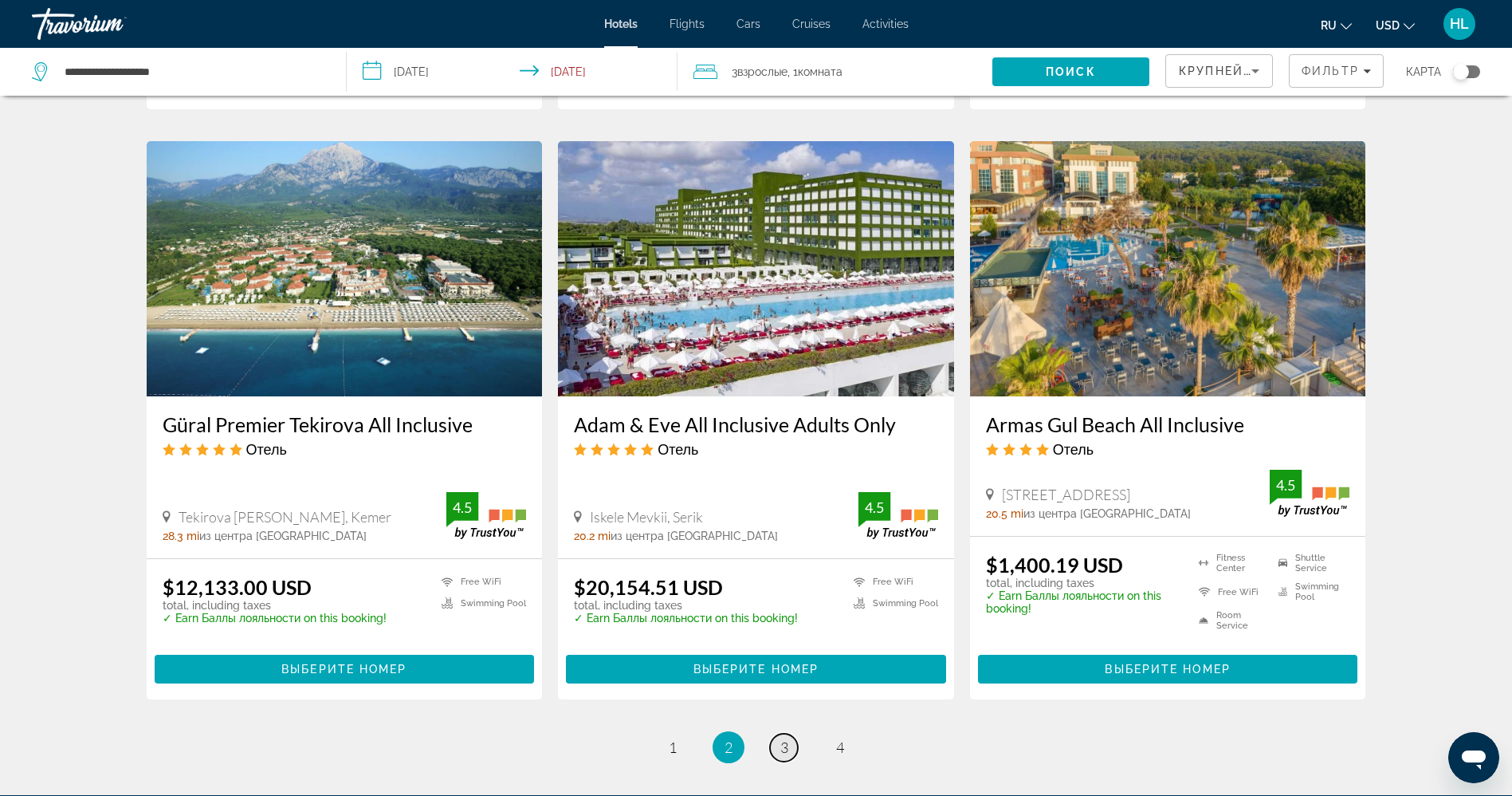
click at [790, 734] on link "page 3" at bounding box center [784, 748] width 28 height 28
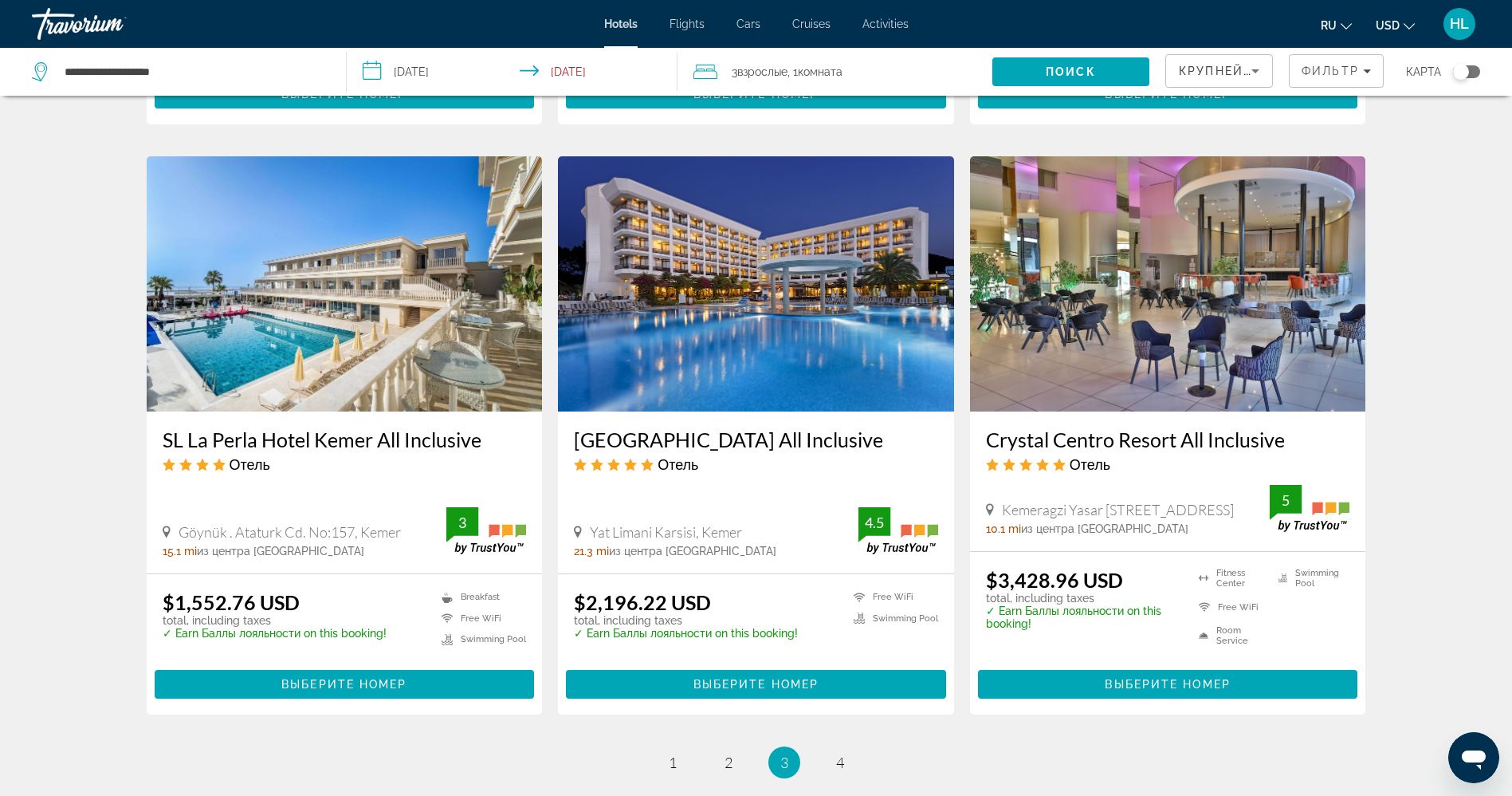
scroll to position [1819, 0]
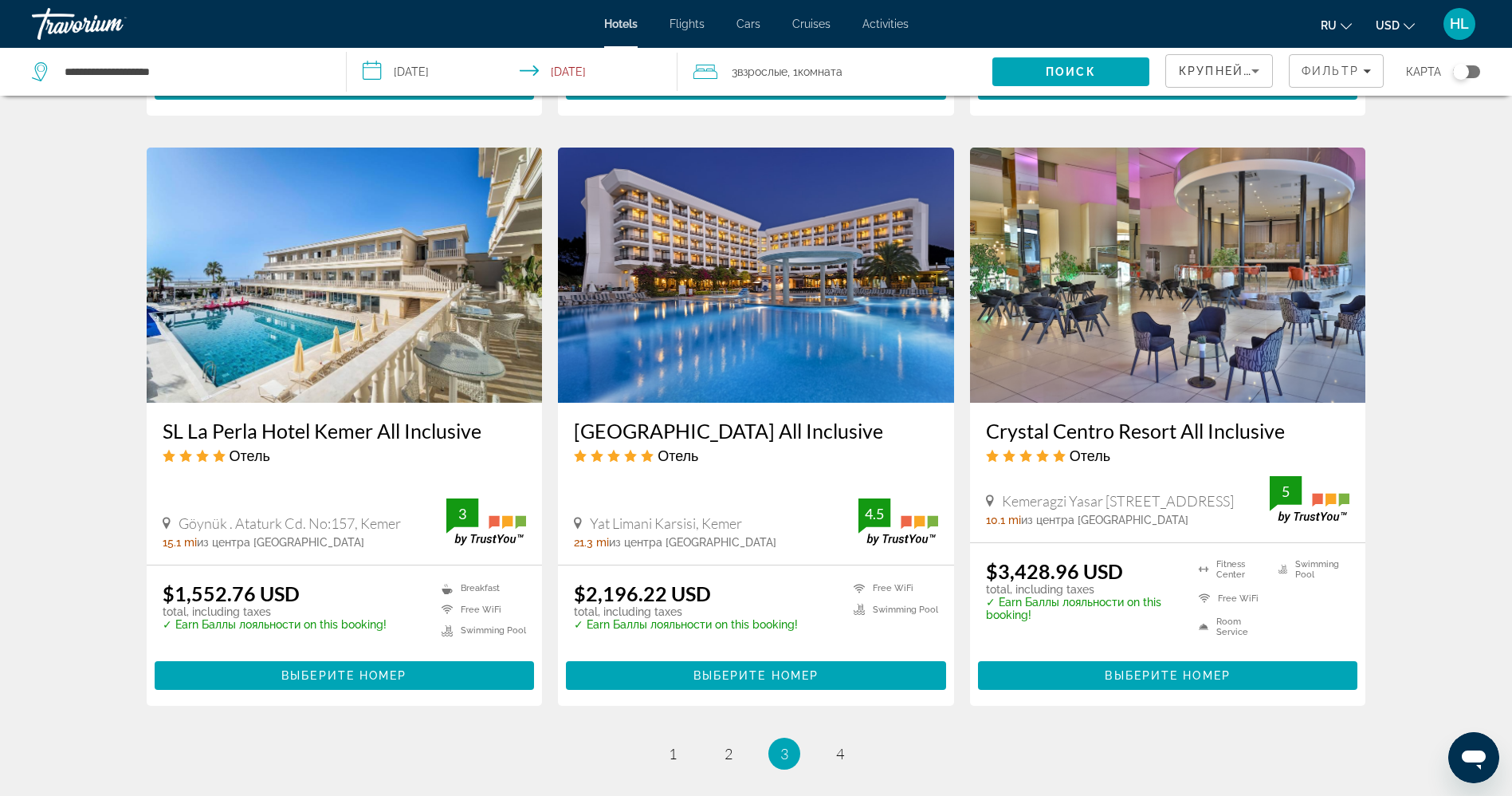
click at [330, 303] on img "Main content" at bounding box center [344, 275] width 396 height 256
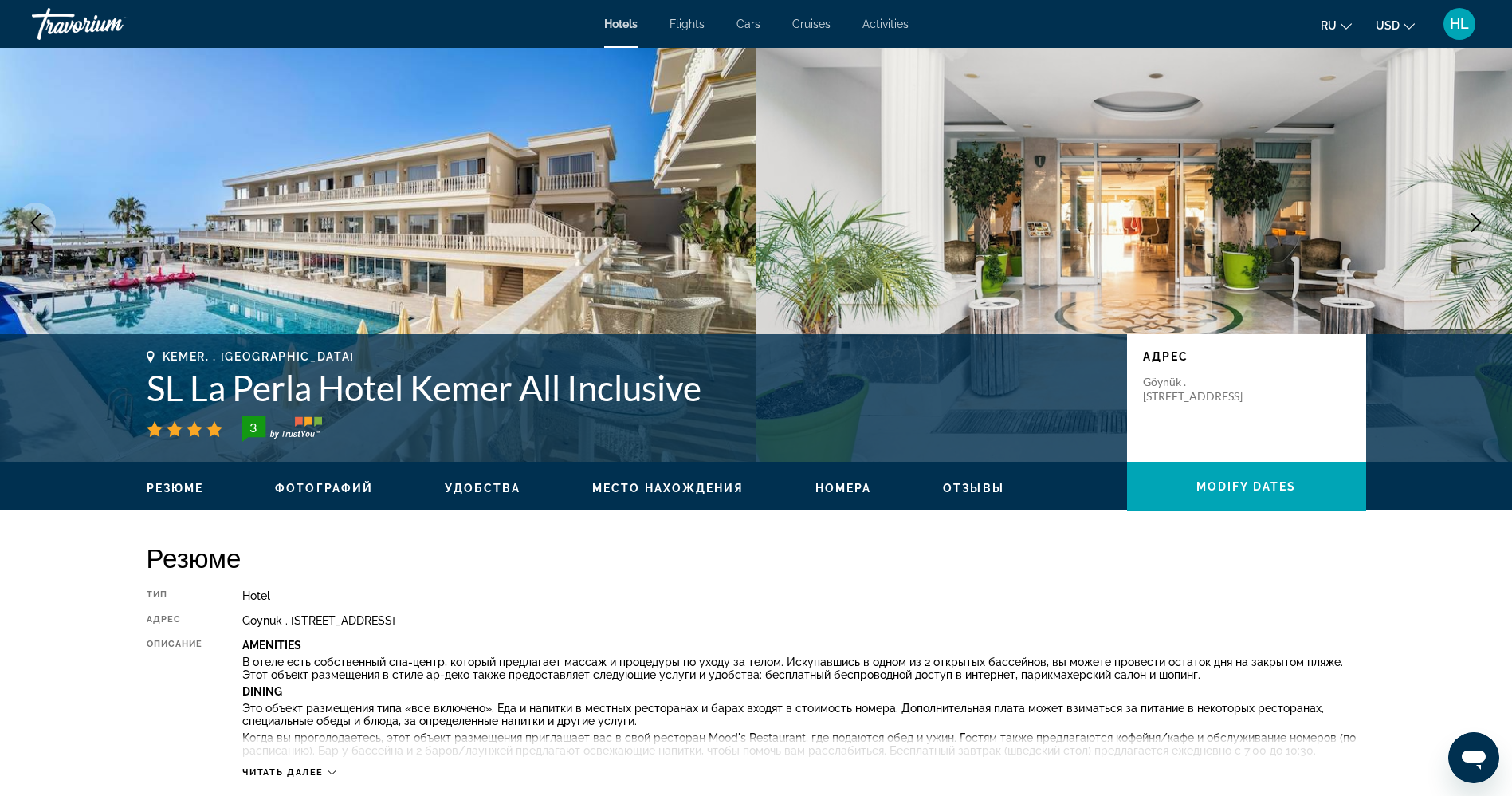
scroll to position [75, 0]
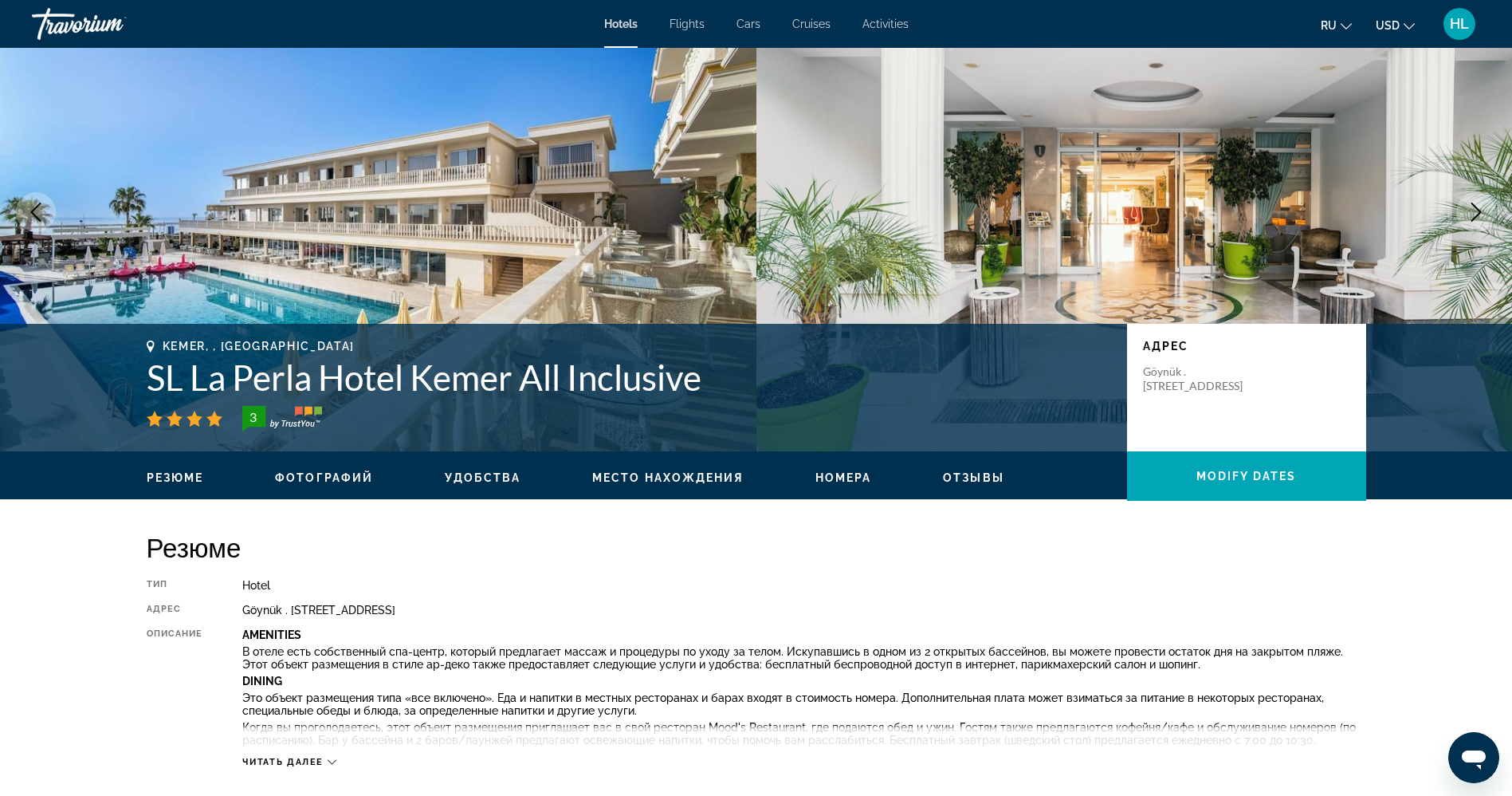
click at [600, 386] on h1 "SL La Perla Hotel Kemer All Inclusive" at bounding box center [629, 377] width 964 height 41
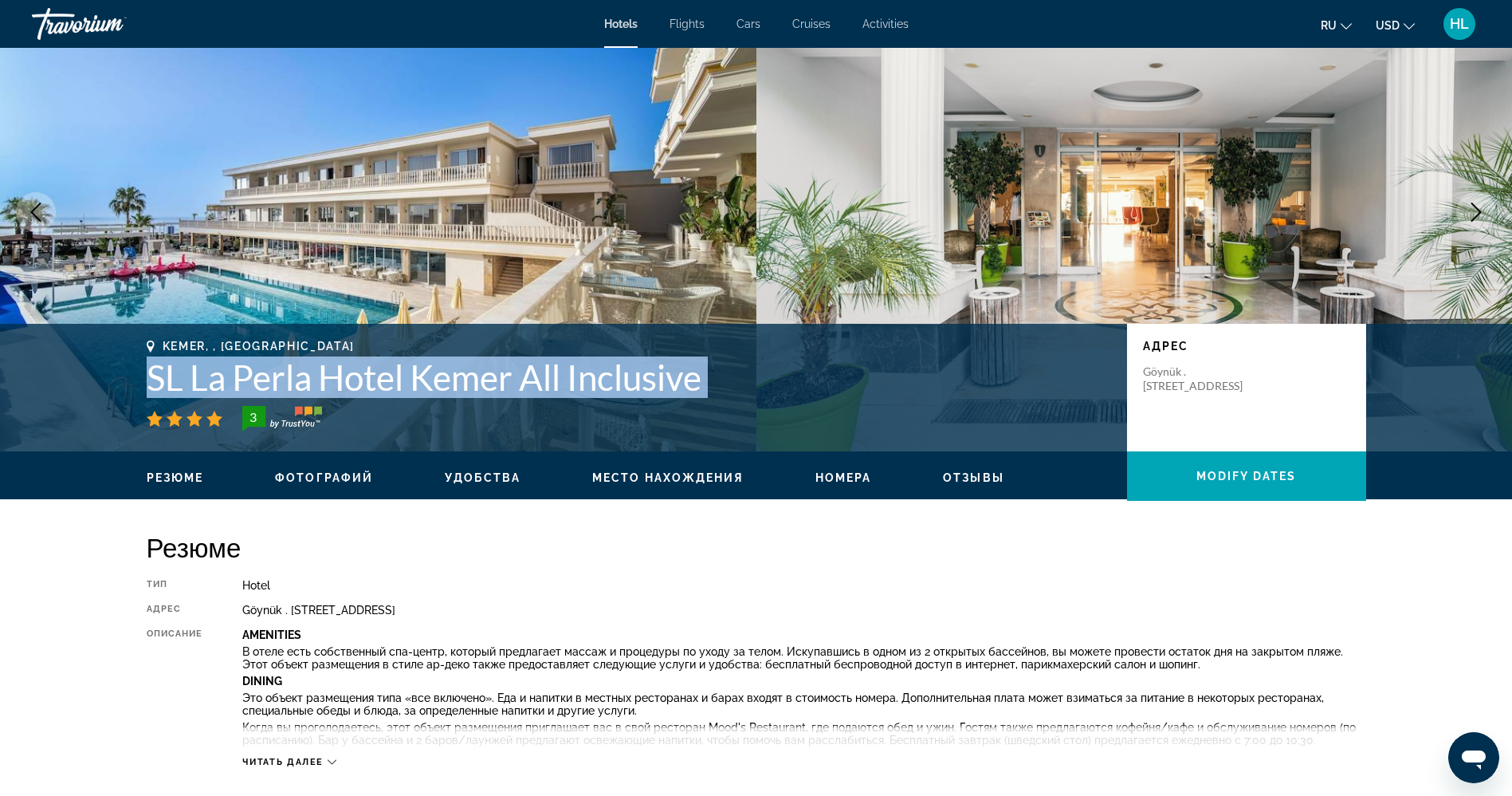
click at [600, 386] on h1 "SL La Perla Hotel Kemer All Inclusive" at bounding box center [629, 377] width 964 height 41
copy div "SL La Perla Hotel Kemer All Inclusive"
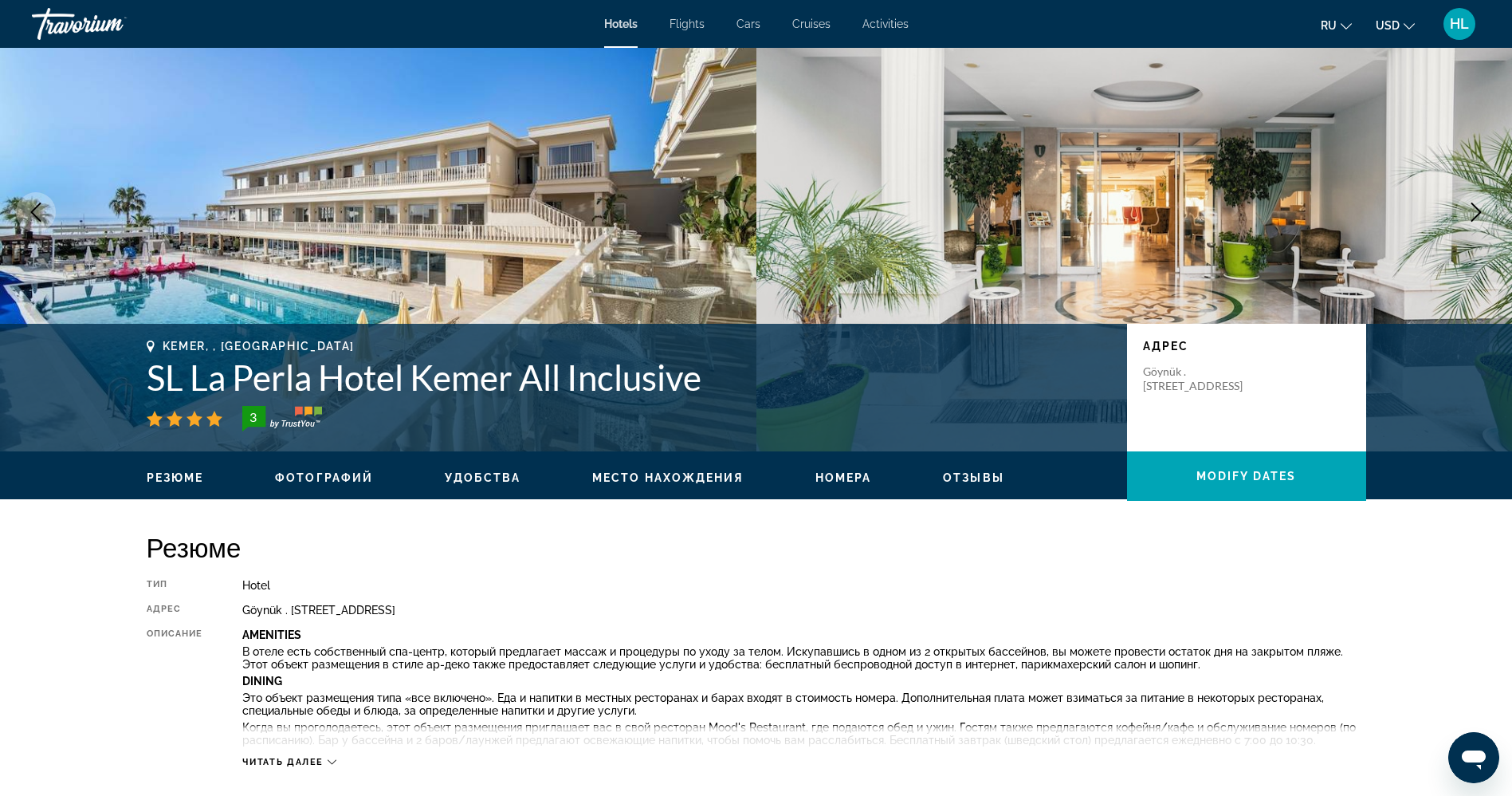
click at [1206, 36] on div "ru English Español Français Italiano Português русский USD USD ($) MXN (Mex$) C…" at bounding box center [1203, 24] width 557 height 33
click at [1169, 532] on h2 "Резюме" at bounding box center [756, 547] width 1220 height 32
click at [471, 380] on h1 "SL La Perla Hotel Kemer All Inclusive" at bounding box center [629, 377] width 964 height 41
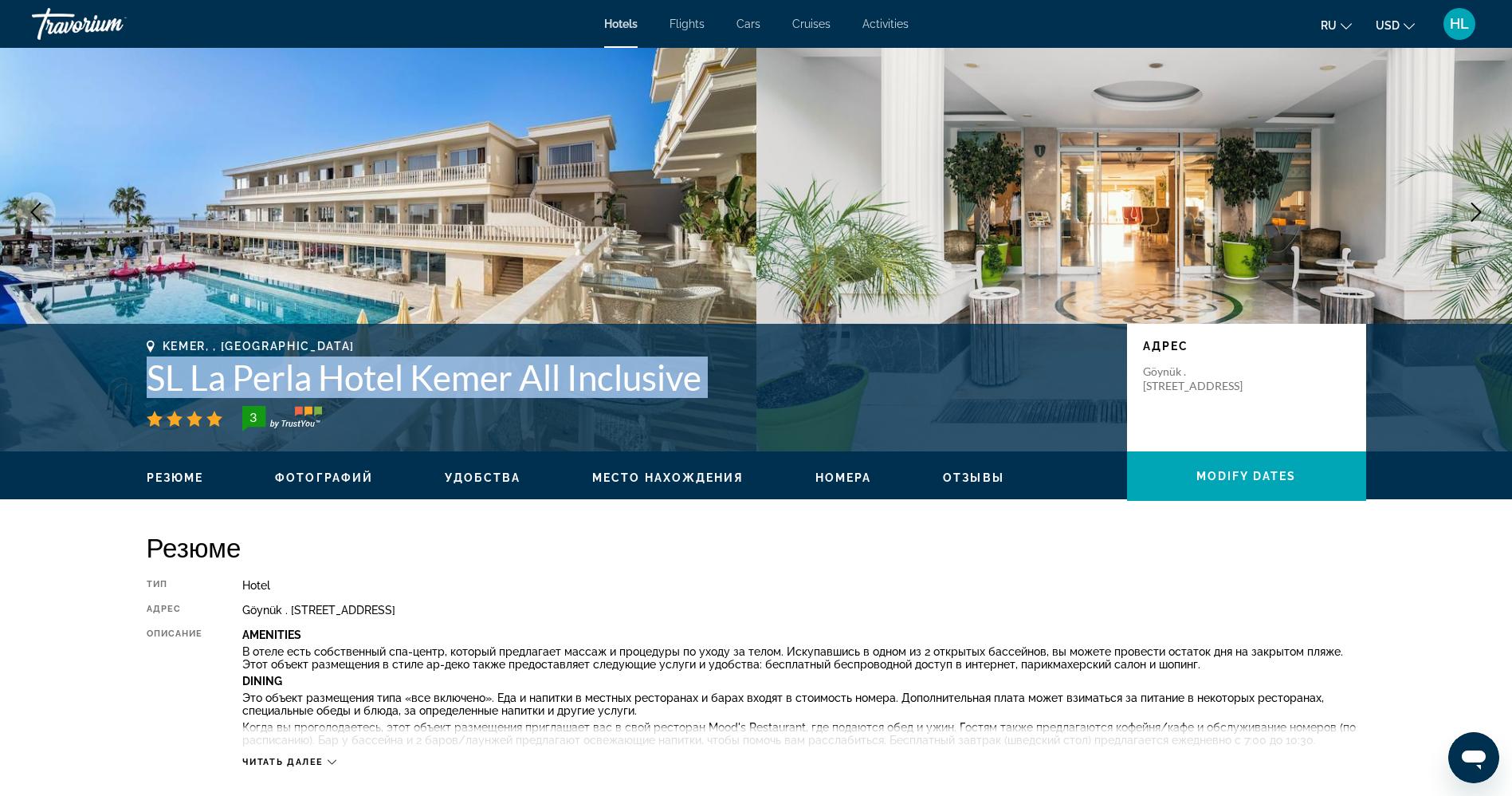
click at [471, 380] on h1 "SL La Perla Hotel Kemer All Inclusive" at bounding box center [629, 377] width 964 height 41
copy div "SL La Perla Hotel Kemer All Inclusive"
